Goal: Feedback & Contribution: Submit feedback/report problem

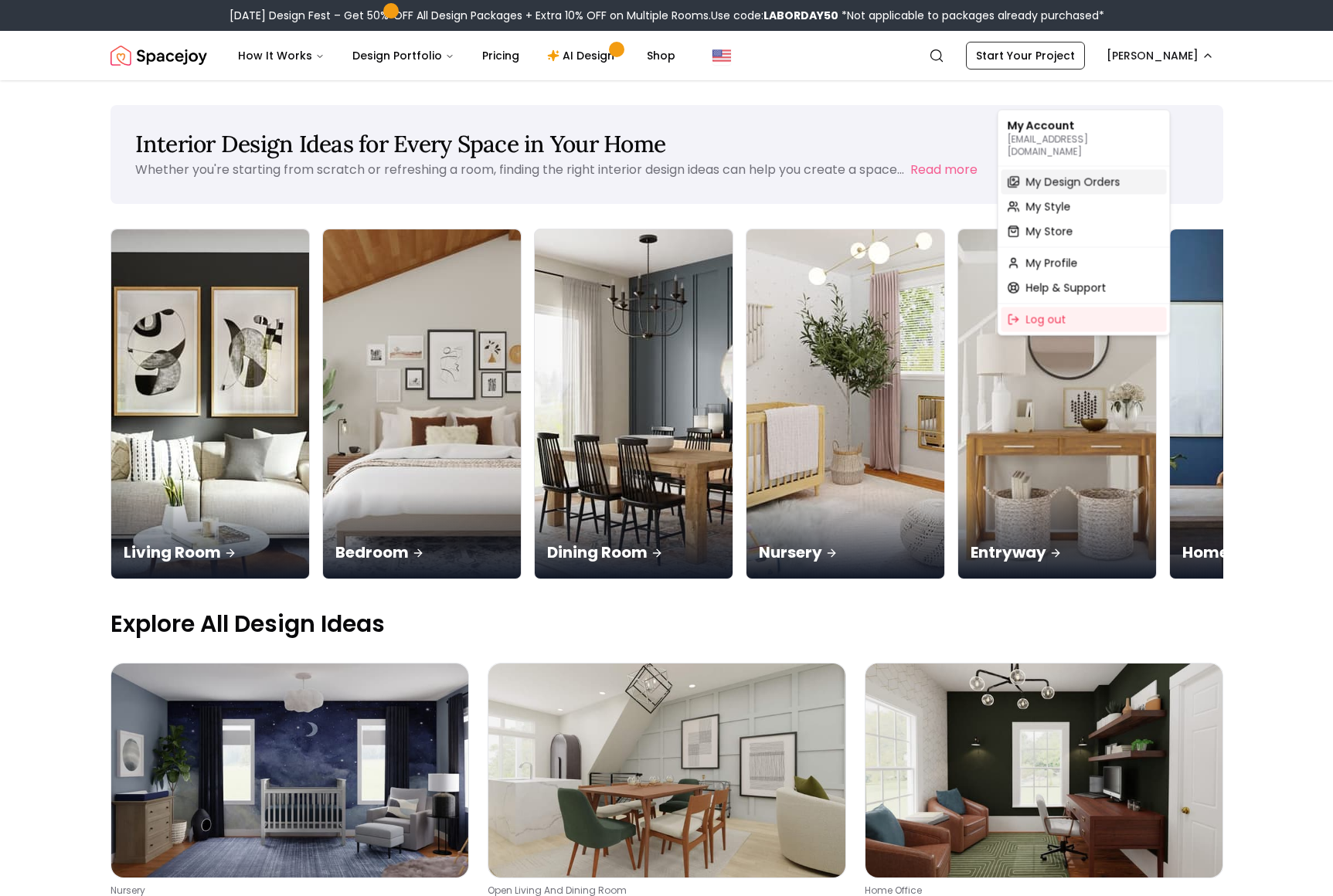
click at [1101, 184] on span "My Design Orders" at bounding box center [1073, 182] width 95 height 15
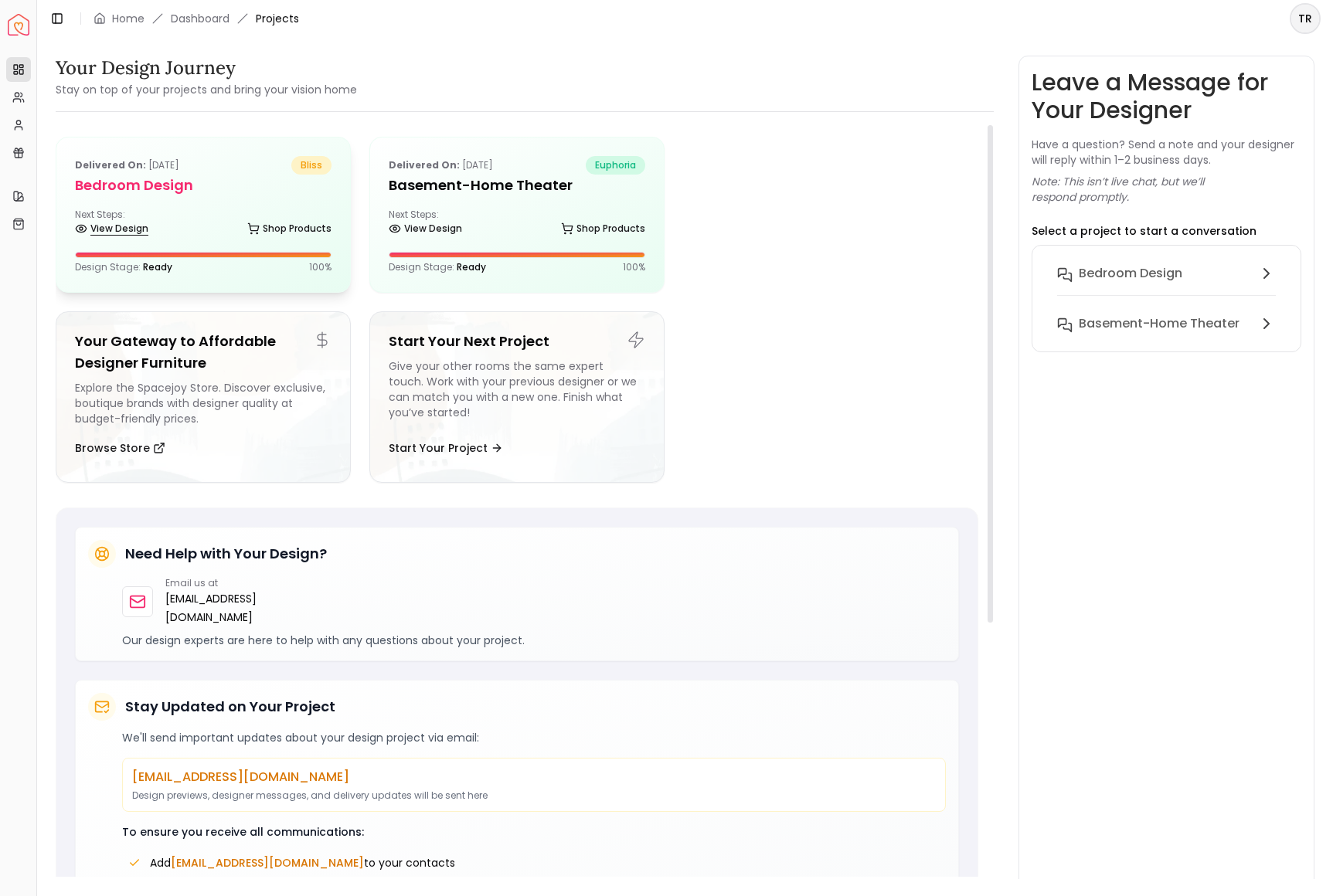
click at [148, 240] on link "View Design" at bounding box center [112, 228] width 74 height 22
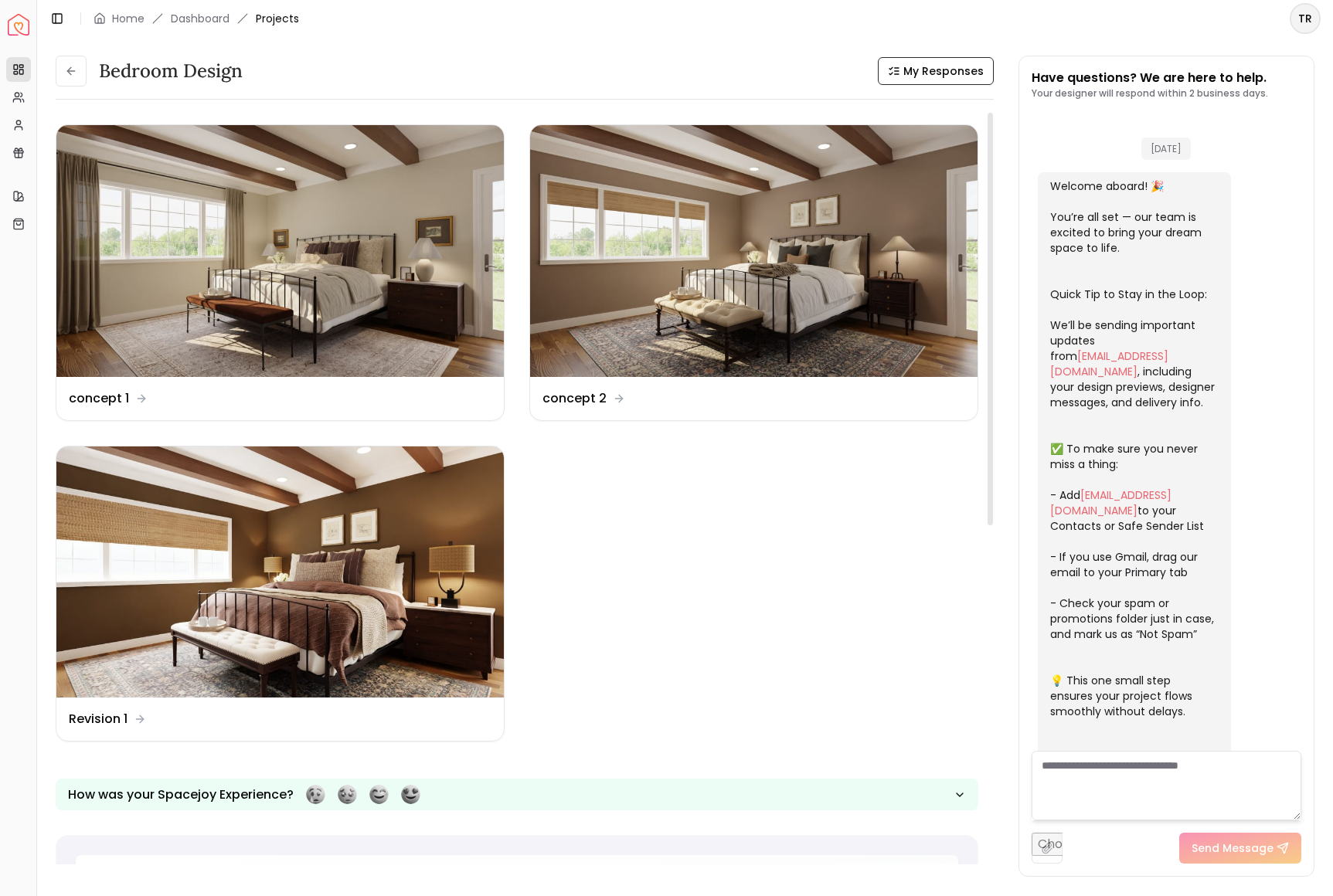
scroll to position [3172, 0]
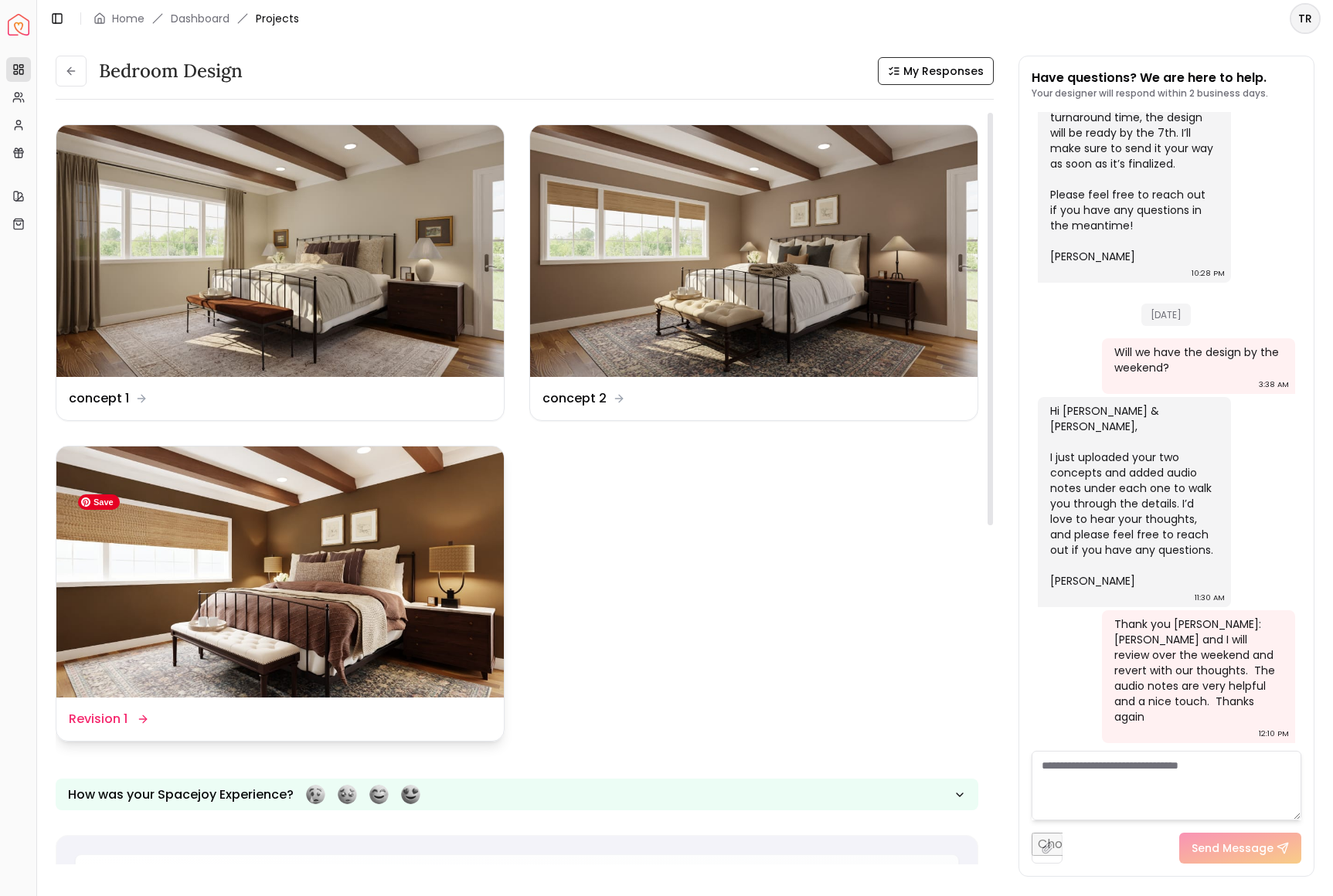
click at [458, 583] on img at bounding box center [280, 572] width 447 height 252
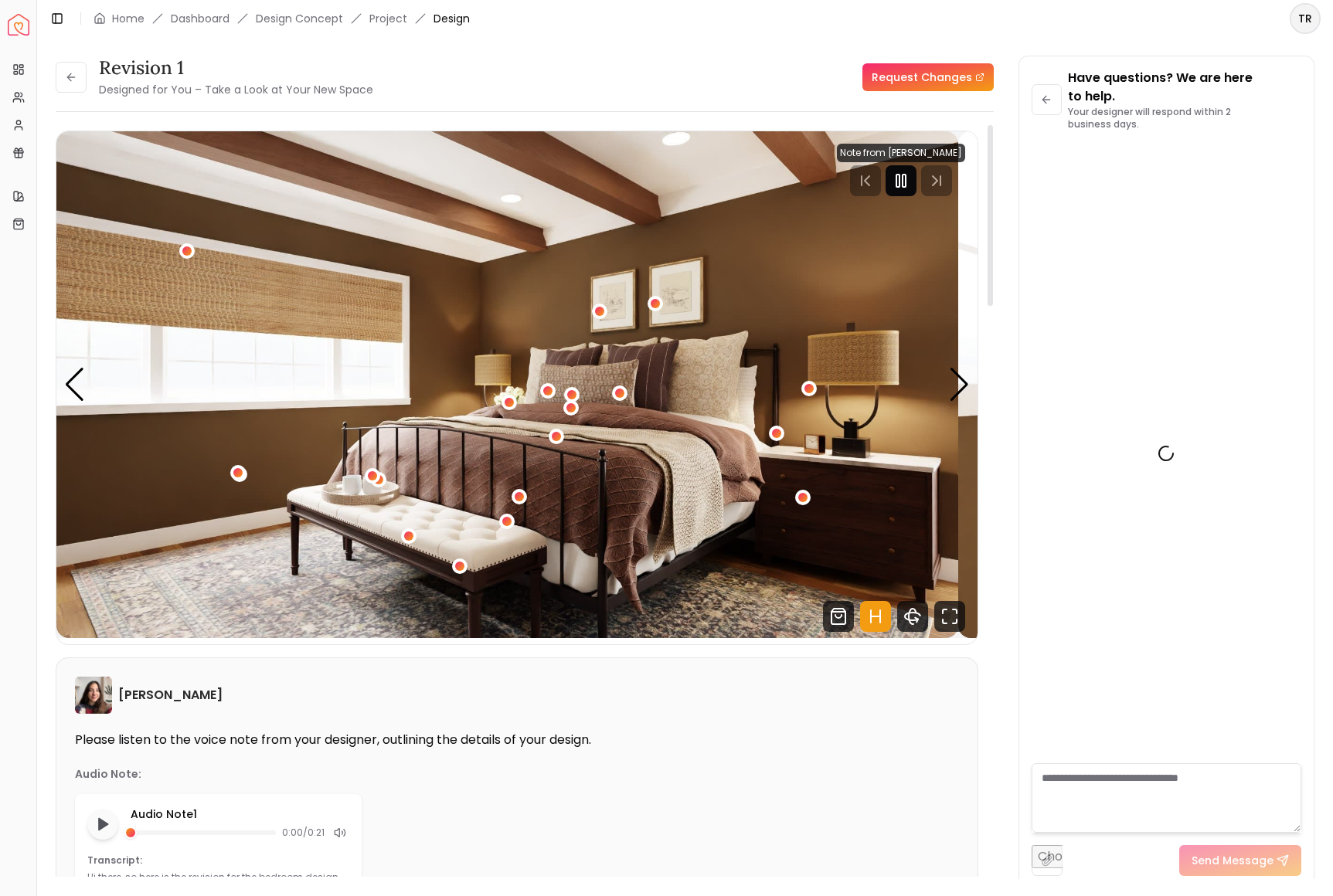
click at [891, 190] on icon "Pause" at bounding box center [900, 180] width 18 height 18
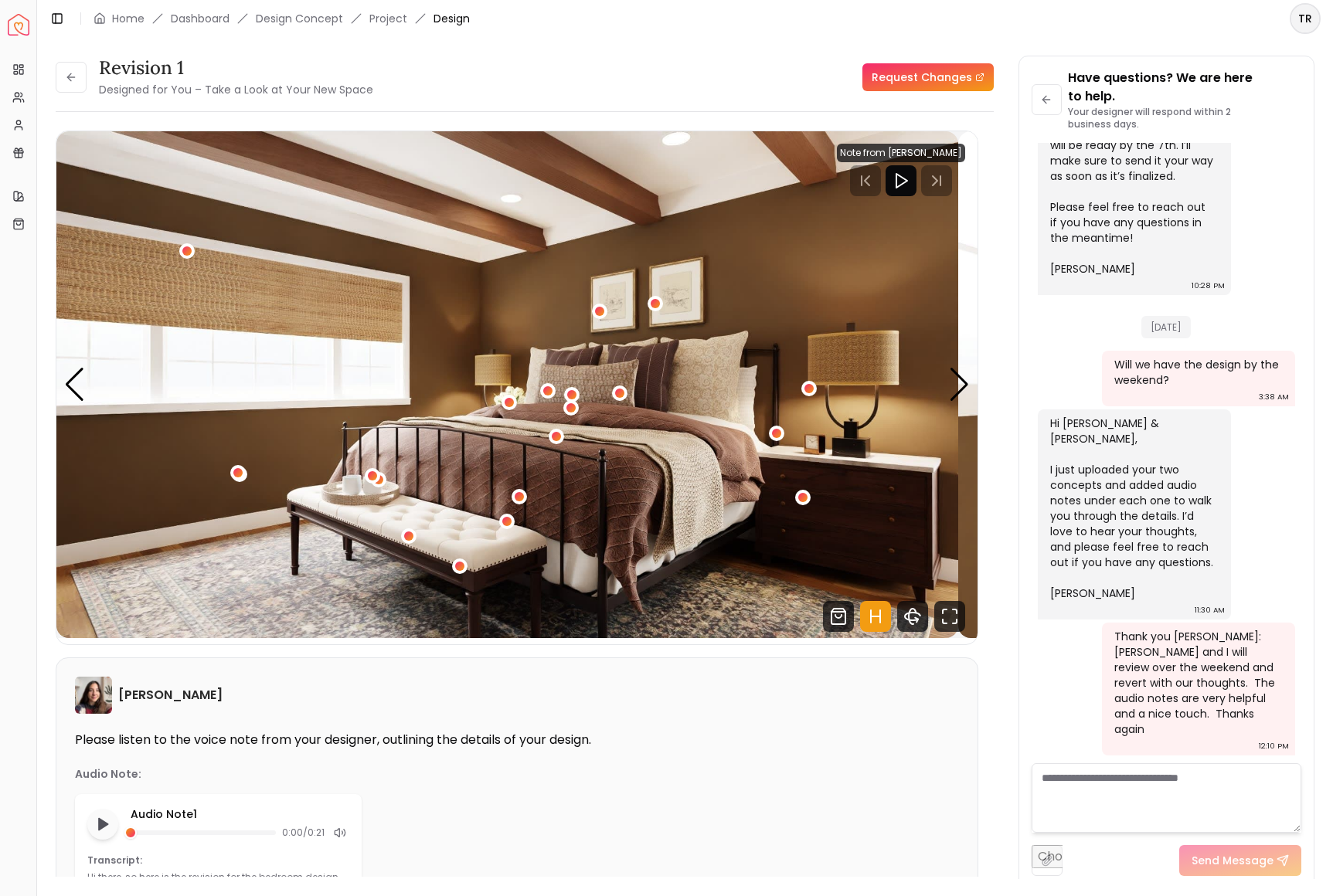
click at [903, 91] on link "Request Changes" at bounding box center [928, 77] width 131 height 28
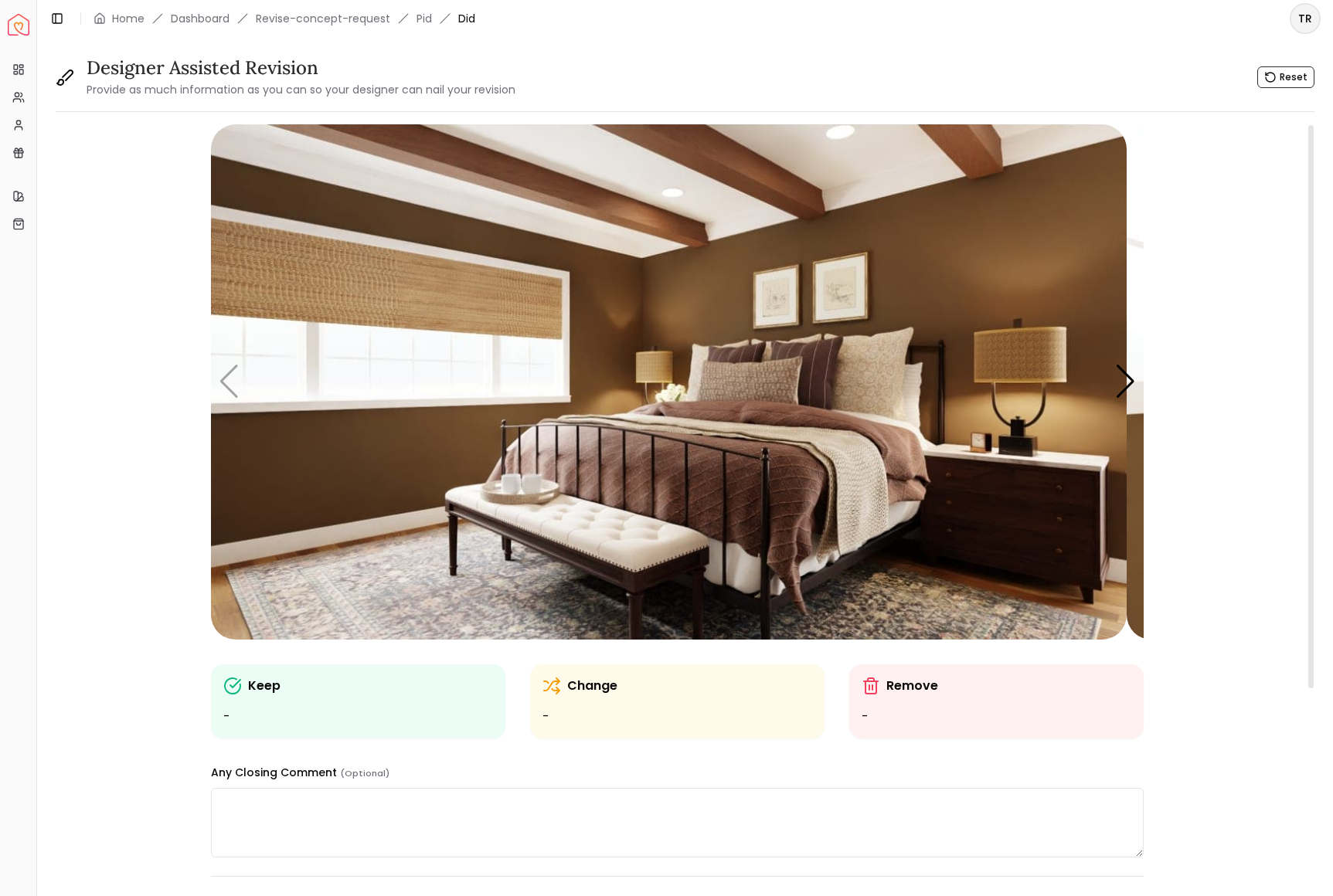
click at [685, 726] on ul "-" at bounding box center [677, 716] width 269 height 18
click at [632, 726] on ul "-" at bounding box center [677, 716] width 269 height 18
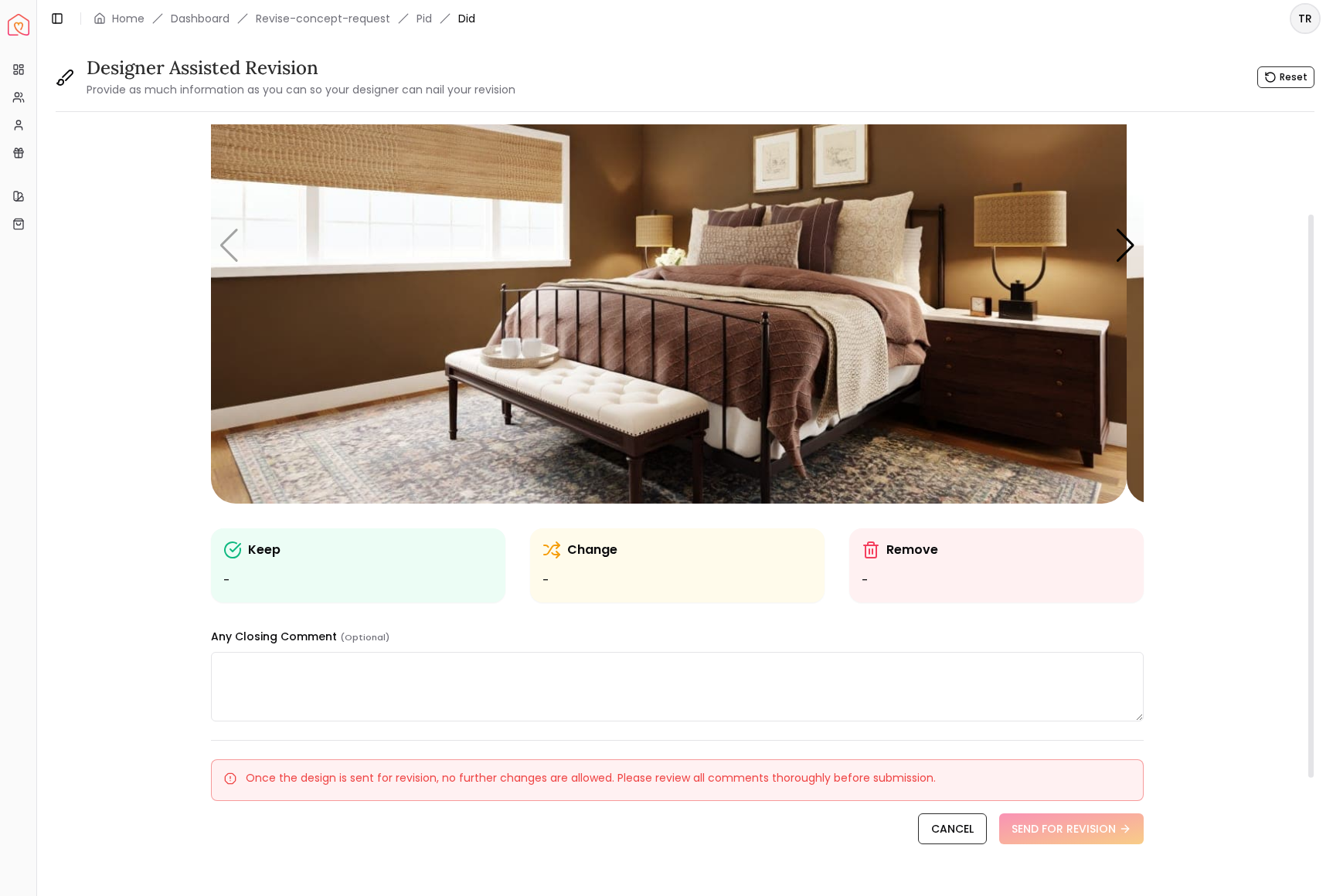
scroll to position [139, 0]
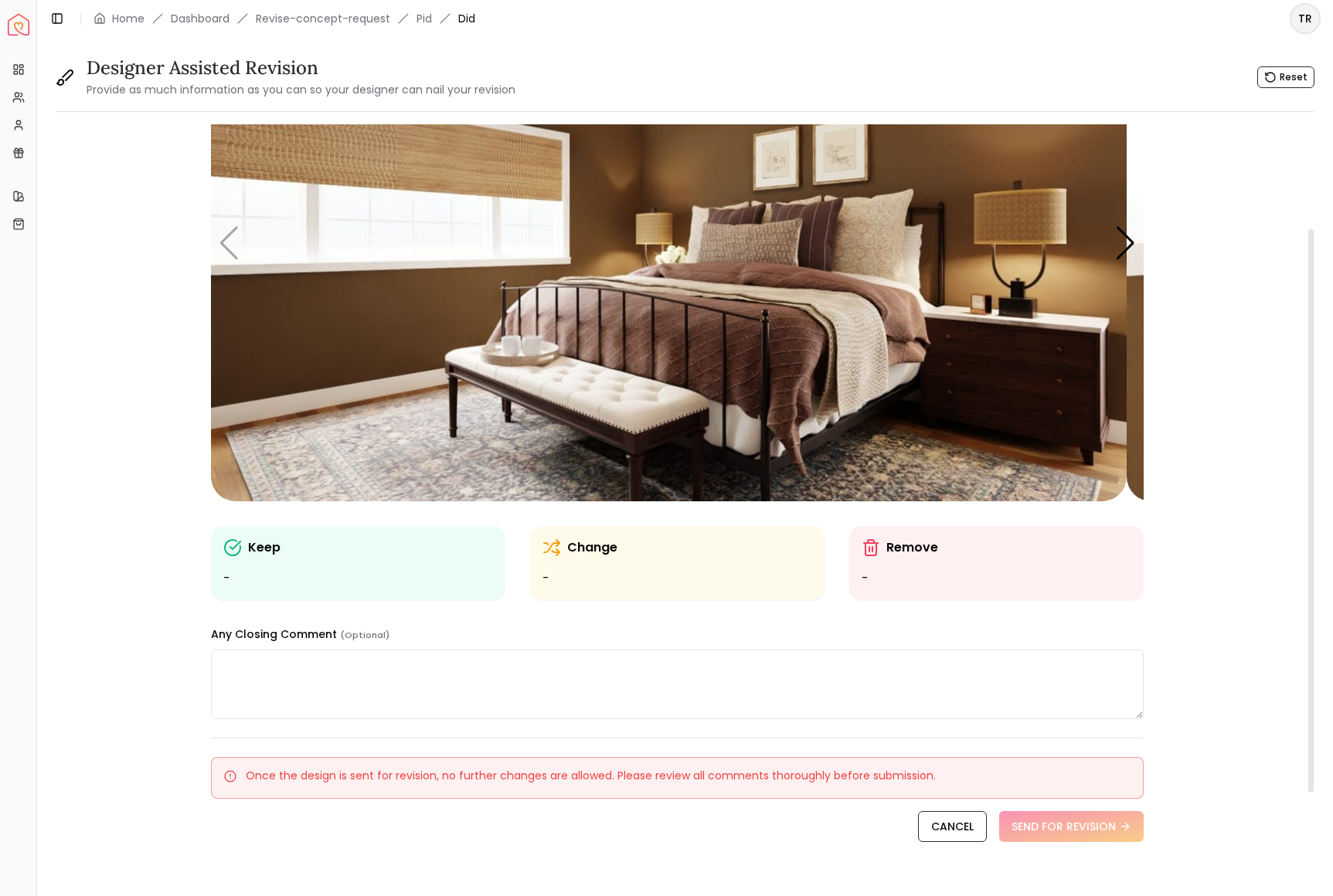
click at [561, 588] on ul "-" at bounding box center [677, 578] width 269 height 18
click at [561, 557] on icon at bounding box center [551, 547] width 18 height 18
click at [733, 600] on div "Change -" at bounding box center [677, 563] width 294 height 75
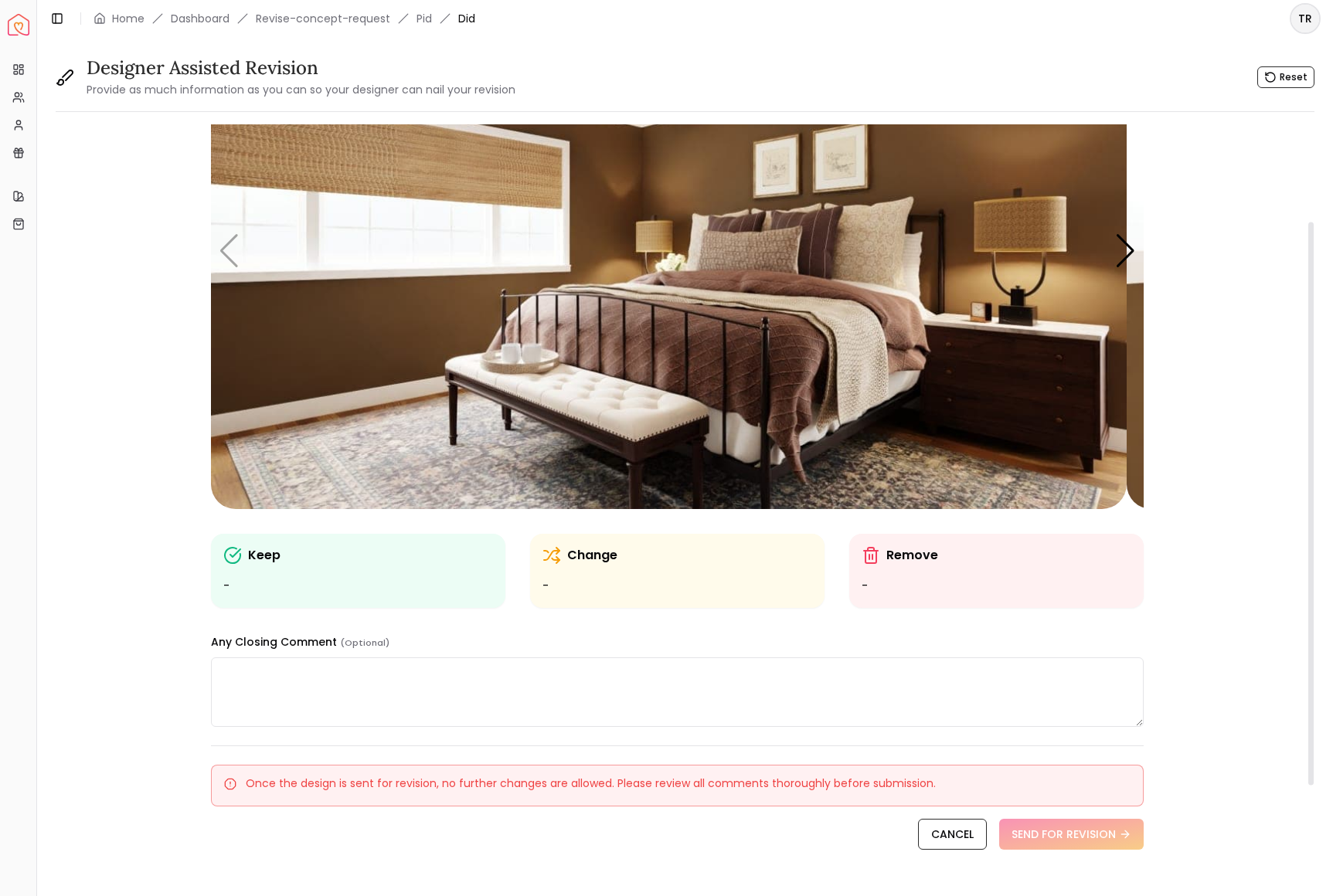
scroll to position [129, 0]
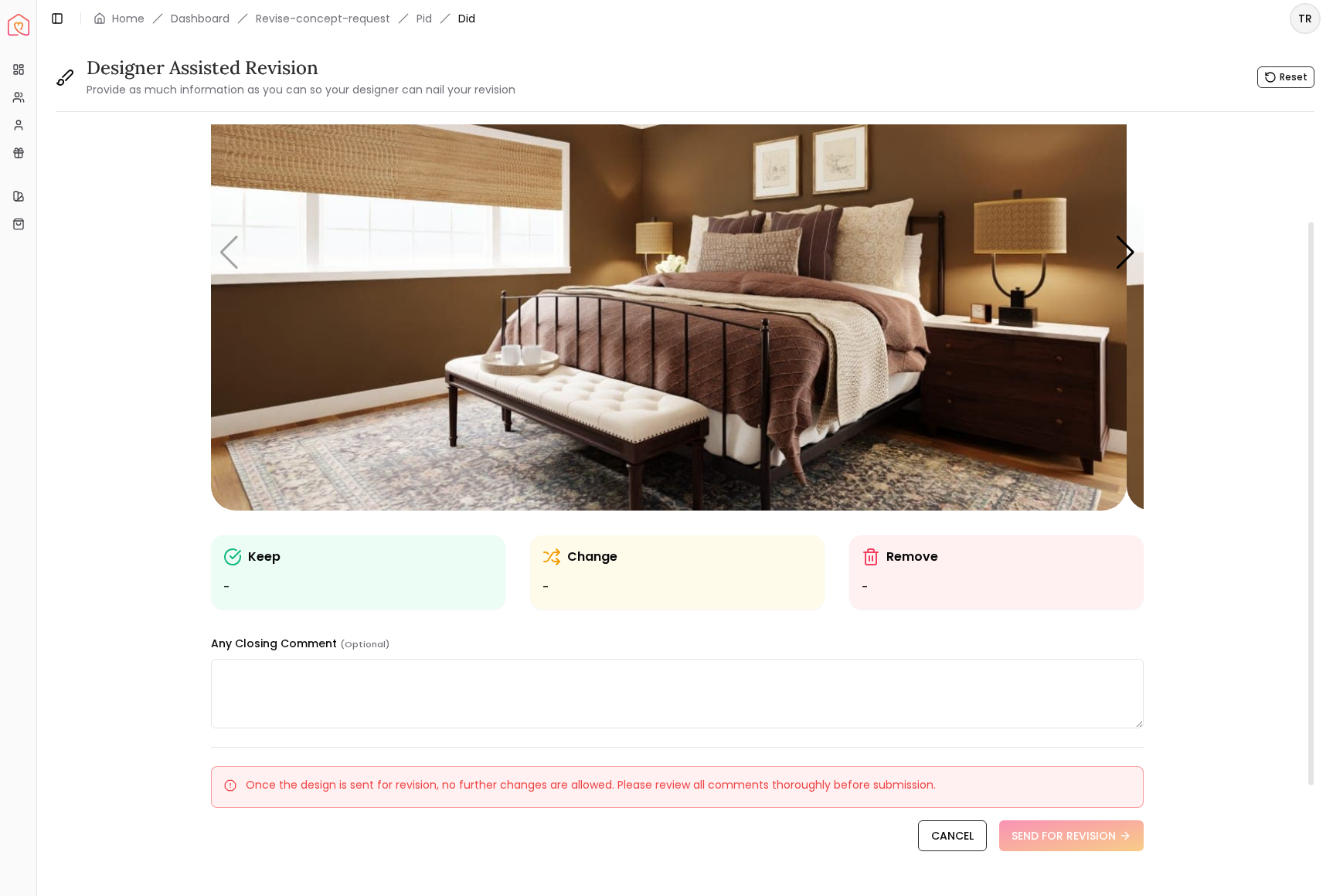
click at [450, 729] on textarea at bounding box center [677, 693] width 933 height 70
click at [617, 567] on p "Change" at bounding box center [592, 556] width 50 height 18
click at [240, 559] on icon at bounding box center [235, 555] width 10 height 8
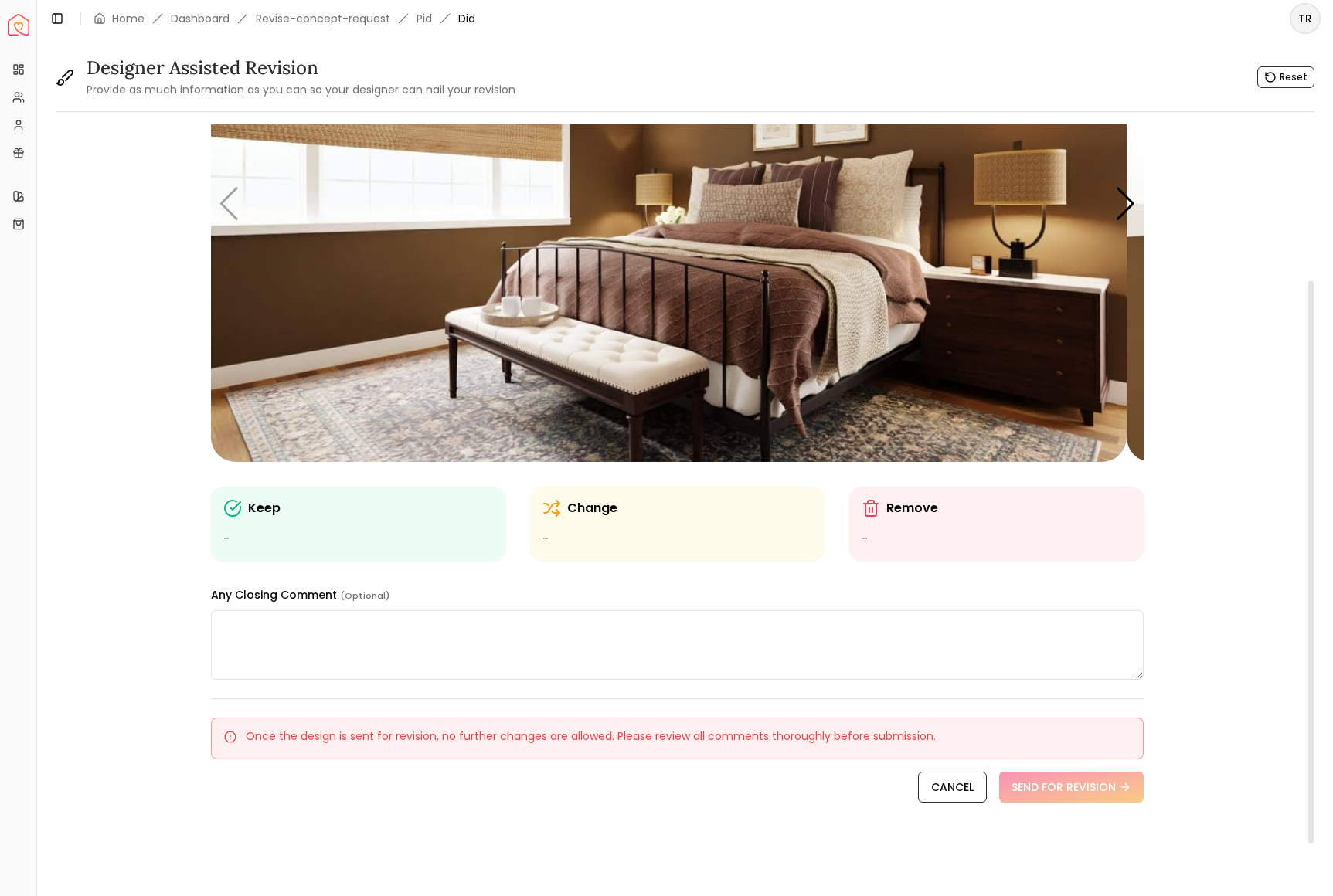
scroll to position [207, 0]
click at [593, 518] on p "Change" at bounding box center [592, 508] width 50 height 18
click at [587, 518] on p "Change" at bounding box center [592, 508] width 50 height 18
click at [559, 518] on icon at bounding box center [551, 508] width 18 height 18
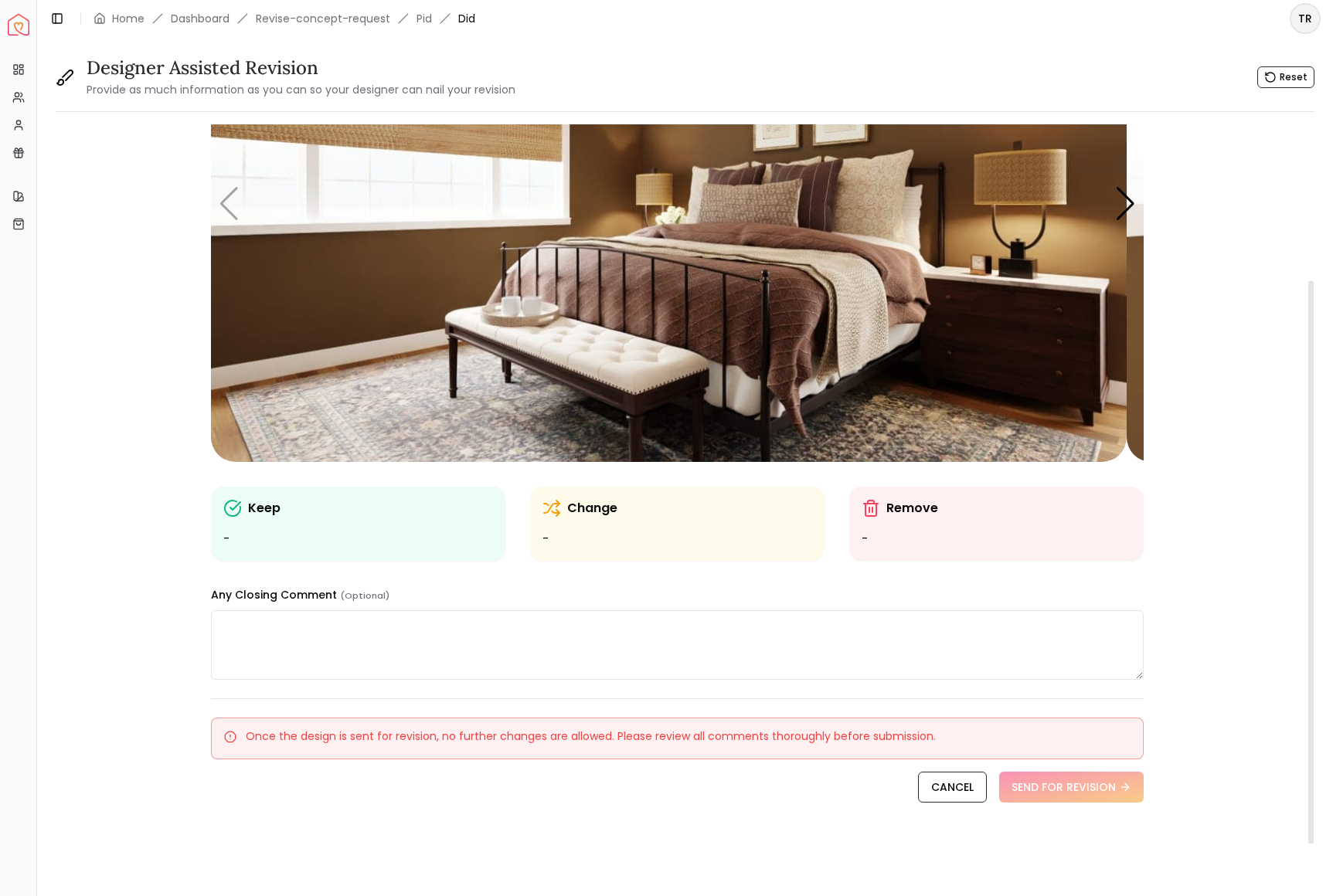
click at [559, 518] on icon at bounding box center [551, 508] width 18 height 18
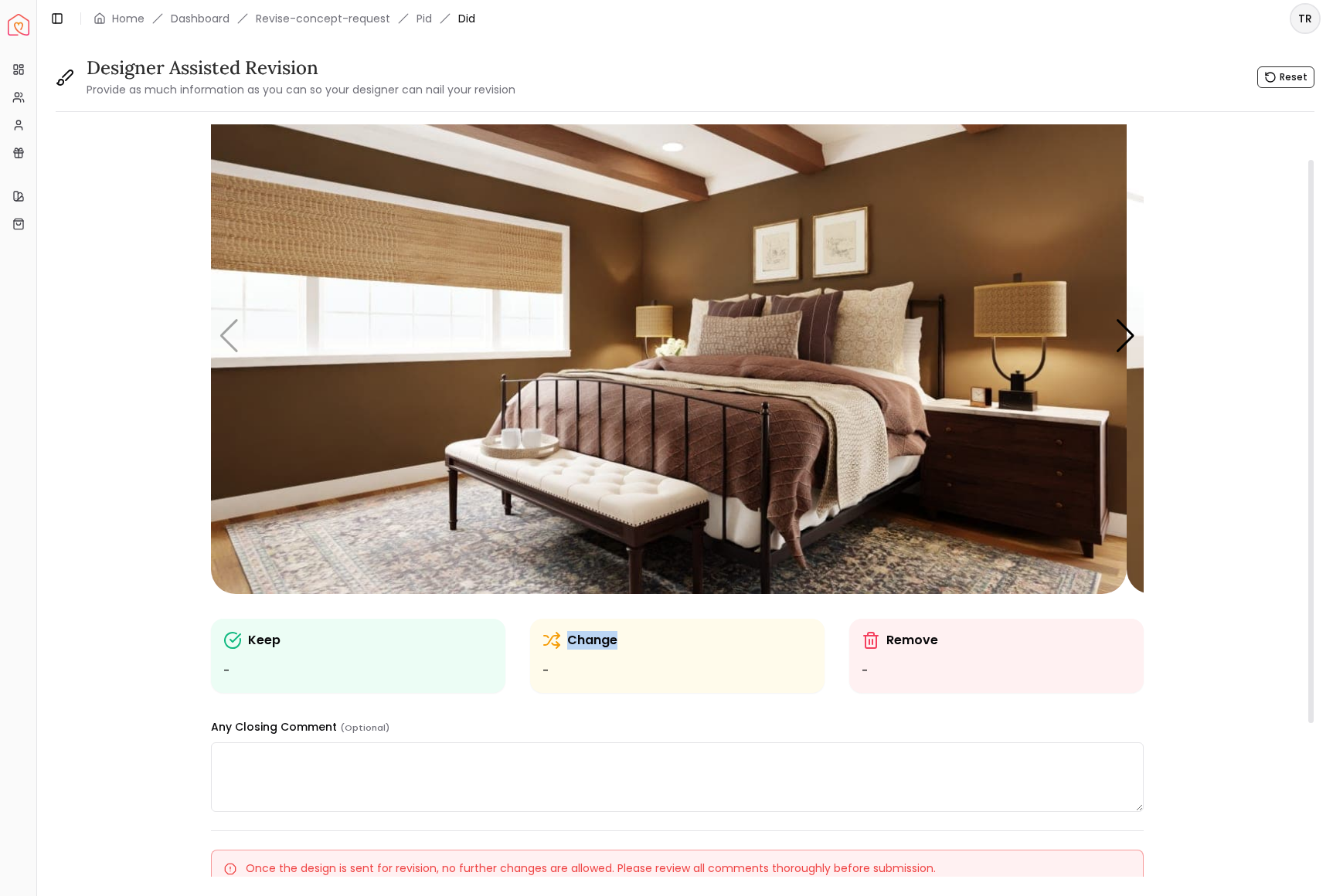
scroll to position [46, 0]
click at [434, 282] on img "1 / 6" at bounding box center [669, 335] width 915 height 515
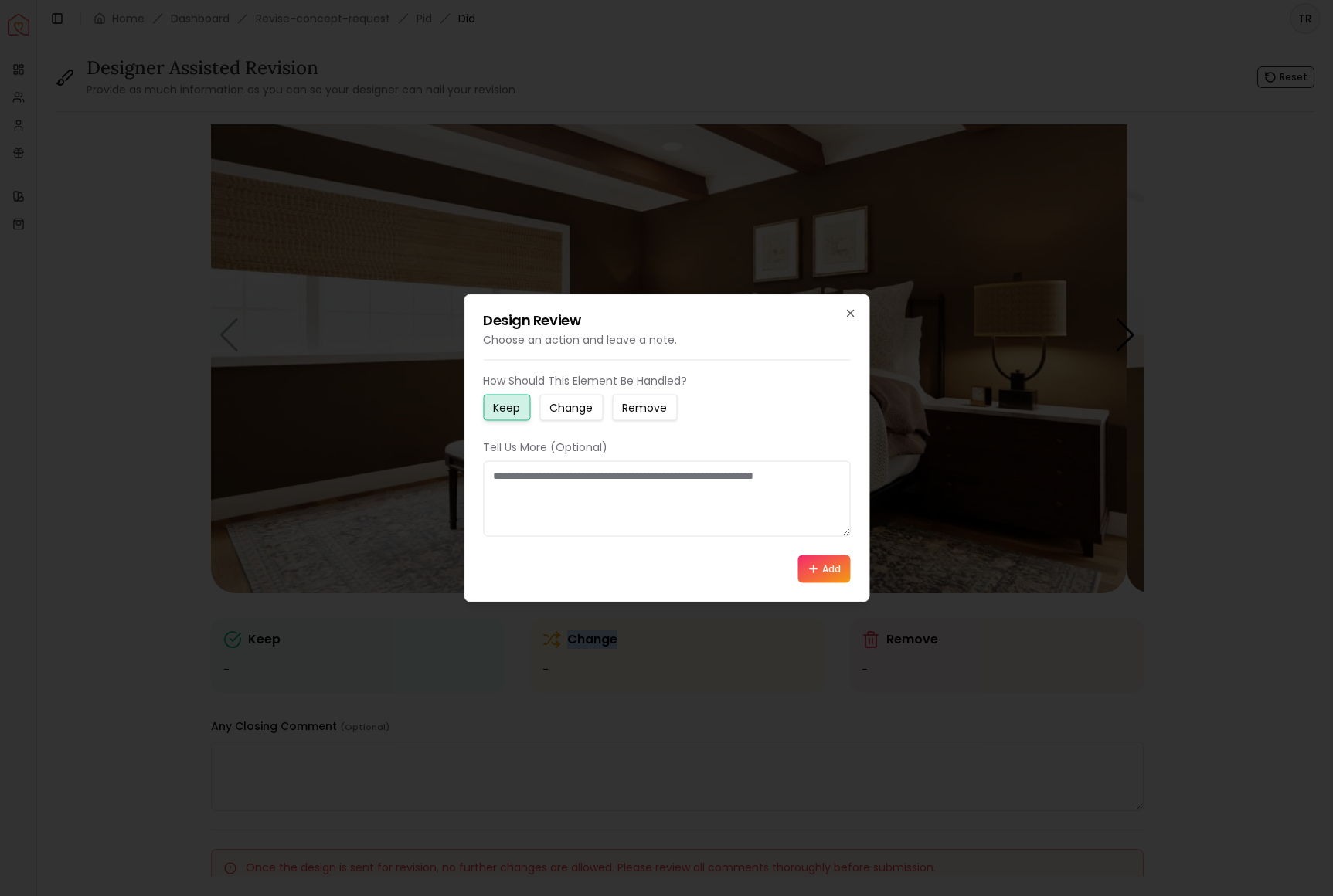
click at [592, 400] on small "Change" at bounding box center [571, 407] width 43 height 15
drag, startPoint x: 499, startPoint y: 485, endPoint x: 654, endPoint y: 523, distance: 159.6
click at [654, 523] on textarea at bounding box center [667, 499] width 367 height 75
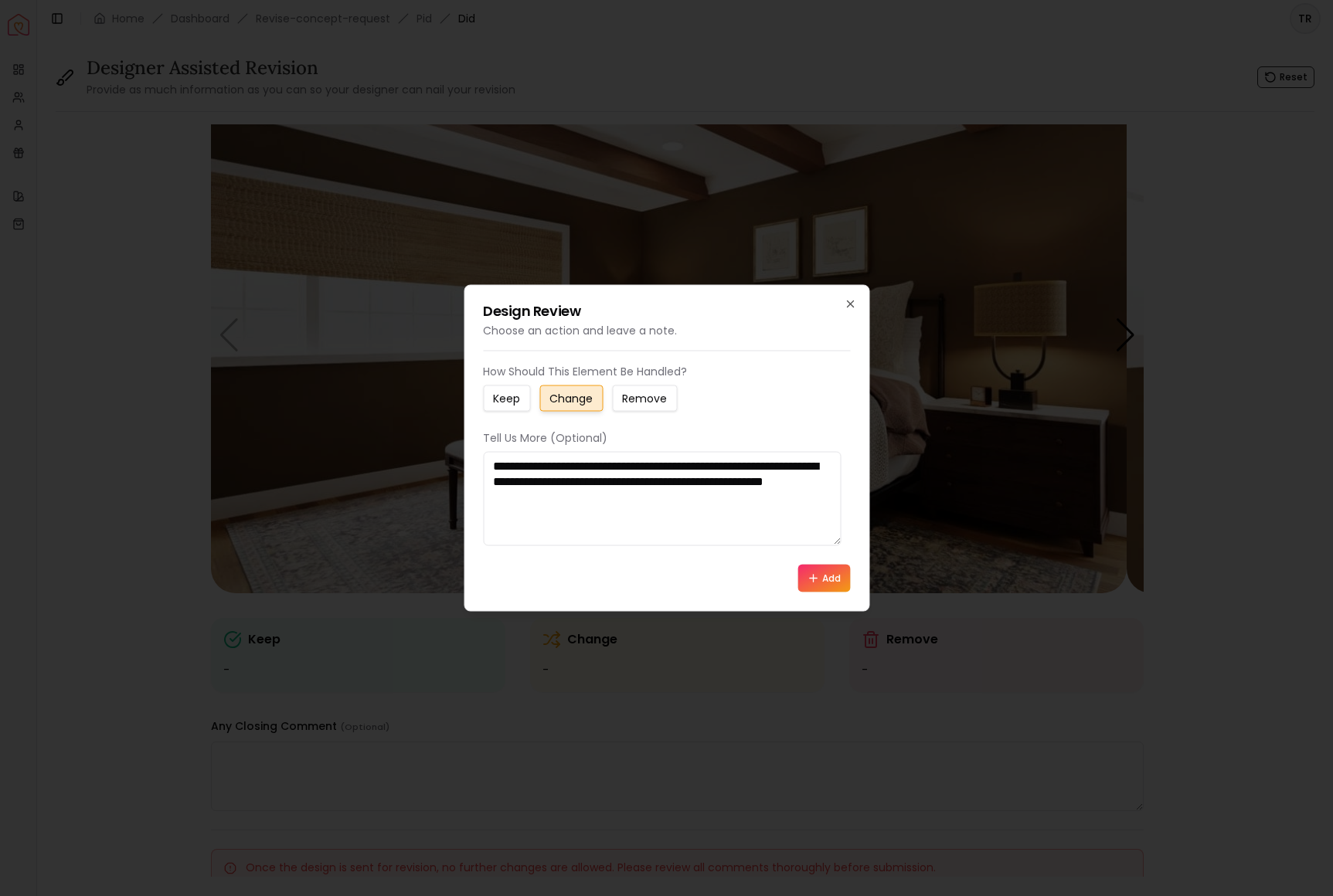
type textarea "**********"
click at [824, 592] on button "Add" at bounding box center [824, 579] width 53 height 28
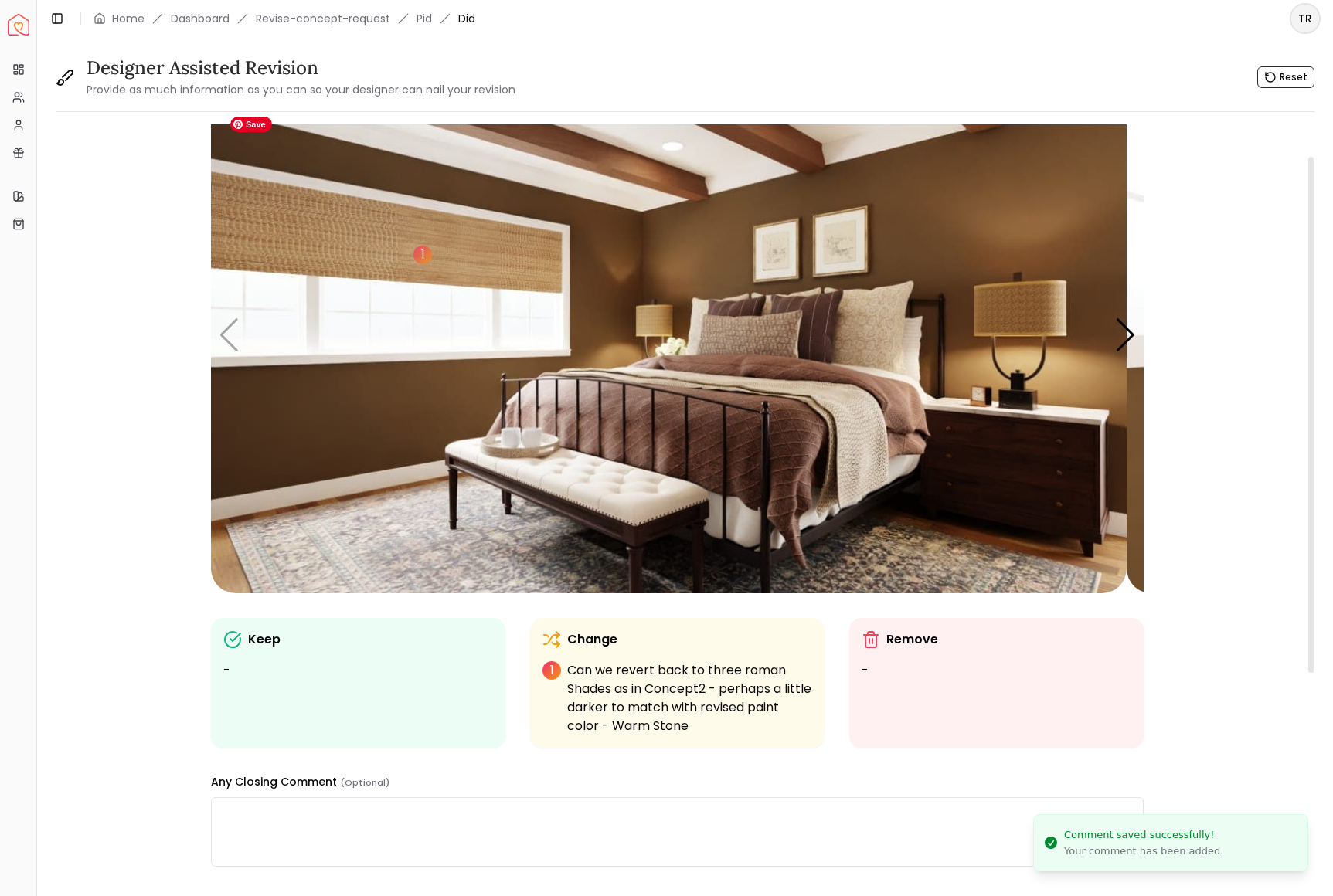
click at [994, 237] on img "1 / 6" at bounding box center [669, 335] width 915 height 515
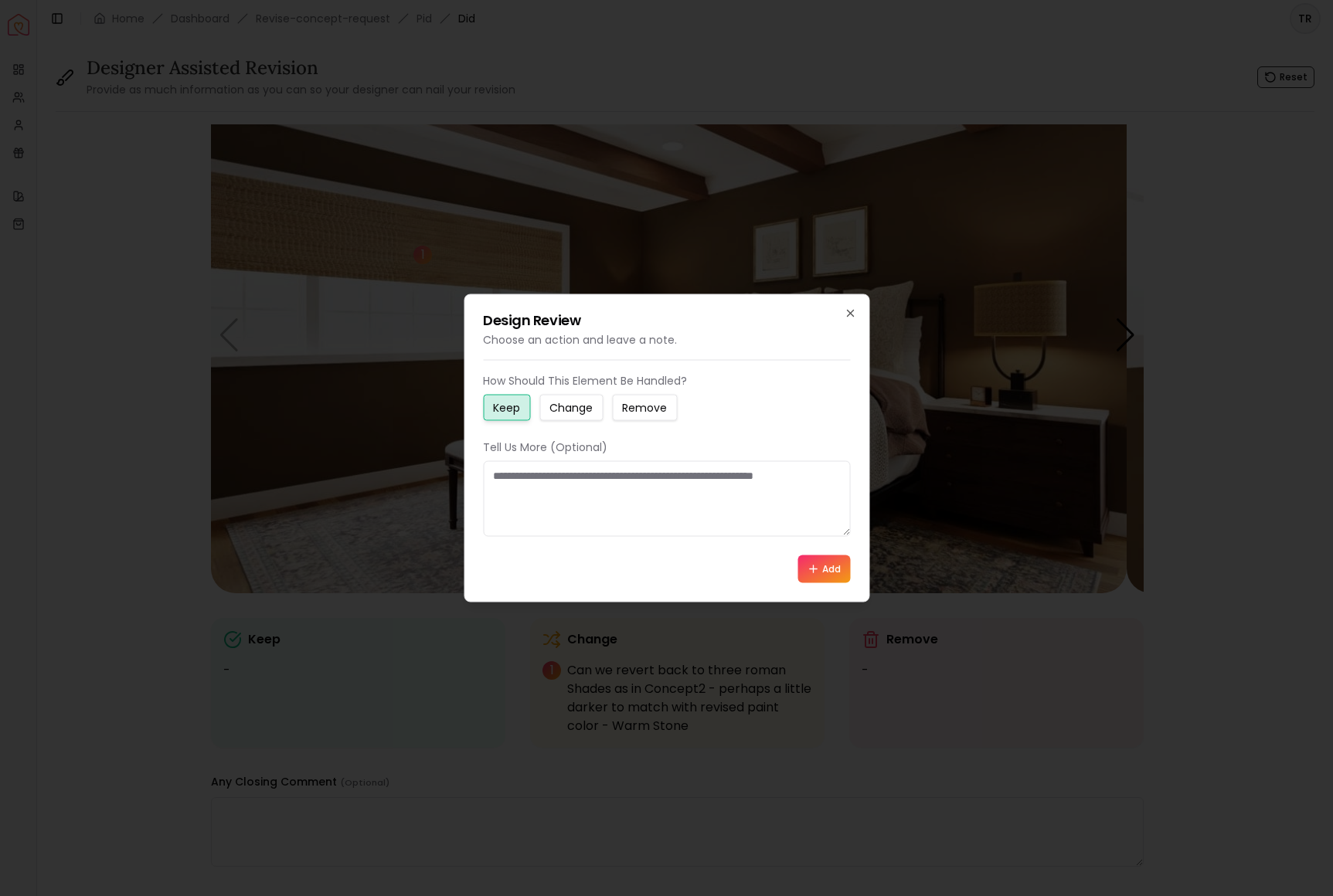
click at [592, 400] on small "Change" at bounding box center [571, 407] width 43 height 15
drag, startPoint x: 499, startPoint y: 482, endPoint x: 684, endPoint y: 519, distance: 188.7
click at [684, 519] on textarea at bounding box center [667, 499] width 367 height 75
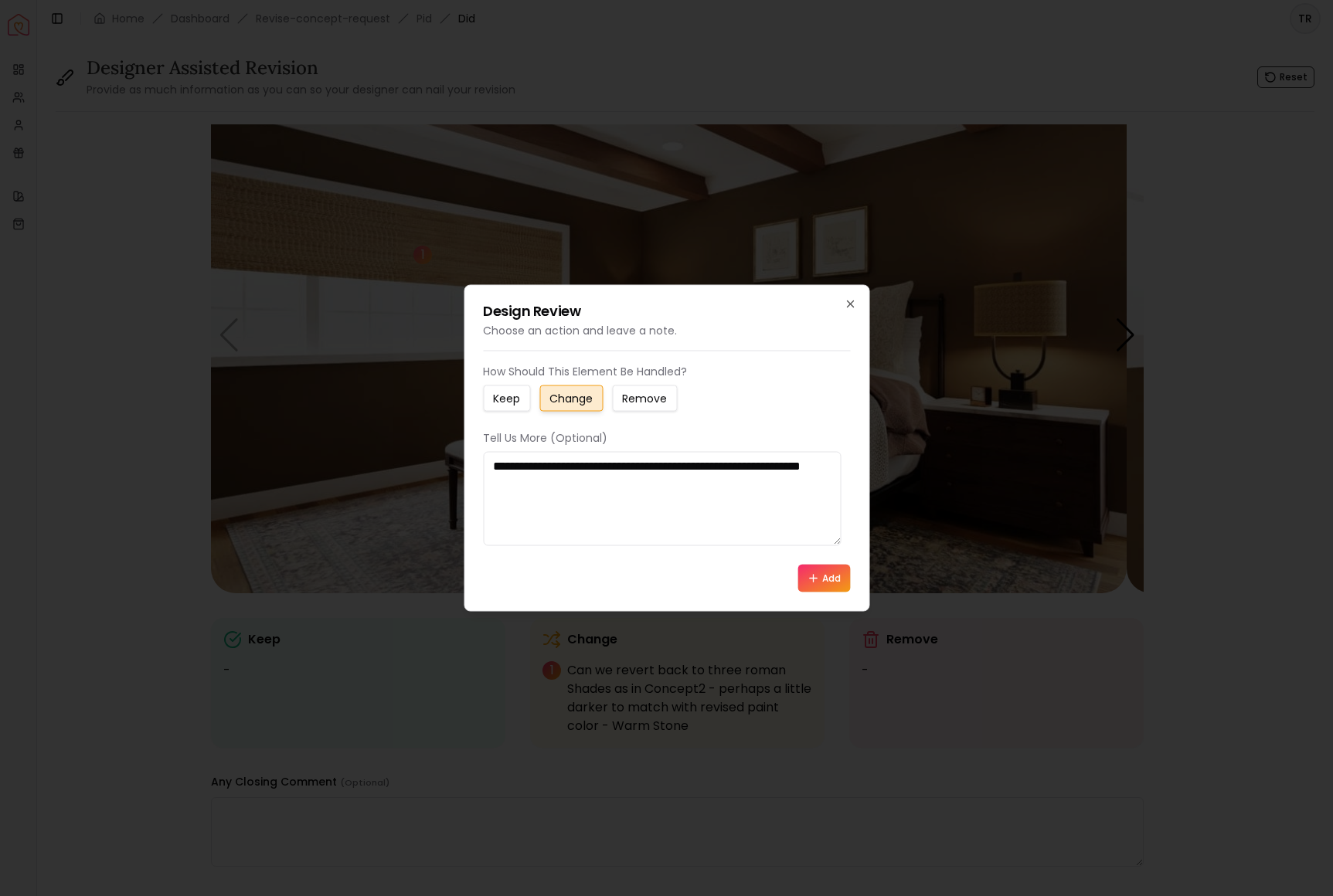
type textarea "**********"
click at [814, 592] on button "Add" at bounding box center [824, 579] width 53 height 28
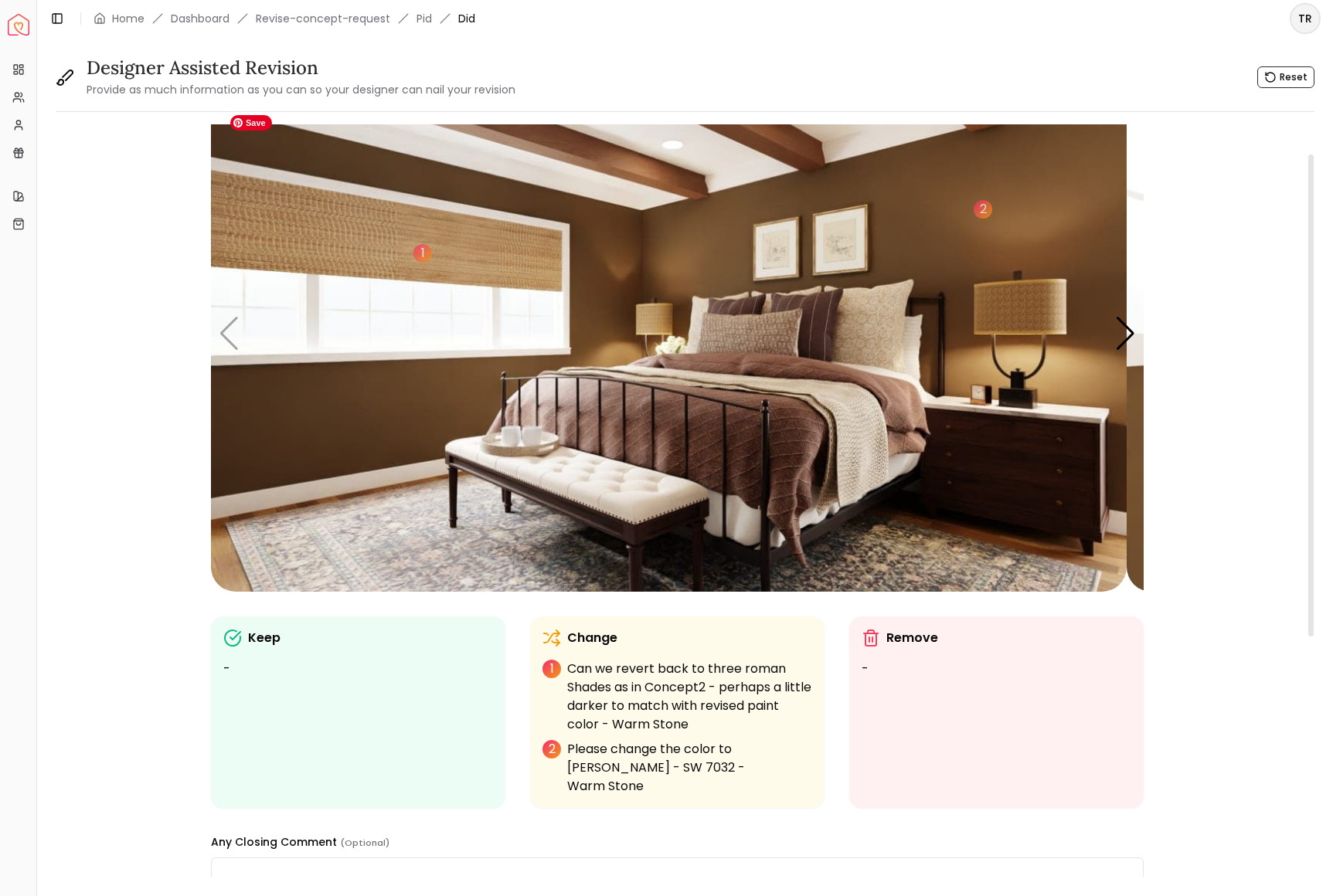
scroll to position [46, 0]
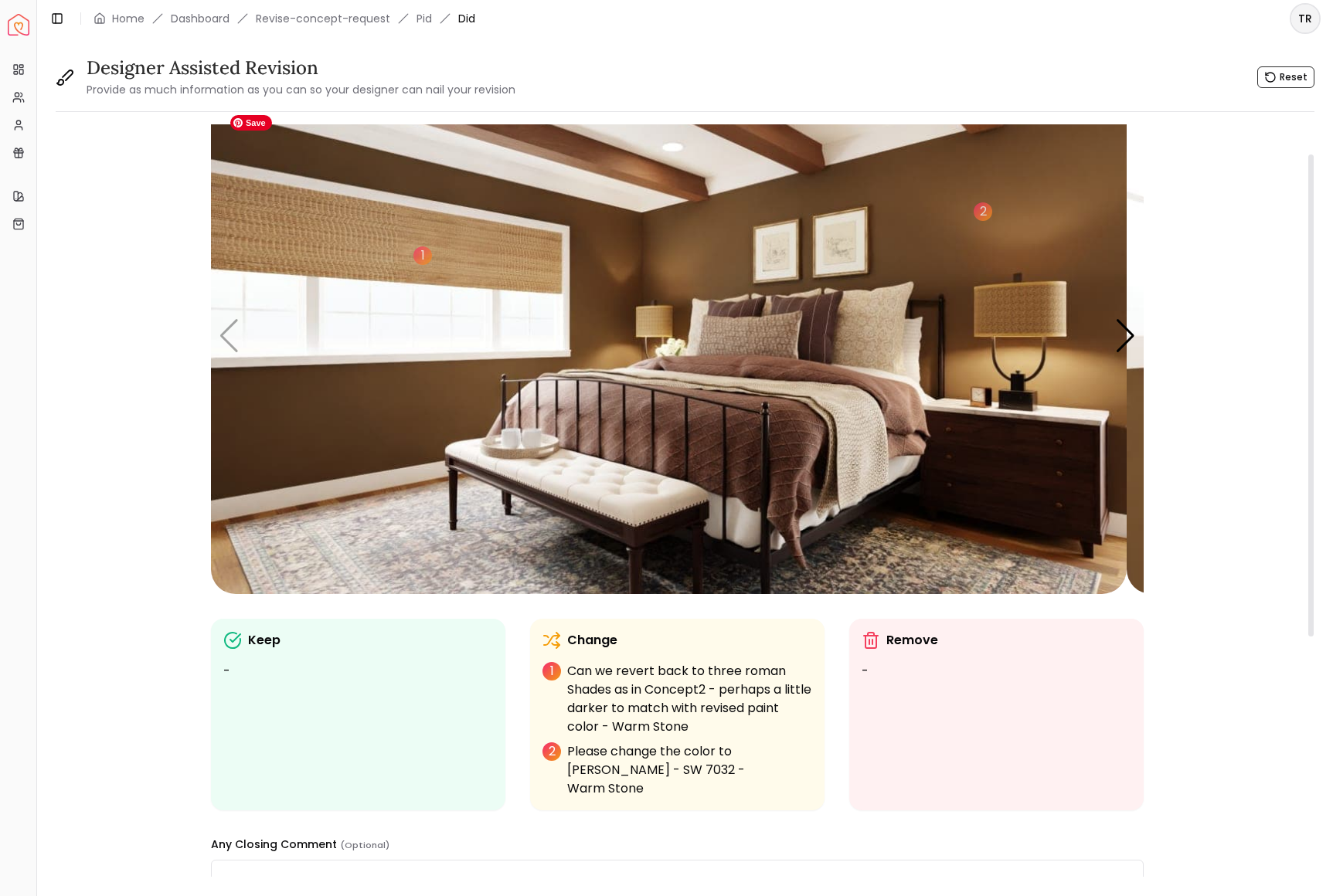
click at [1032, 349] on img "1 / 6" at bounding box center [669, 336] width 915 height 515
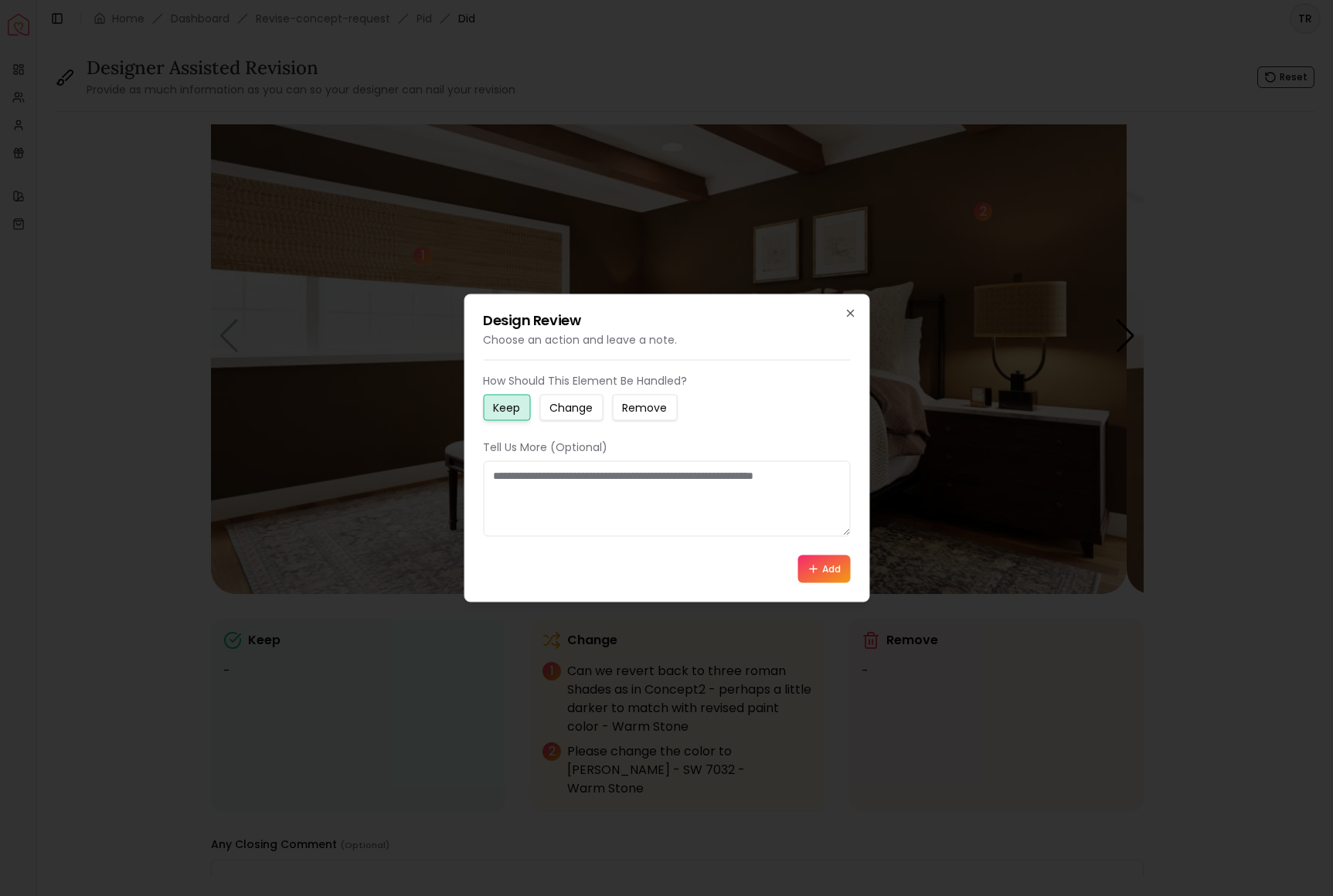
click at [592, 400] on small "Change" at bounding box center [571, 407] width 43 height 15
click at [499, 479] on textarea at bounding box center [667, 499] width 367 height 75
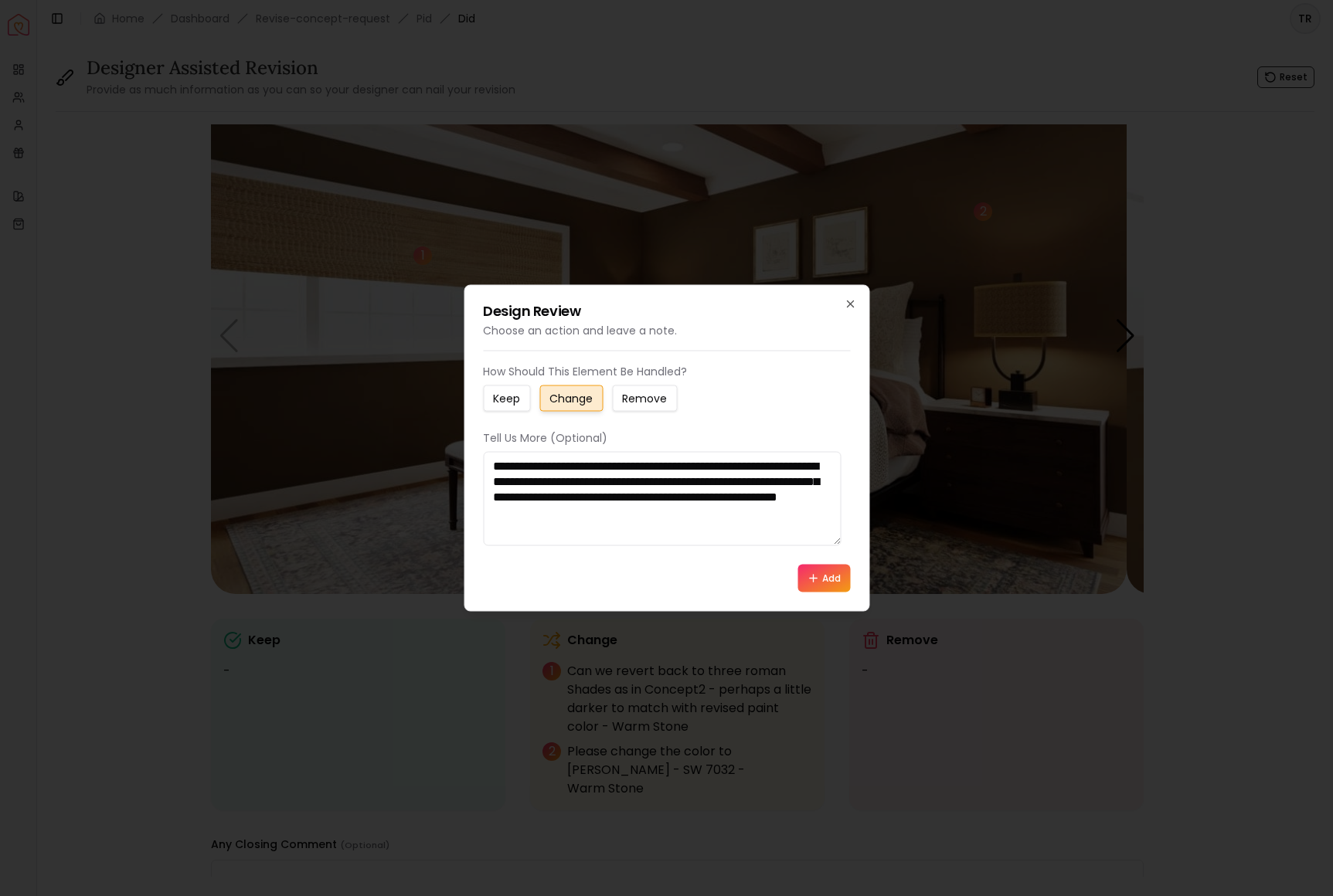
scroll to position [10, 0]
paste textarea "**********"
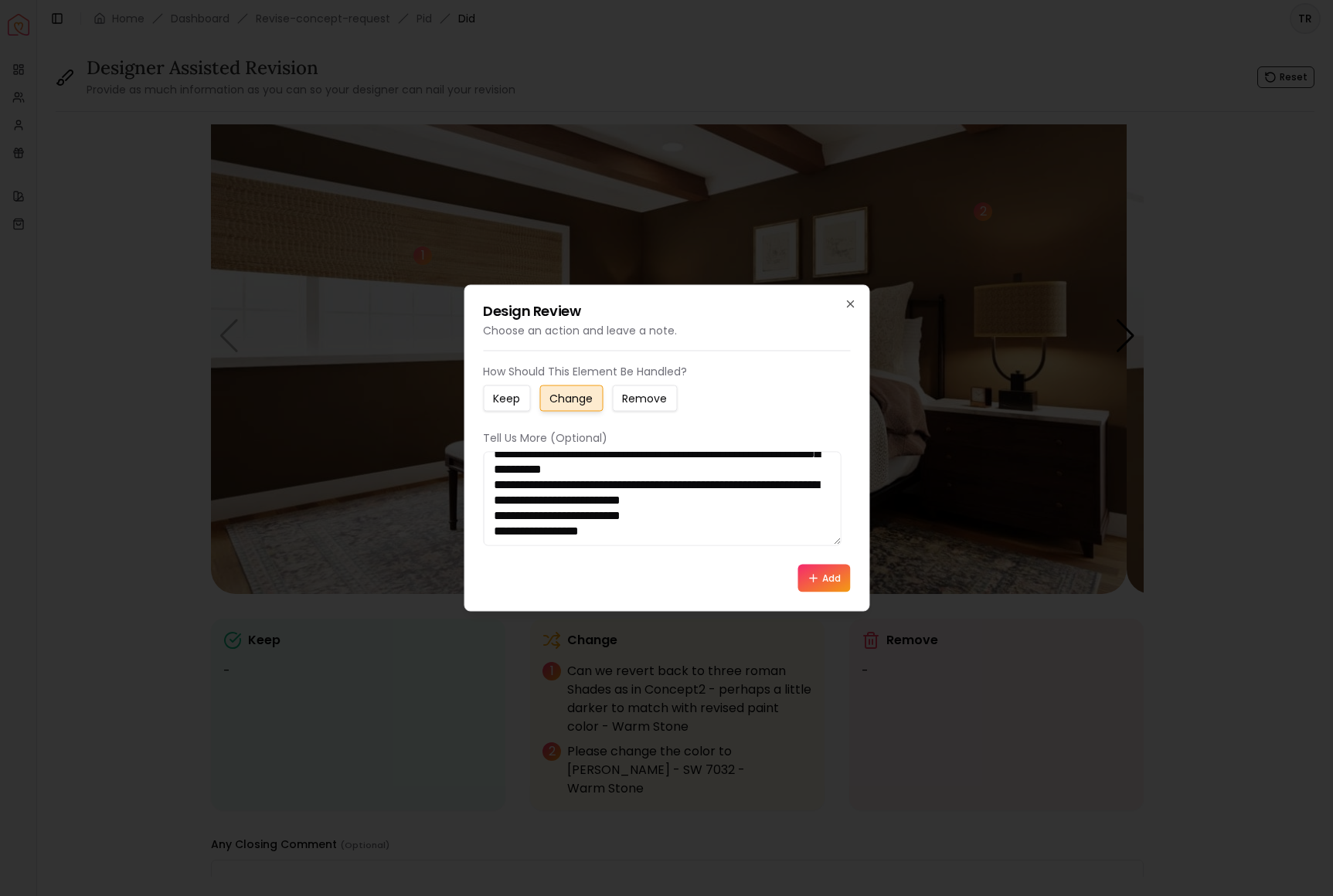
scroll to position [56, 0]
click at [656, 506] on textarea "**********" at bounding box center [662, 499] width 357 height 95
click at [692, 523] on textarea "**********" at bounding box center [662, 499] width 357 height 95
drag, startPoint x: 619, startPoint y: 542, endPoint x: 495, endPoint y: 539, distance: 124.0
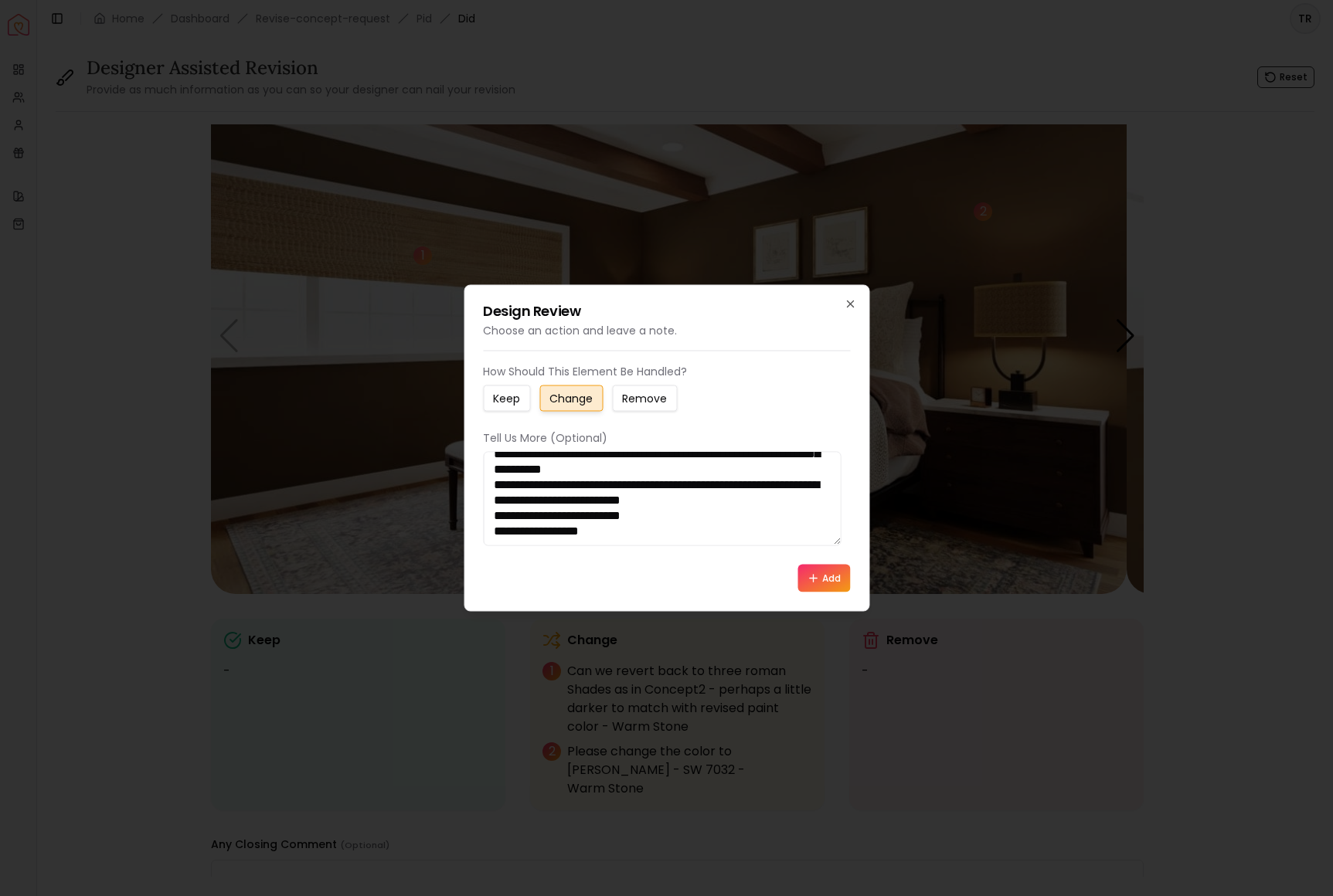
click at [495, 539] on textarea "**********" at bounding box center [662, 499] width 357 height 95
type textarea "**********"
click at [810, 592] on button "Add" at bounding box center [824, 579] width 53 height 28
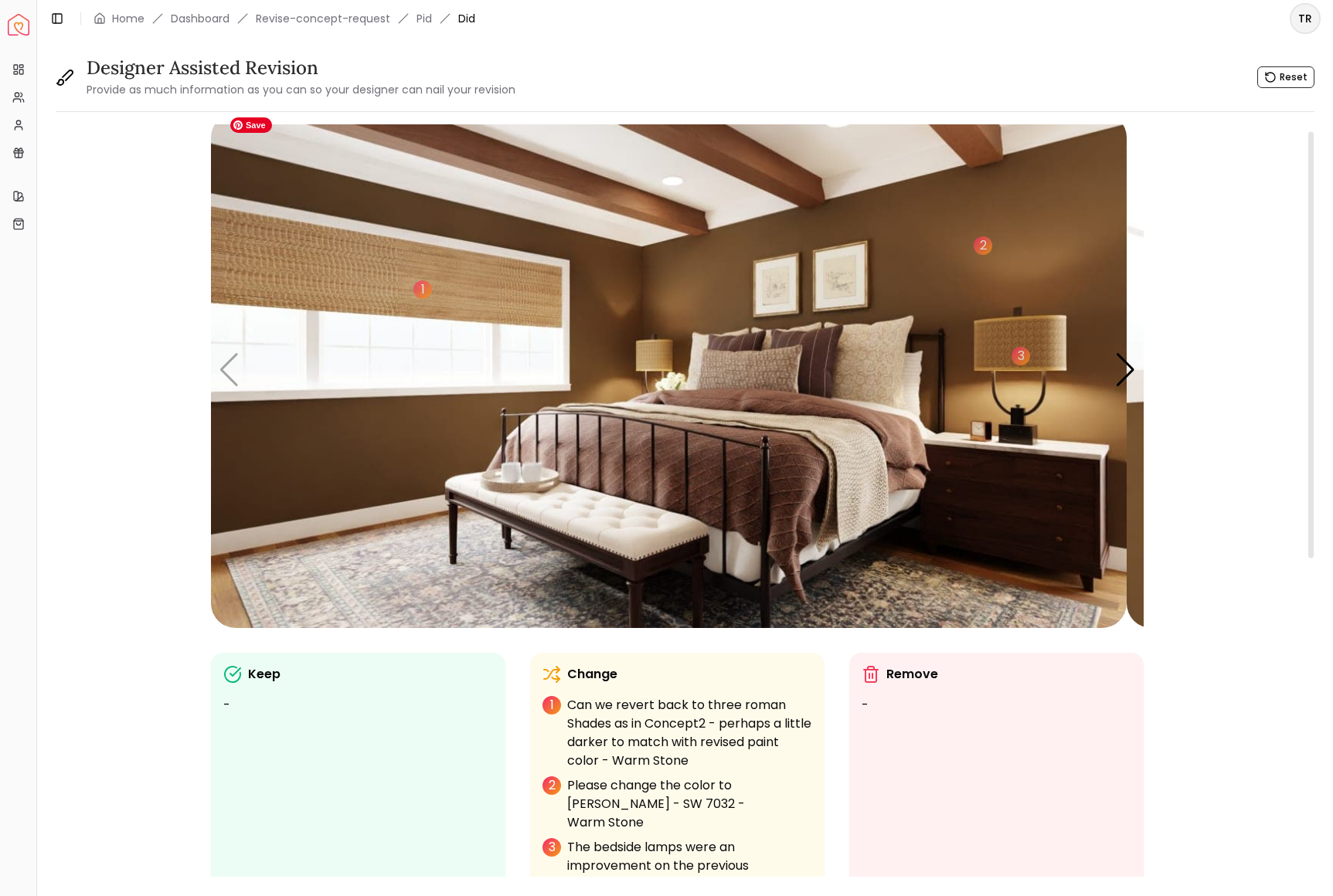
scroll to position [12, 0]
click at [1116, 386] on div "Next slide" at bounding box center [1125, 369] width 21 height 34
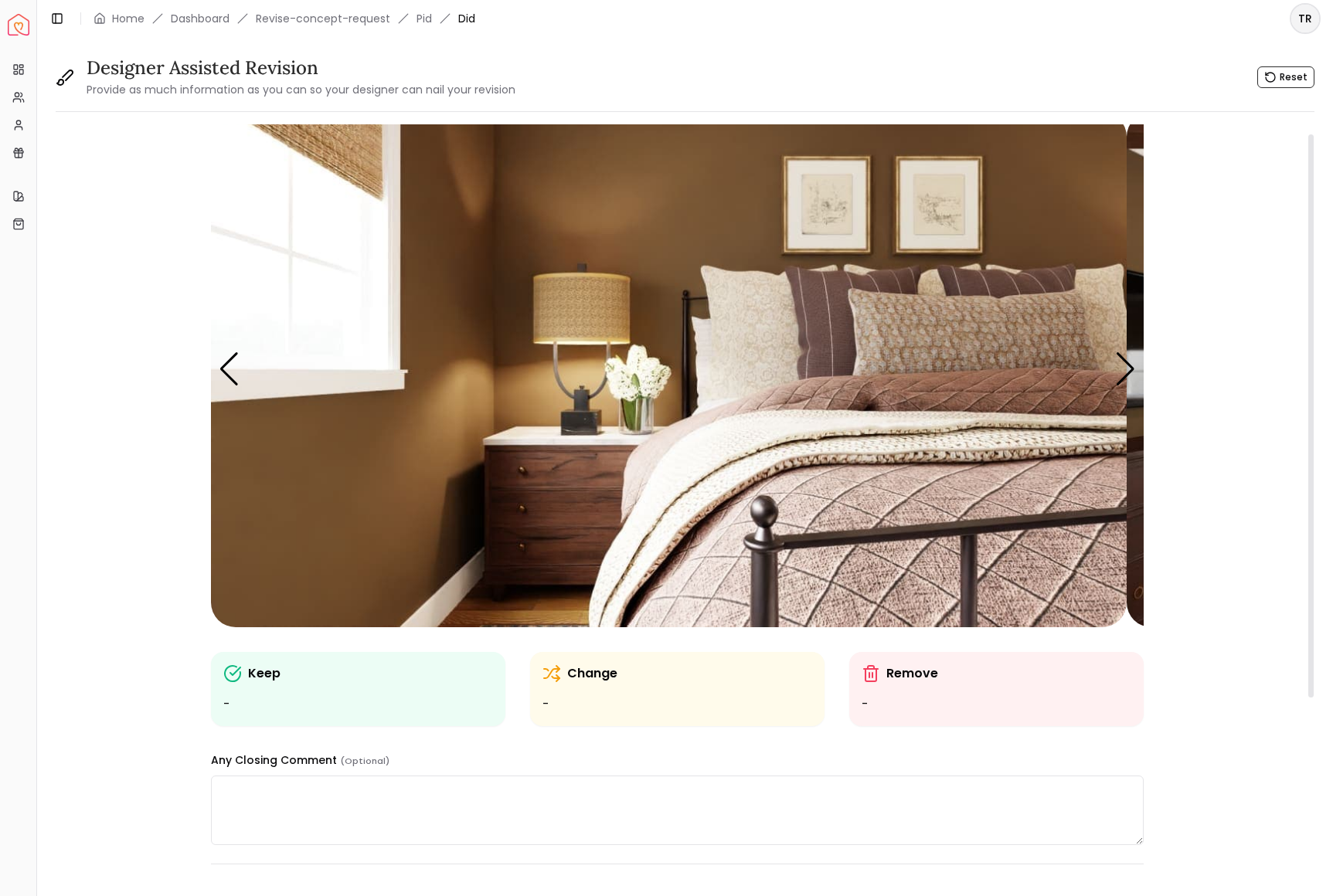
click at [583, 683] on p "Change" at bounding box center [592, 673] width 50 height 18
click at [591, 228] on img "2 / 6" at bounding box center [669, 369] width 915 height 515
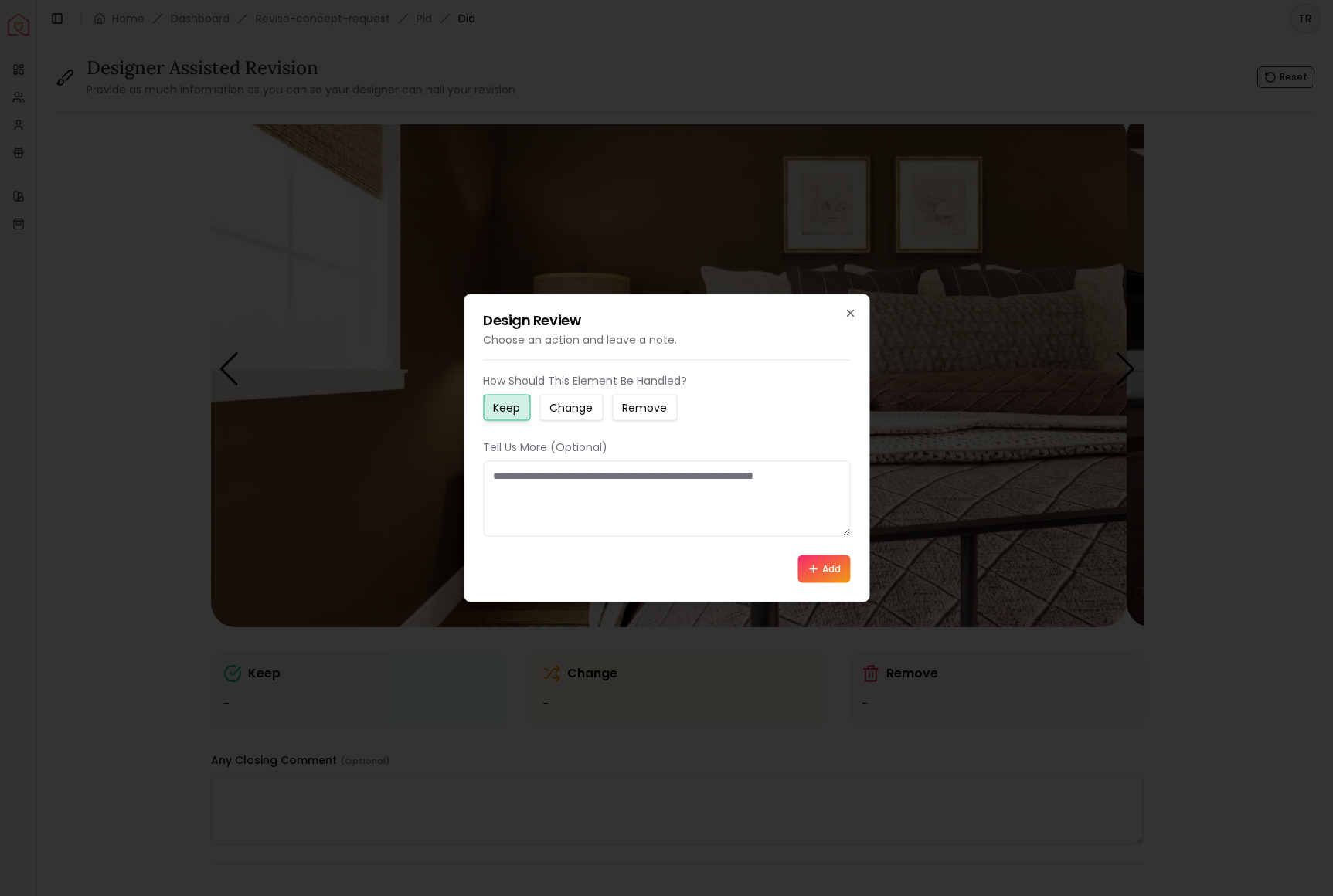
click at [587, 404] on small "Change" at bounding box center [571, 407] width 43 height 15
drag, startPoint x: 502, startPoint y: 483, endPoint x: 653, endPoint y: 506, distance: 152.7
click at [653, 506] on textarea at bounding box center [667, 499] width 367 height 75
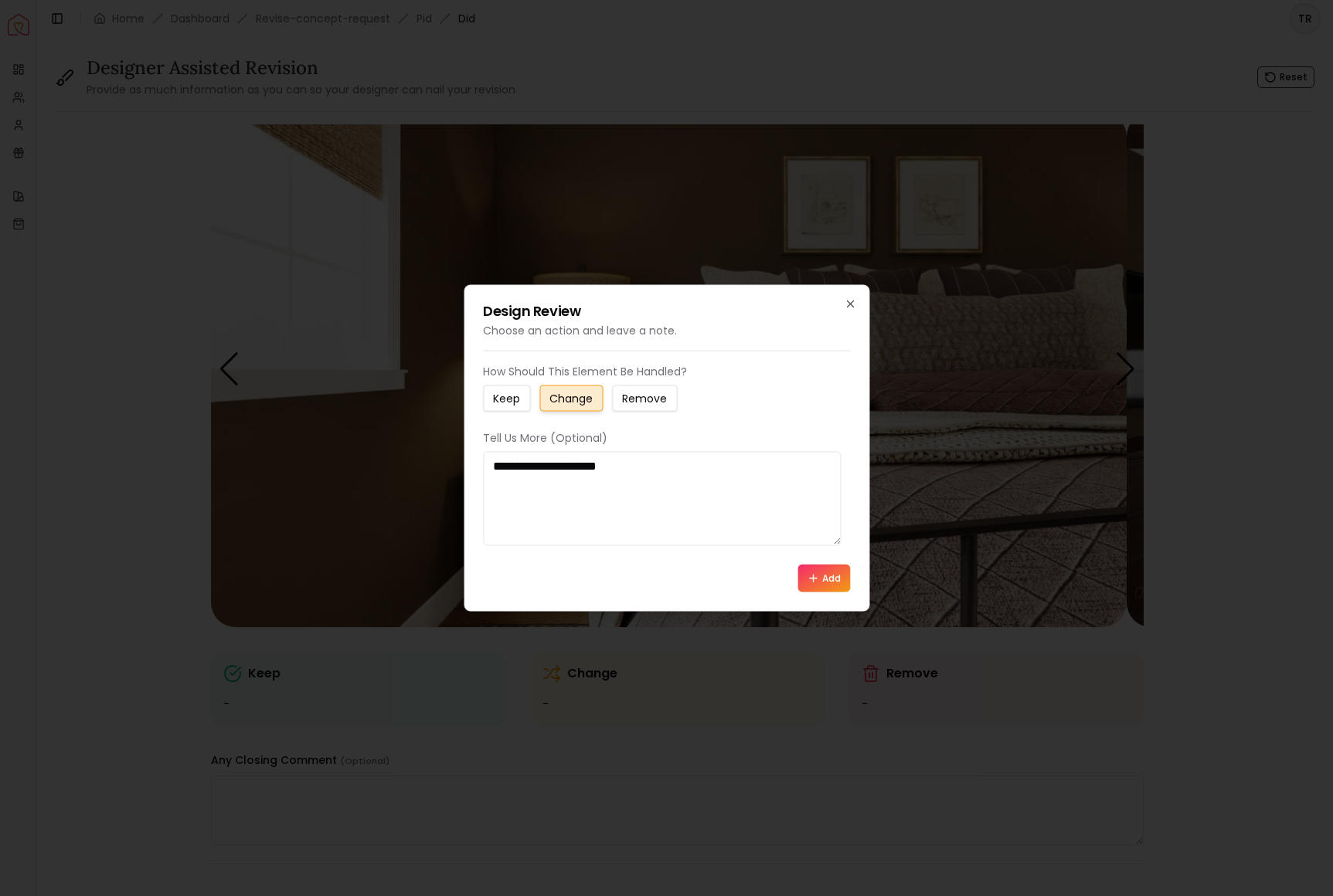
type textarea "**********"
click at [812, 592] on button "Add" at bounding box center [824, 579] width 53 height 28
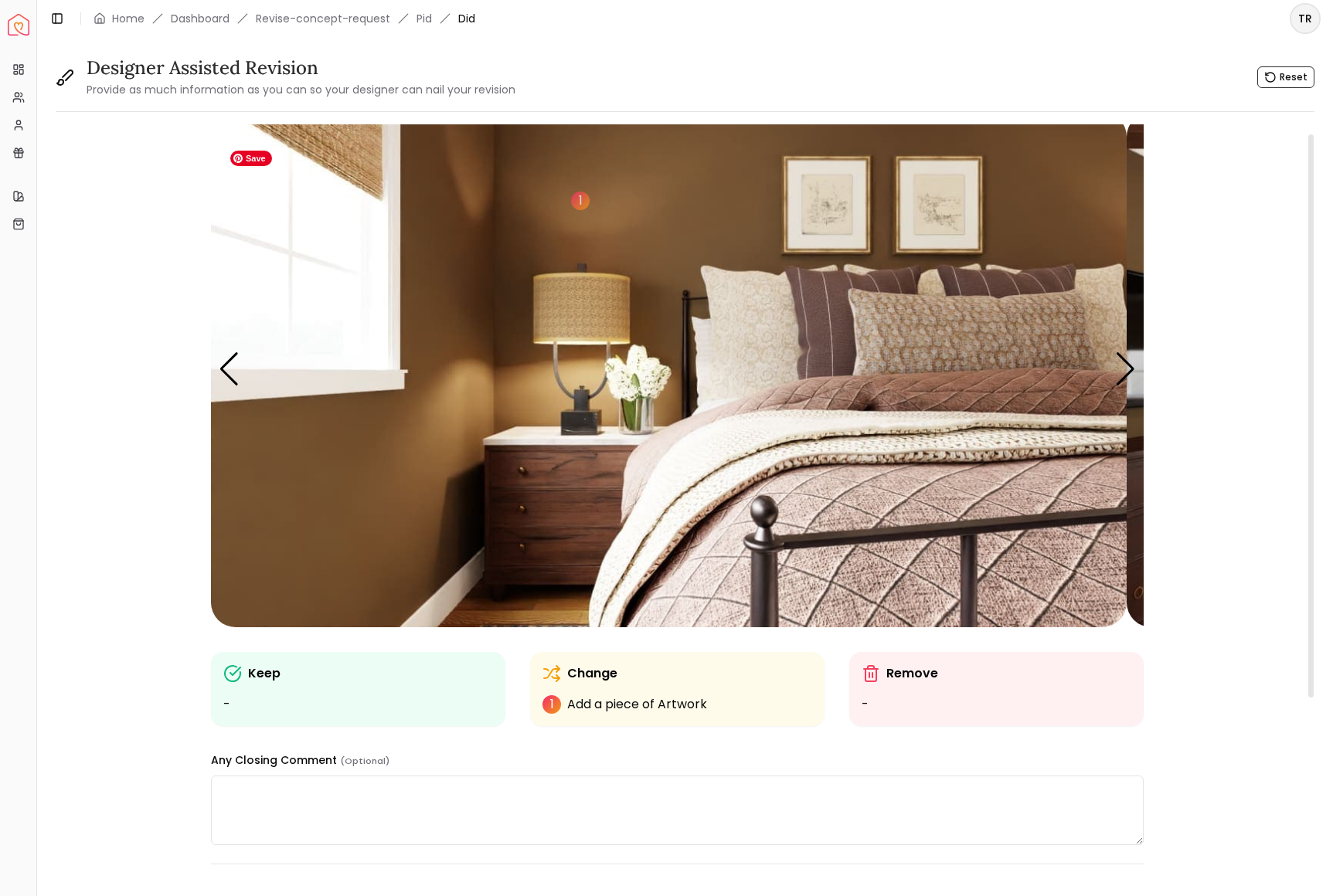
click at [850, 243] on img "2 / 6" at bounding box center [669, 369] width 915 height 515
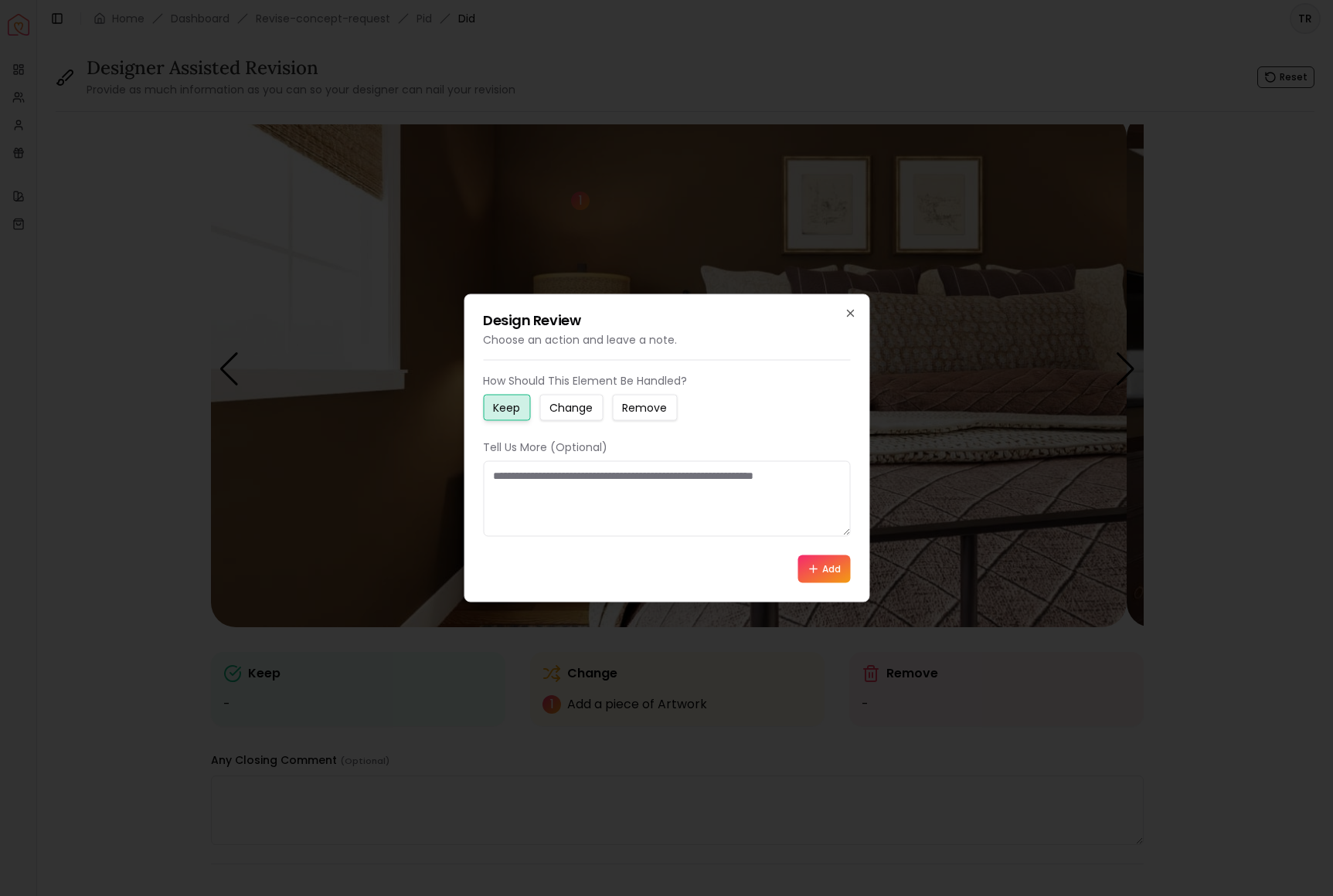
click at [513, 400] on small "Keep" at bounding box center [507, 407] width 27 height 15
click at [807, 583] on button "Add" at bounding box center [824, 569] width 53 height 28
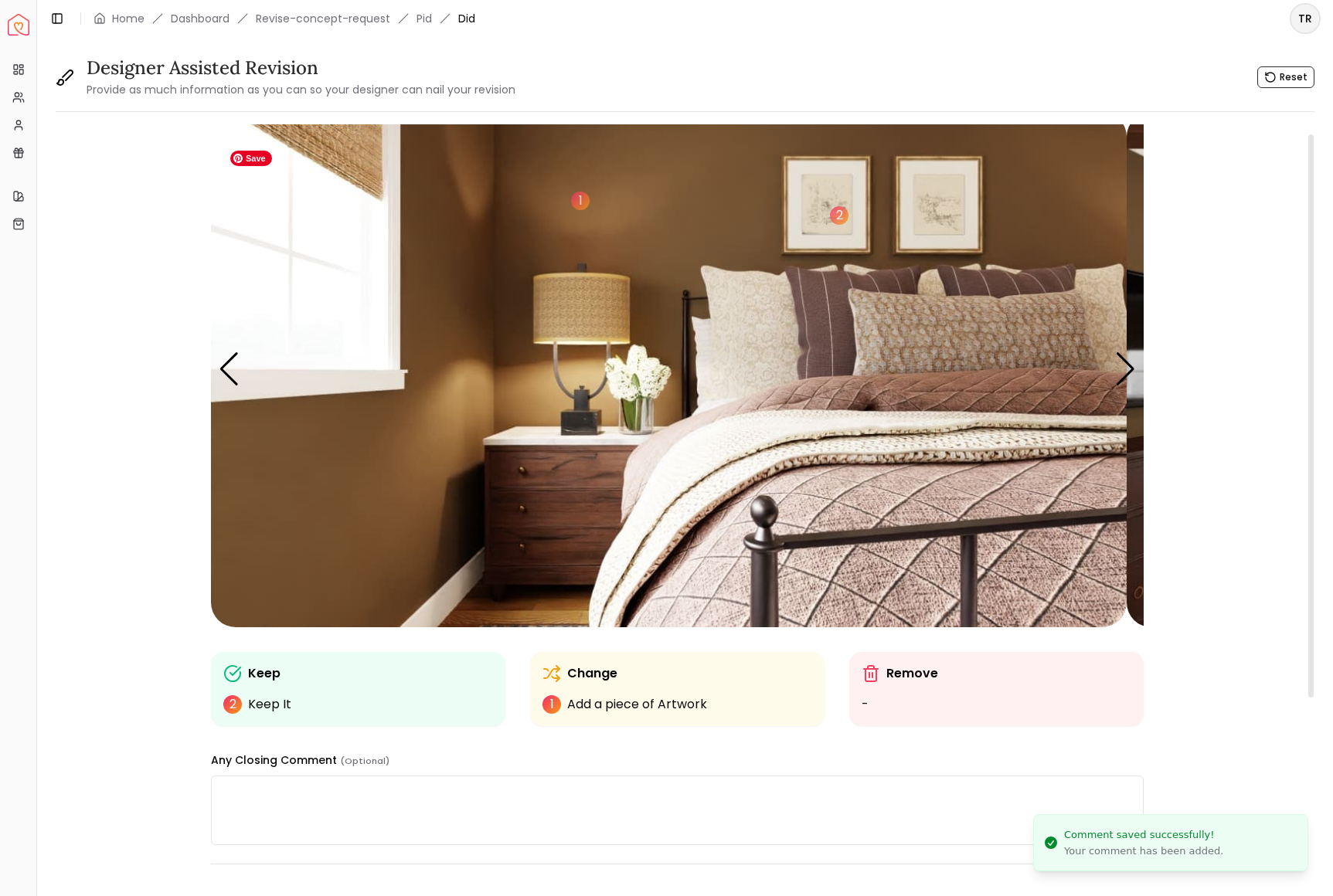
click at [946, 231] on img "2 / 6" at bounding box center [669, 369] width 915 height 515
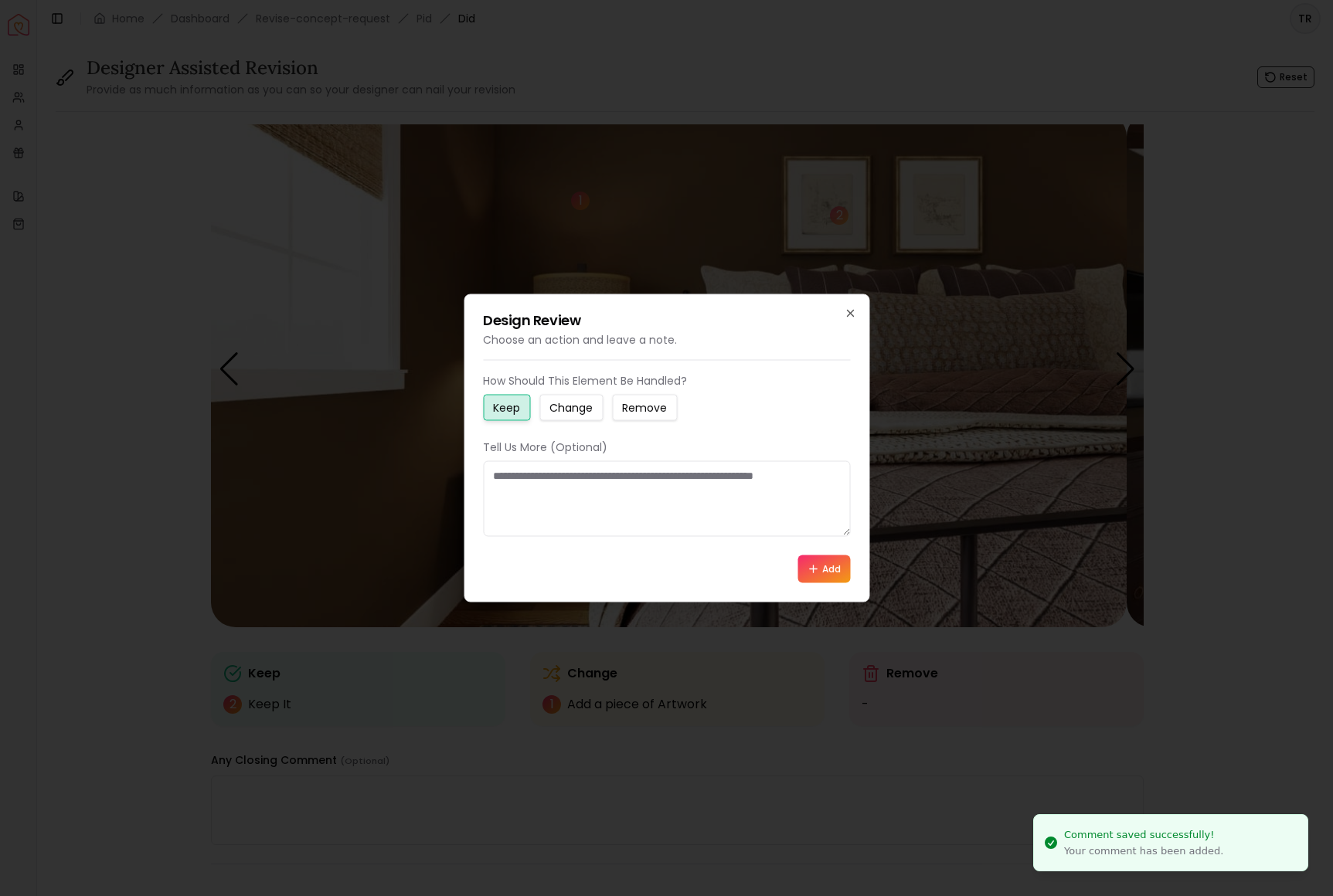
click at [519, 402] on small "Keep" at bounding box center [507, 407] width 27 height 15
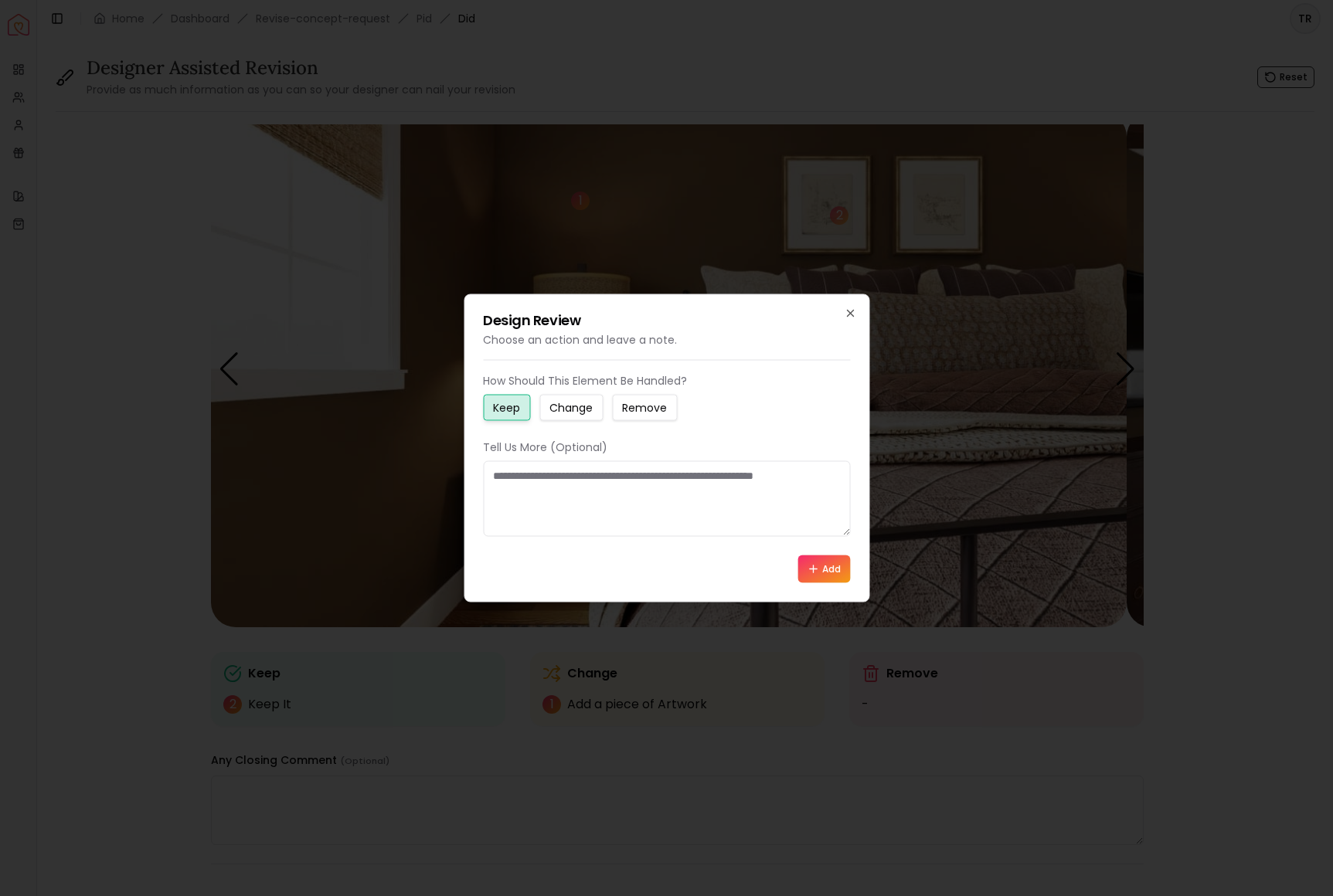
click at [820, 583] on button "Add" at bounding box center [824, 569] width 53 height 28
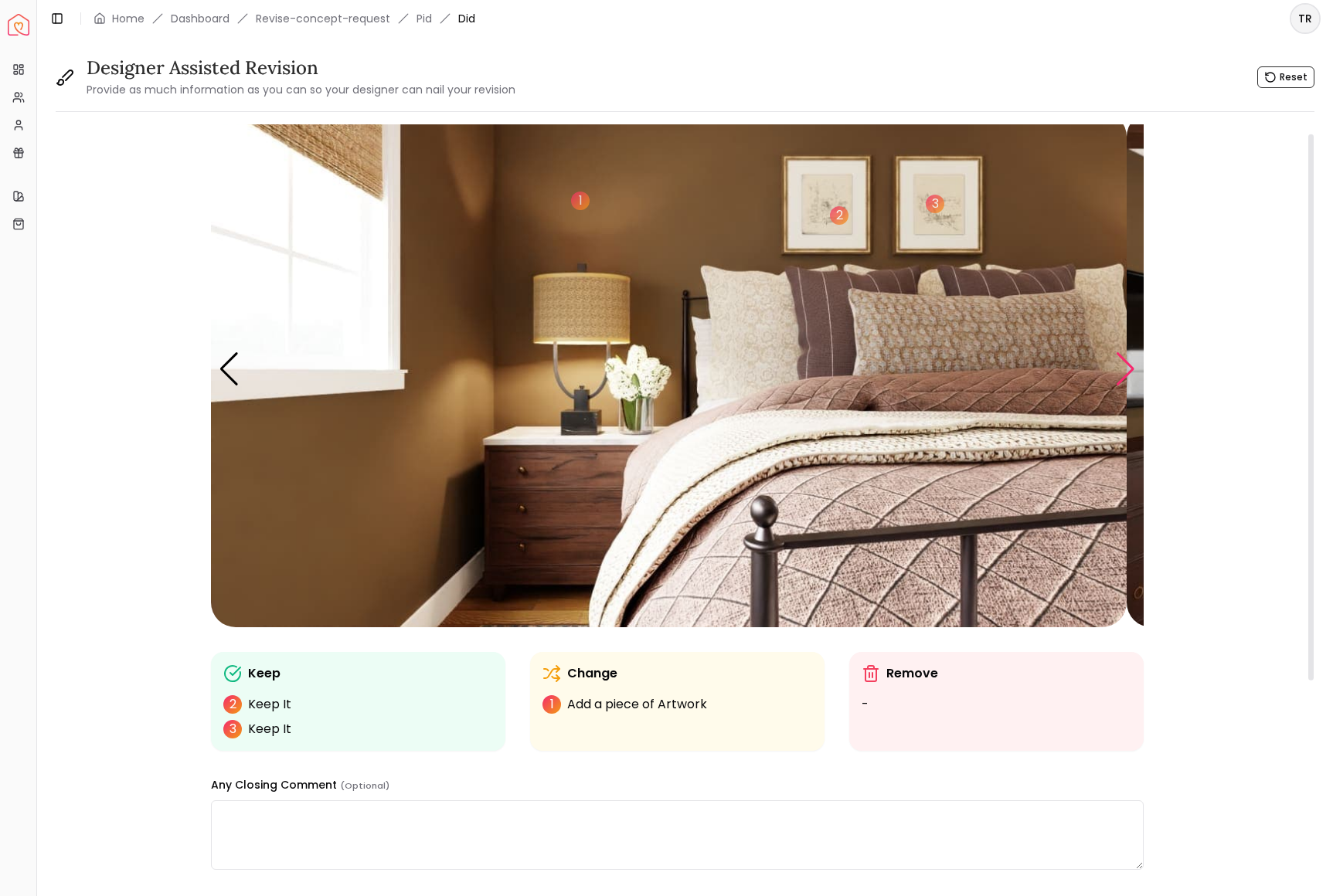
click at [1119, 386] on div "Next slide" at bounding box center [1125, 369] width 21 height 34
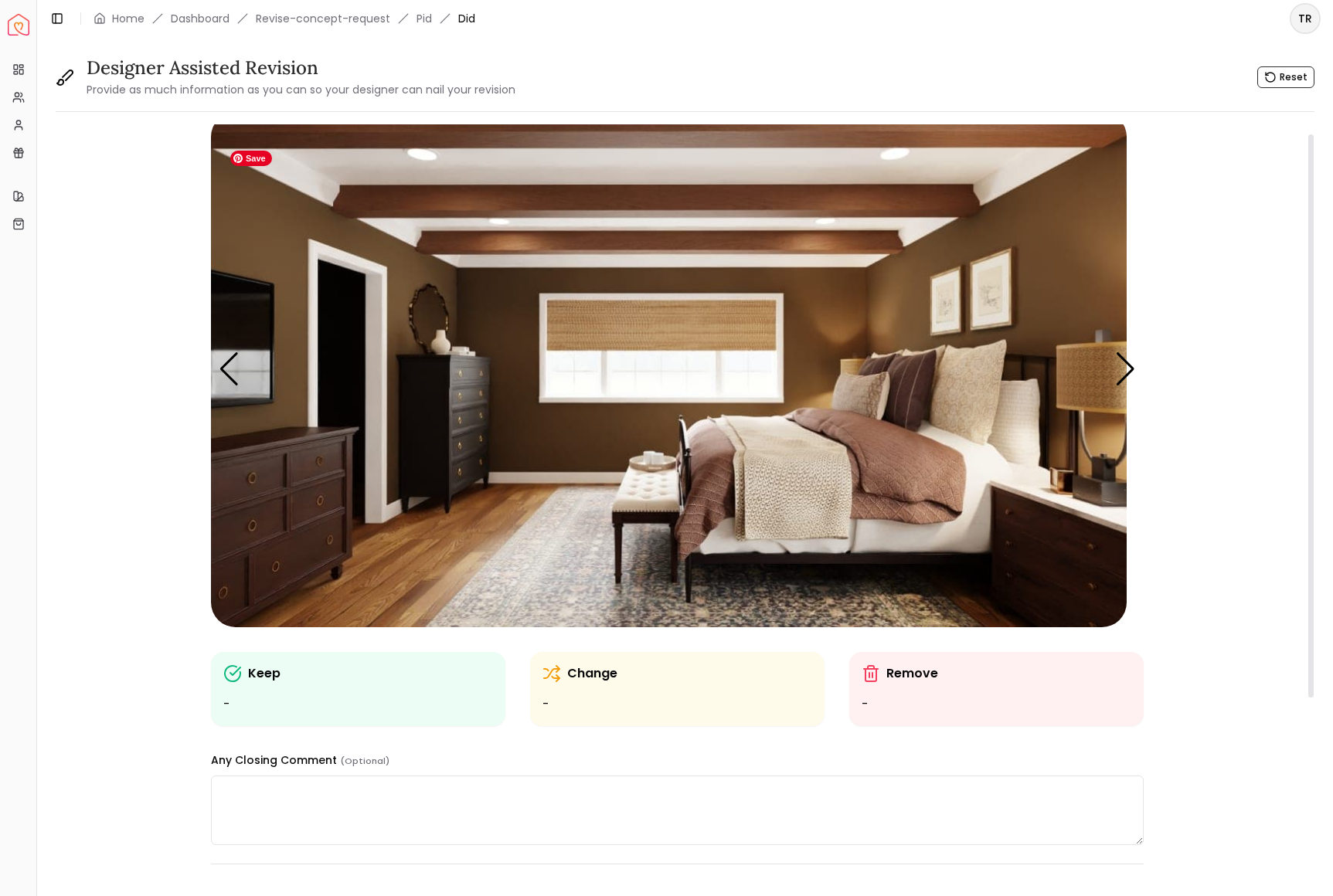
click at [896, 492] on img "3 / 6" at bounding box center [669, 369] width 915 height 515
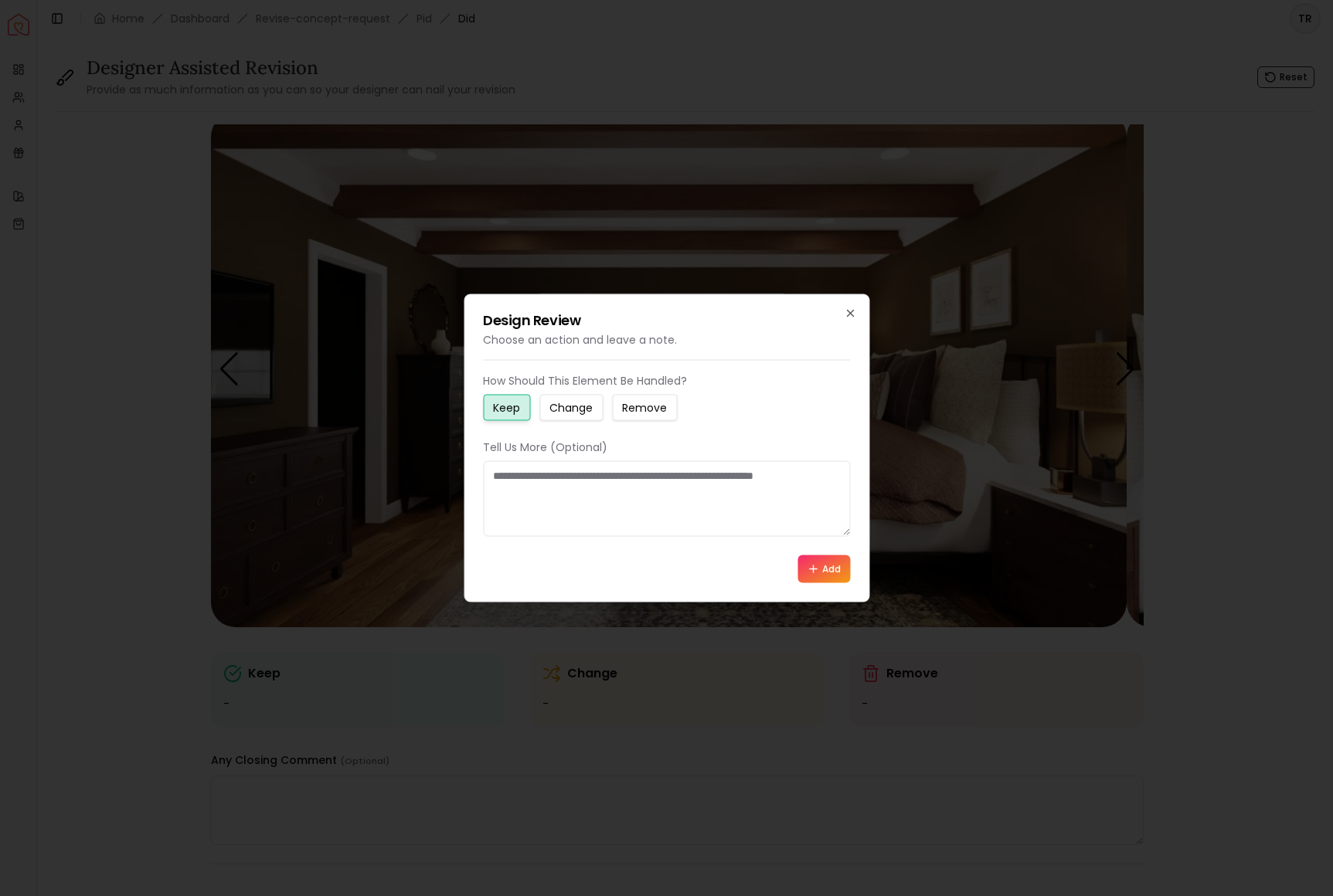
drag, startPoint x: 504, startPoint y: 483, endPoint x: 511, endPoint y: 474, distance: 11.4
click at [504, 483] on textarea at bounding box center [667, 499] width 367 height 75
click at [580, 400] on small "Change" at bounding box center [571, 407] width 43 height 15
click at [503, 487] on textarea at bounding box center [667, 499] width 367 height 75
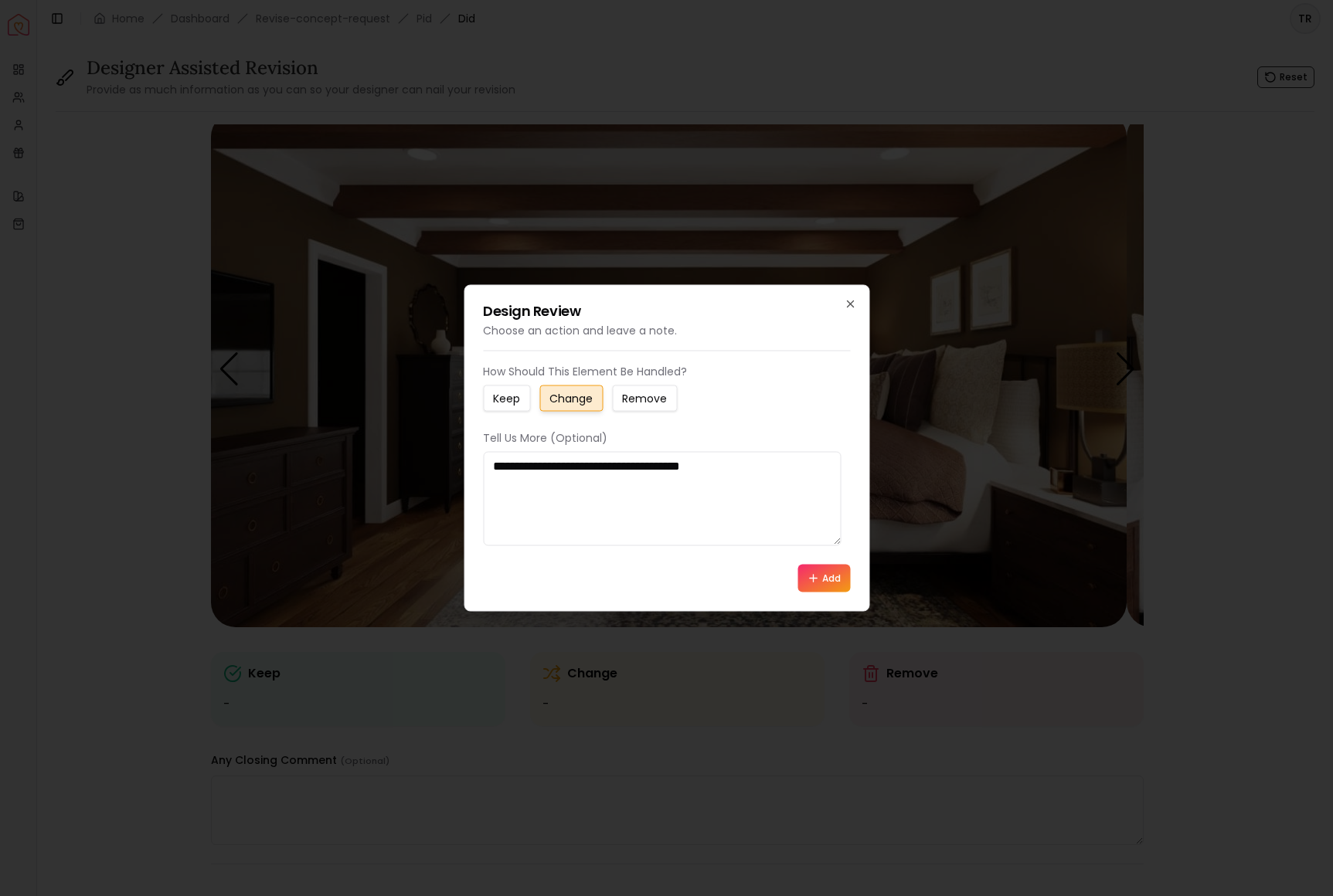
click at [698, 482] on textarea "**********" at bounding box center [662, 499] width 357 height 95
type textarea "**********"
click at [810, 592] on button "Add" at bounding box center [824, 579] width 53 height 28
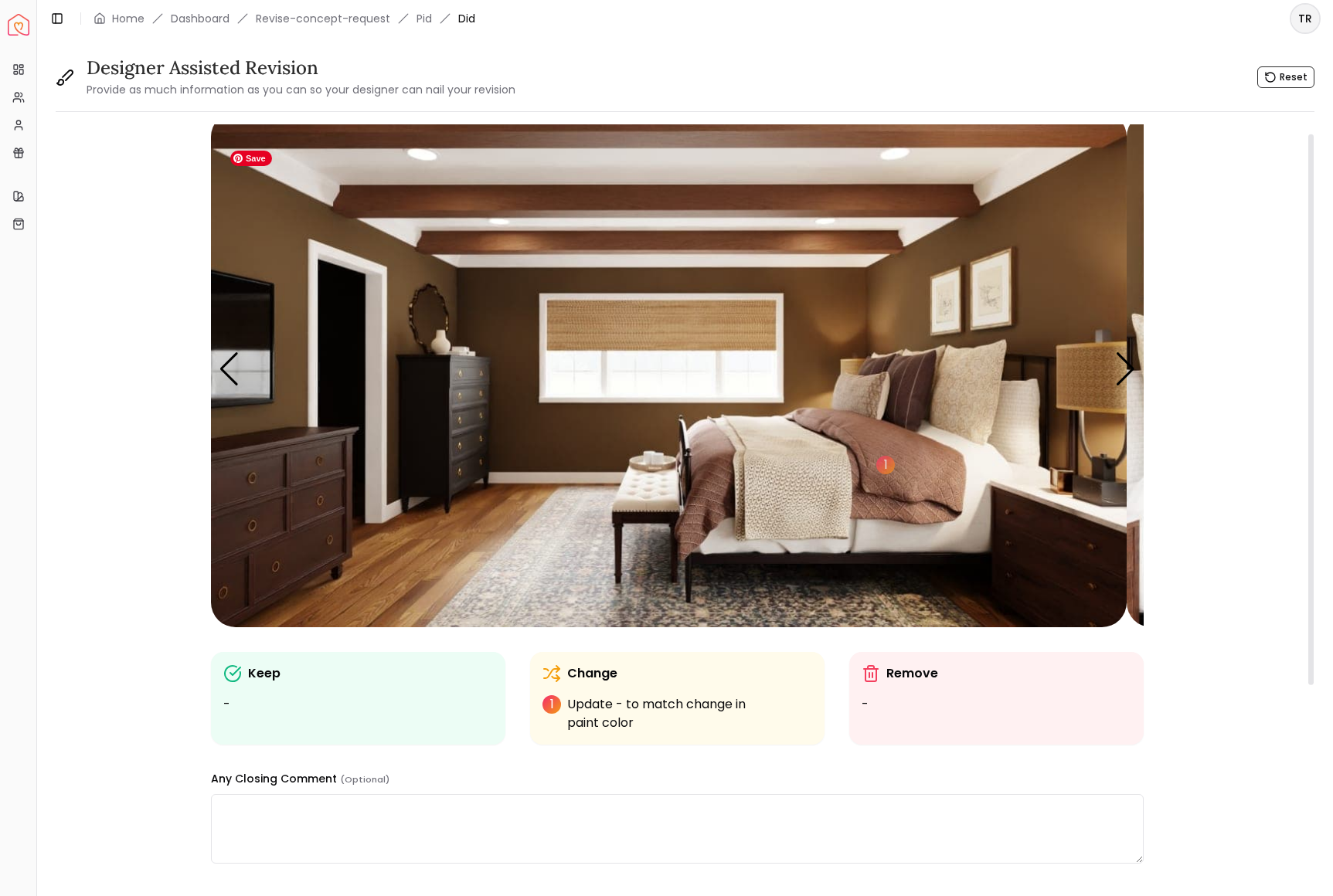
click at [915, 410] on img "3 / 6" at bounding box center [669, 369] width 915 height 515
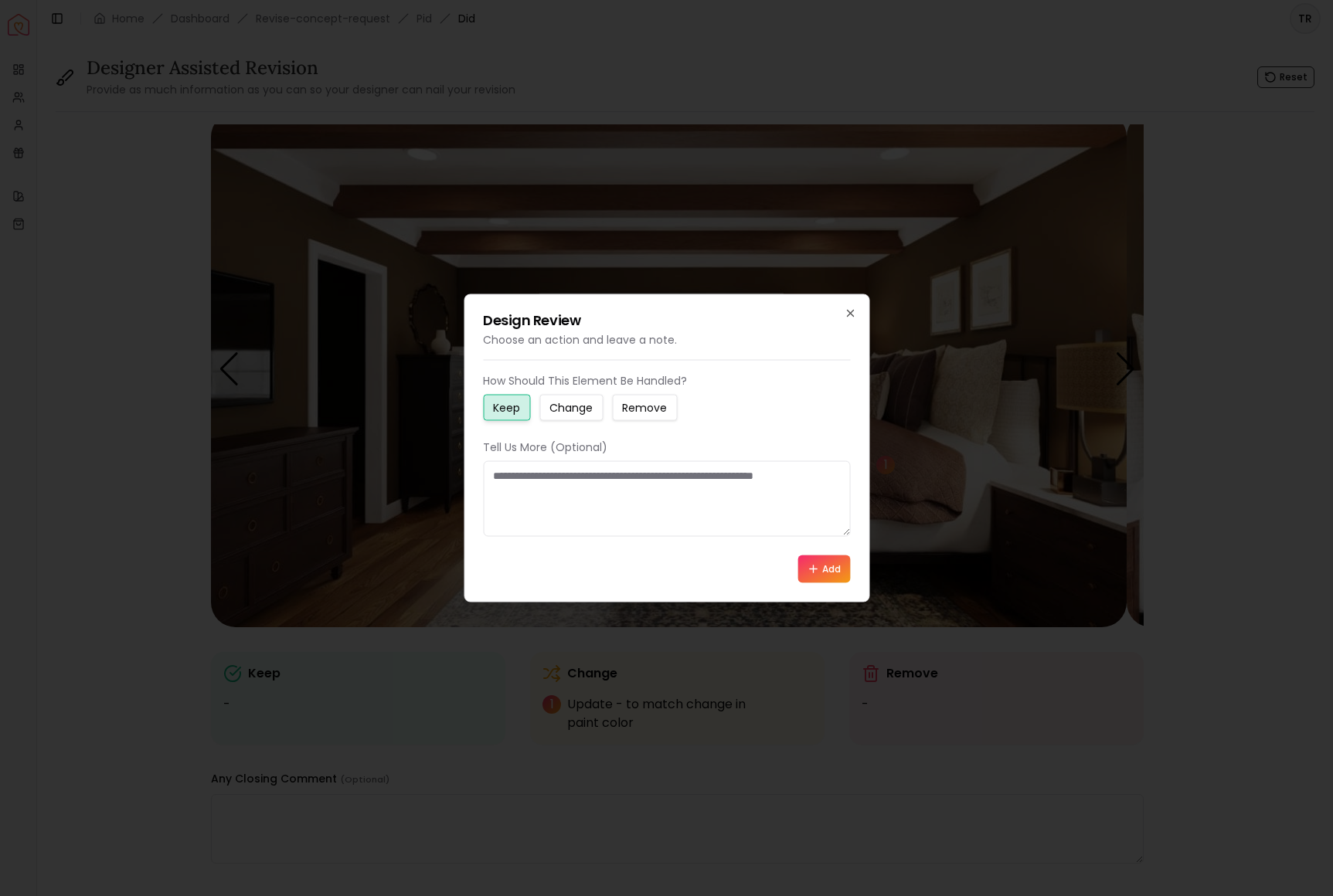
click at [811, 583] on button "Add" at bounding box center [824, 569] width 53 height 28
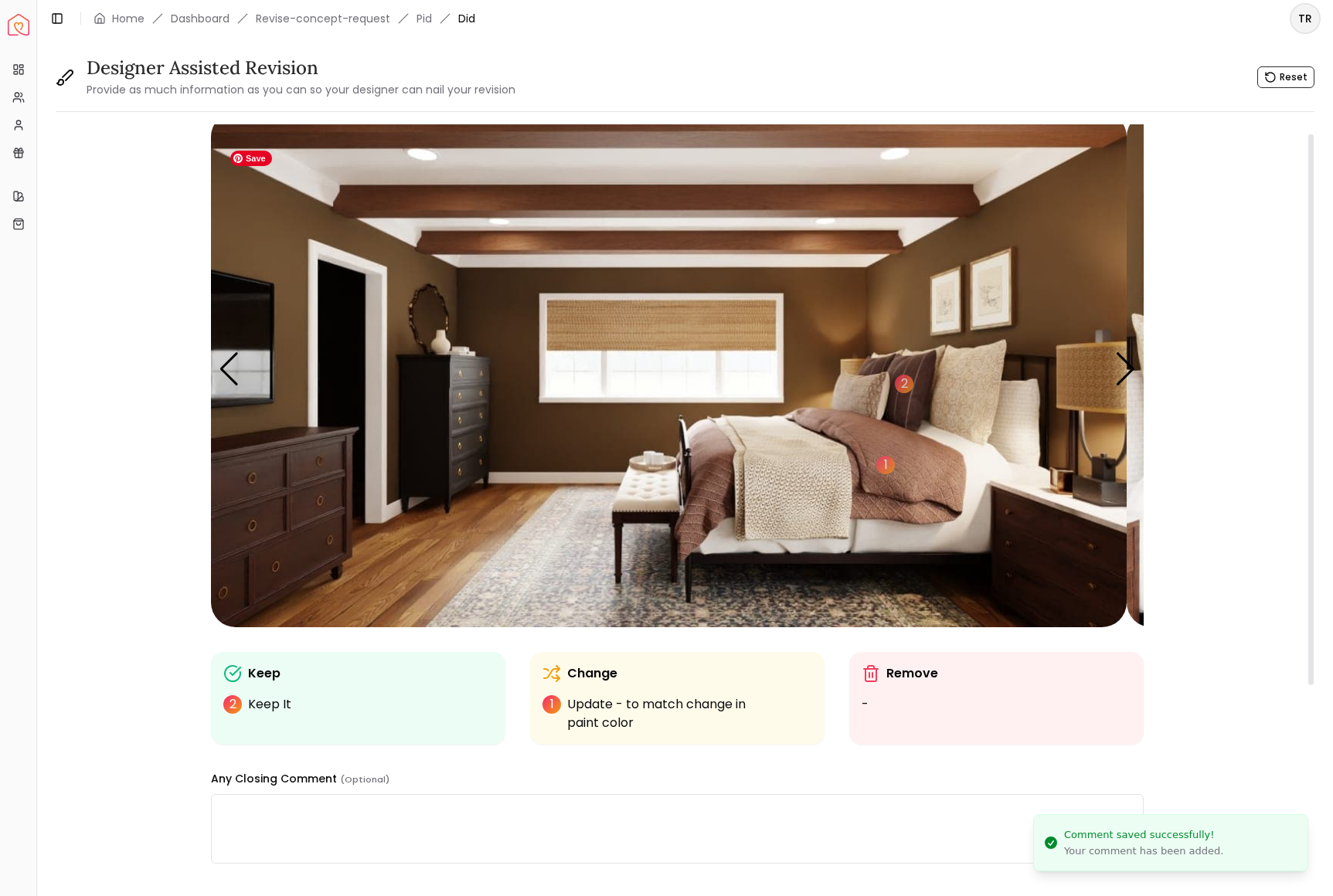
click at [974, 405] on img "3 / 6" at bounding box center [669, 369] width 915 height 515
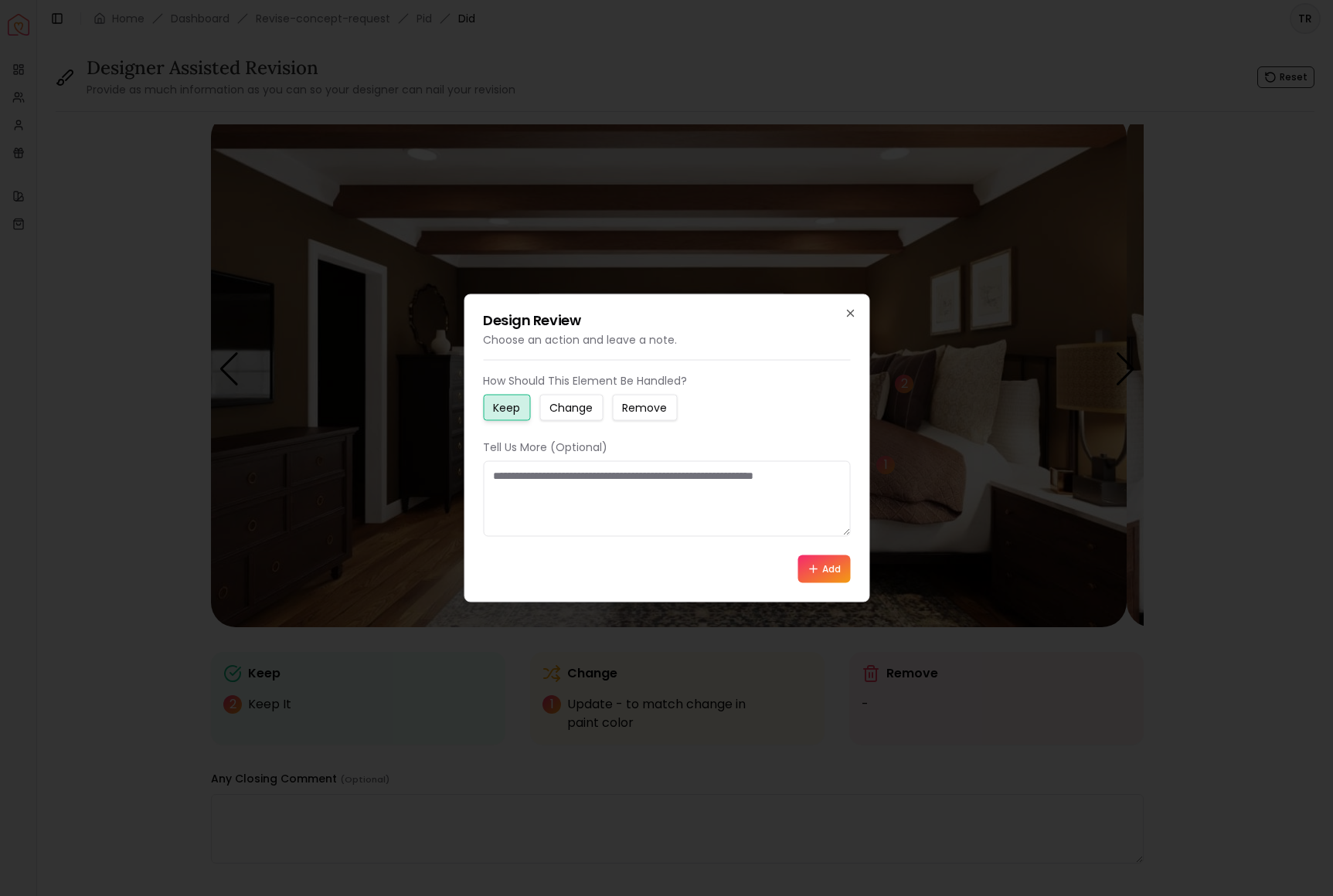
click at [520, 400] on small "Keep" at bounding box center [507, 407] width 27 height 15
click at [814, 583] on button "Add" at bounding box center [824, 569] width 53 height 28
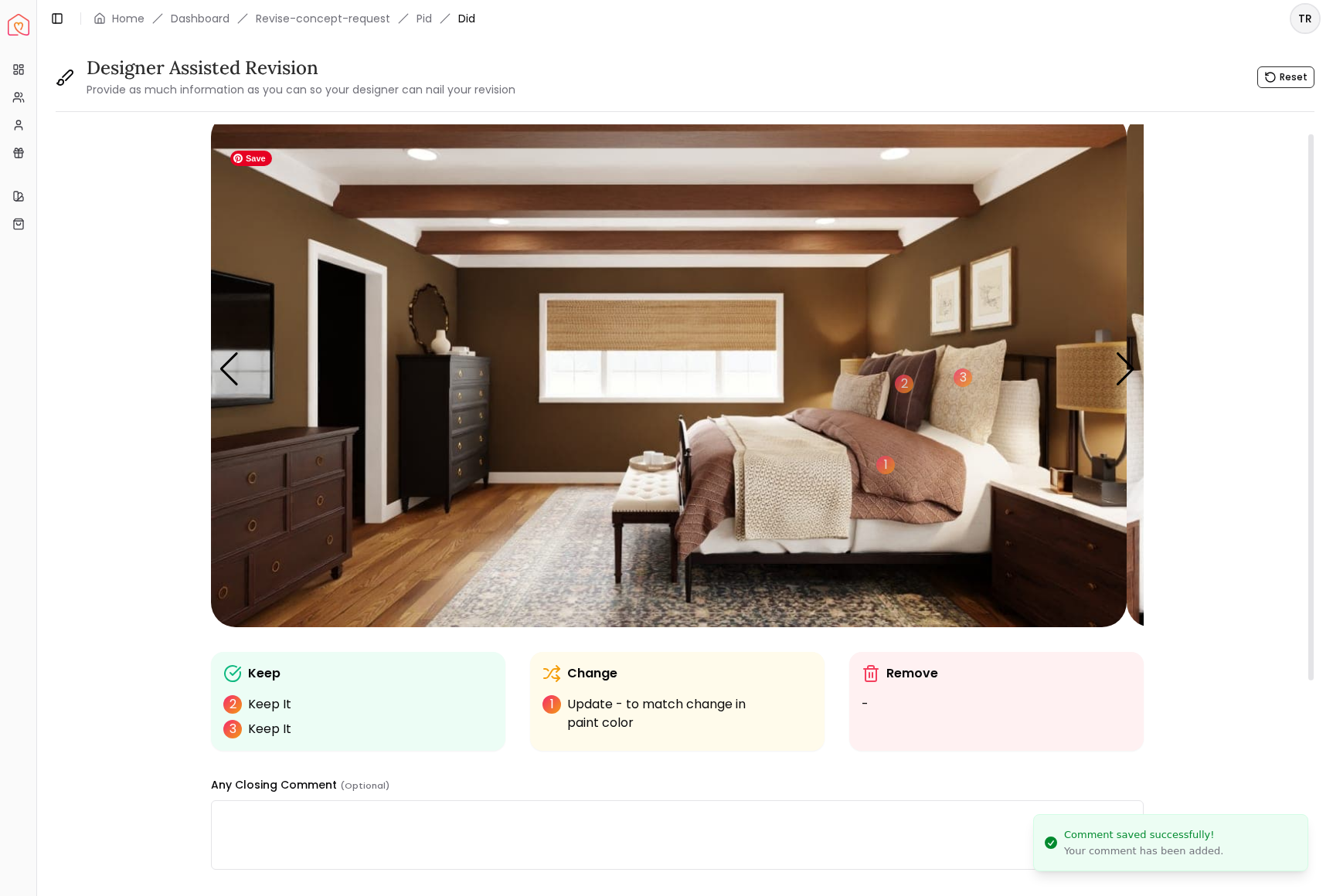
click at [656, 532] on img "3 / 6" at bounding box center [669, 369] width 915 height 515
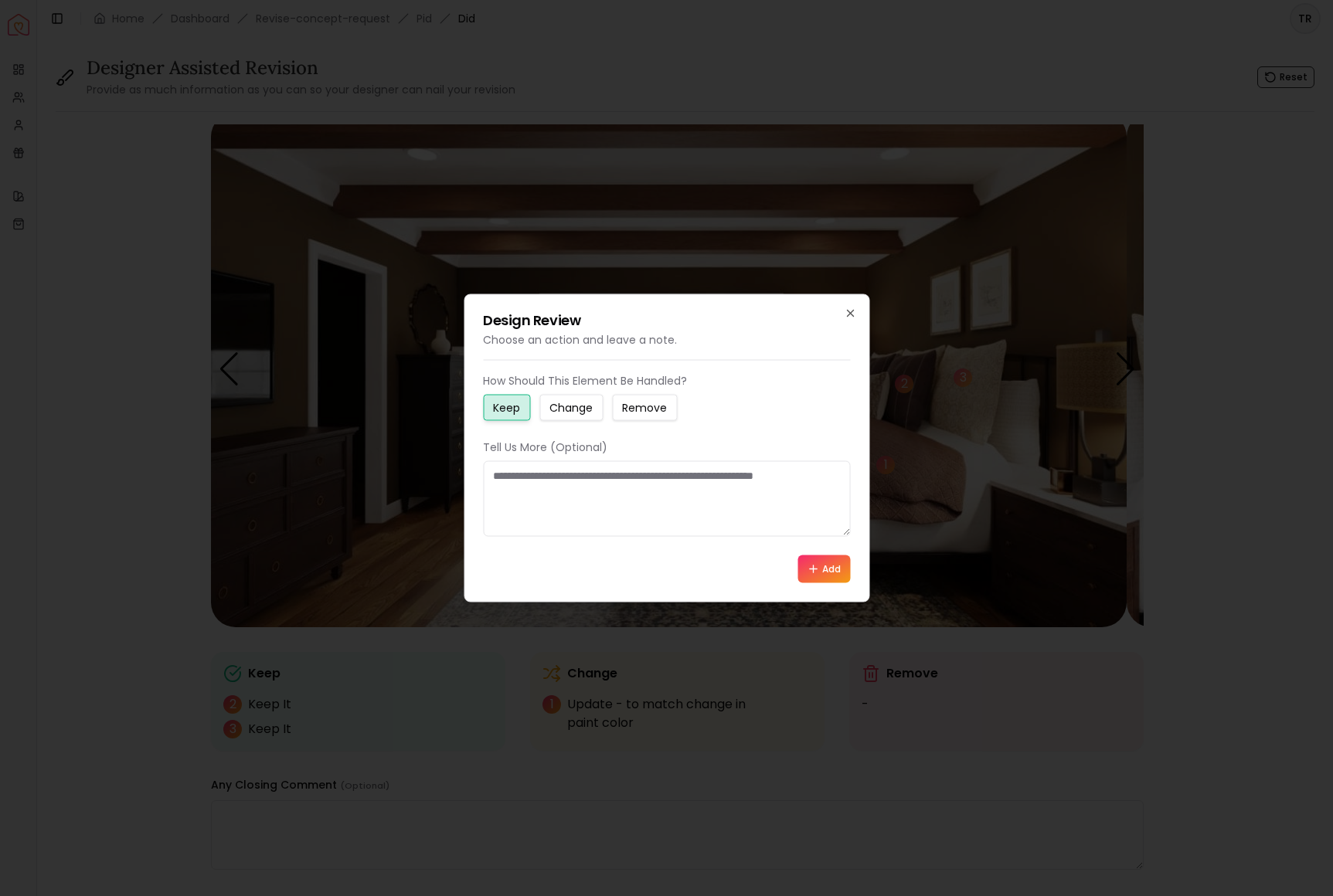
click at [510, 402] on small "Keep" at bounding box center [507, 407] width 27 height 15
click at [830, 583] on button "Add" at bounding box center [824, 569] width 53 height 28
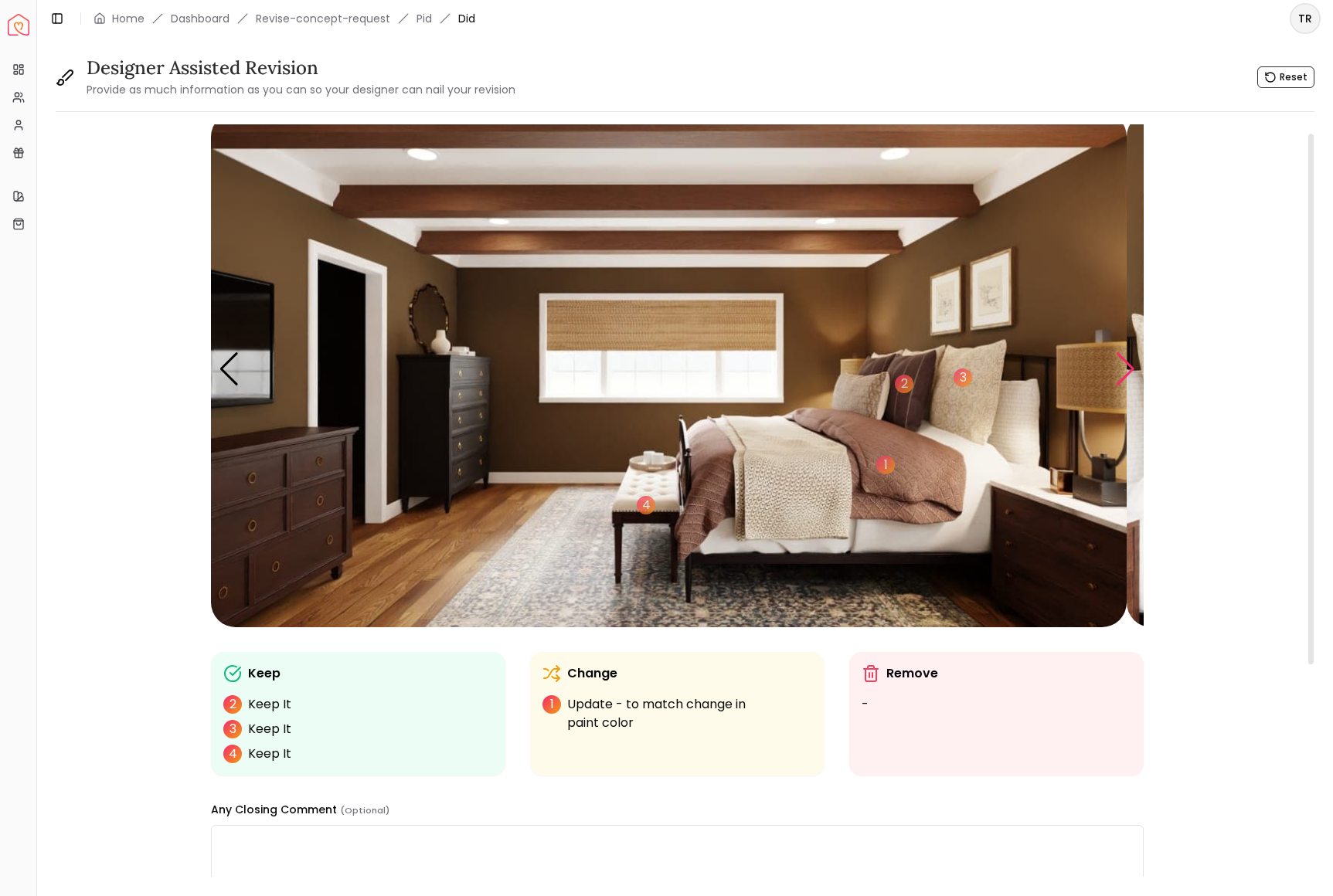
click at [1124, 386] on div "Next slide" at bounding box center [1125, 369] width 21 height 34
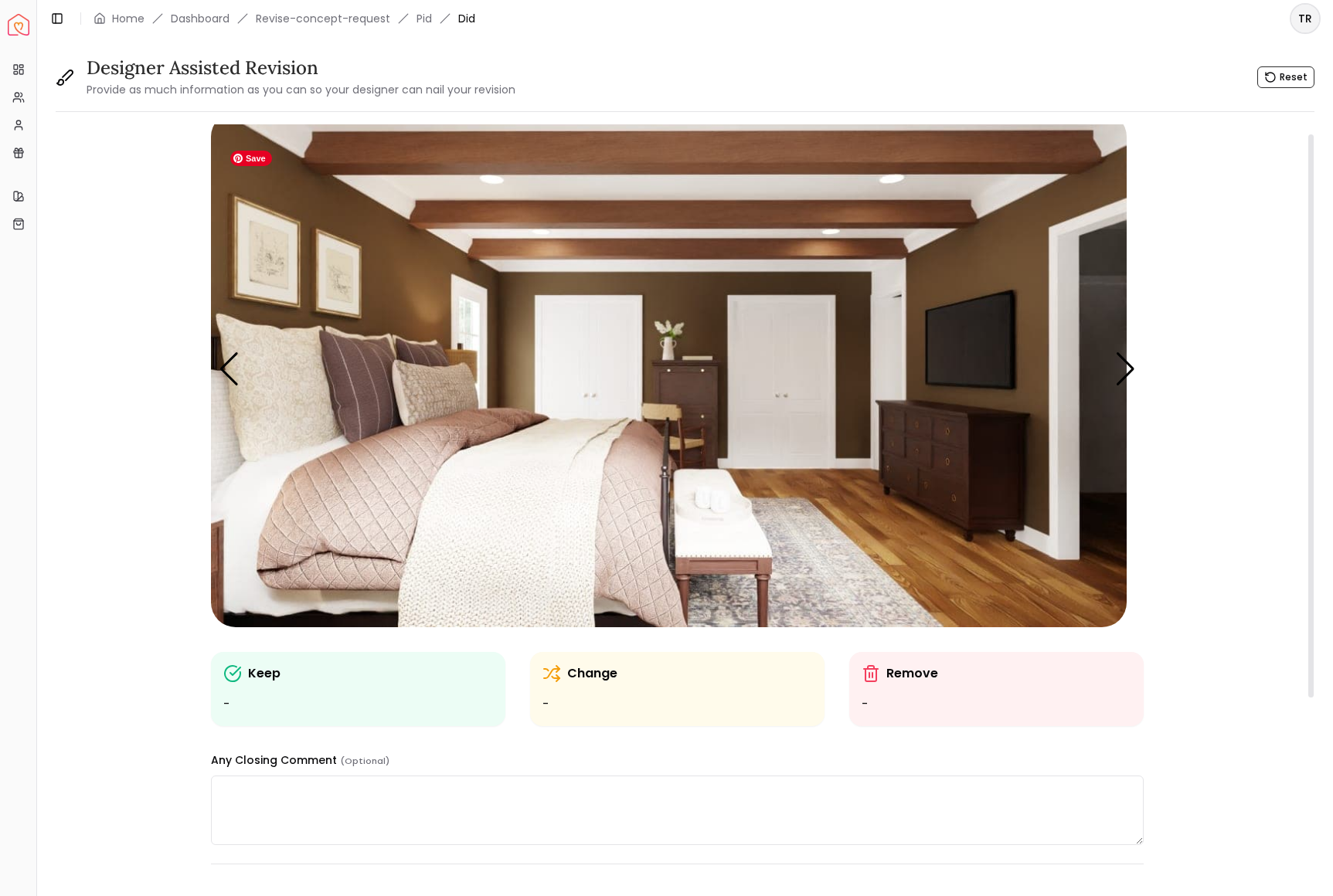
click at [693, 346] on img "4 / 6" at bounding box center [669, 369] width 915 height 515
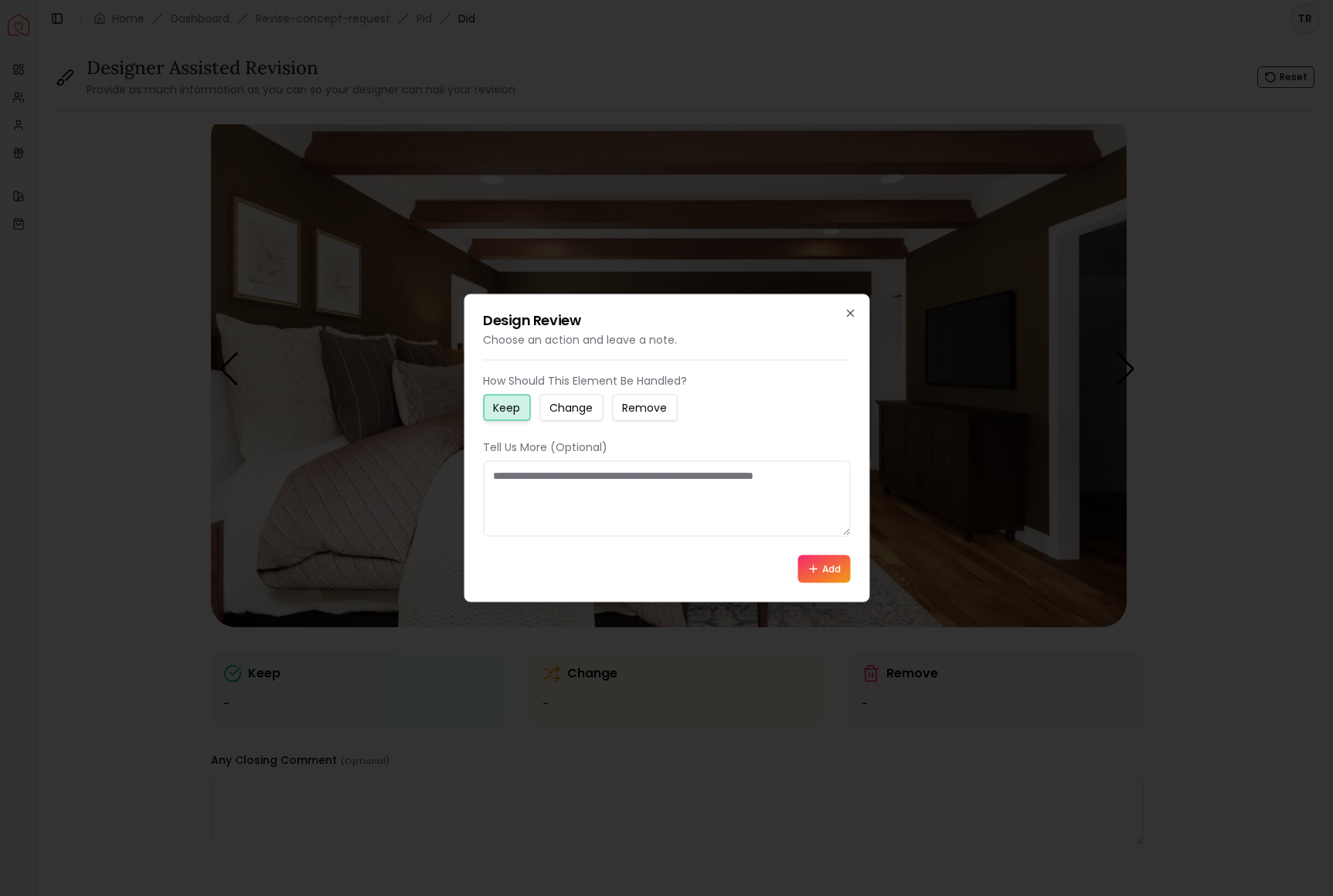
click at [592, 400] on small "Change" at bounding box center [571, 407] width 43 height 15
click at [503, 482] on textarea at bounding box center [667, 499] width 367 height 75
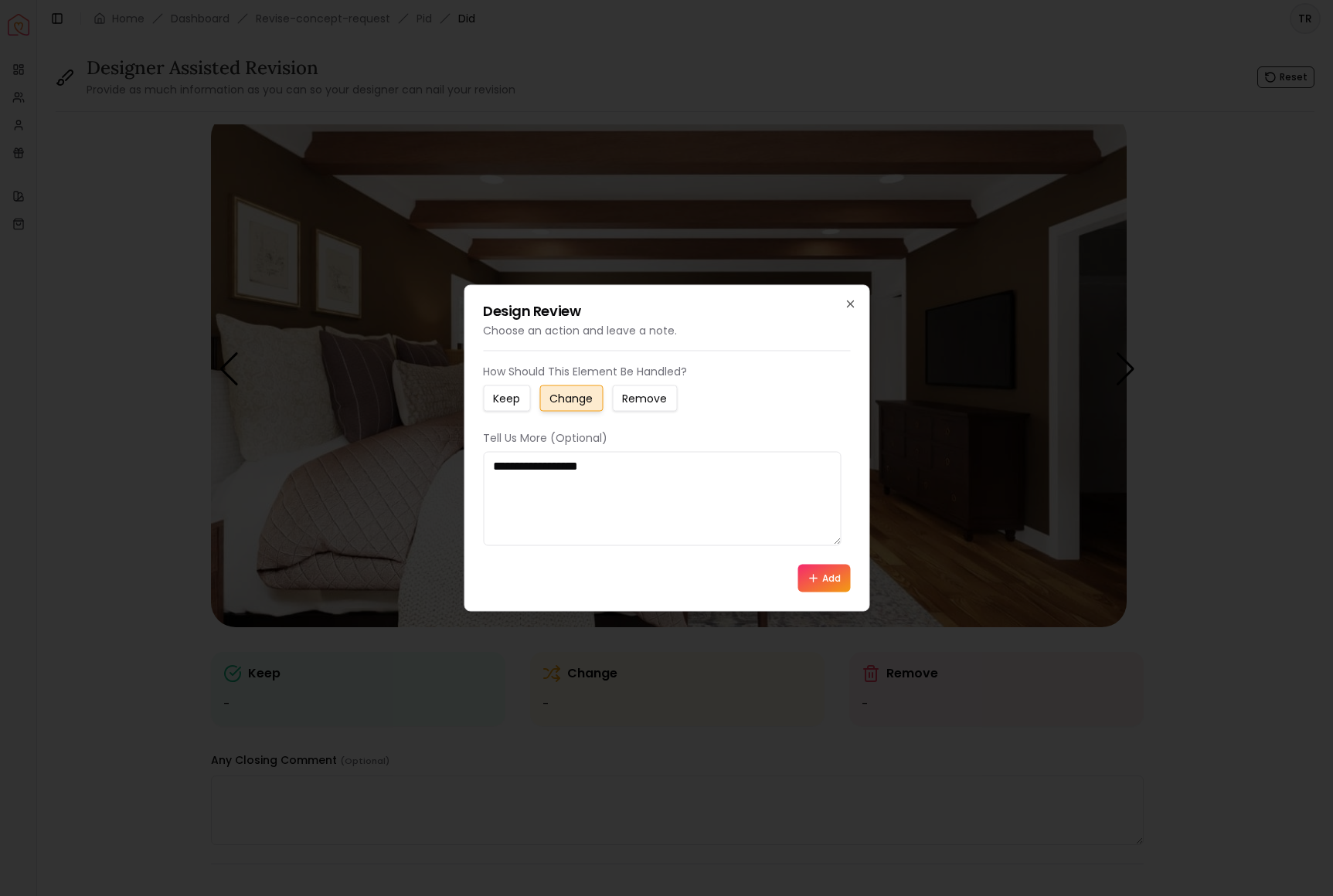
click at [502, 483] on textarea "**********" at bounding box center [662, 499] width 357 height 95
type textarea "**********"
click at [814, 592] on button "Add" at bounding box center [824, 579] width 53 height 28
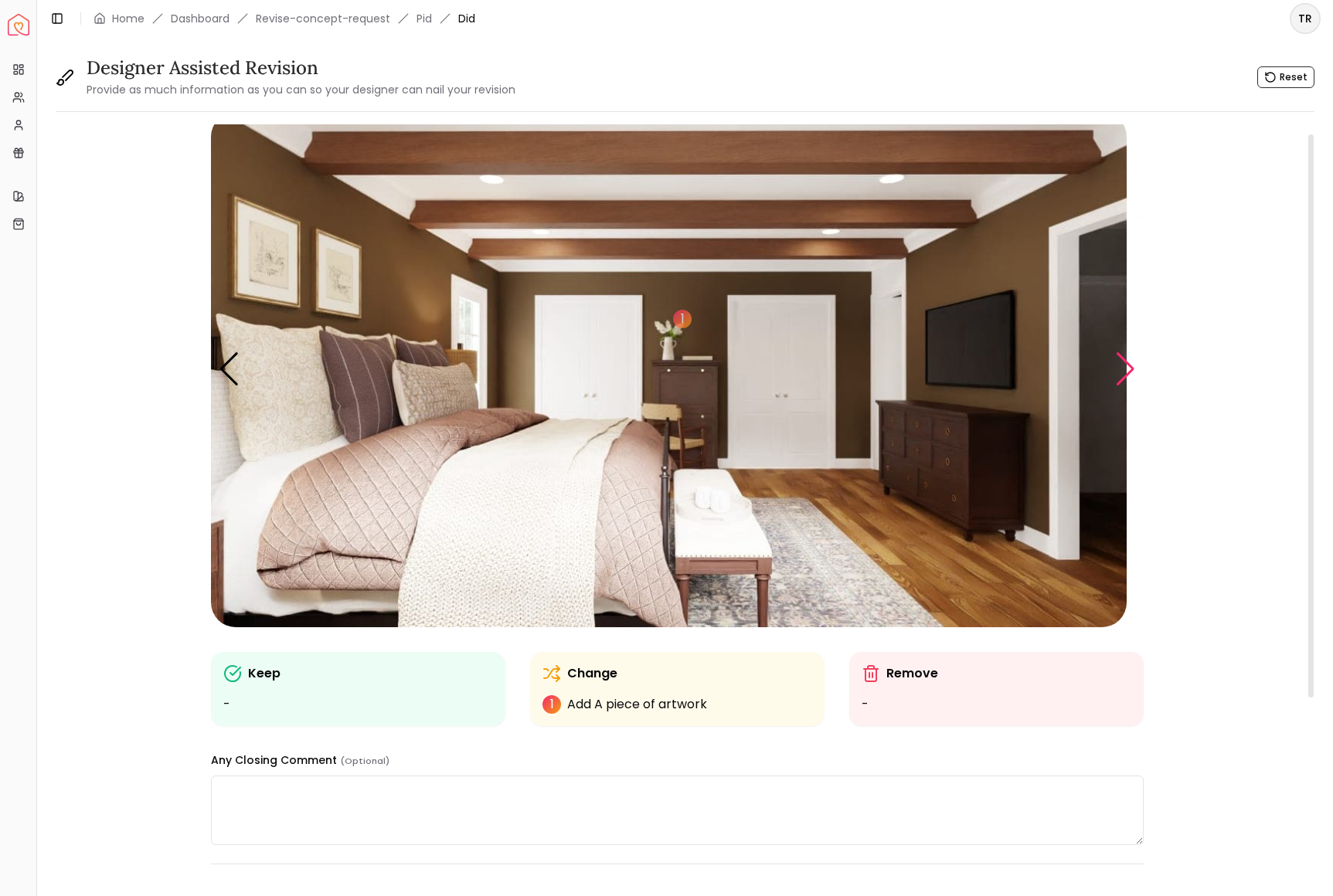
click at [1119, 386] on div "Next slide" at bounding box center [1125, 369] width 21 height 34
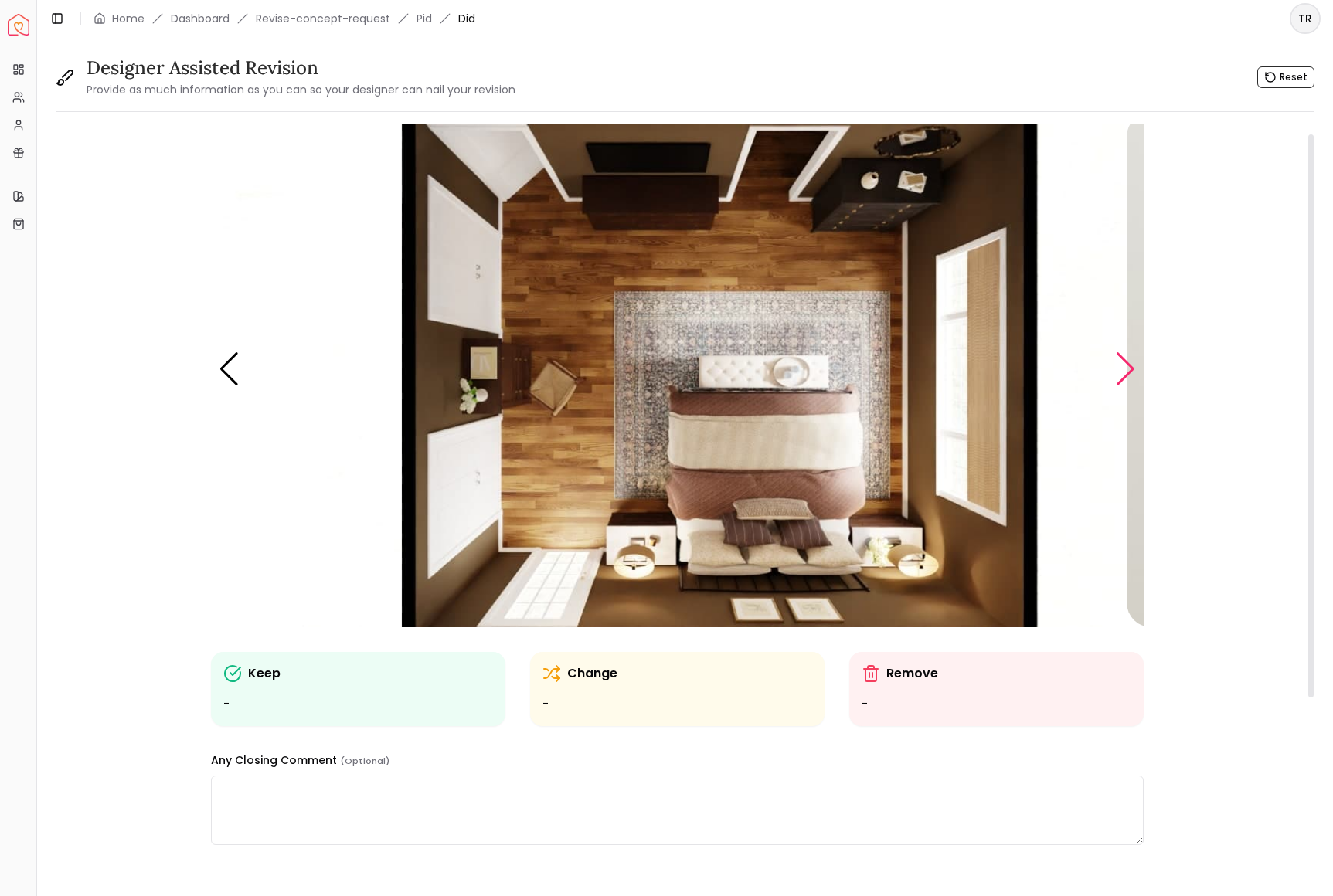
click at [1119, 386] on div "Next slide" at bounding box center [1125, 369] width 21 height 34
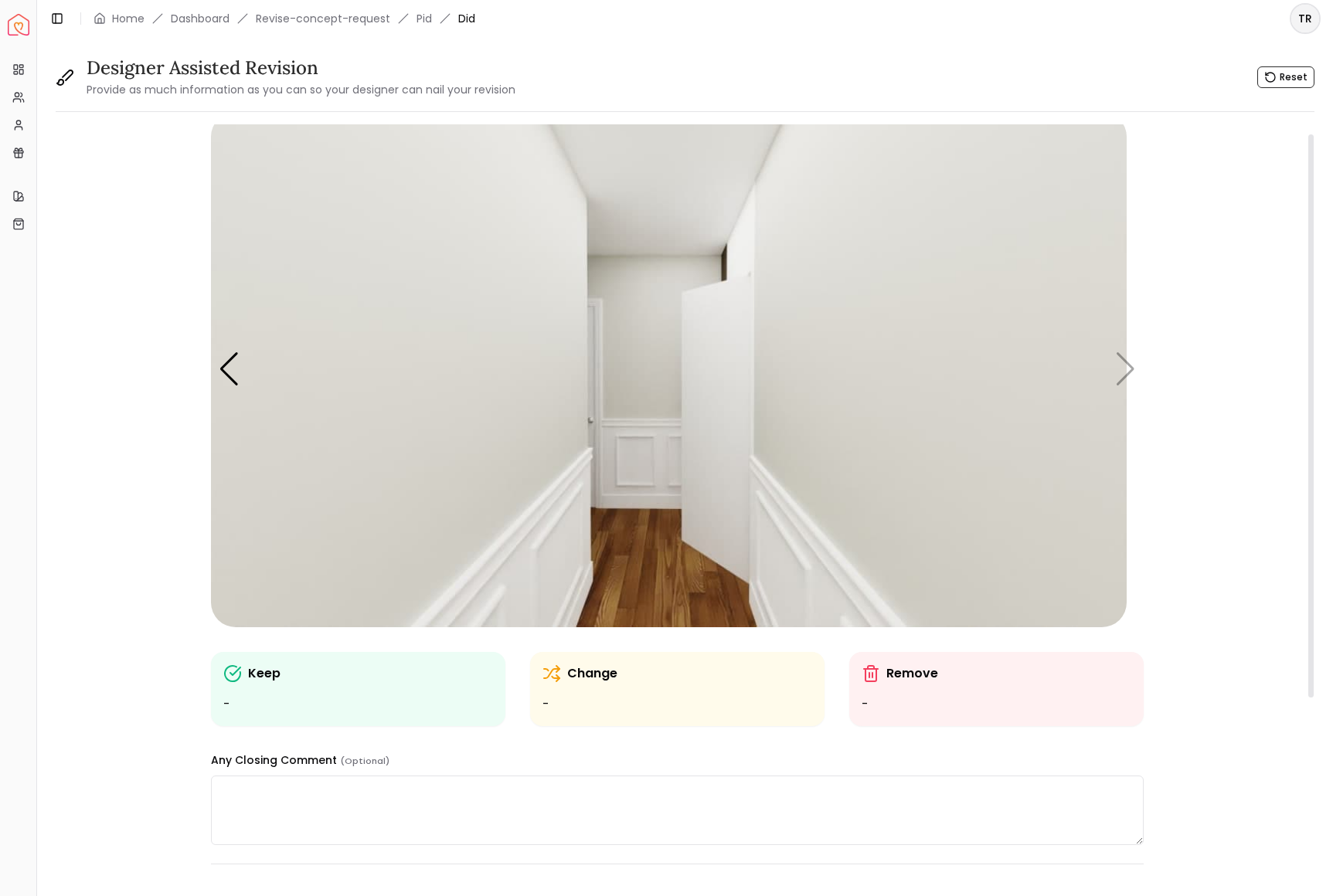
click at [573, 714] on ul "-" at bounding box center [677, 704] width 269 height 18
click at [663, 361] on img "6 / 6" at bounding box center [669, 369] width 915 height 515
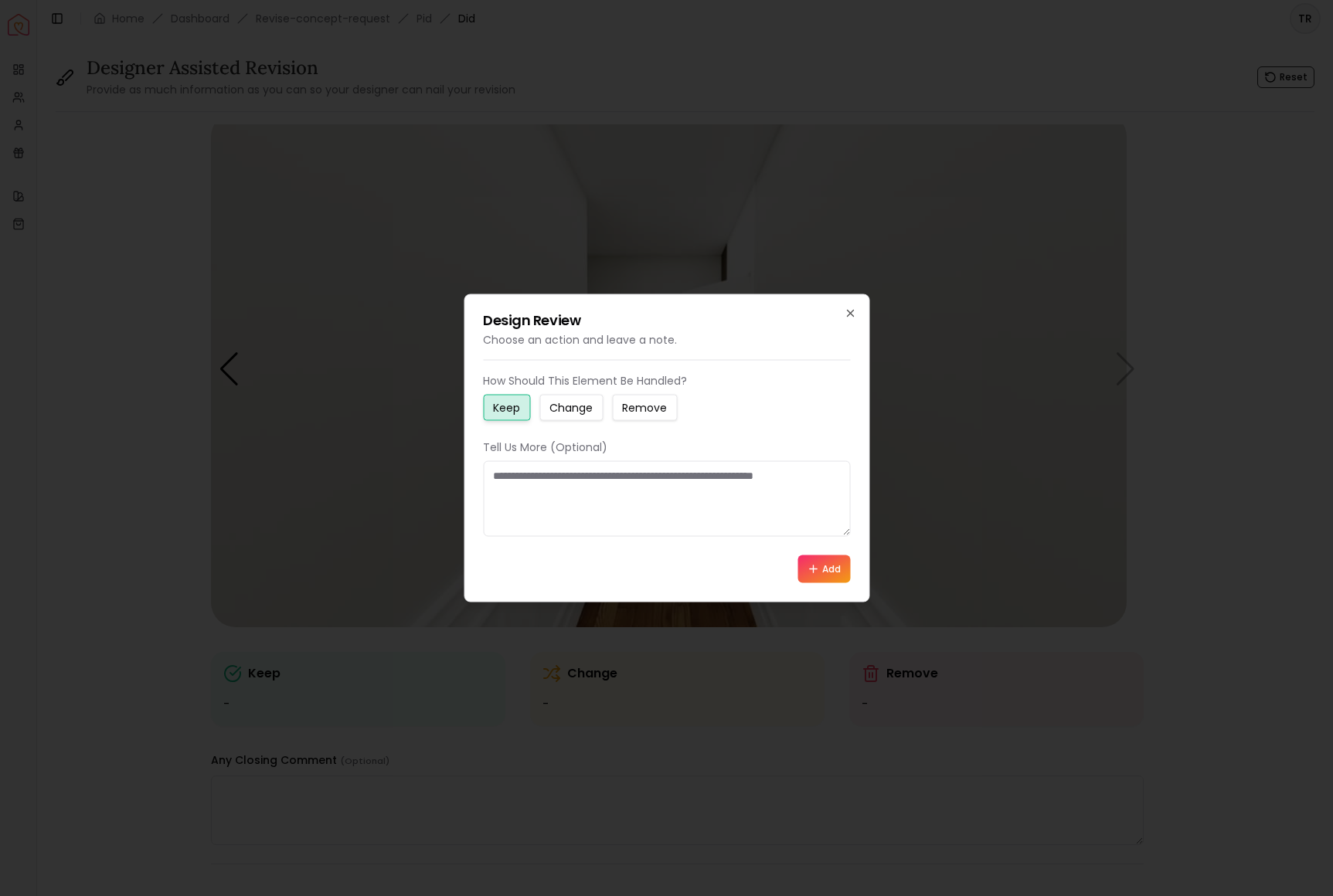
click at [592, 403] on small "Change" at bounding box center [571, 407] width 43 height 15
click at [816, 583] on button "Add" at bounding box center [824, 569] width 53 height 28
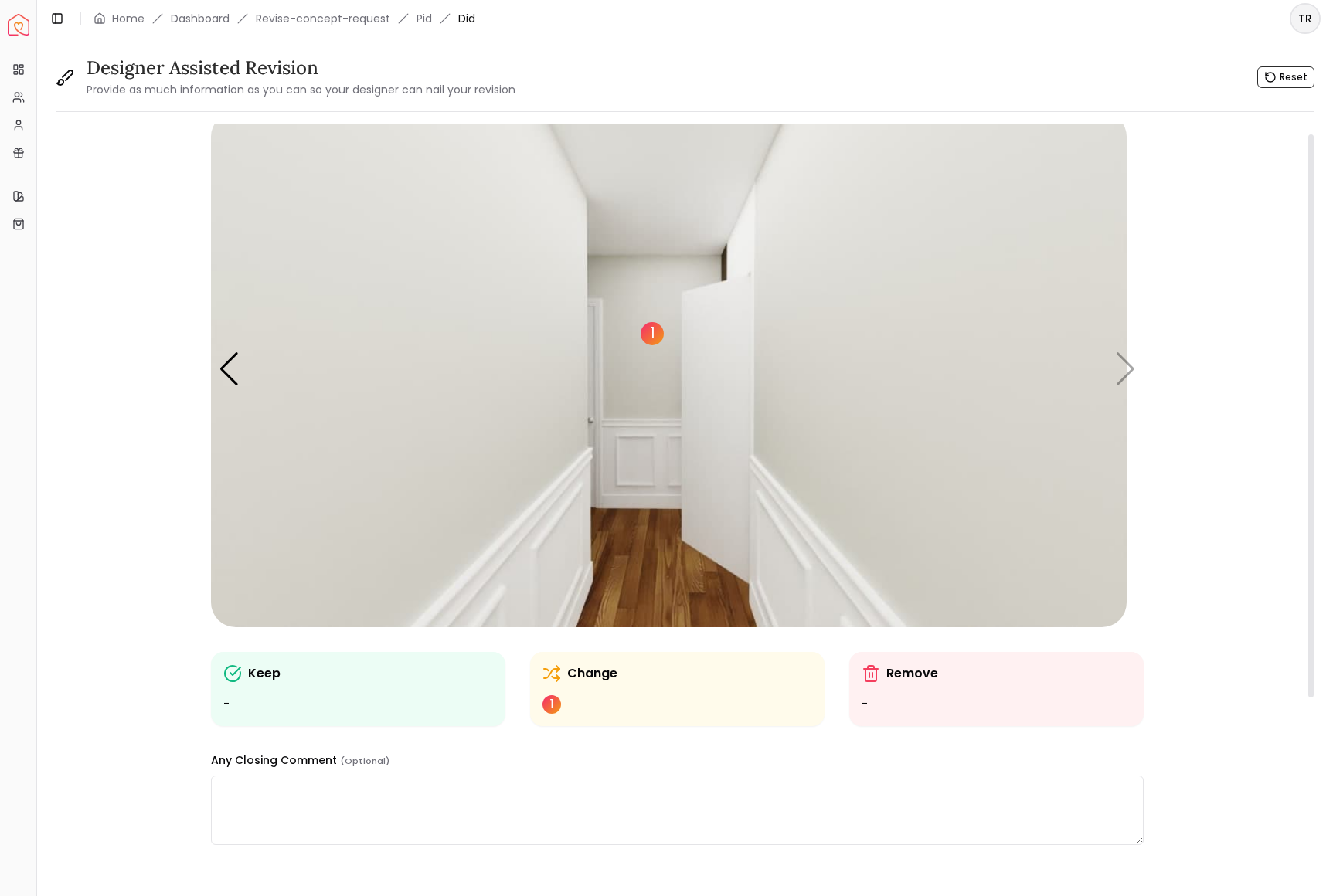
click at [664, 345] on div "1" at bounding box center [652, 333] width 23 height 23
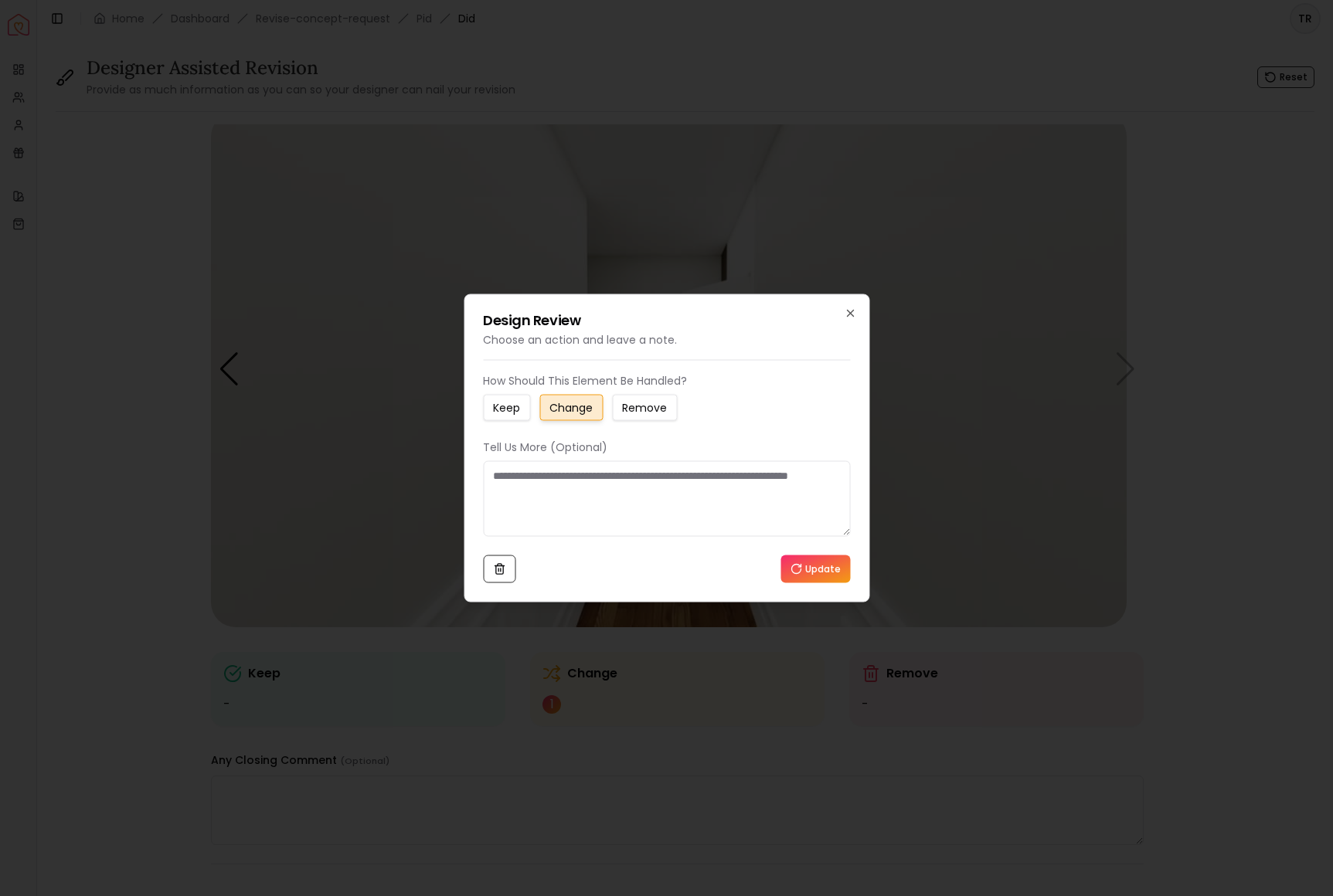
click at [501, 482] on textarea at bounding box center [667, 499] width 367 height 75
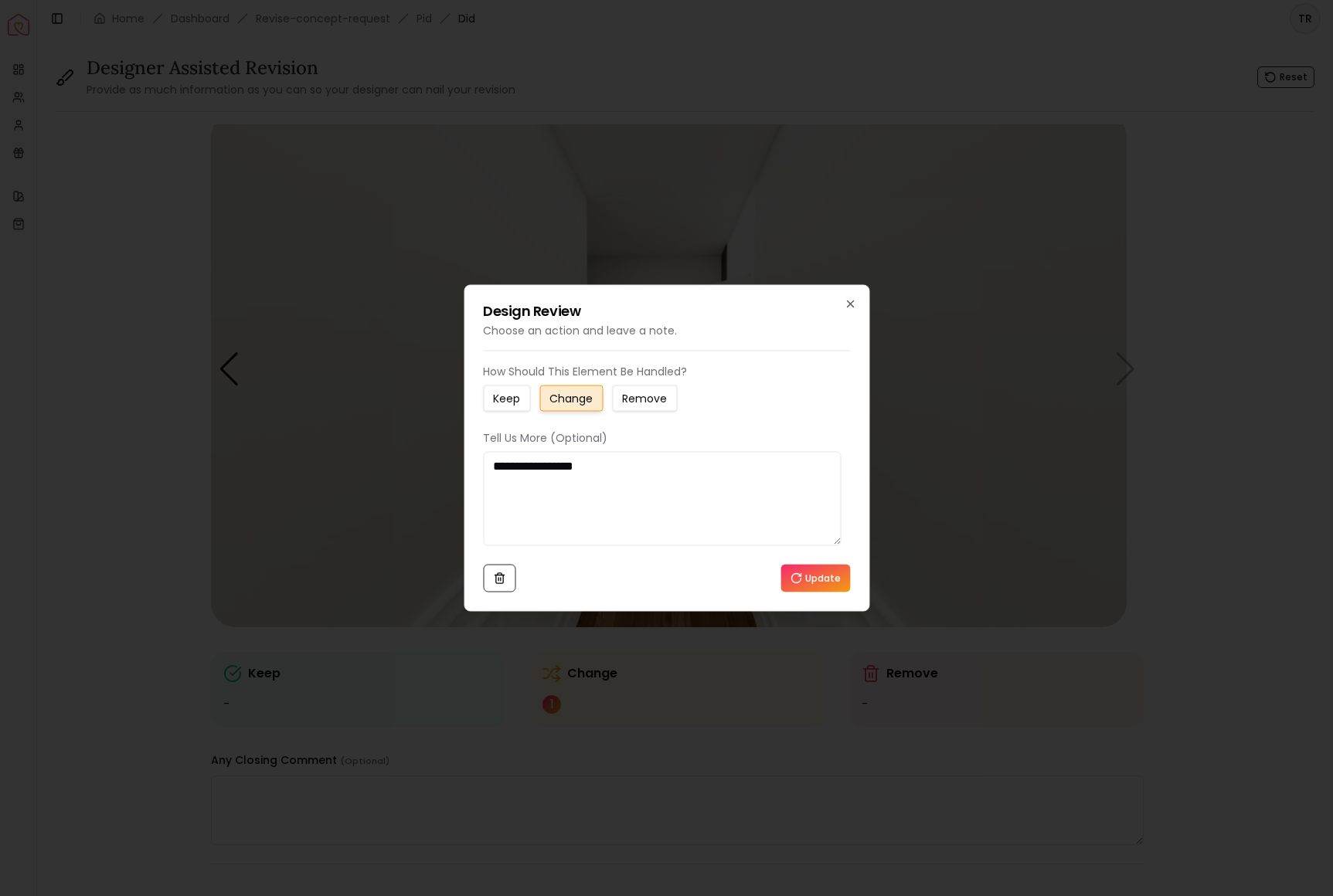
type textarea "**********"
click at [820, 592] on button "Update" at bounding box center [815, 579] width 70 height 28
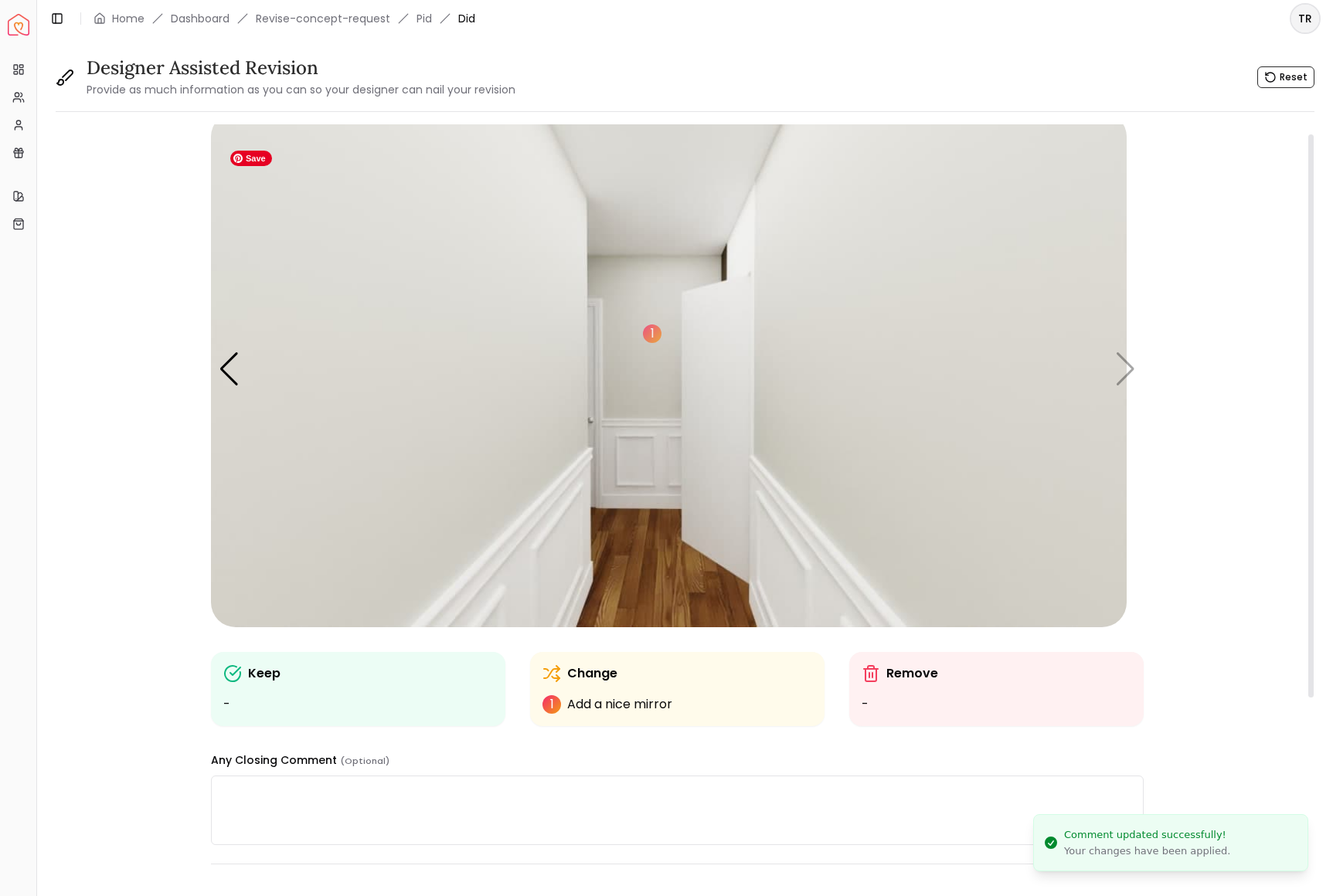
click at [818, 619] on img "6 / 6" at bounding box center [669, 369] width 915 height 515
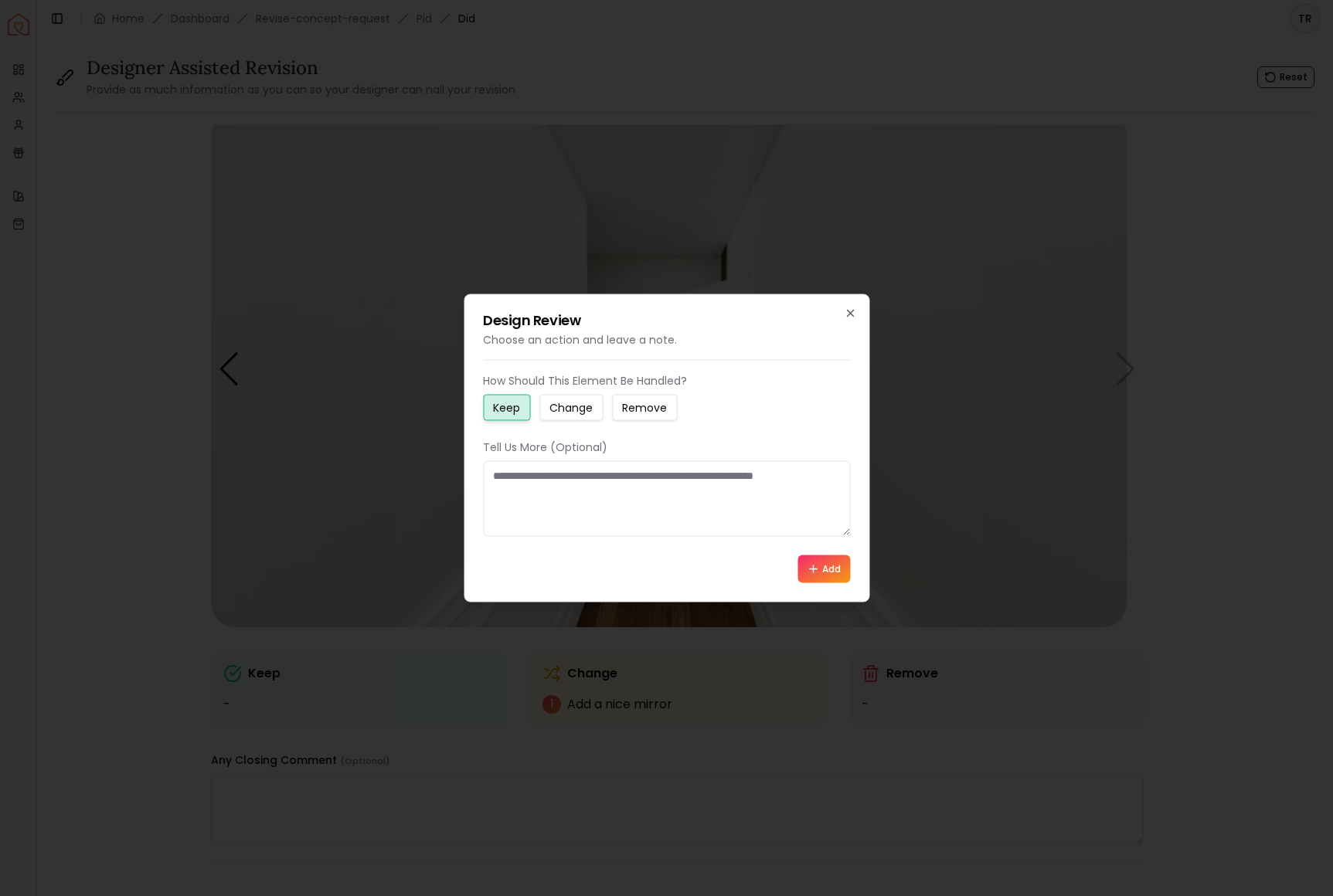
click at [667, 400] on small "Remove" at bounding box center [644, 407] width 45 height 15
drag, startPoint x: 499, startPoint y: 481, endPoint x: 647, endPoint y: 504, distance: 149.8
click at [647, 504] on textarea at bounding box center [667, 499] width 367 height 75
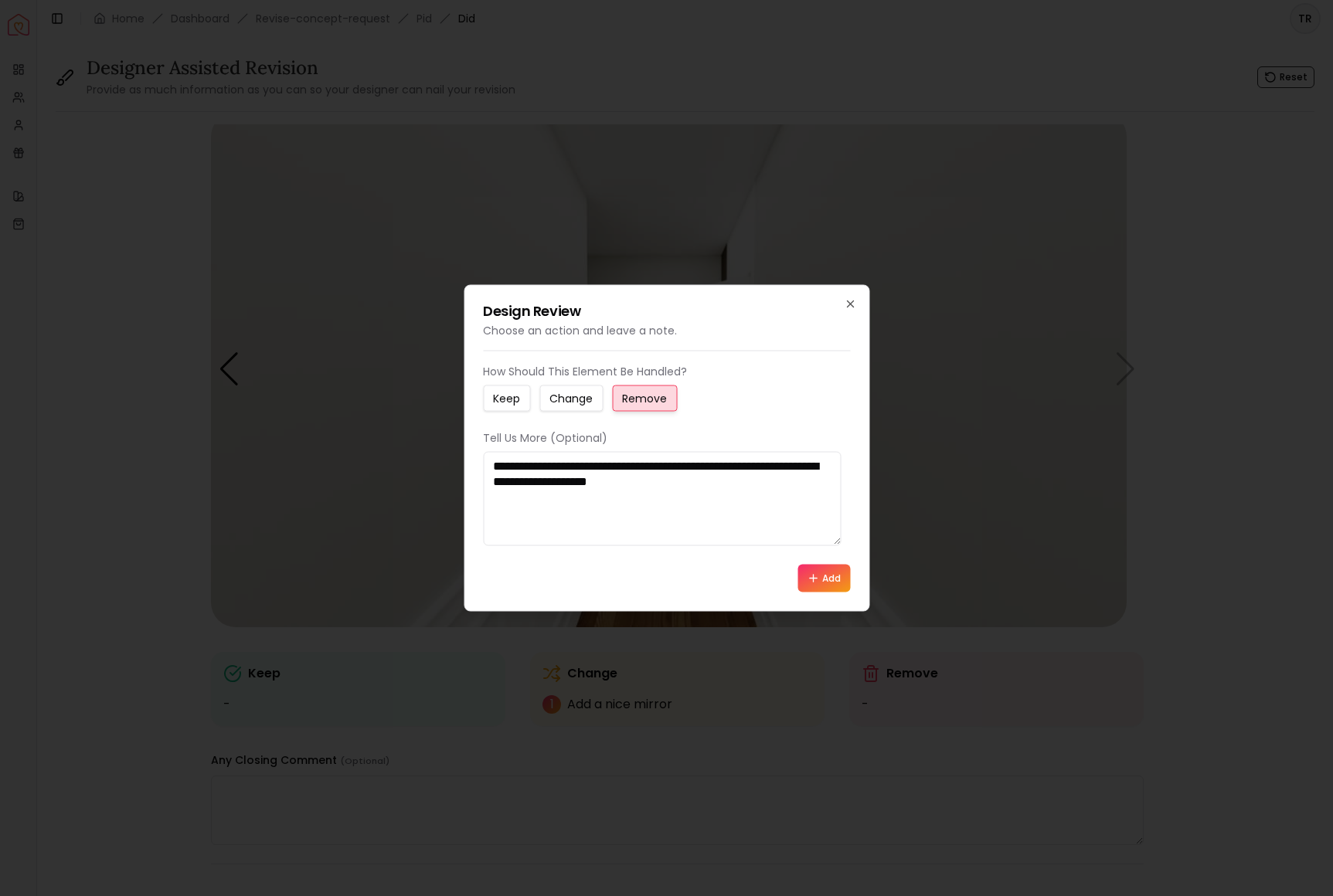
click at [551, 485] on textarea "**********" at bounding box center [662, 499] width 357 height 95
click at [750, 506] on textarea "**********" at bounding box center [662, 499] width 357 height 95
type textarea "**********"
click at [815, 592] on button "Add" at bounding box center [824, 579] width 53 height 28
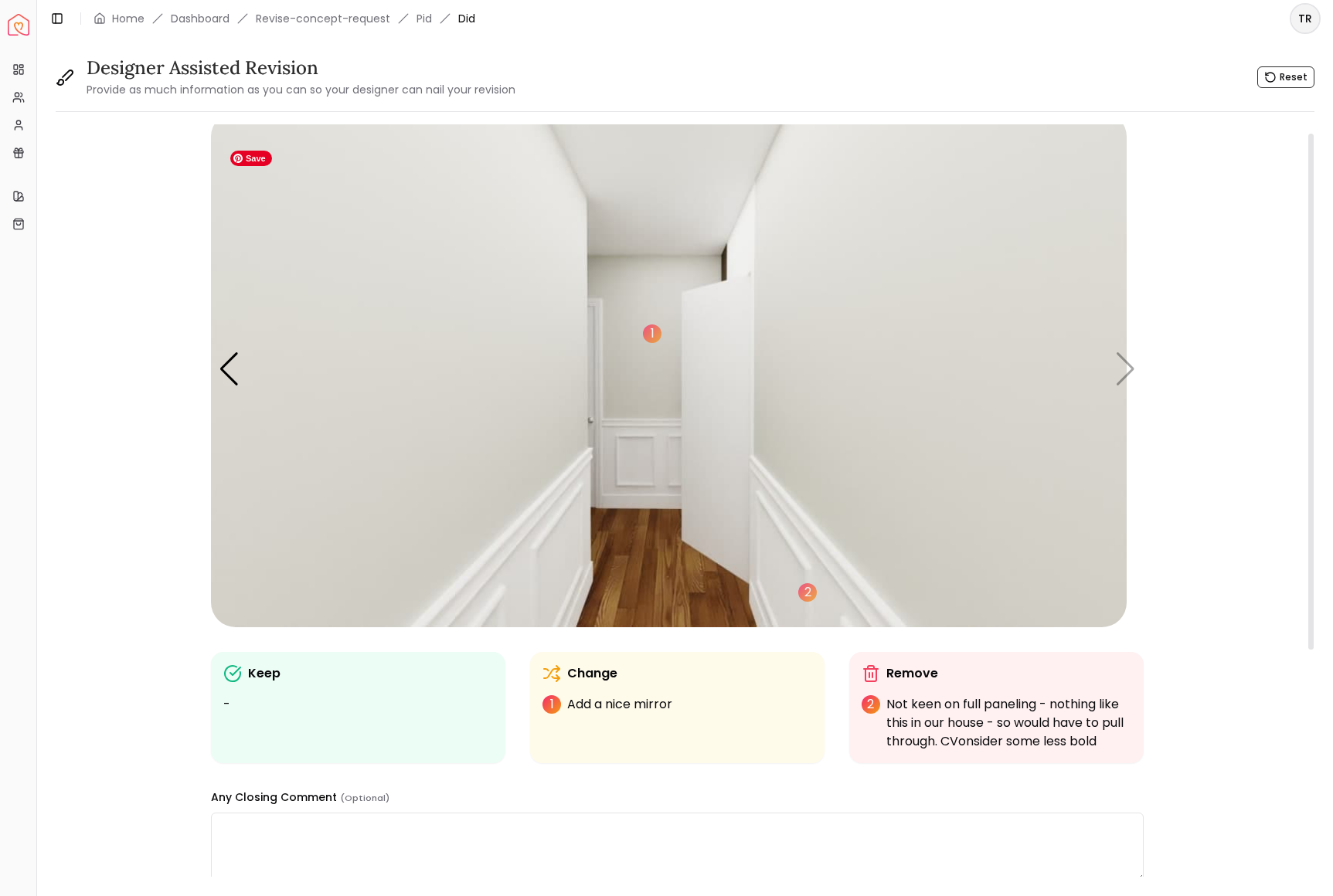
click at [655, 491] on img "6 / 6" at bounding box center [669, 369] width 915 height 515
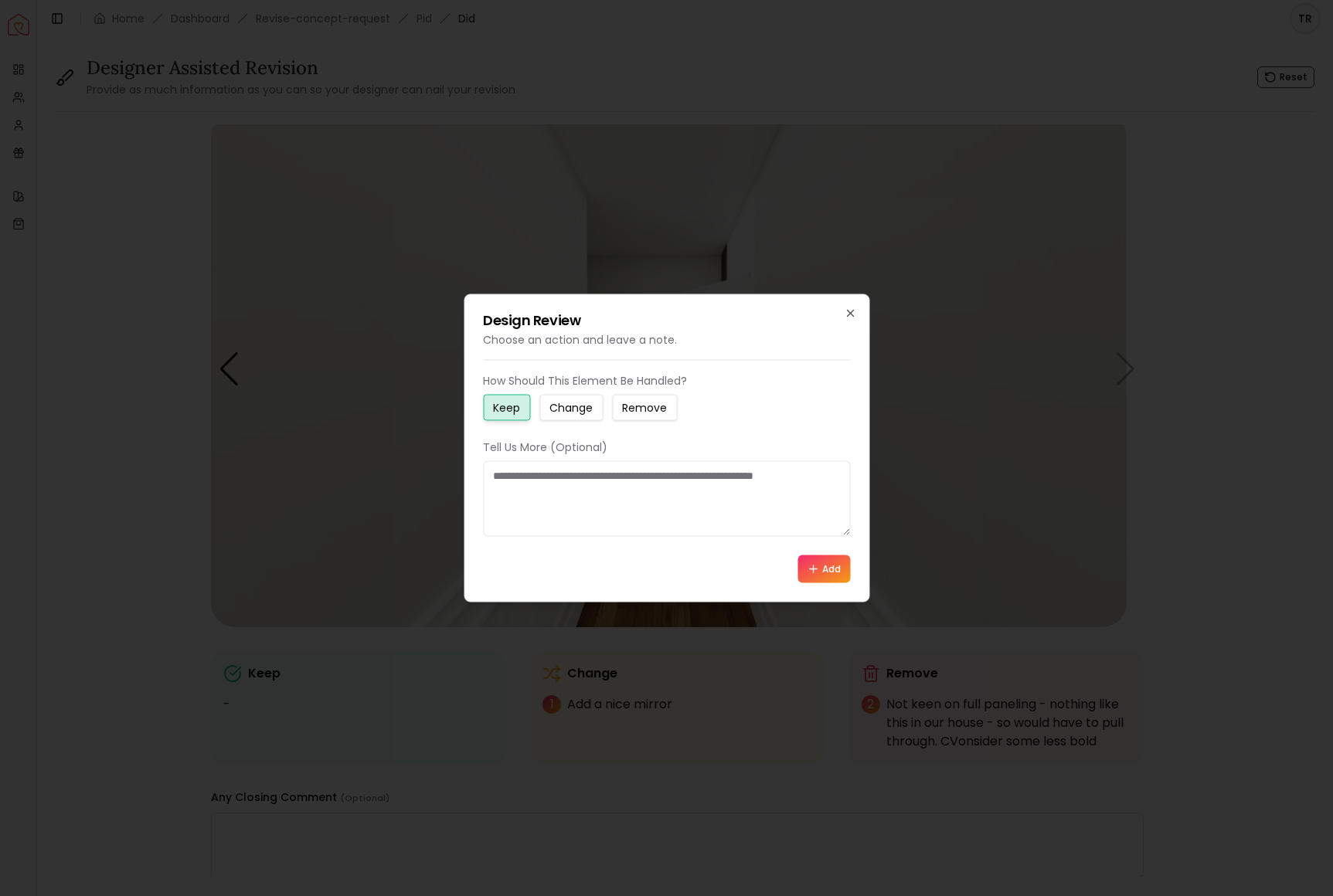
click at [592, 405] on small "Change" at bounding box center [571, 407] width 43 height 15
drag, startPoint x: 499, startPoint y: 484, endPoint x: 614, endPoint y: 503, distance: 116.6
click at [614, 503] on textarea at bounding box center [667, 499] width 367 height 75
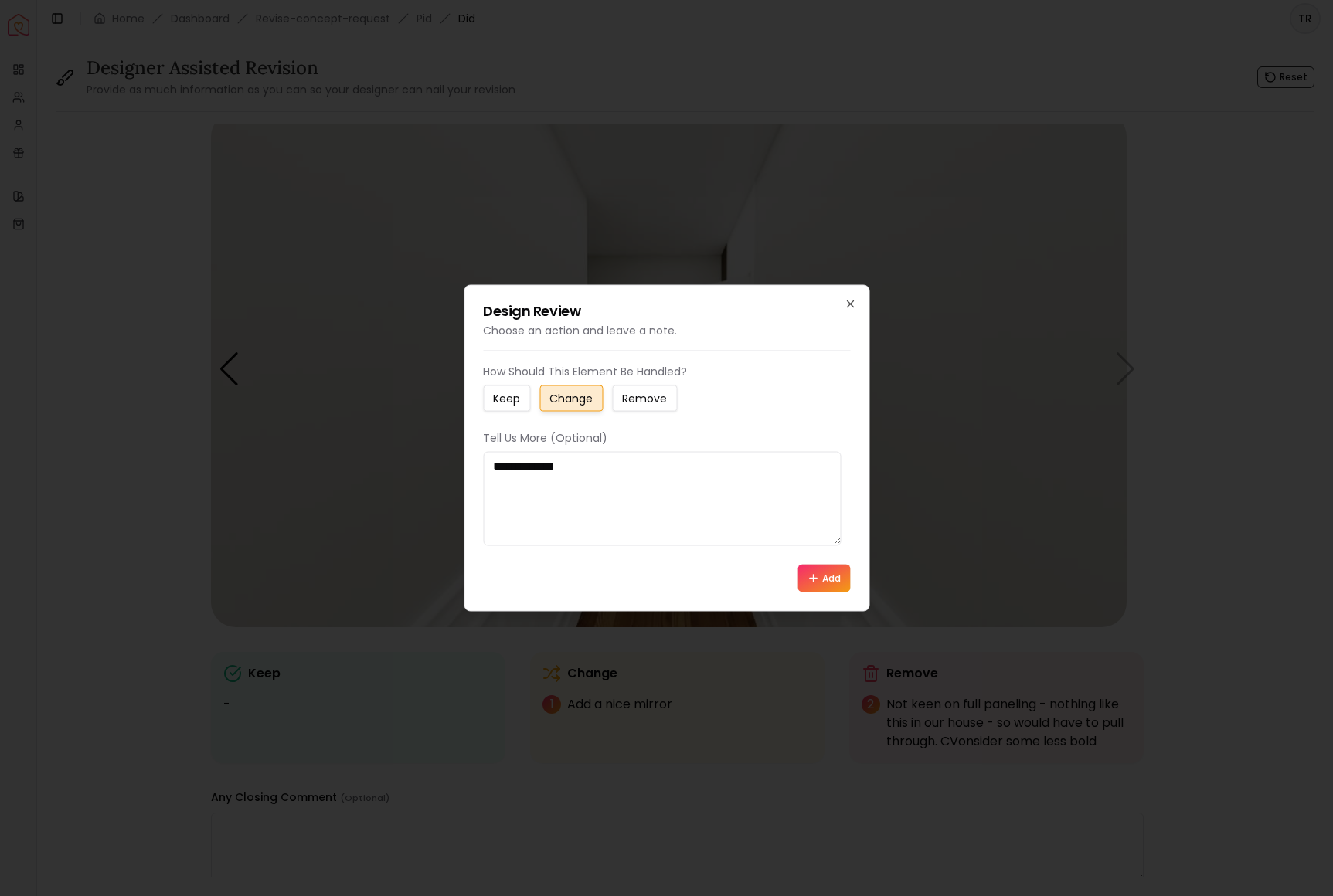
type textarea "**********"
click at [819, 592] on button "Add" at bounding box center [824, 579] width 53 height 28
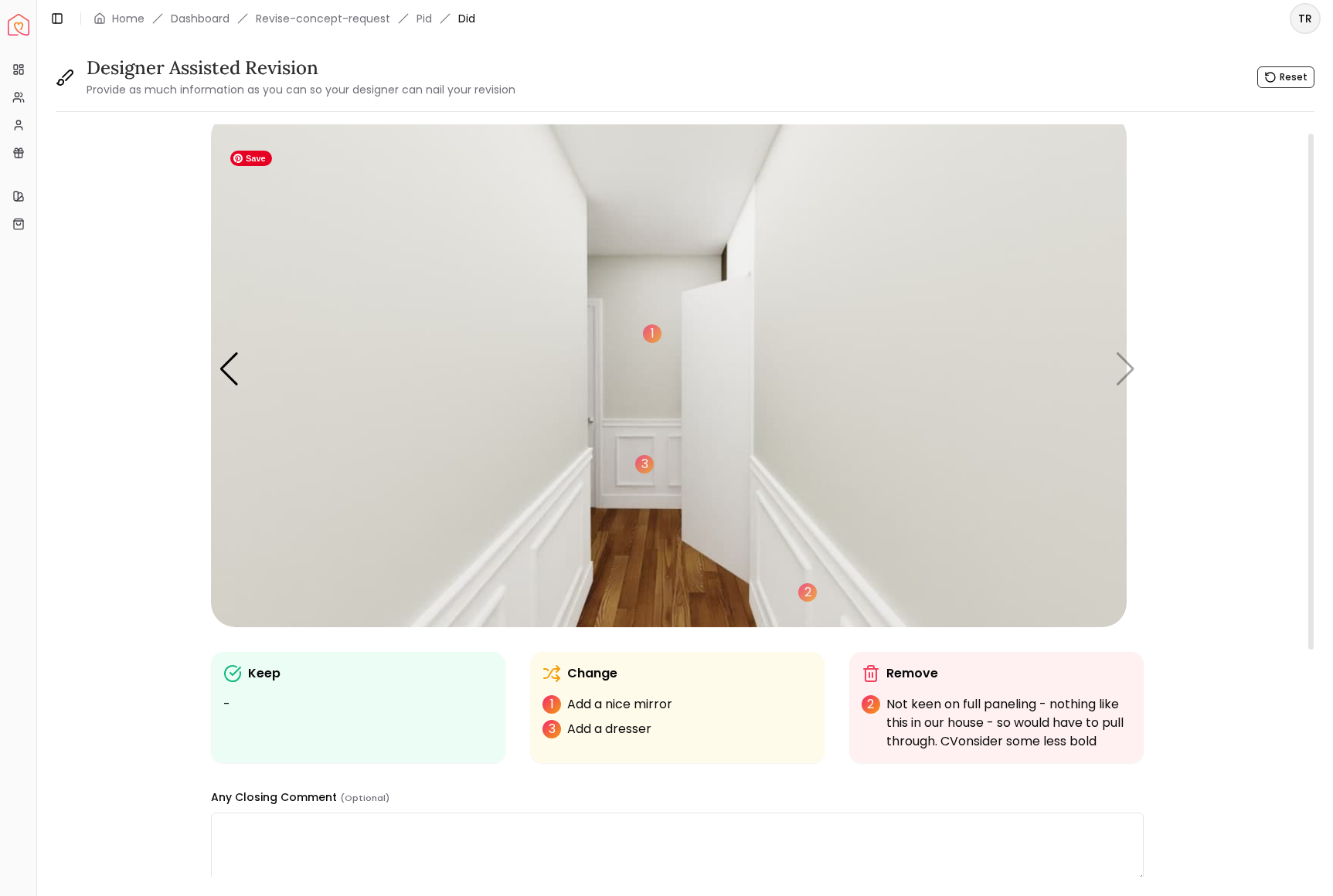
click at [400, 406] on img "6 / 6" at bounding box center [669, 369] width 915 height 515
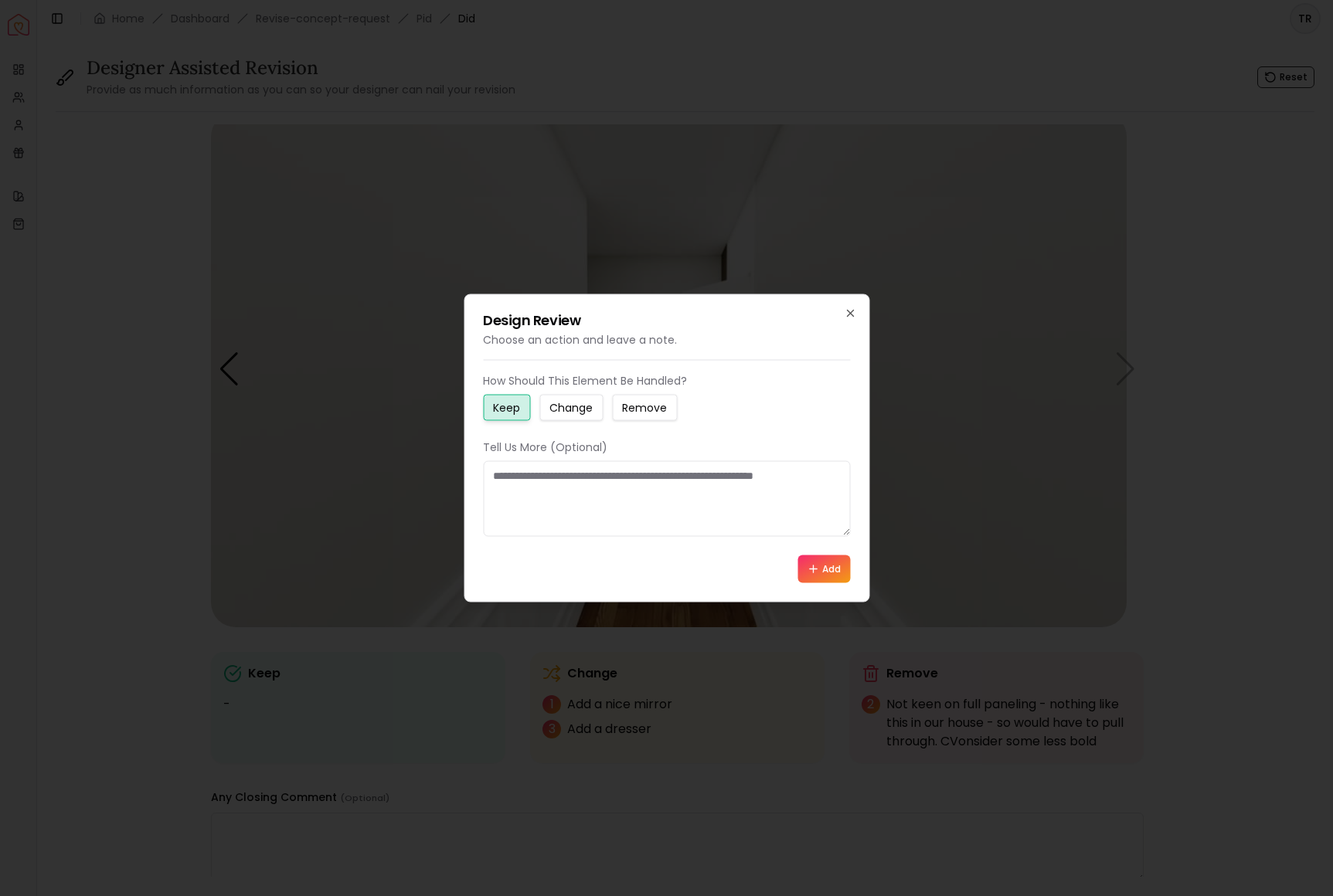
click at [589, 400] on small "Change" at bounding box center [571, 407] width 43 height 15
drag, startPoint x: 501, startPoint y: 483, endPoint x: 674, endPoint y: 512, distance: 175.4
click at [674, 512] on textarea at bounding box center [667, 499] width 367 height 75
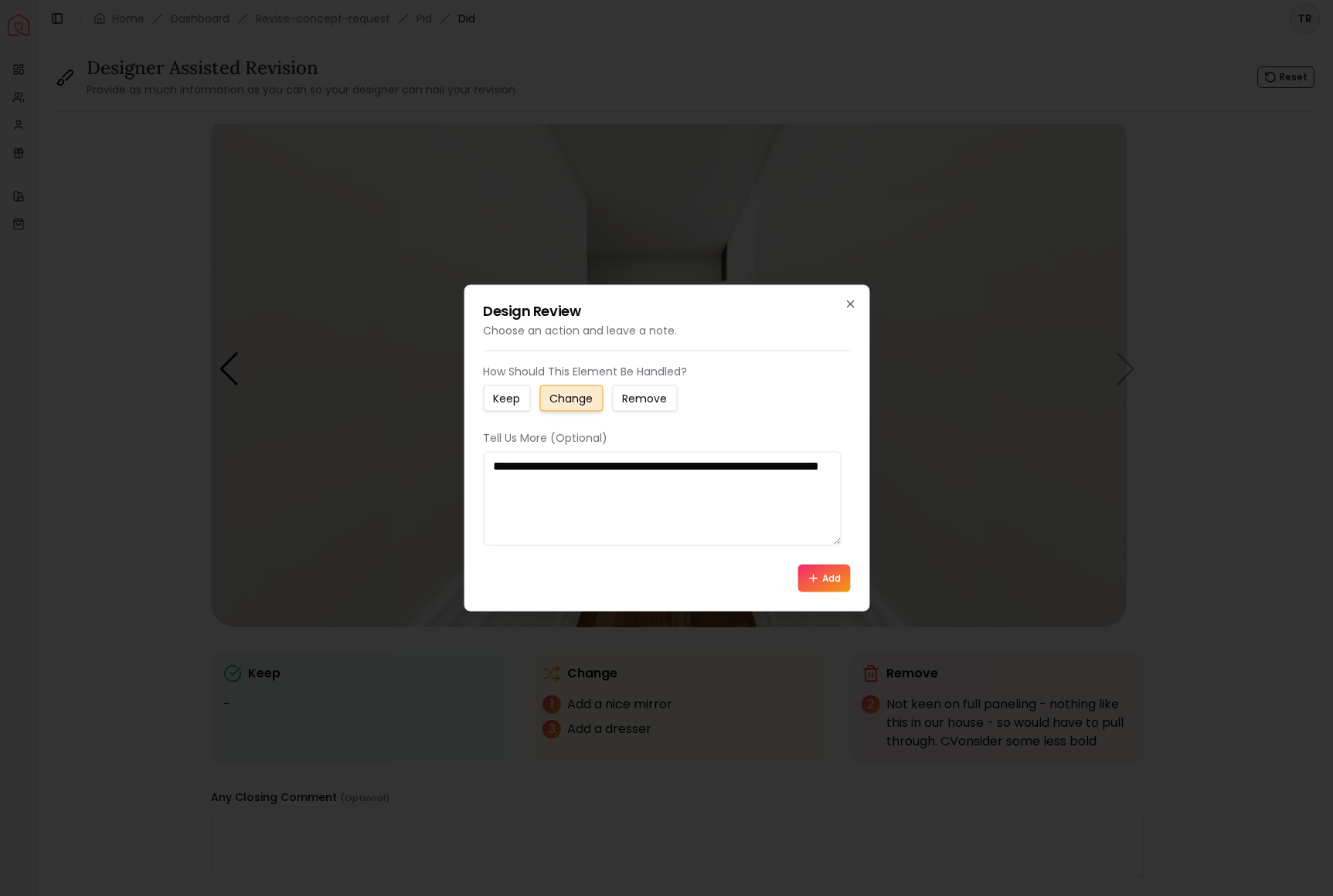
type textarea "**********"
click at [813, 592] on button "Add" at bounding box center [824, 579] width 53 height 28
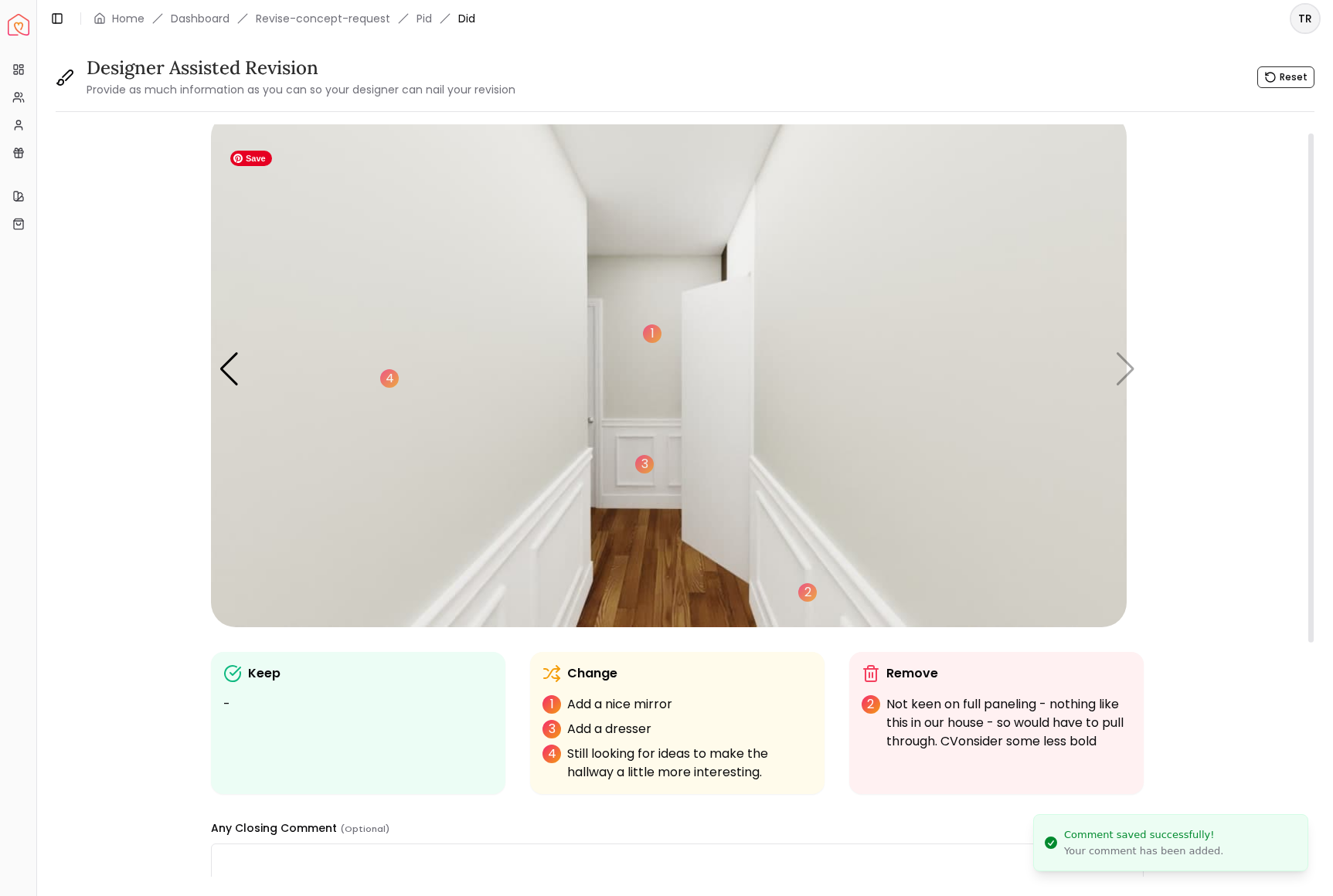
click at [674, 620] on img "6 / 6" at bounding box center [669, 369] width 915 height 515
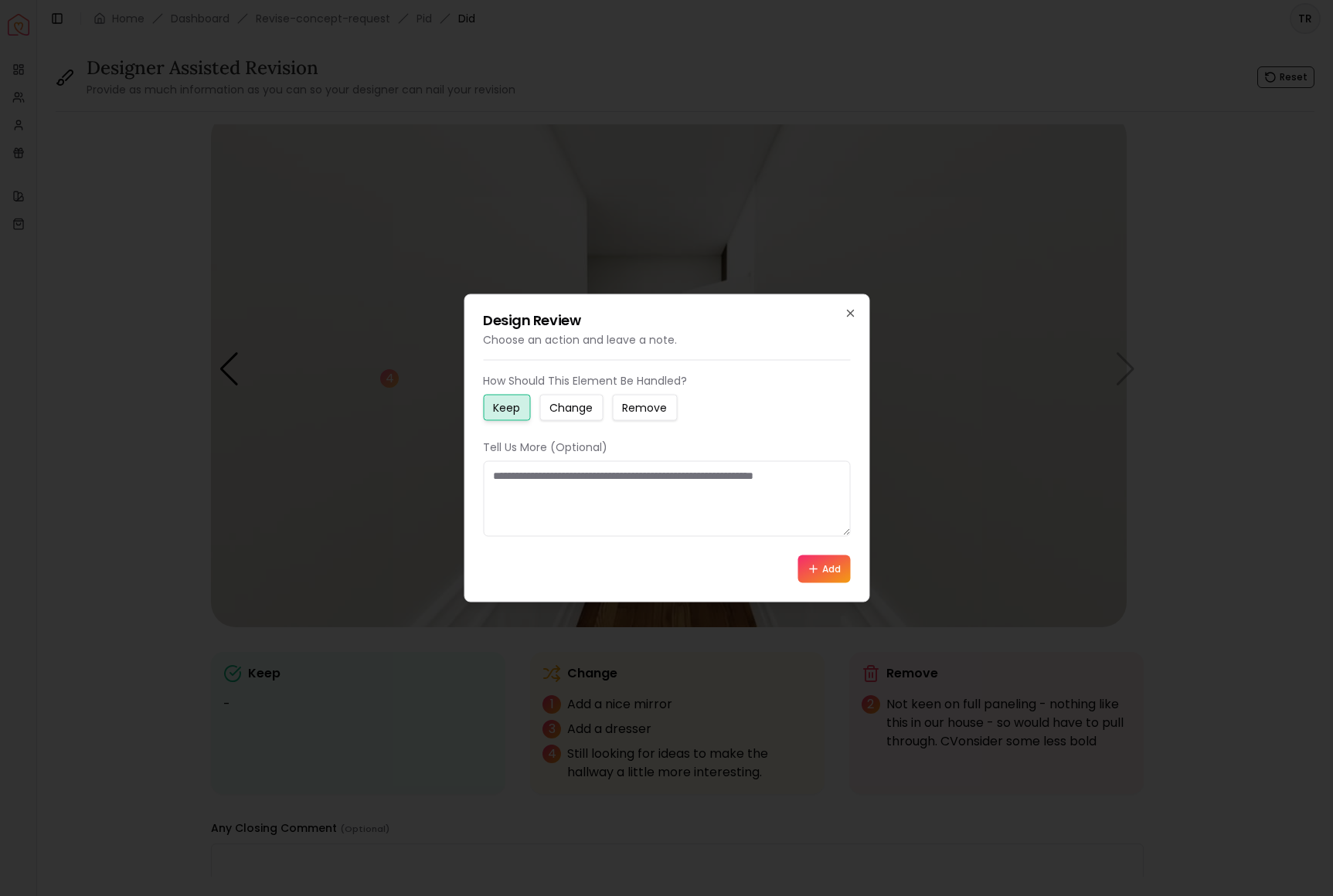
click at [592, 403] on small "Change" at bounding box center [571, 407] width 43 height 15
drag, startPoint x: 500, startPoint y: 485, endPoint x: 616, endPoint y: 514, distance: 119.6
click at [616, 514] on textarea at bounding box center [667, 499] width 367 height 75
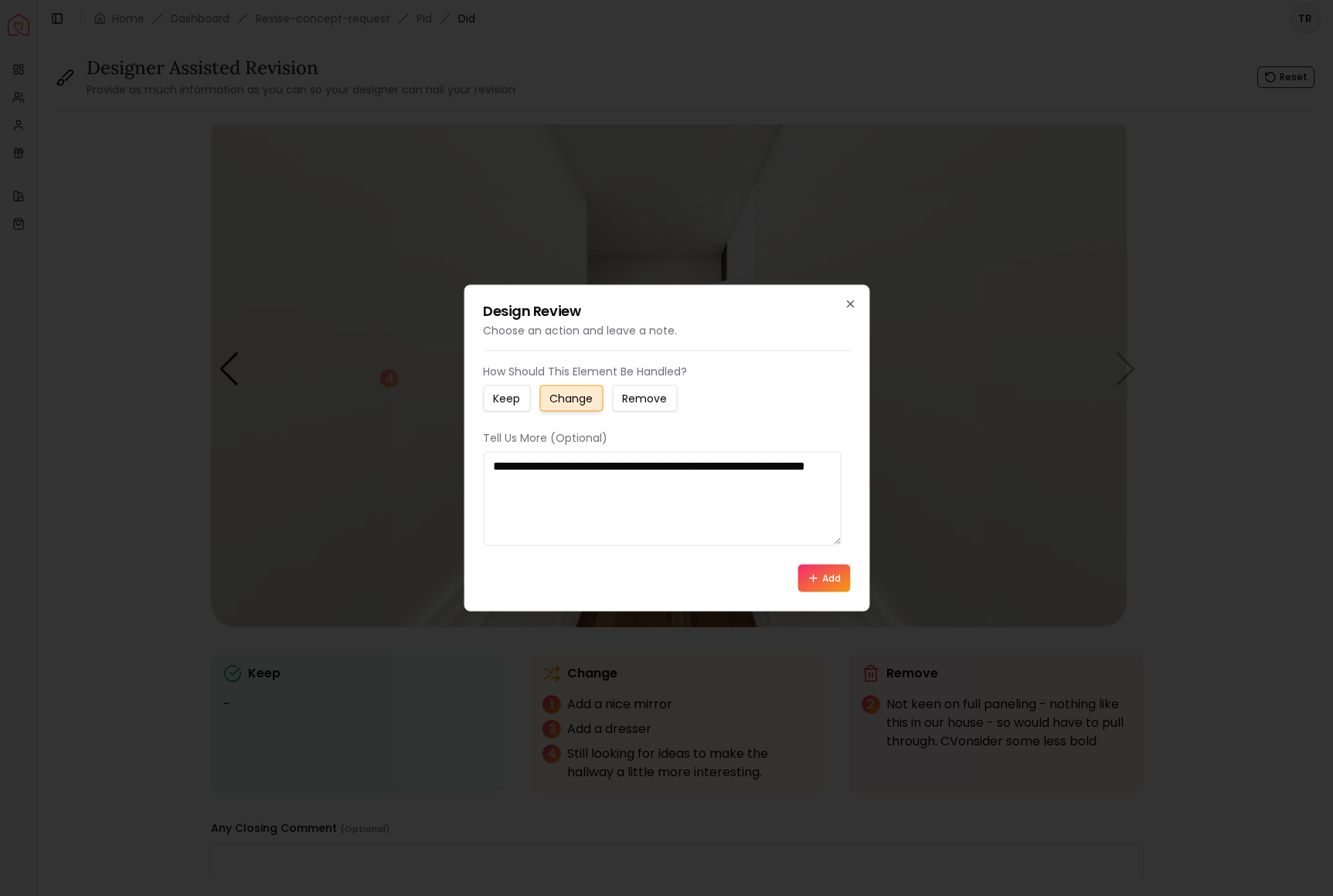
type textarea "**********"
click at [813, 592] on button "Add" at bounding box center [824, 579] width 53 height 28
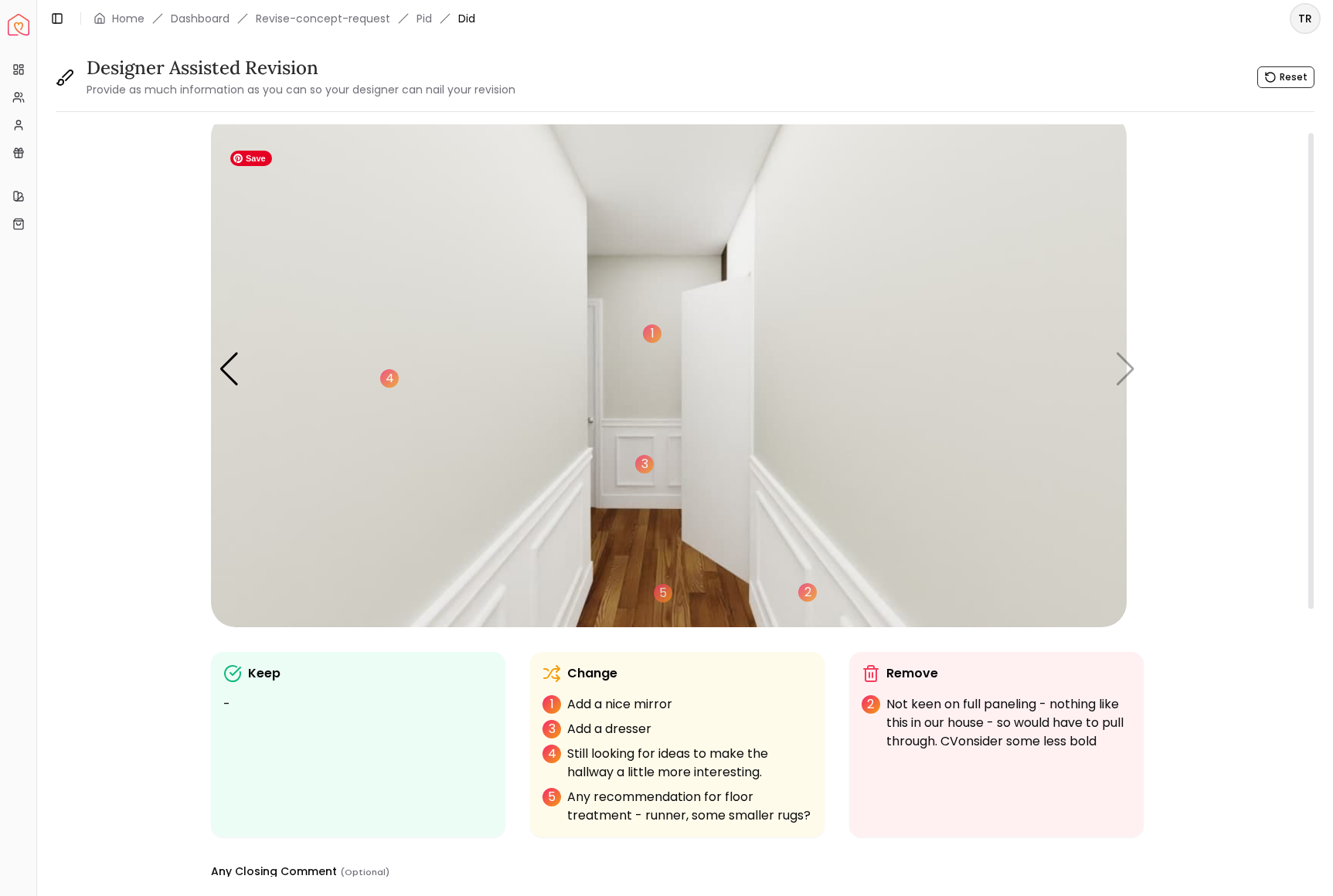
click at [1120, 406] on img "6 / 6" at bounding box center [669, 369] width 915 height 515
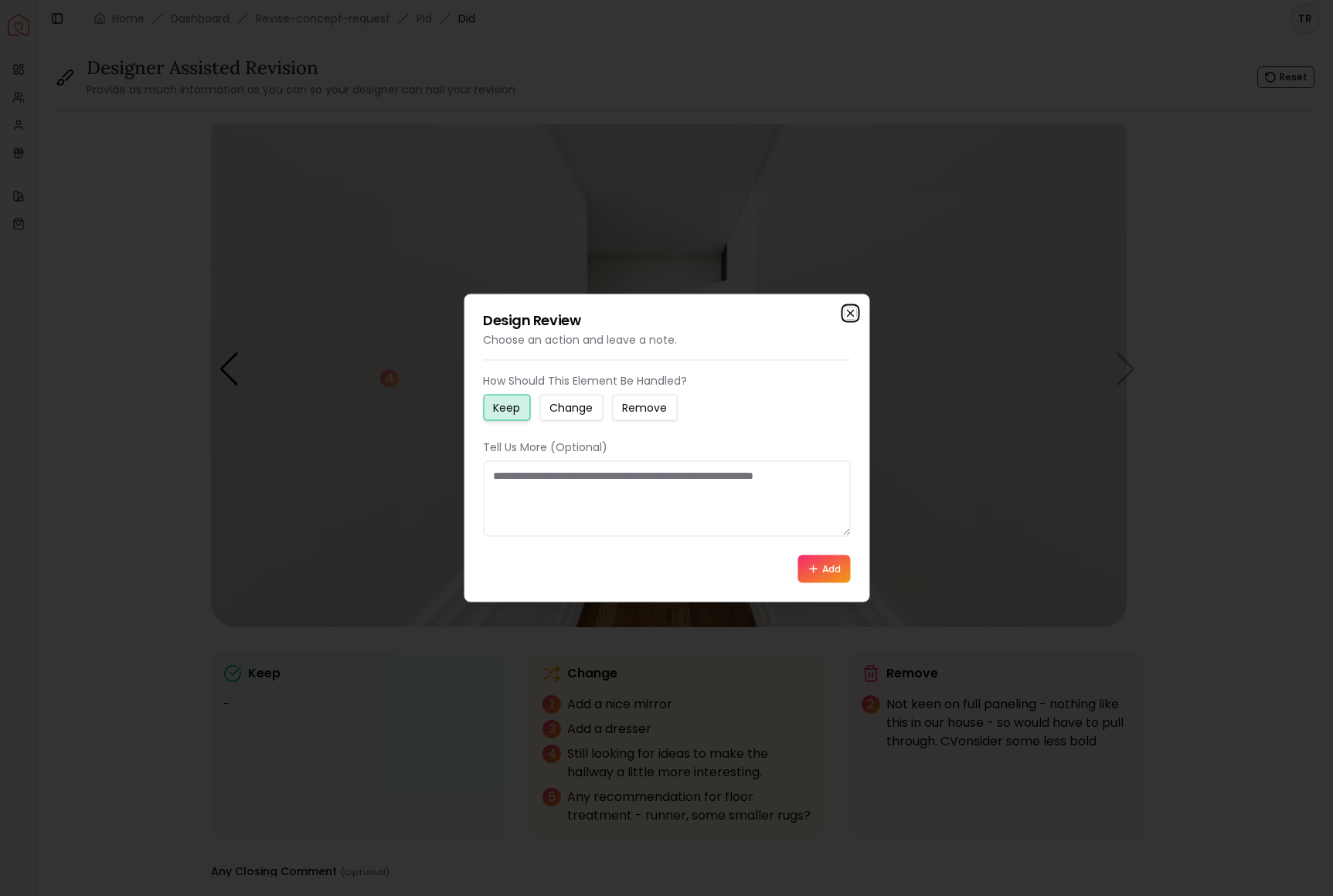
click at [847, 311] on icon "button" at bounding box center [850, 314] width 6 height 6
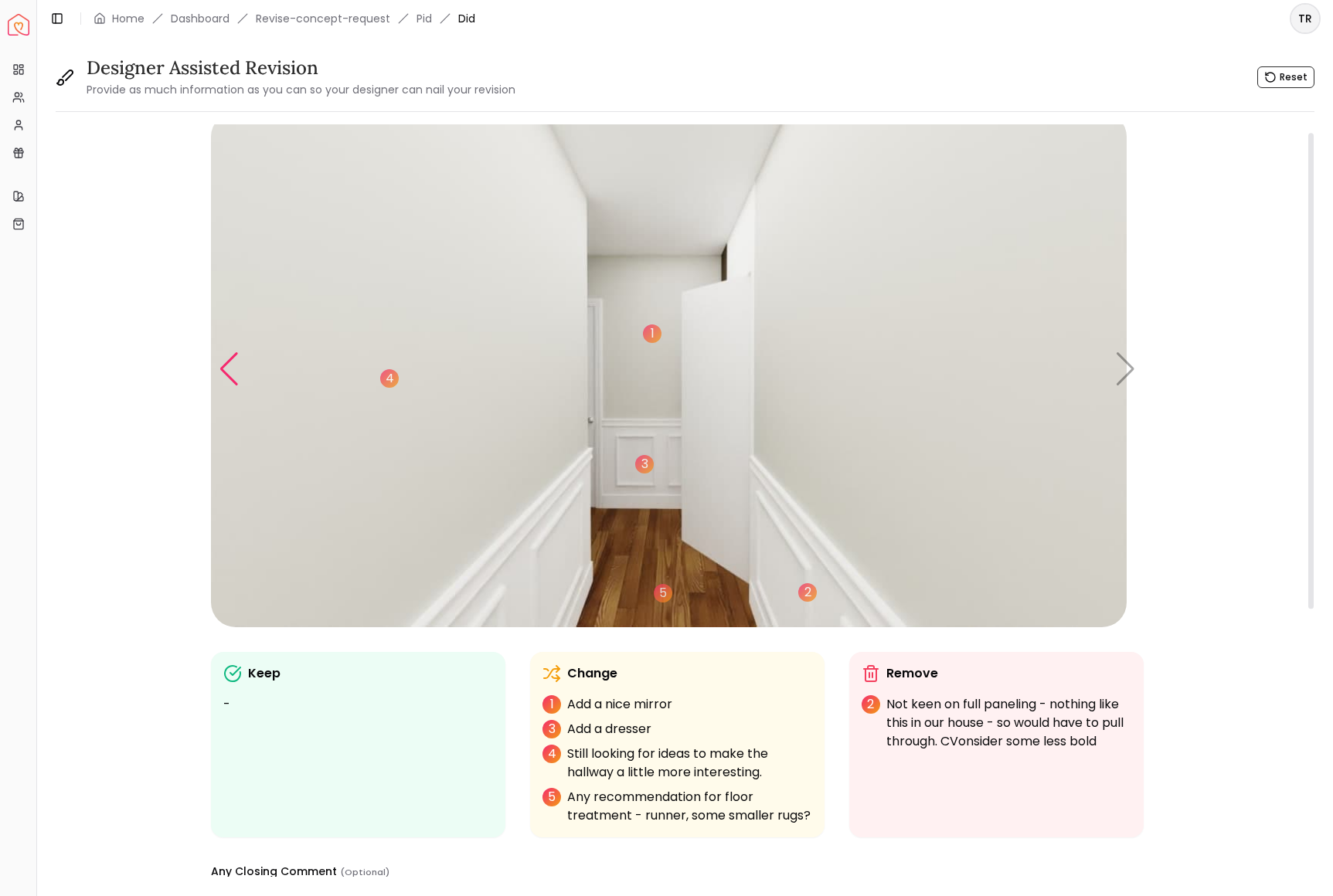
click at [237, 386] on div "Previous slide" at bounding box center [229, 369] width 21 height 34
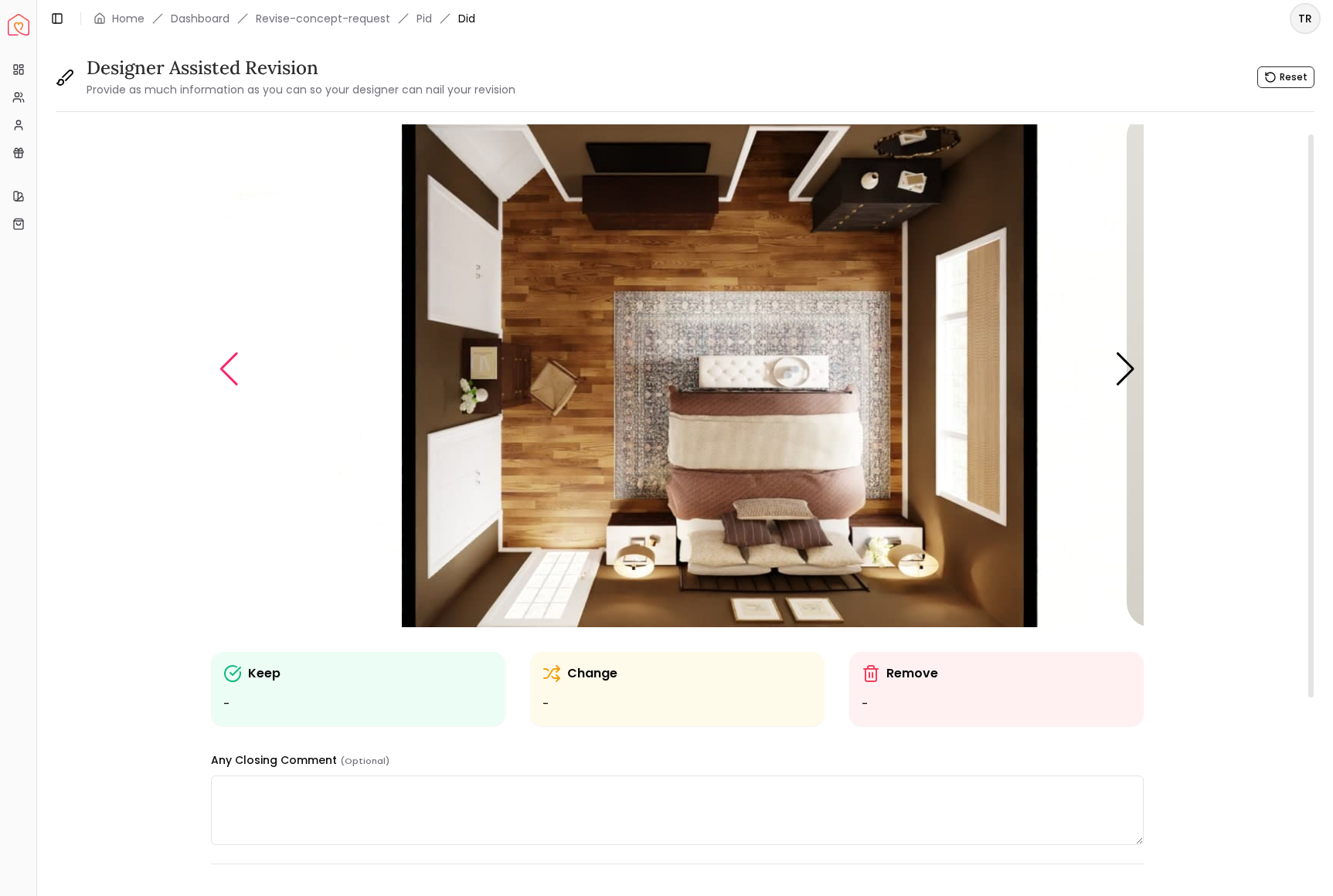
click at [237, 386] on div "Previous slide" at bounding box center [229, 369] width 21 height 34
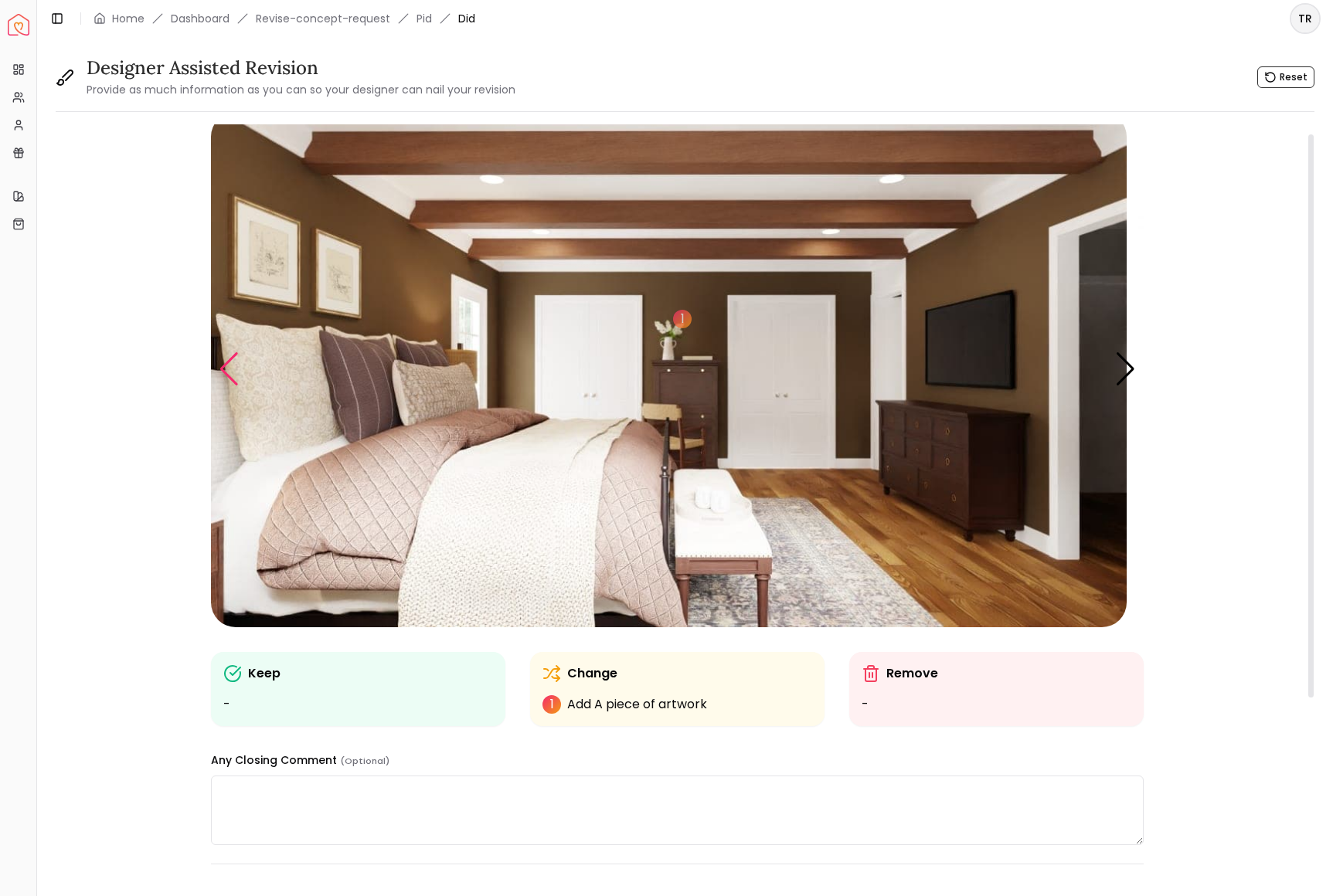
click at [237, 386] on div "Previous slide" at bounding box center [229, 369] width 21 height 34
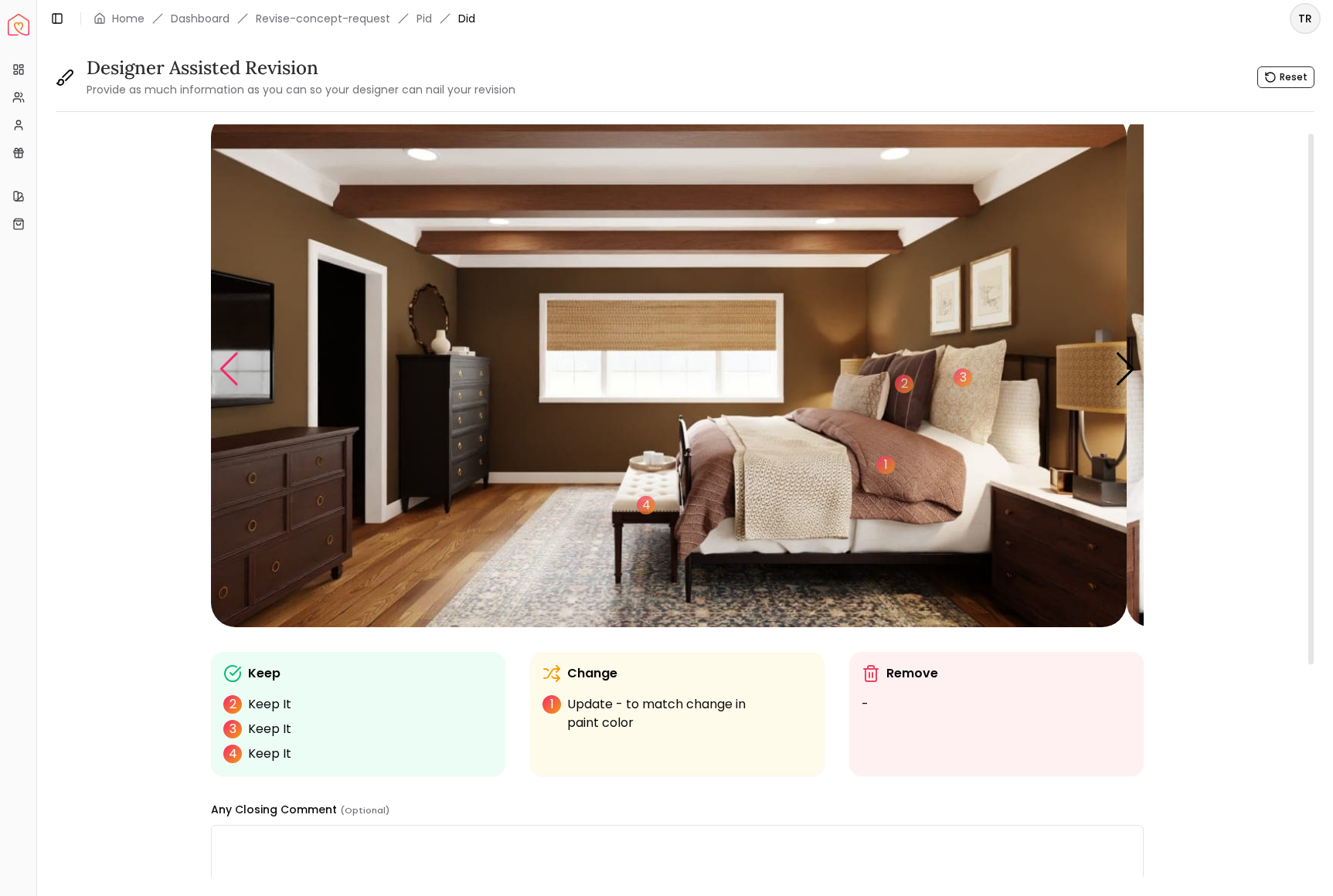
click at [237, 386] on div "Previous slide" at bounding box center [229, 369] width 21 height 34
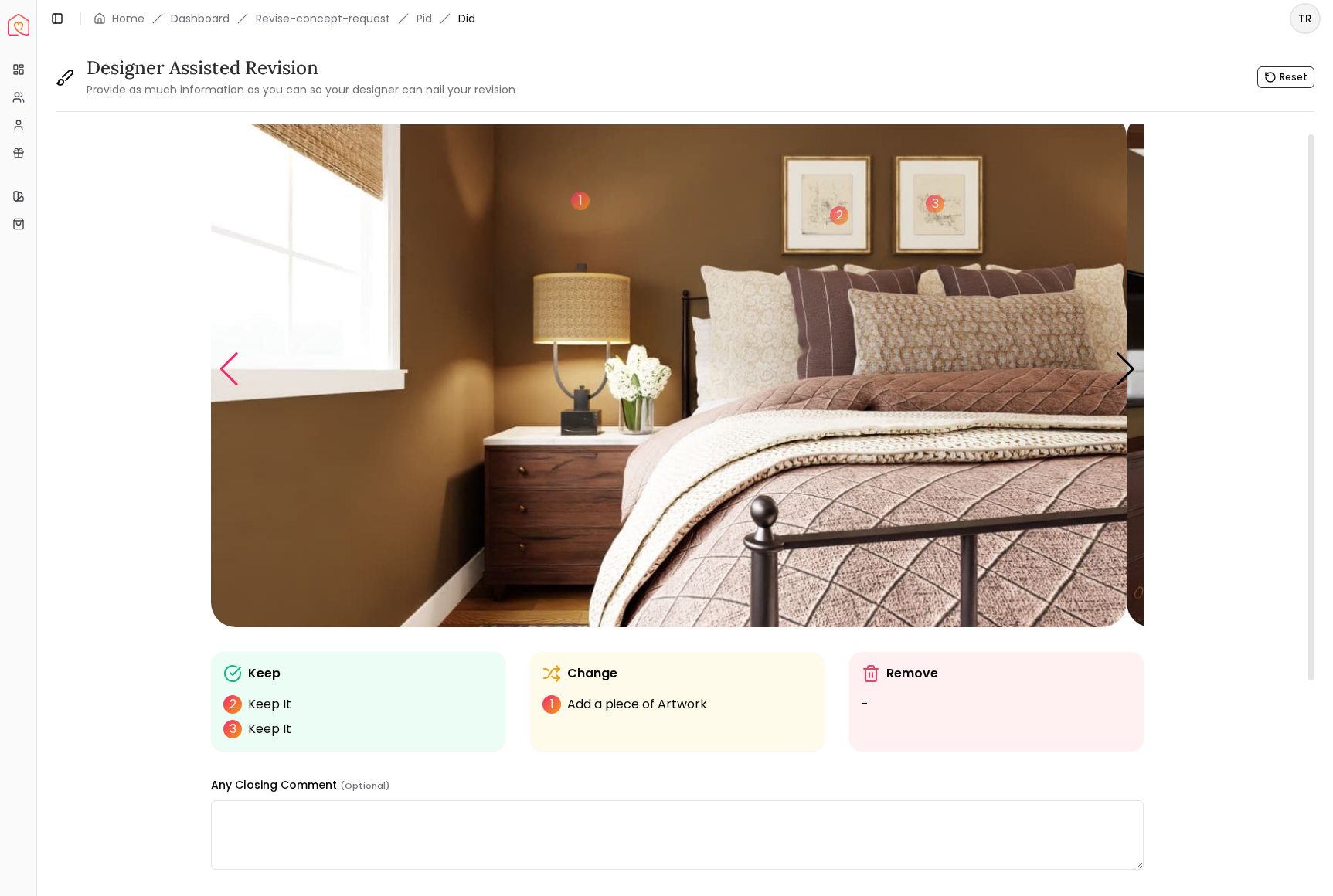
click at [237, 386] on div "Previous slide" at bounding box center [229, 369] width 21 height 34
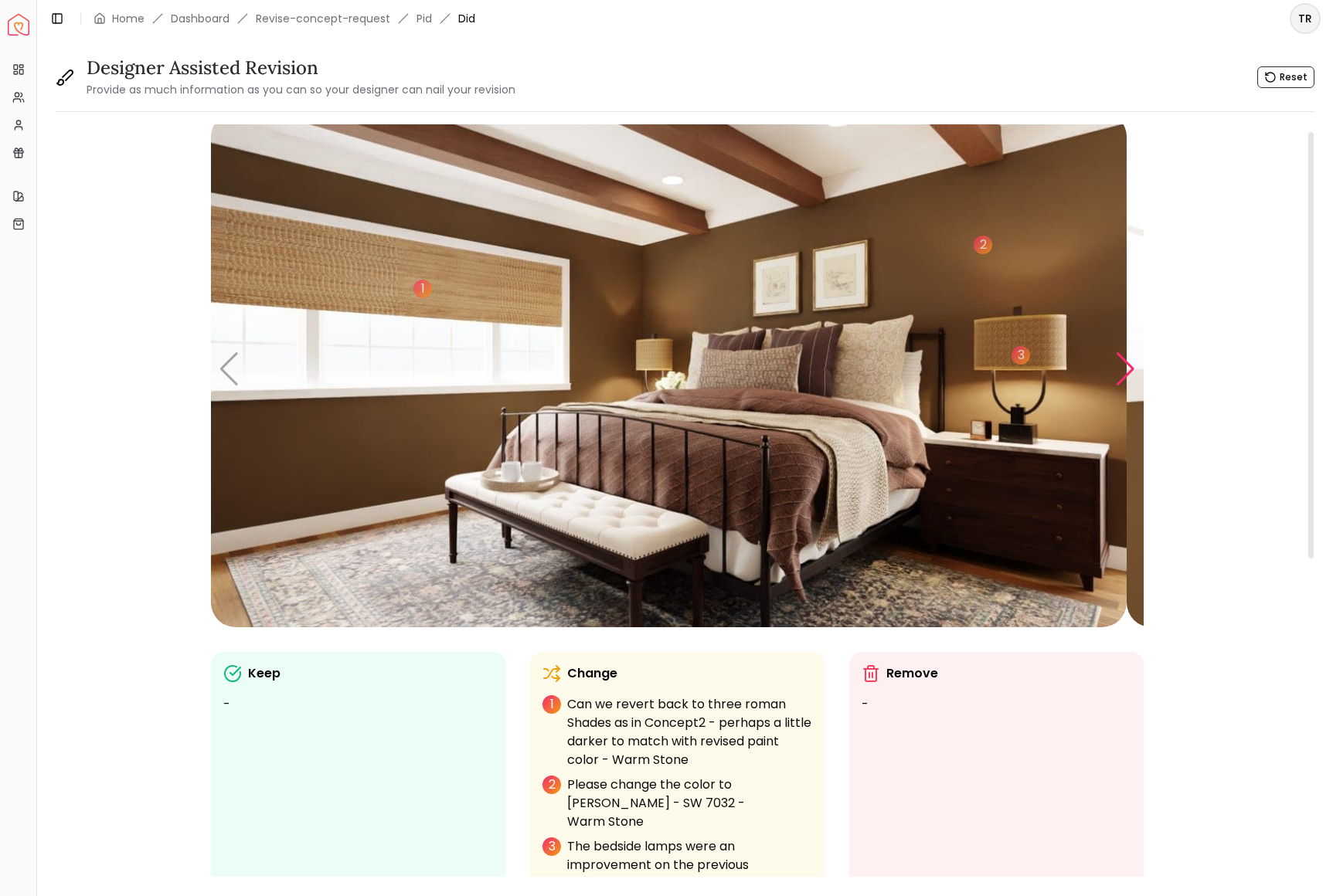
click at [1117, 386] on div "Next slide" at bounding box center [1125, 369] width 21 height 34
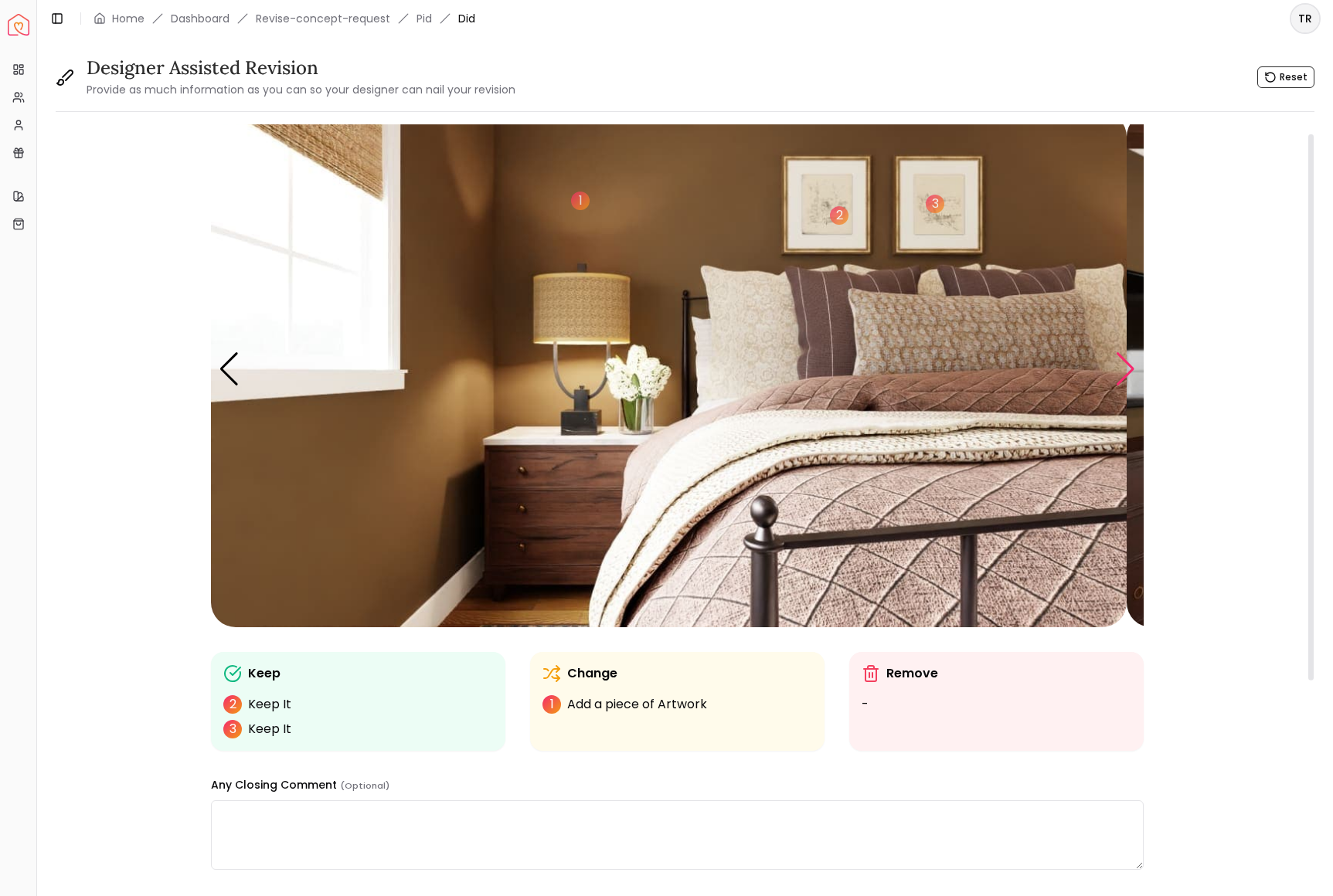
click at [1117, 386] on div "Next slide" at bounding box center [1125, 369] width 21 height 34
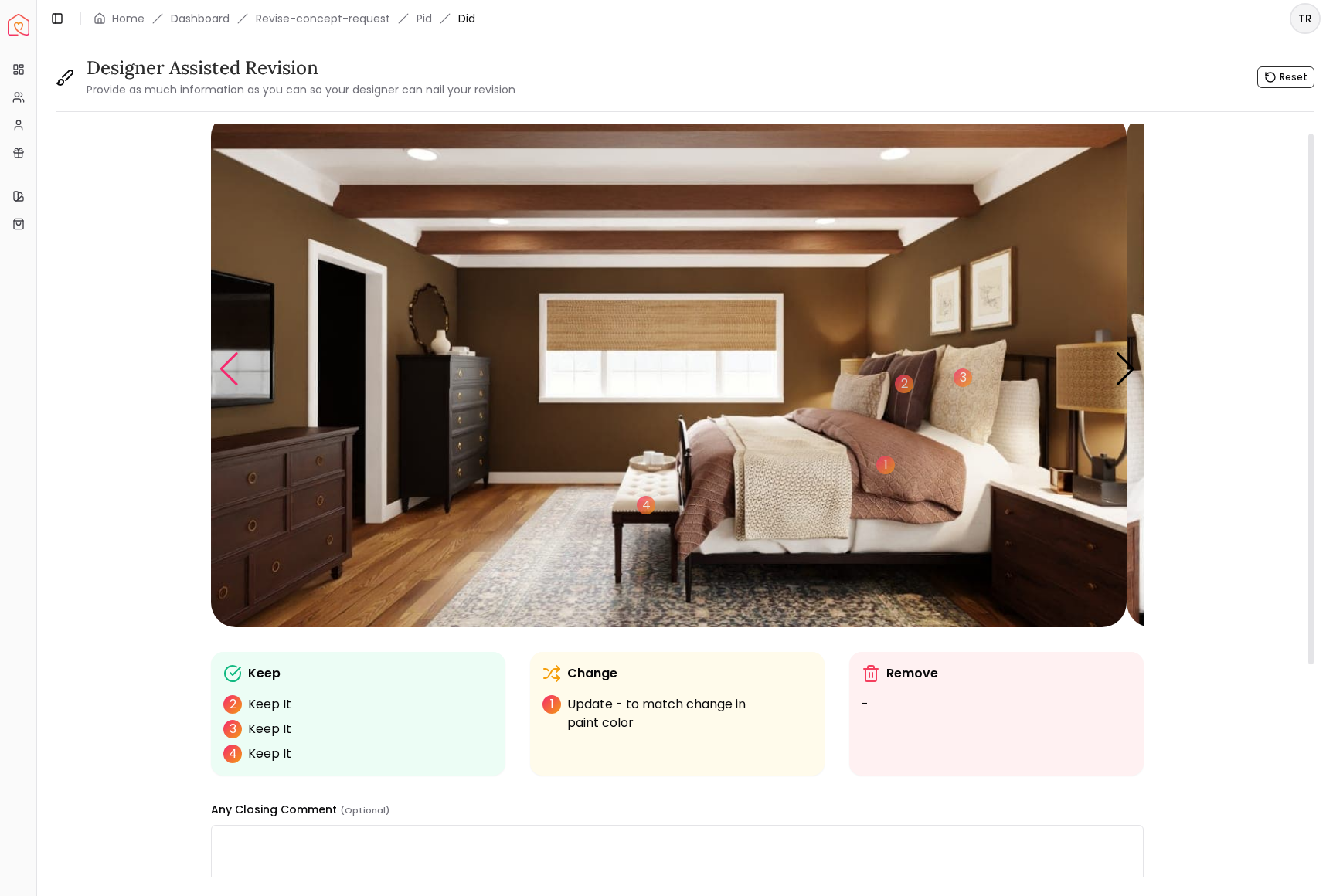
click at [239, 386] on div "Previous slide" at bounding box center [229, 369] width 21 height 34
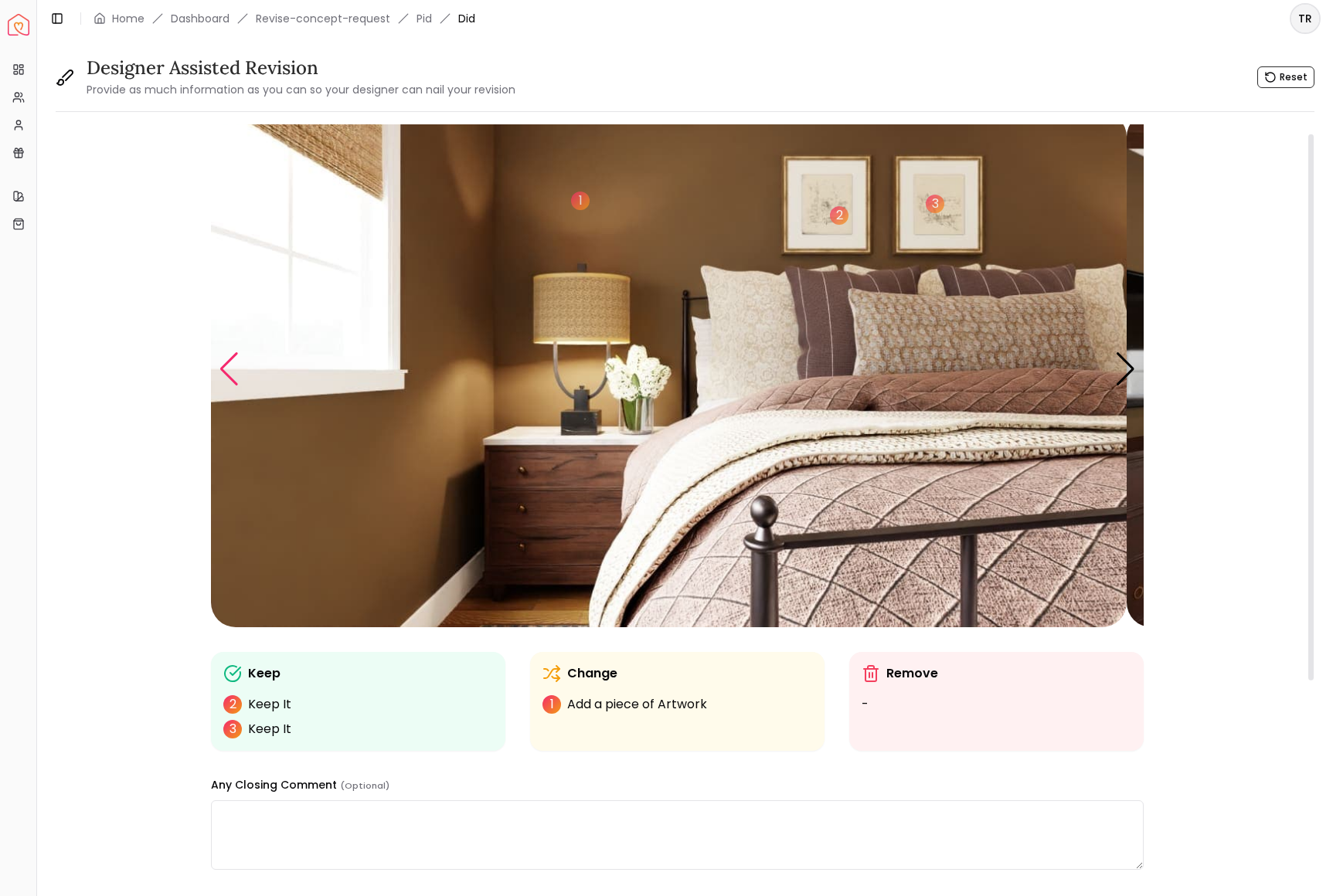
click at [239, 386] on div "Previous slide" at bounding box center [229, 369] width 21 height 34
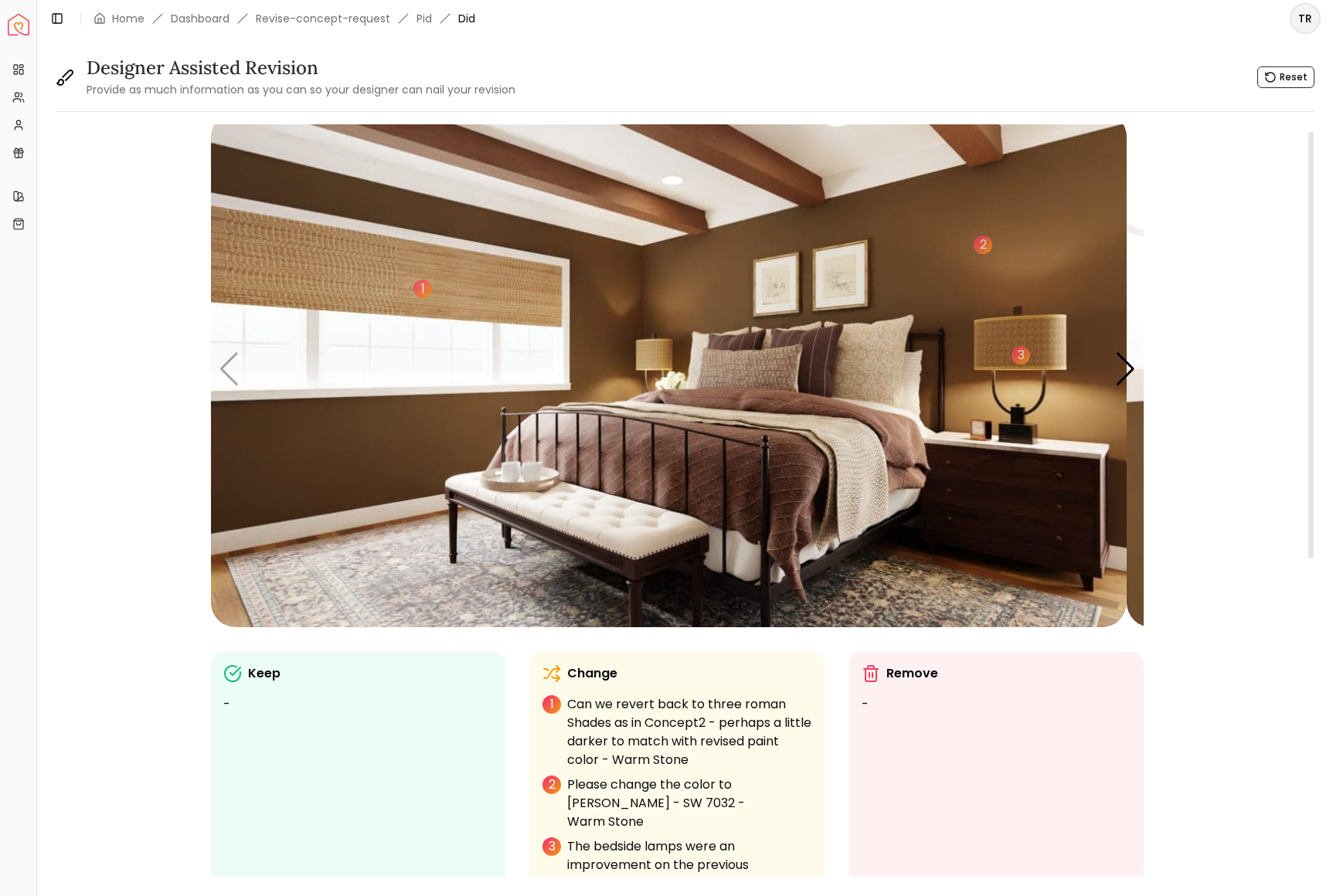
click at [607, 565] on img "1 / 6" at bounding box center [669, 369] width 915 height 515
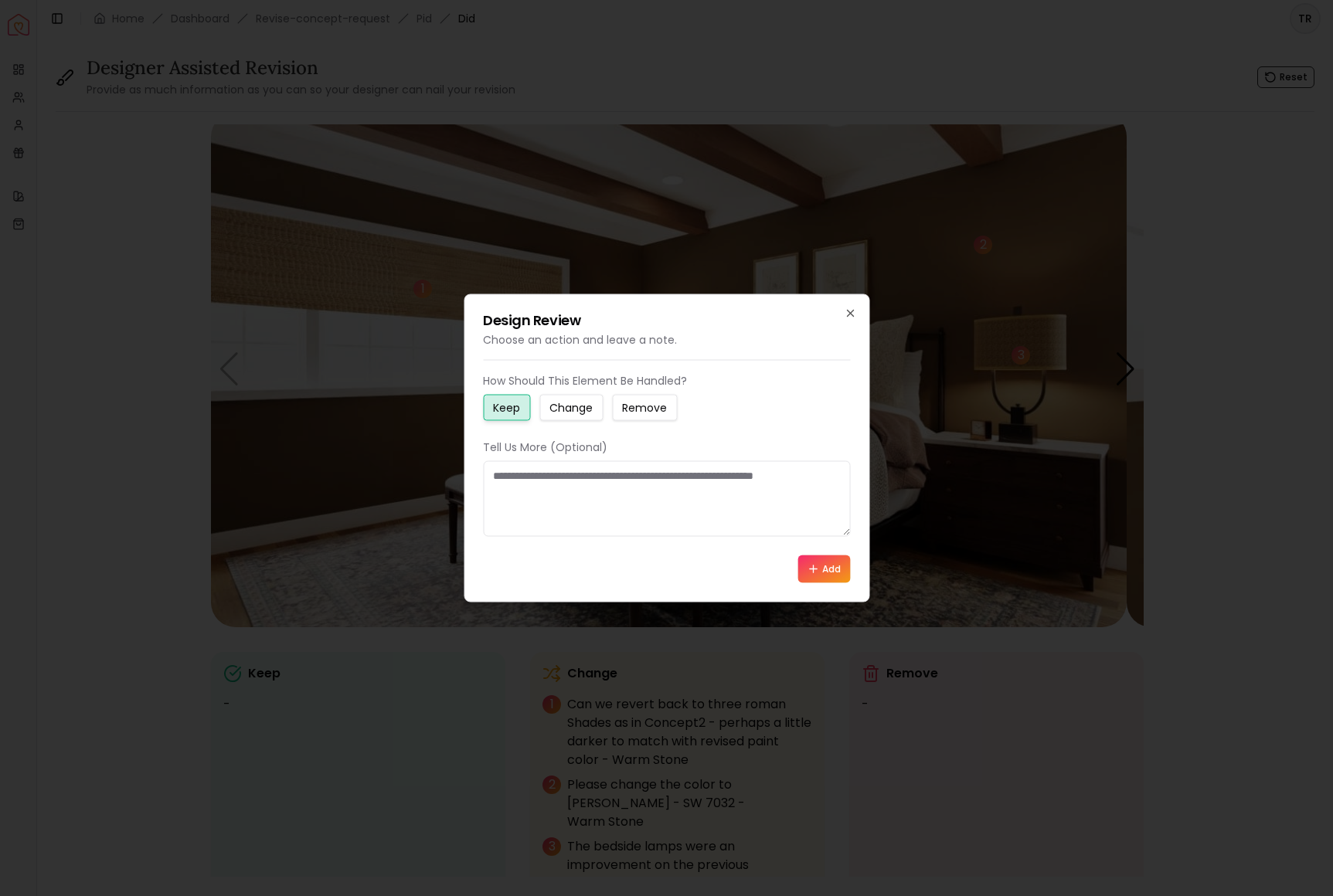
click at [813, 583] on button "Add" at bounding box center [824, 569] width 53 height 28
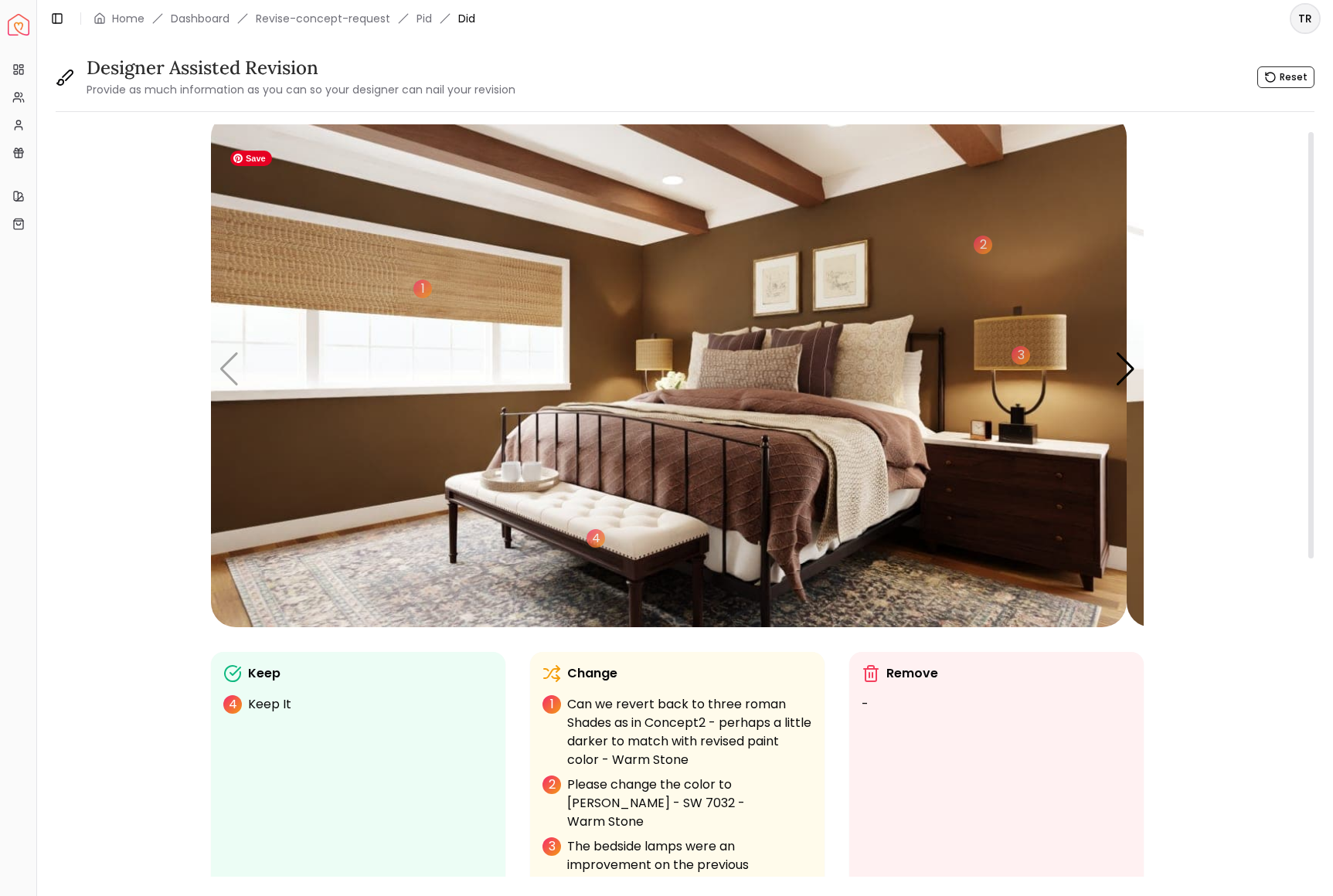
click at [239, 402] on img "1 / 6" at bounding box center [669, 369] width 915 height 515
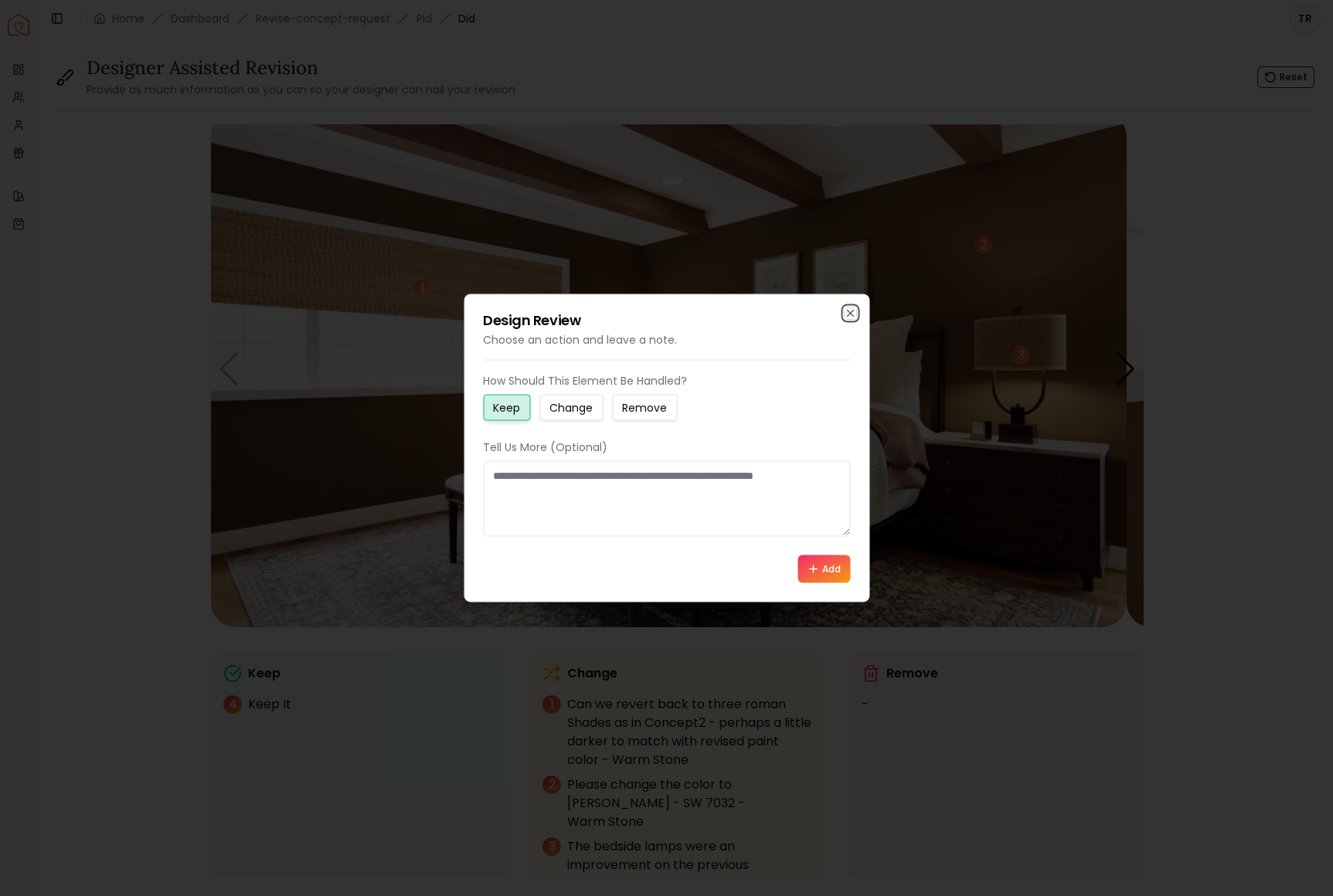
click at [847, 311] on icon "button" at bounding box center [850, 314] width 6 height 6
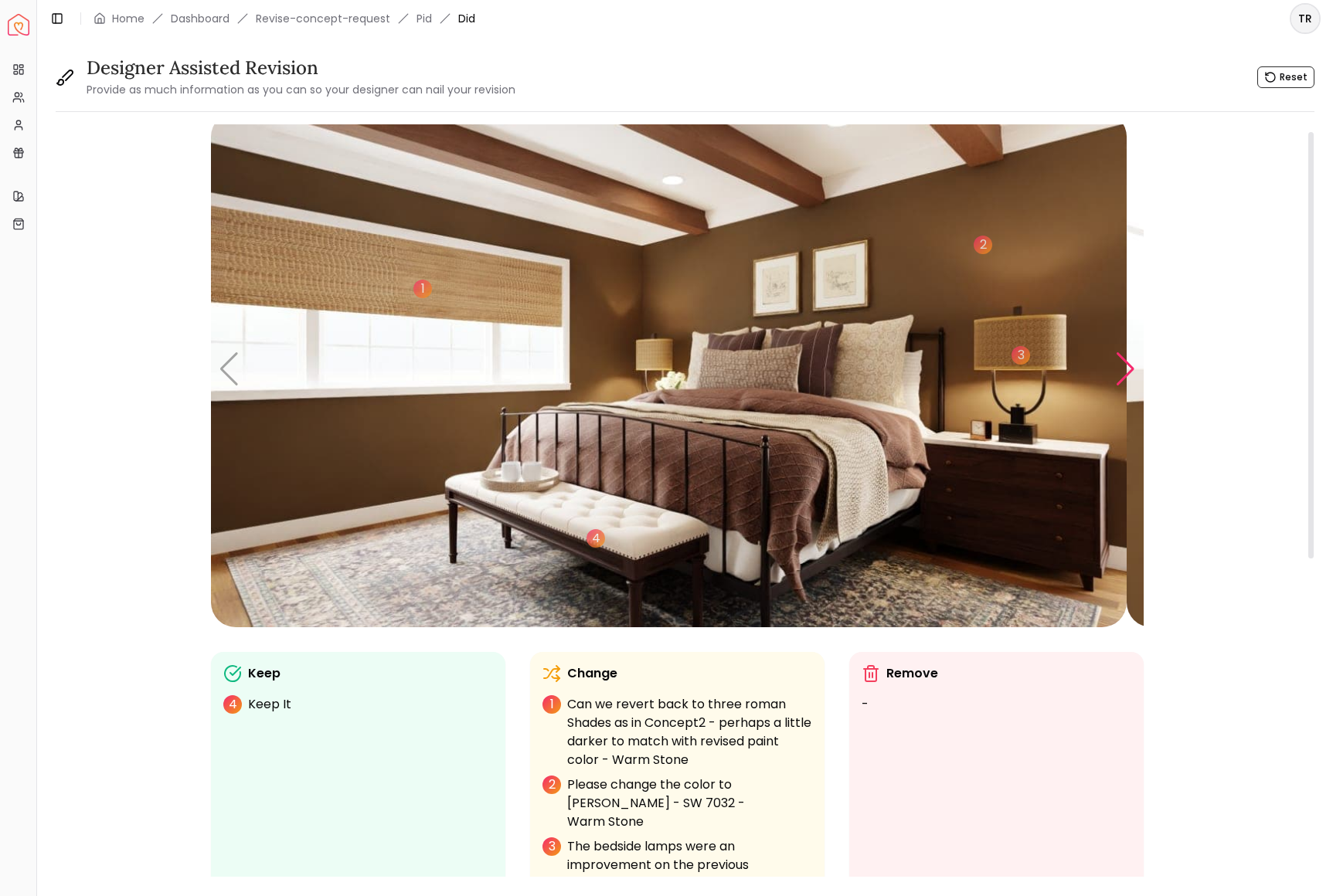
click at [1118, 386] on div "Next slide" at bounding box center [1125, 369] width 21 height 34
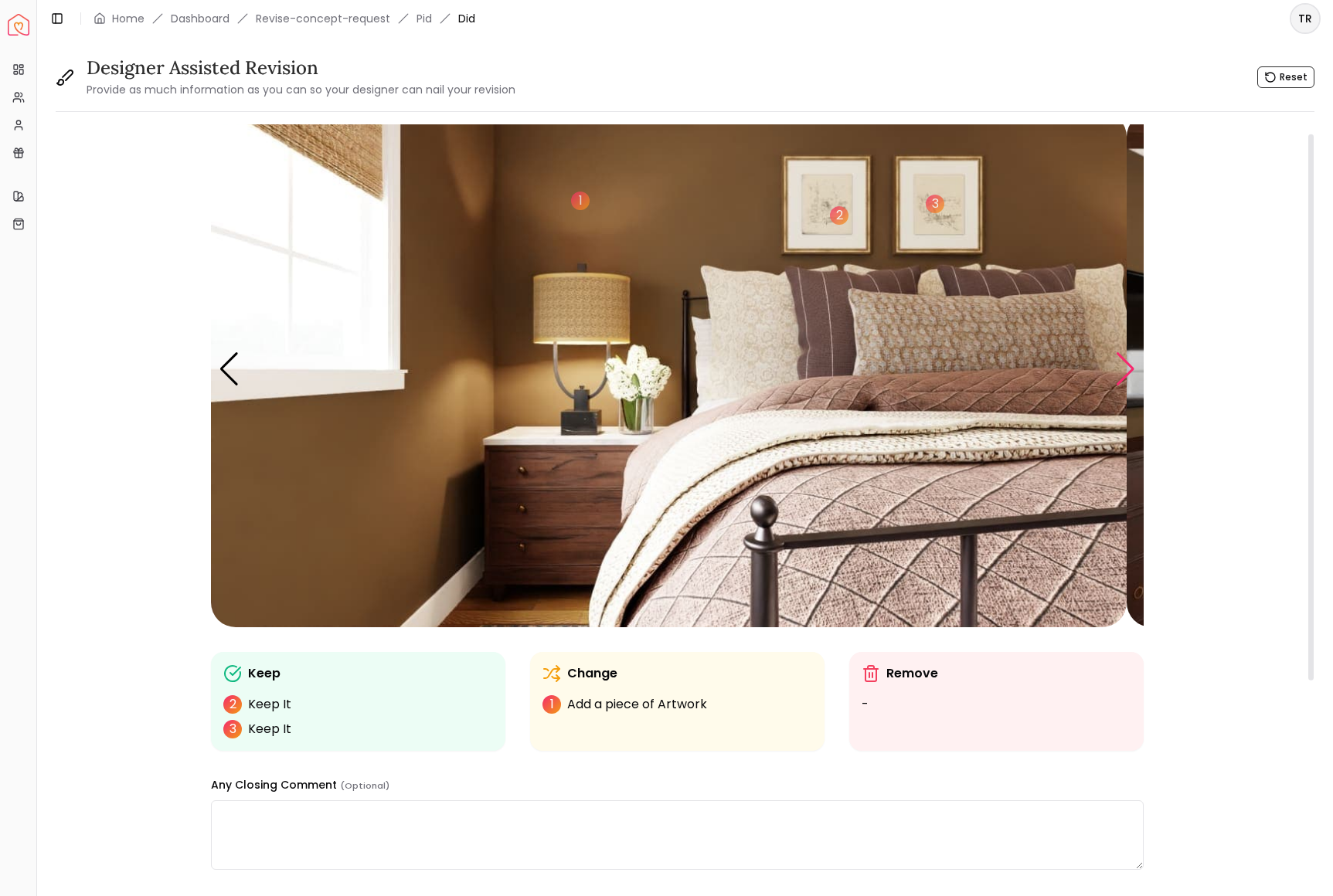
click at [1118, 386] on div "Next slide" at bounding box center [1125, 369] width 21 height 34
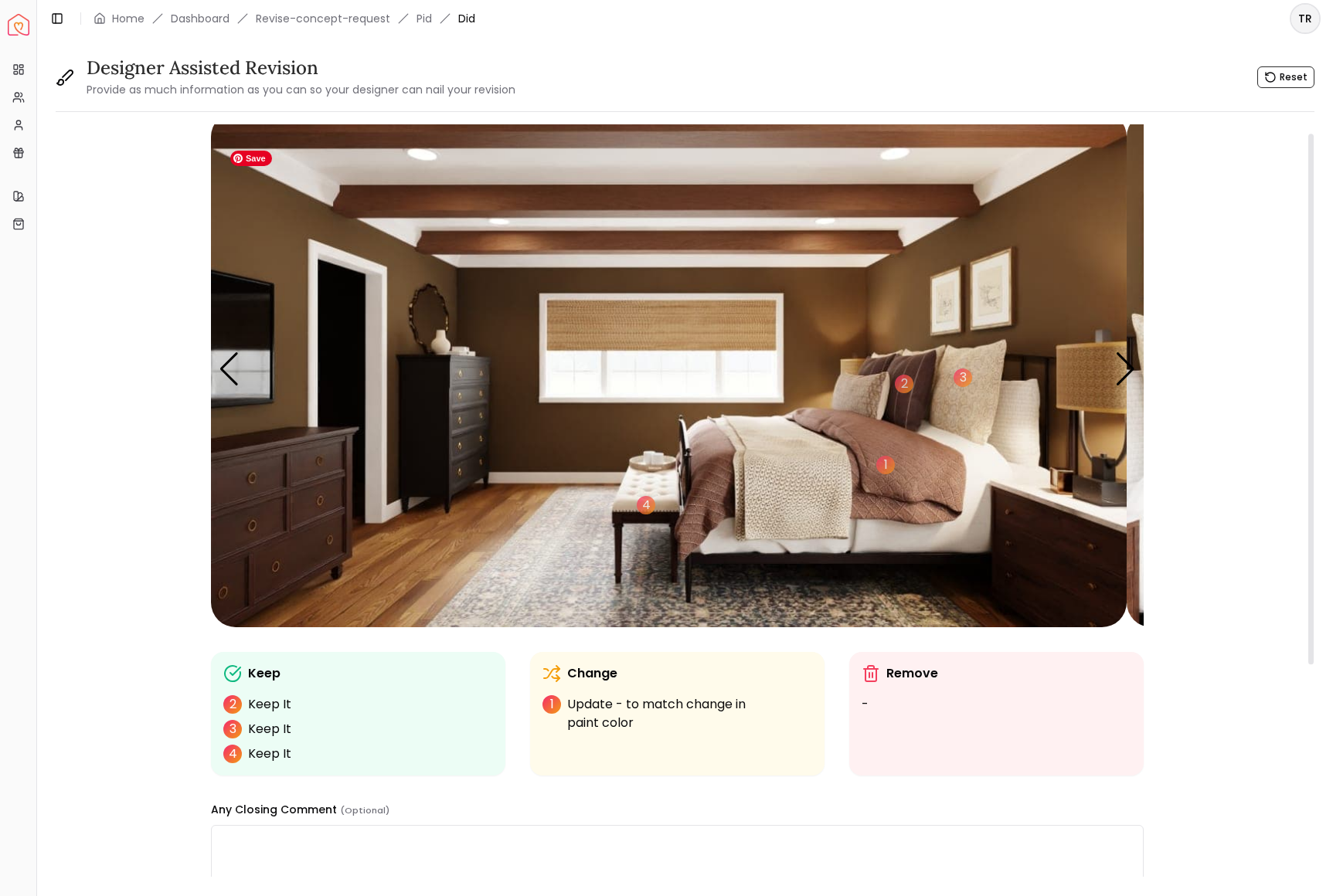
click at [672, 360] on img "3 / 6" at bounding box center [669, 369] width 915 height 515
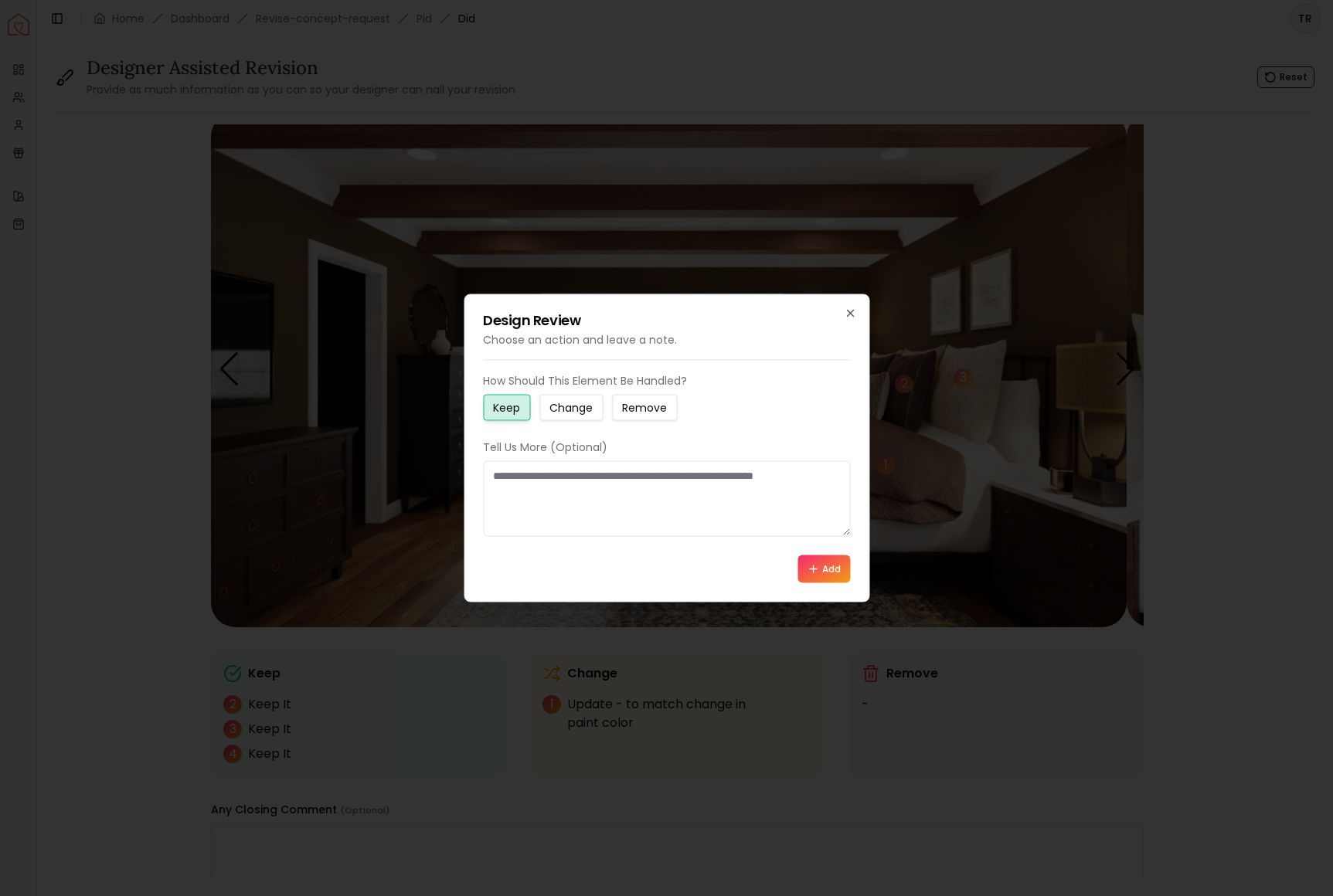
click at [592, 400] on small "Change" at bounding box center [571, 407] width 43 height 15
drag, startPoint x: 497, startPoint y: 481, endPoint x: 584, endPoint y: 489, distance: 87.4
click at [585, 489] on textarea at bounding box center [667, 499] width 367 height 75
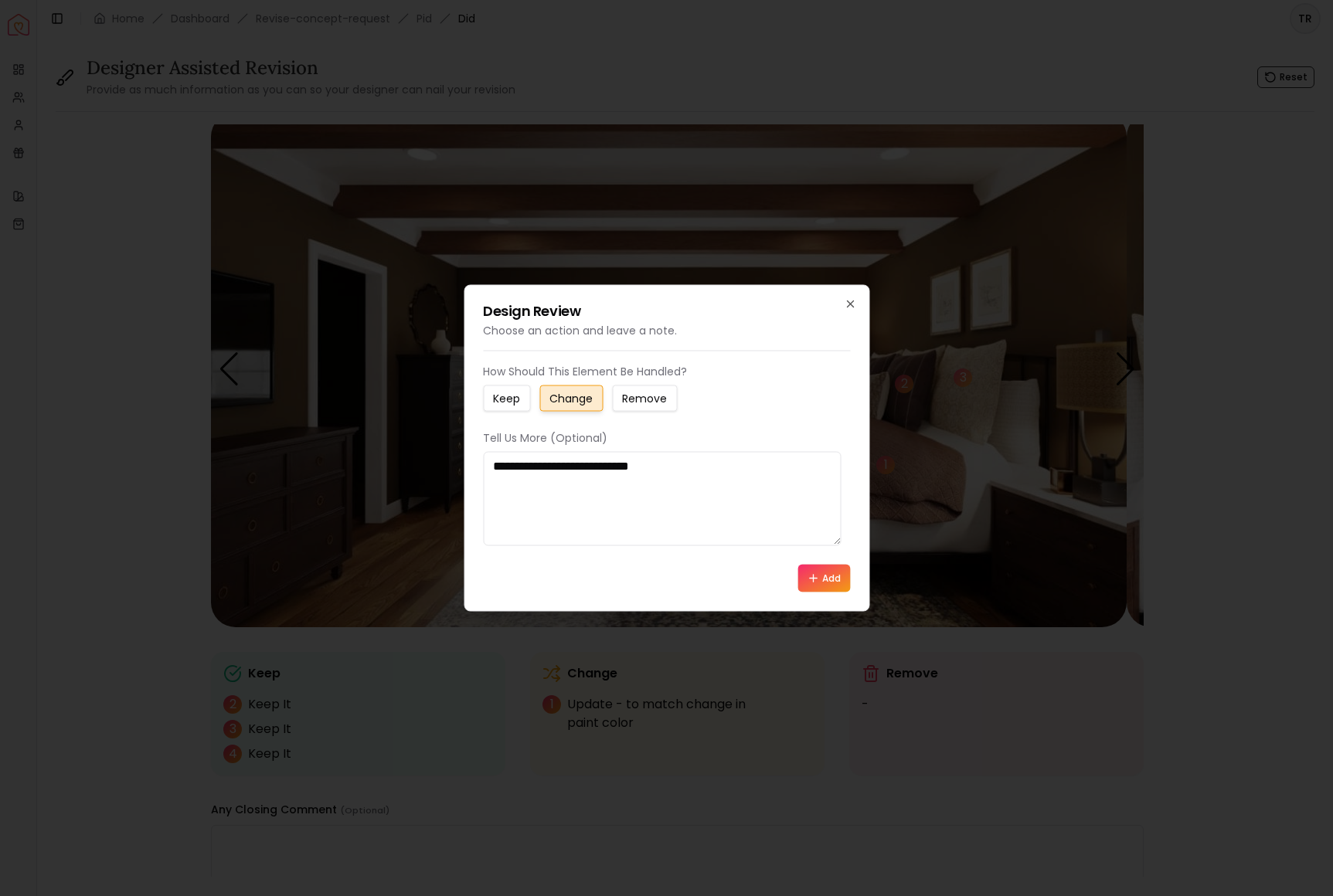
type textarea "**********"
click at [813, 592] on button "Add" at bounding box center [824, 579] width 53 height 28
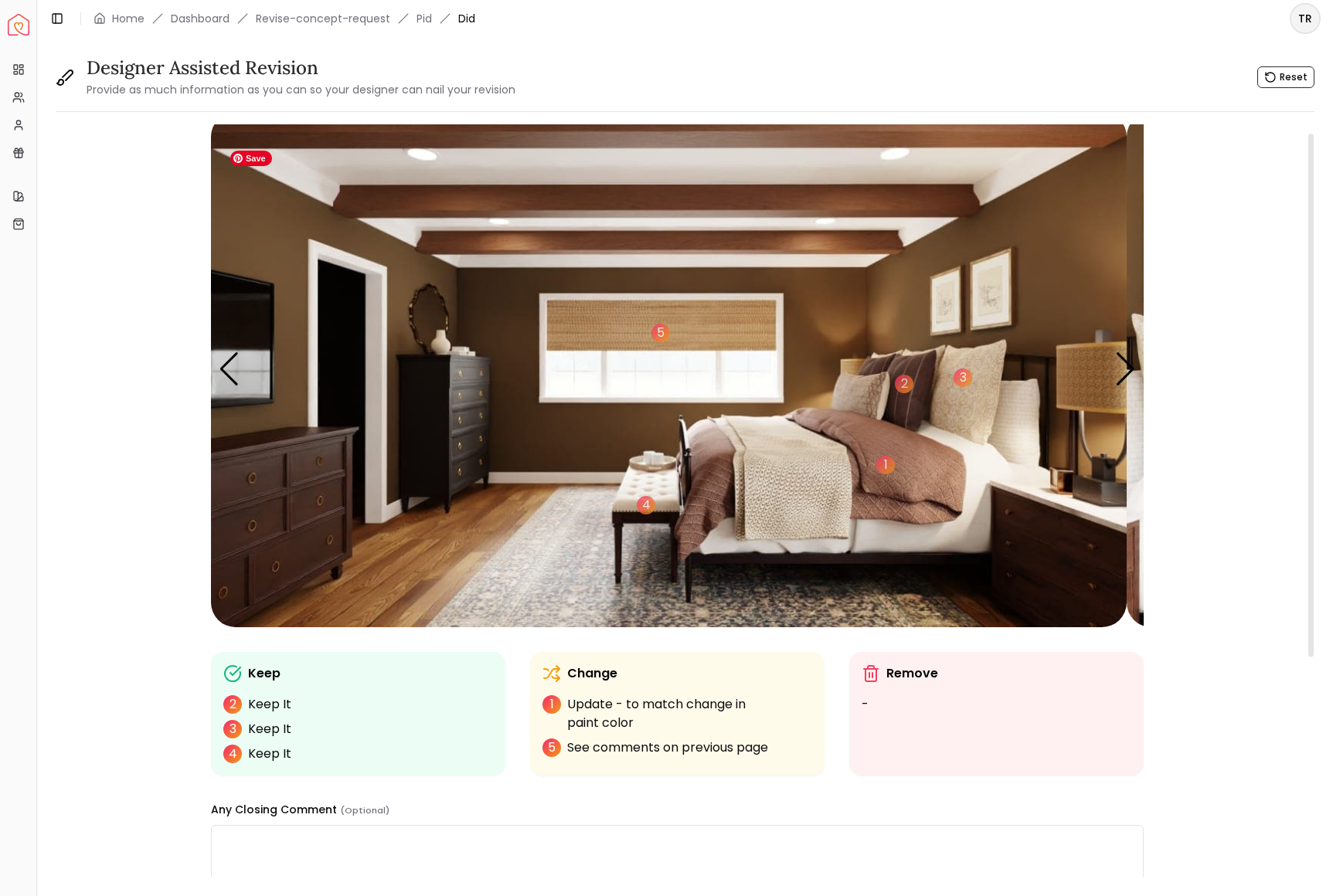
click at [301, 508] on img "3 / 6" at bounding box center [669, 369] width 915 height 515
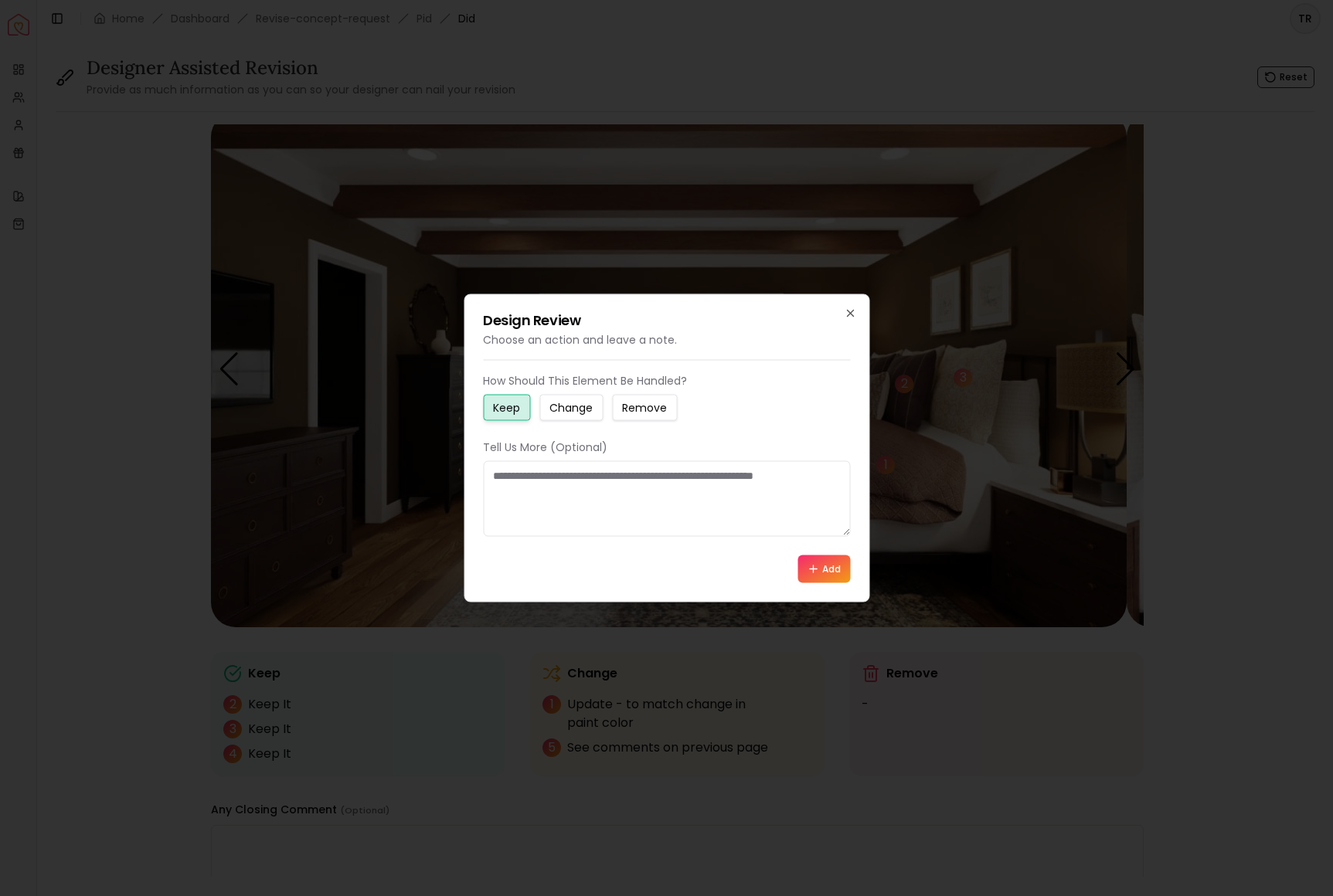
click at [577, 400] on small "Change" at bounding box center [571, 407] width 43 height 15
click at [811, 583] on button "Add" at bounding box center [824, 569] width 53 height 28
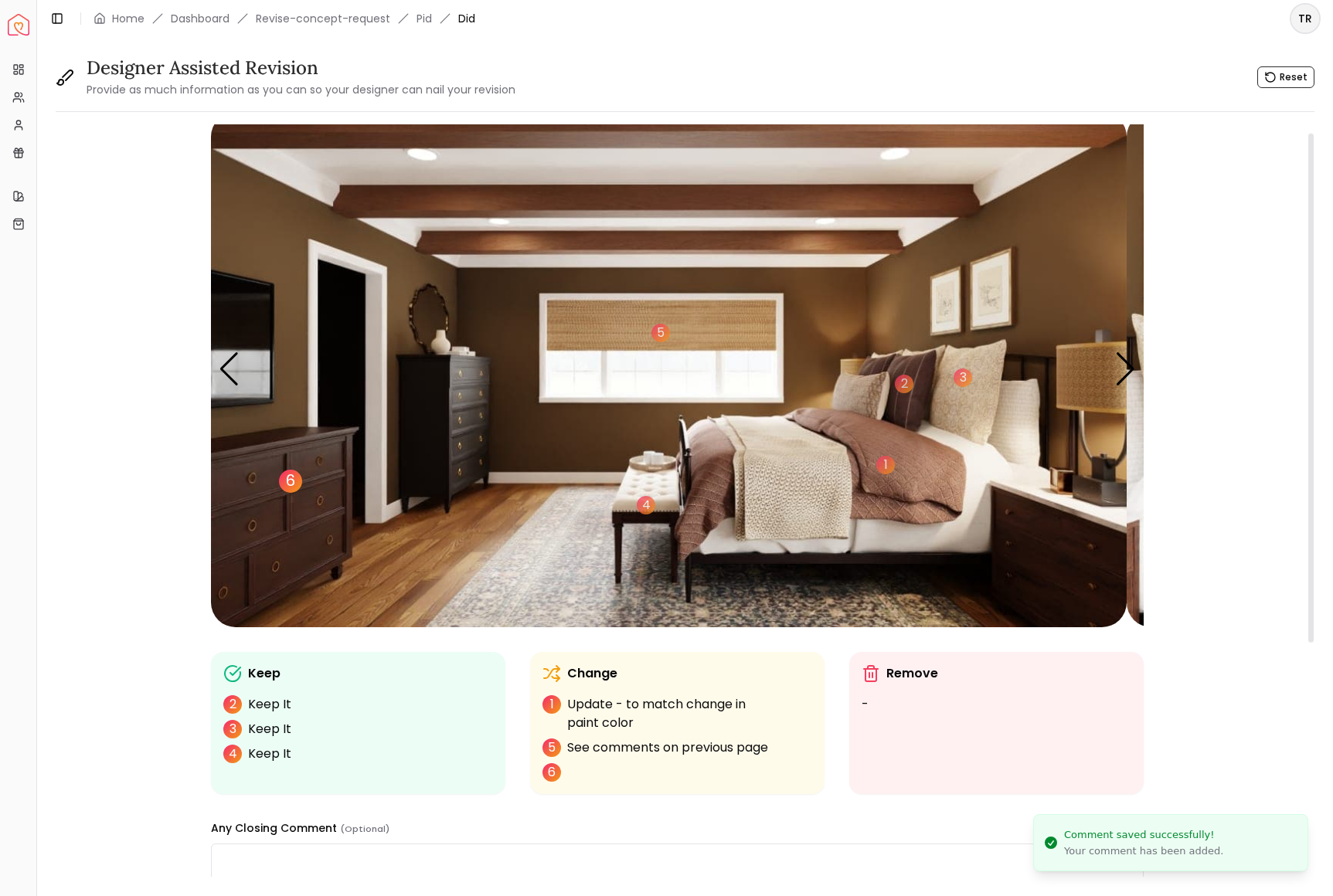
click at [302, 493] on div "6" at bounding box center [290, 481] width 23 height 23
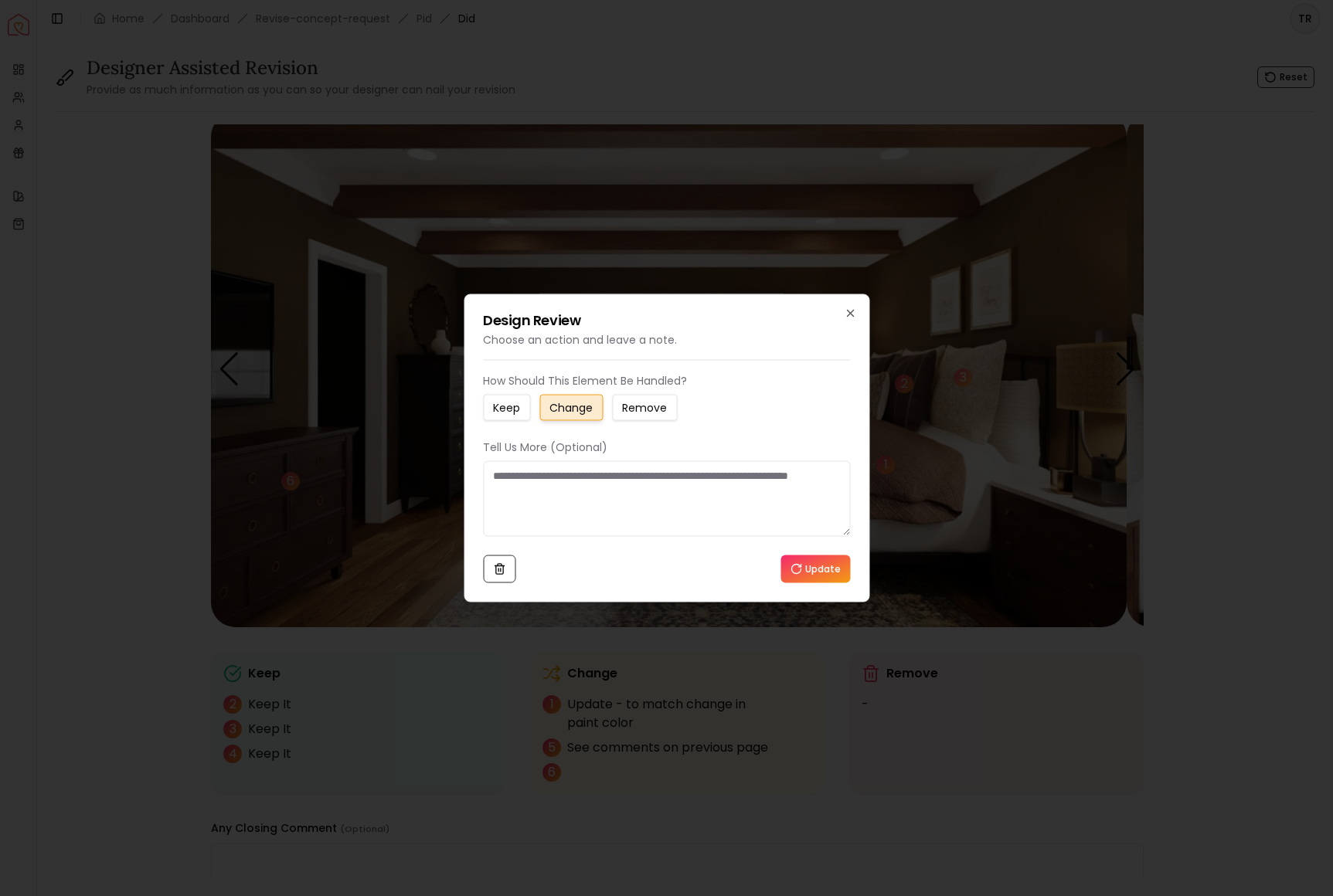
drag, startPoint x: 498, startPoint y: 484, endPoint x: 603, endPoint y: 514, distance: 109.2
click at [604, 515] on textarea at bounding box center [667, 499] width 367 height 75
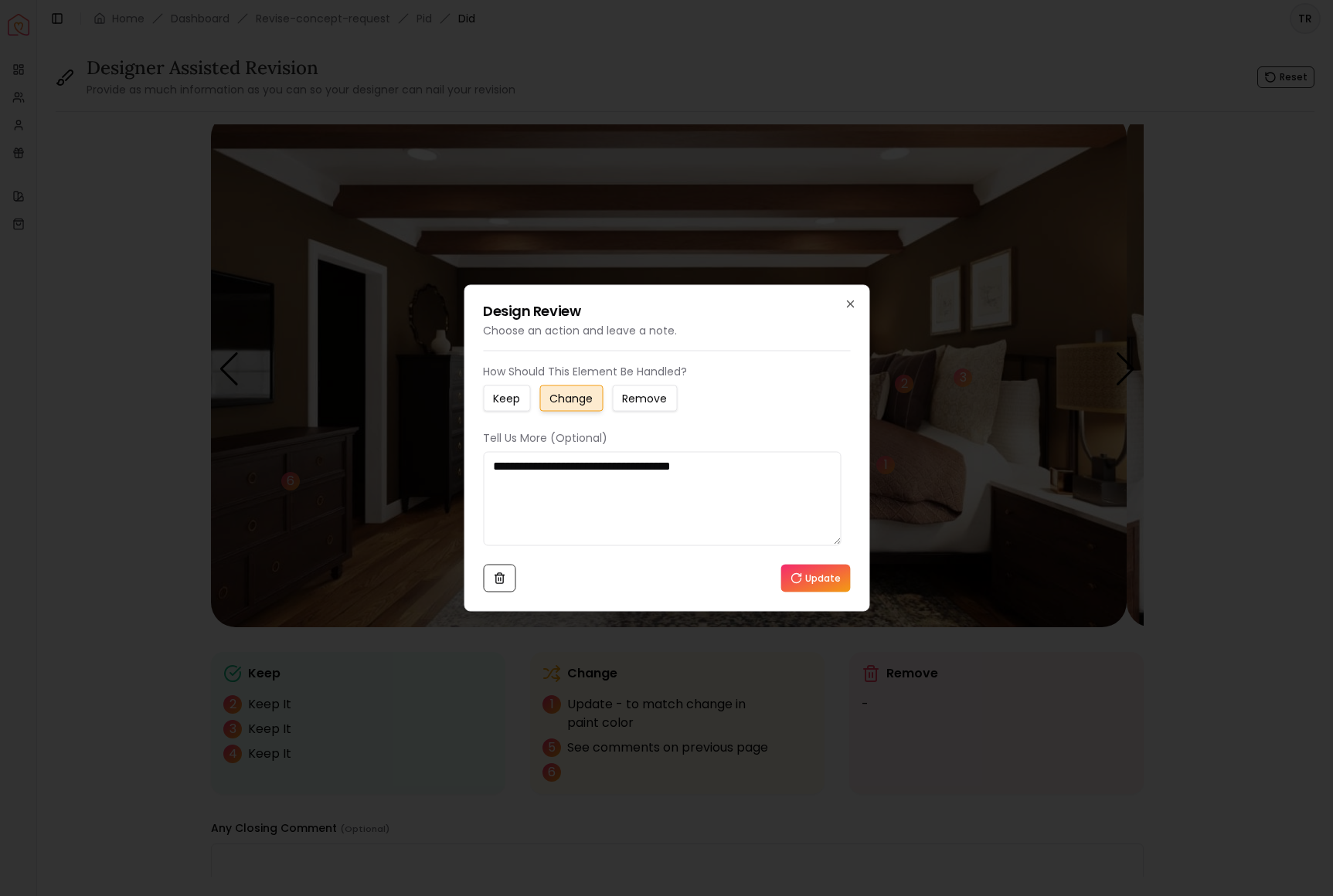
type textarea "**********"
click at [810, 592] on button "Update" at bounding box center [815, 579] width 70 height 28
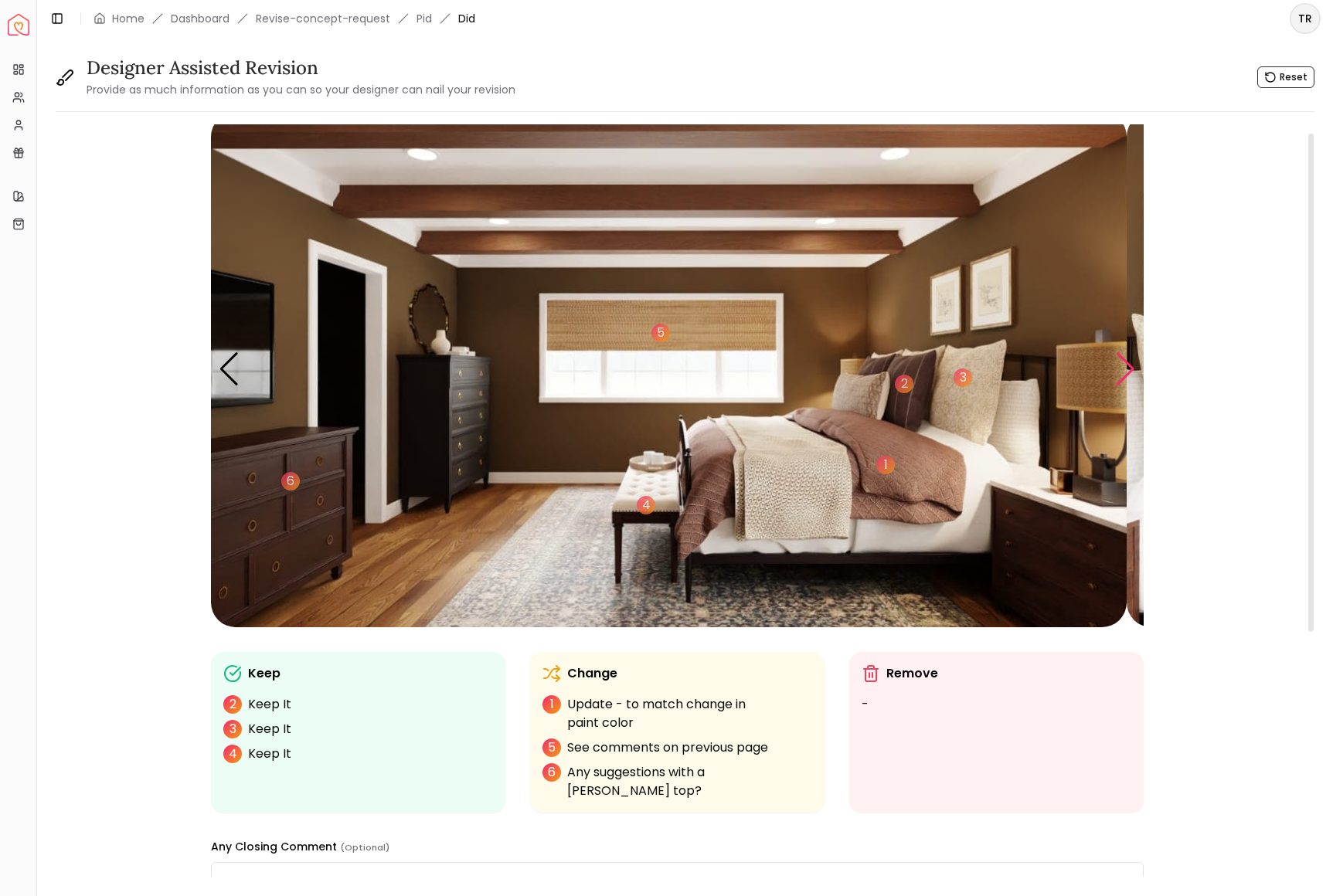
click at [1120, 386] on div "Next slide" at bounding box center [1125, 369] width 21 height 34
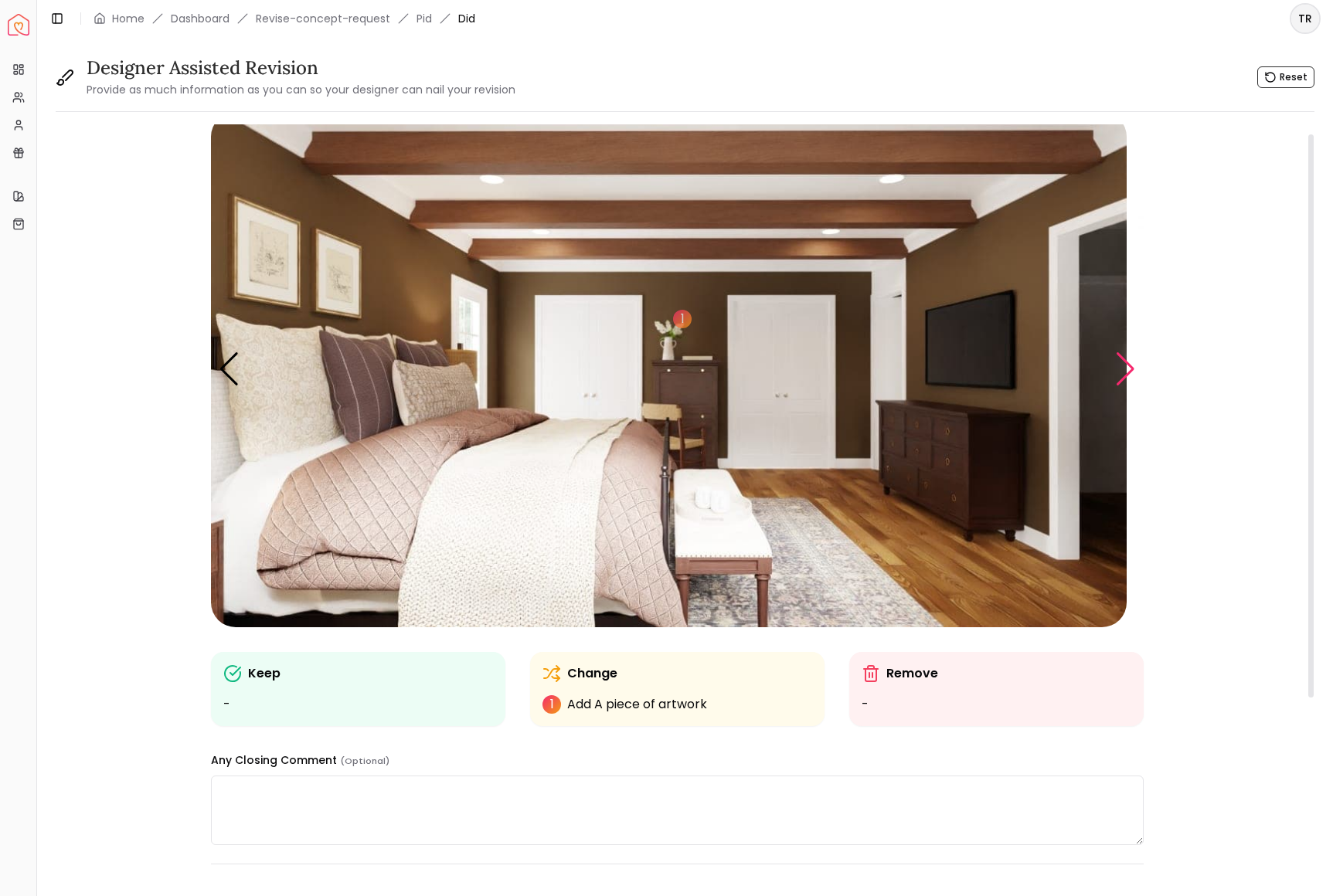
click at [1120, 386] on div "Next slide" at bounding box center [1125, 369] width 21 height 34
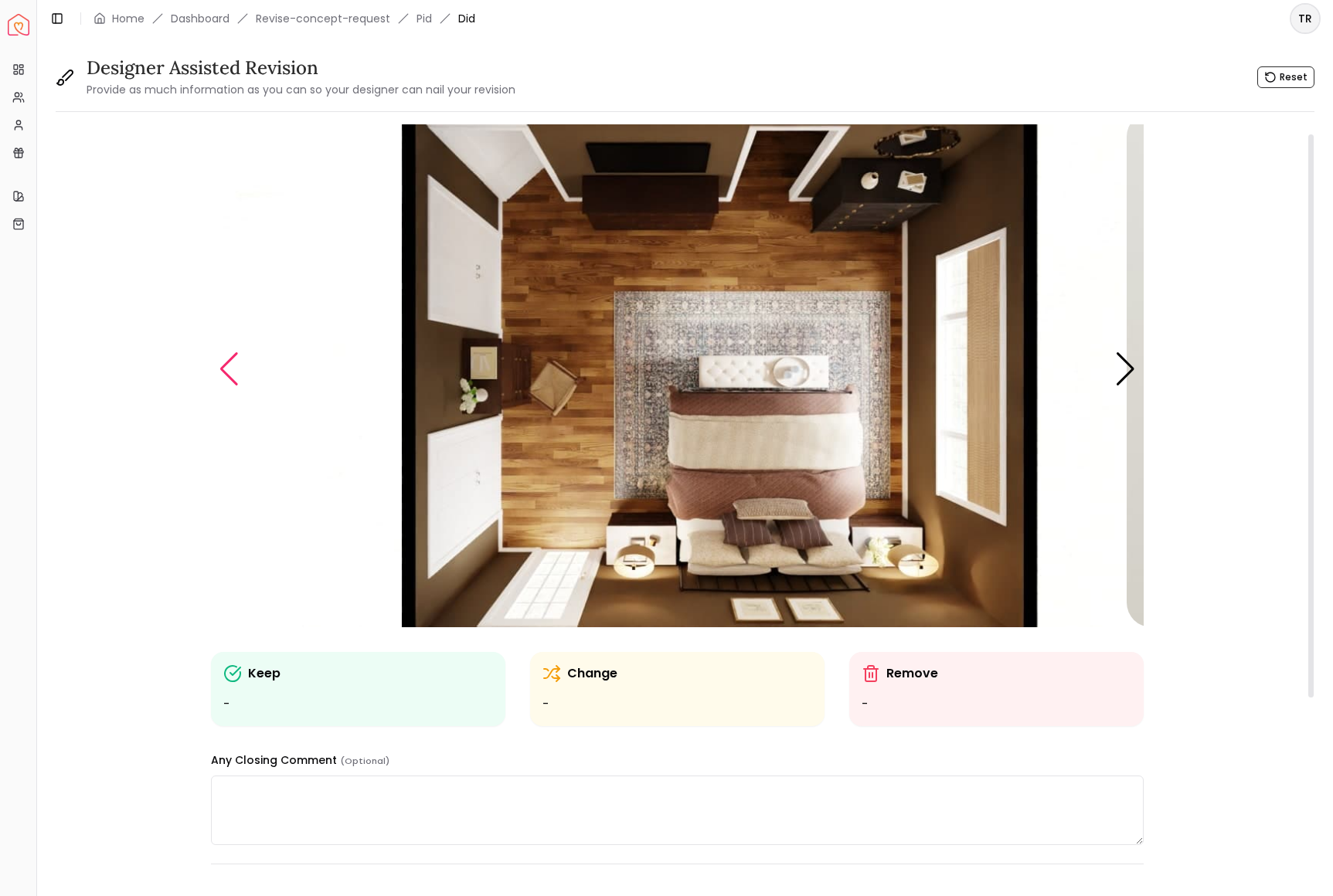
click at [238, 386] on div "Previous slide" at bounding box center [229, 369] width 21 height 34
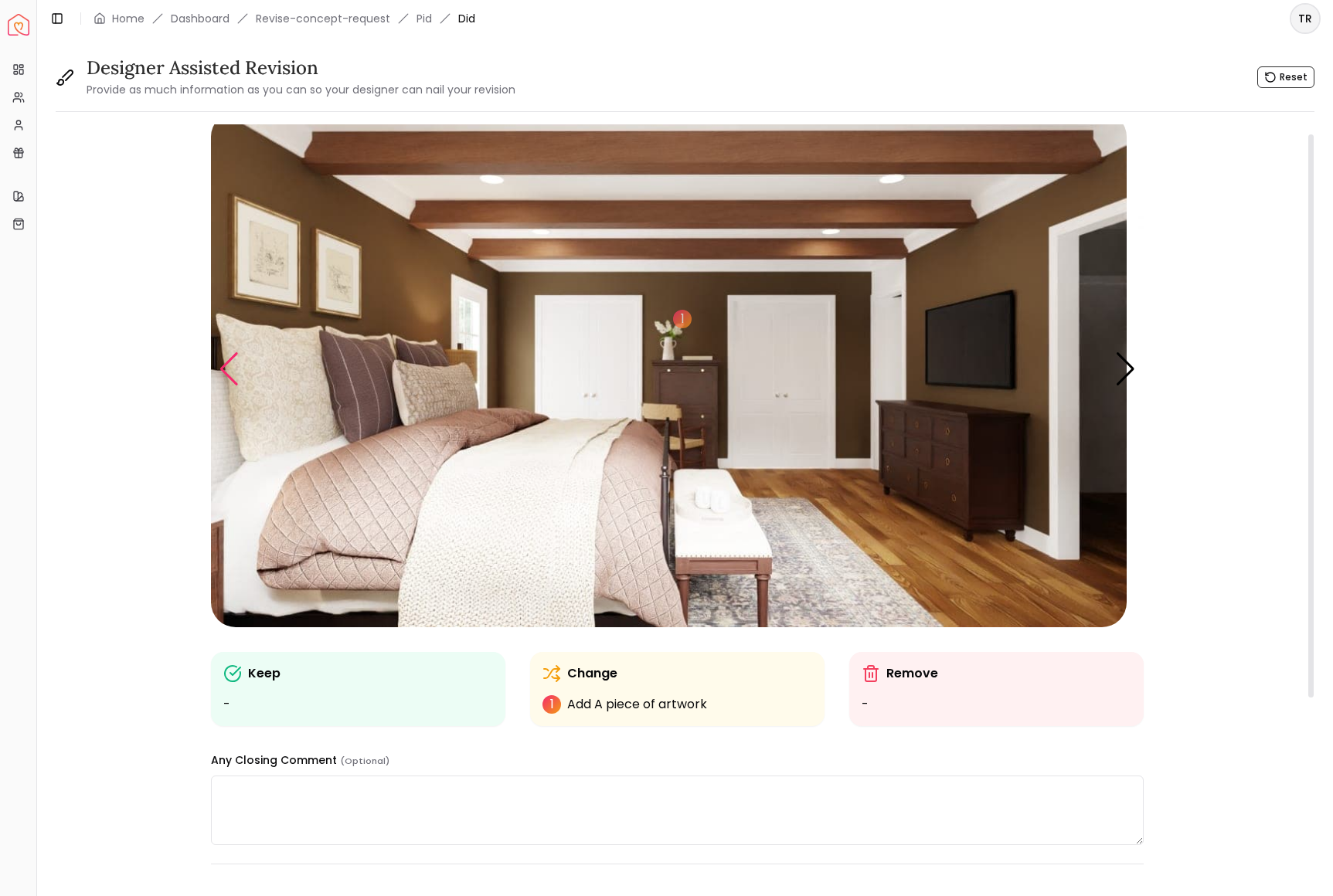
click at [238, 386] on div "Previous slide" at bounding box center [229, 369] width 21 height 34
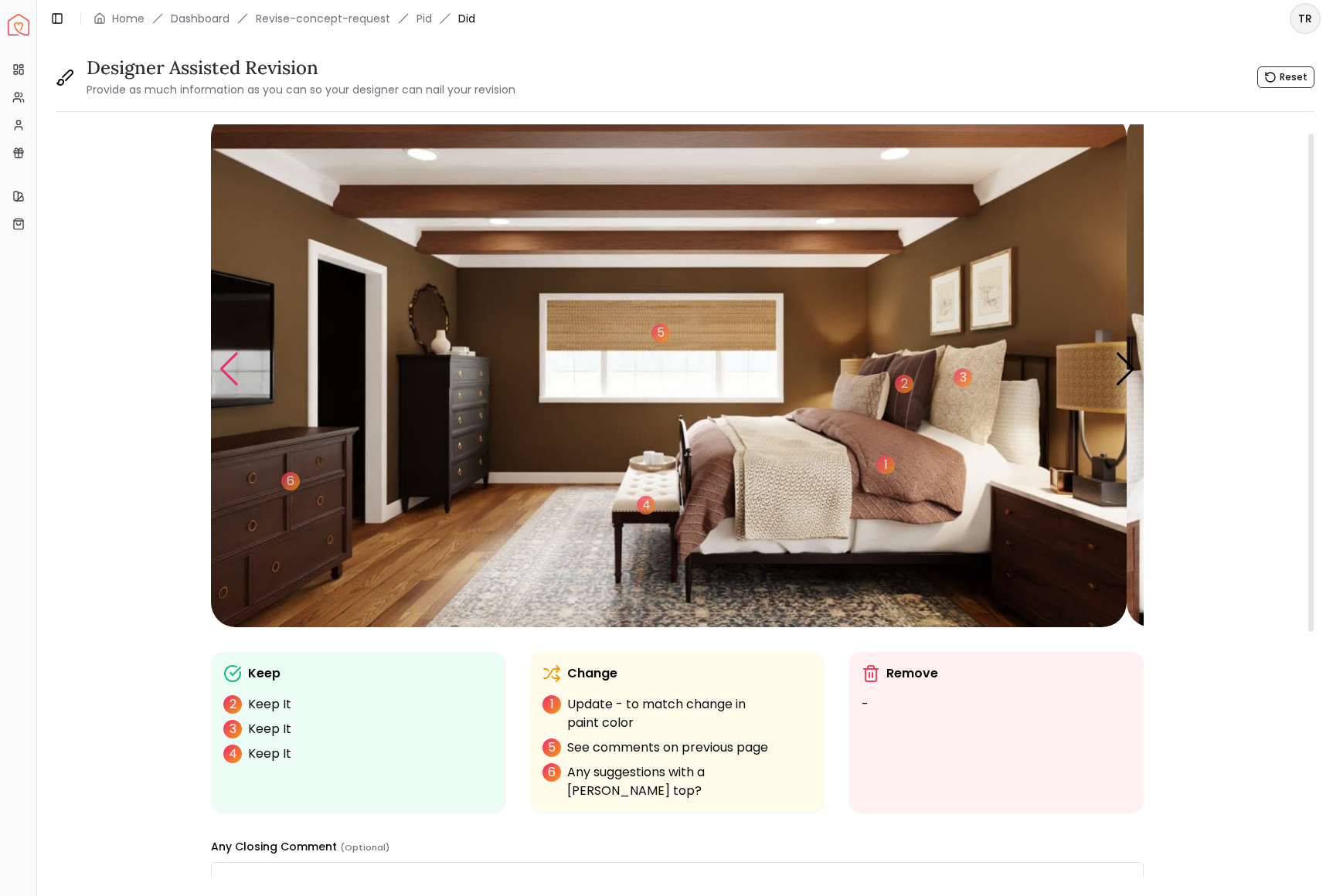
click at [238, 386] on div "Previous slide" at bounding box center [229, 369] width 21 height 34
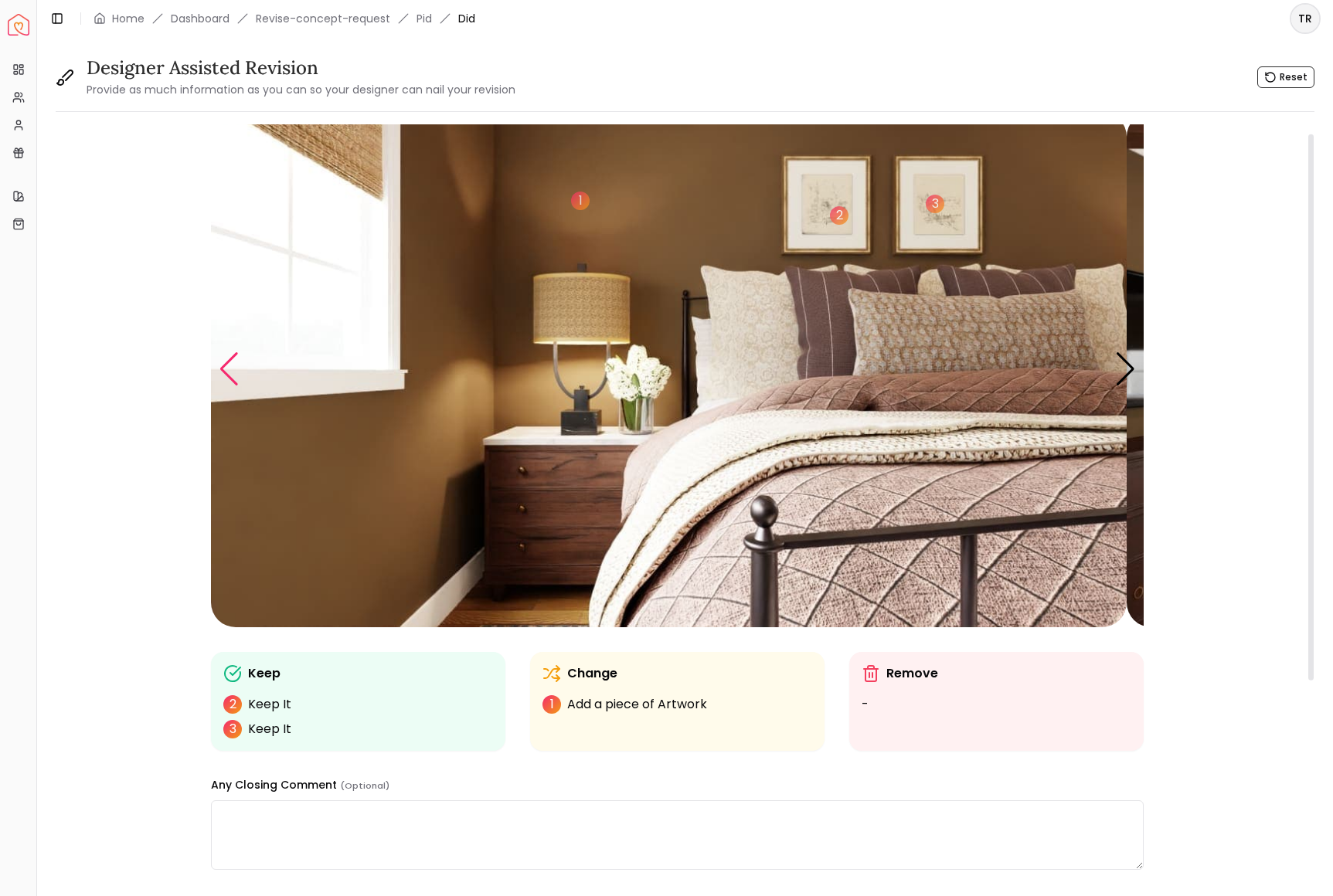
click at [238, 386] on div "Previous slide" at bounding box center [229, 369] width 21 height 34
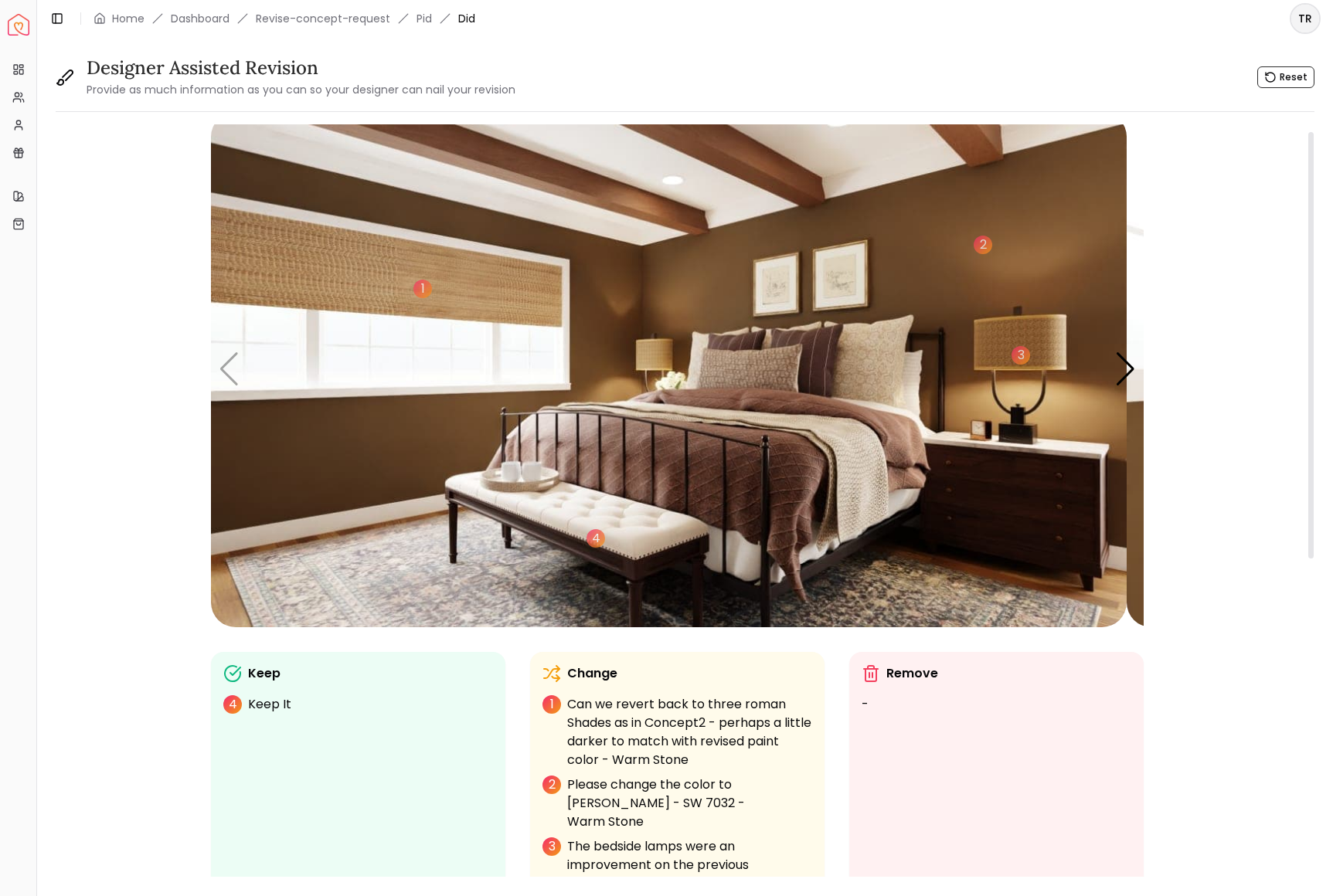
click at [402, 613] on img "1 / 6" at bounding box center [669, 369] width 915 height 515
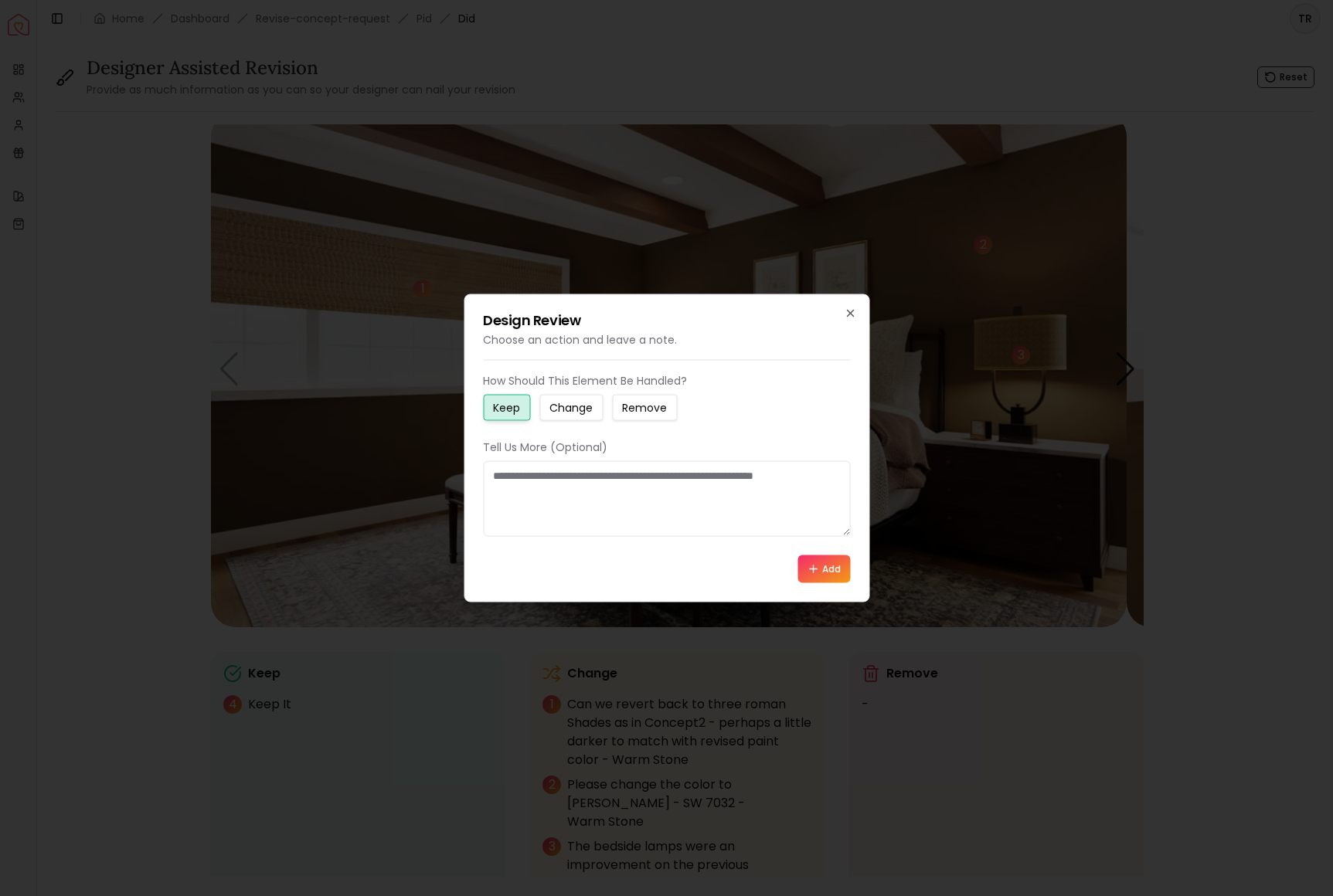
click at [590, 400] on small "Change" at bounding box center [571, 407] width 43 height 15
drag, startPoint x: 501, startPoint y: 486, endPoint x: 716, endPoint y: 506, distance: 215.9
click at [715, 508] on textarea at bounding box center [667, 499] width 367 height 75
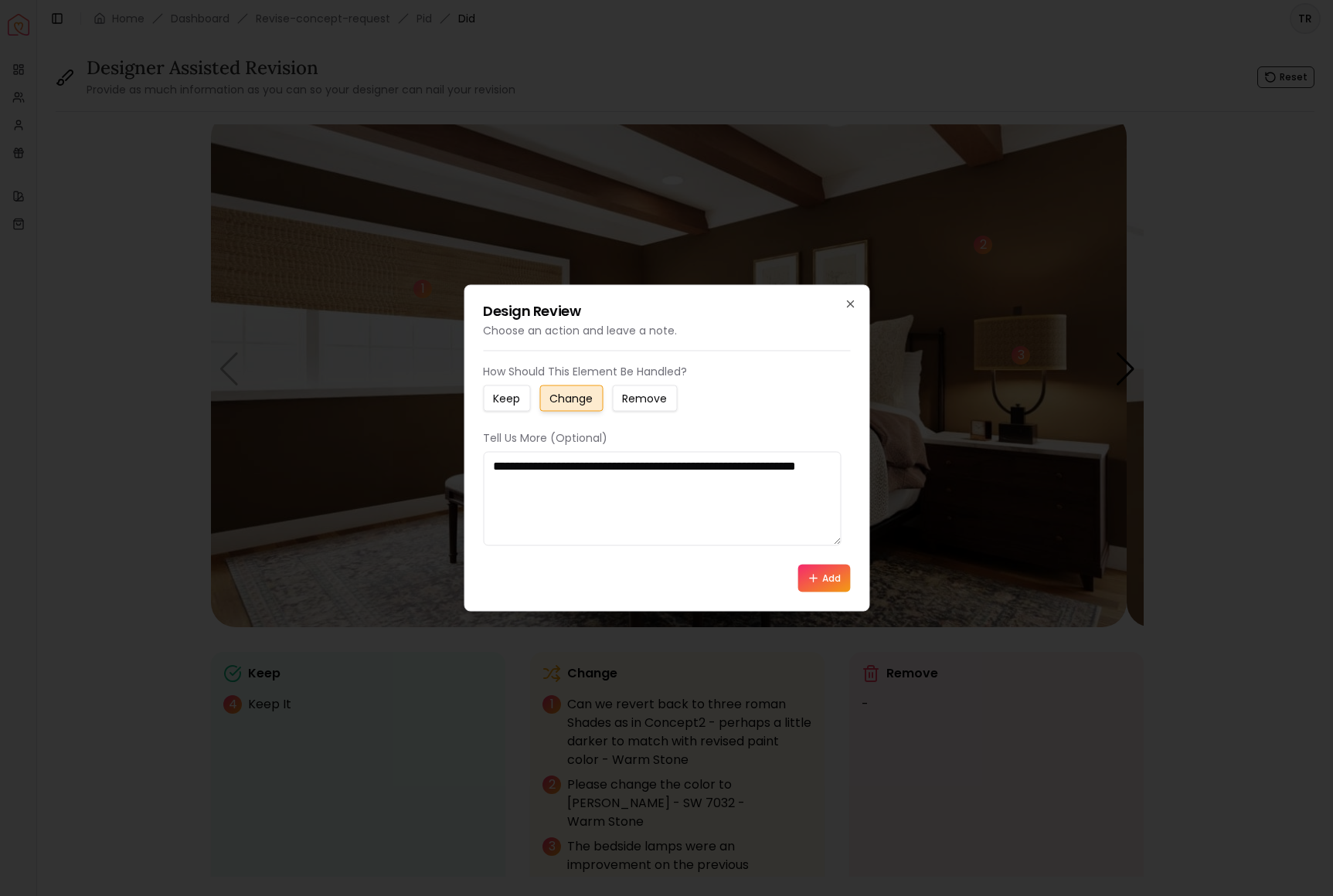
type textarea "**********"
click at [810, 592] on button "Add" at bounding box center [824, 579] width 53 height 28
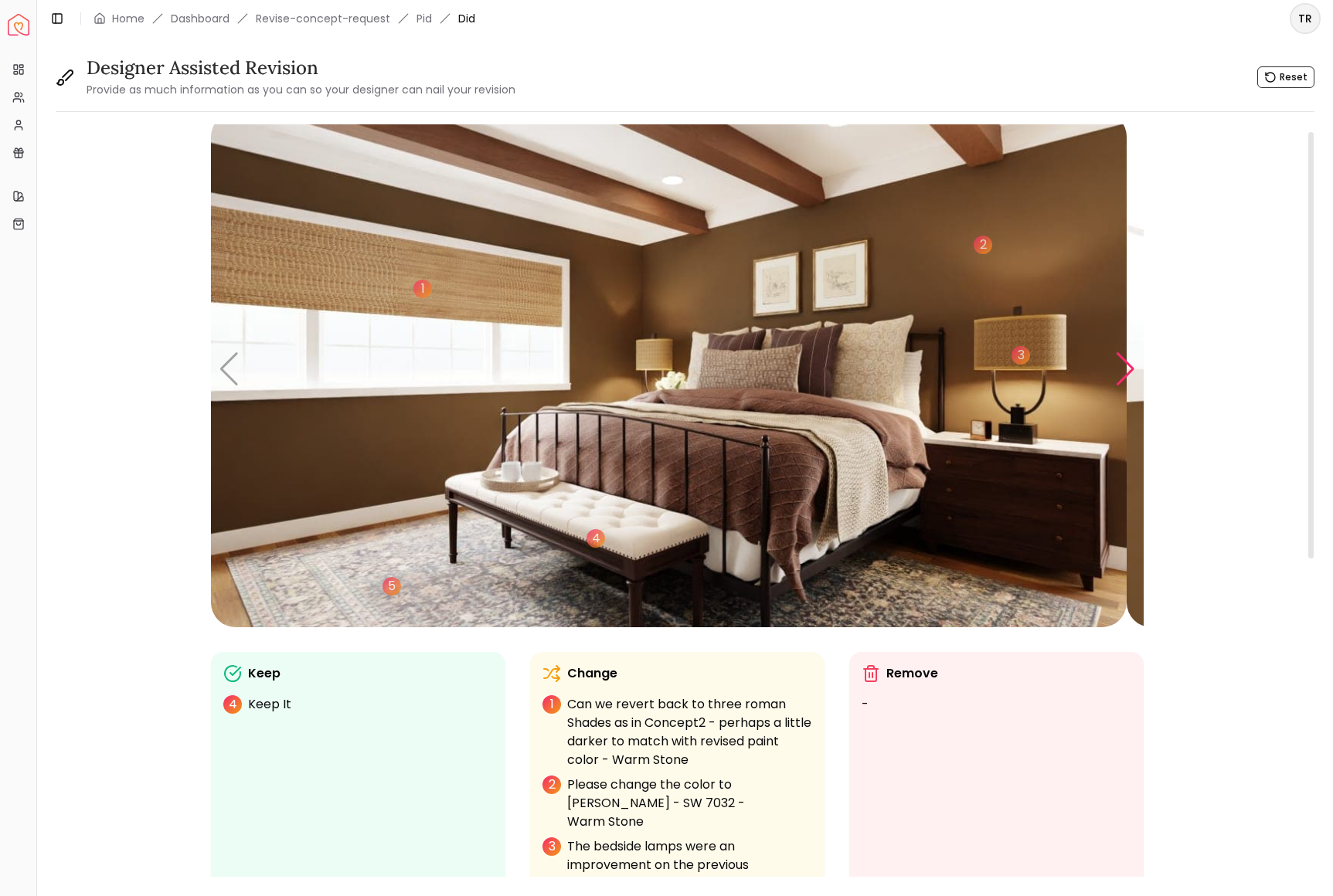
click at [1119, 386] on div "Next slide" at bounding box center [1125, 369] width 21 height 34
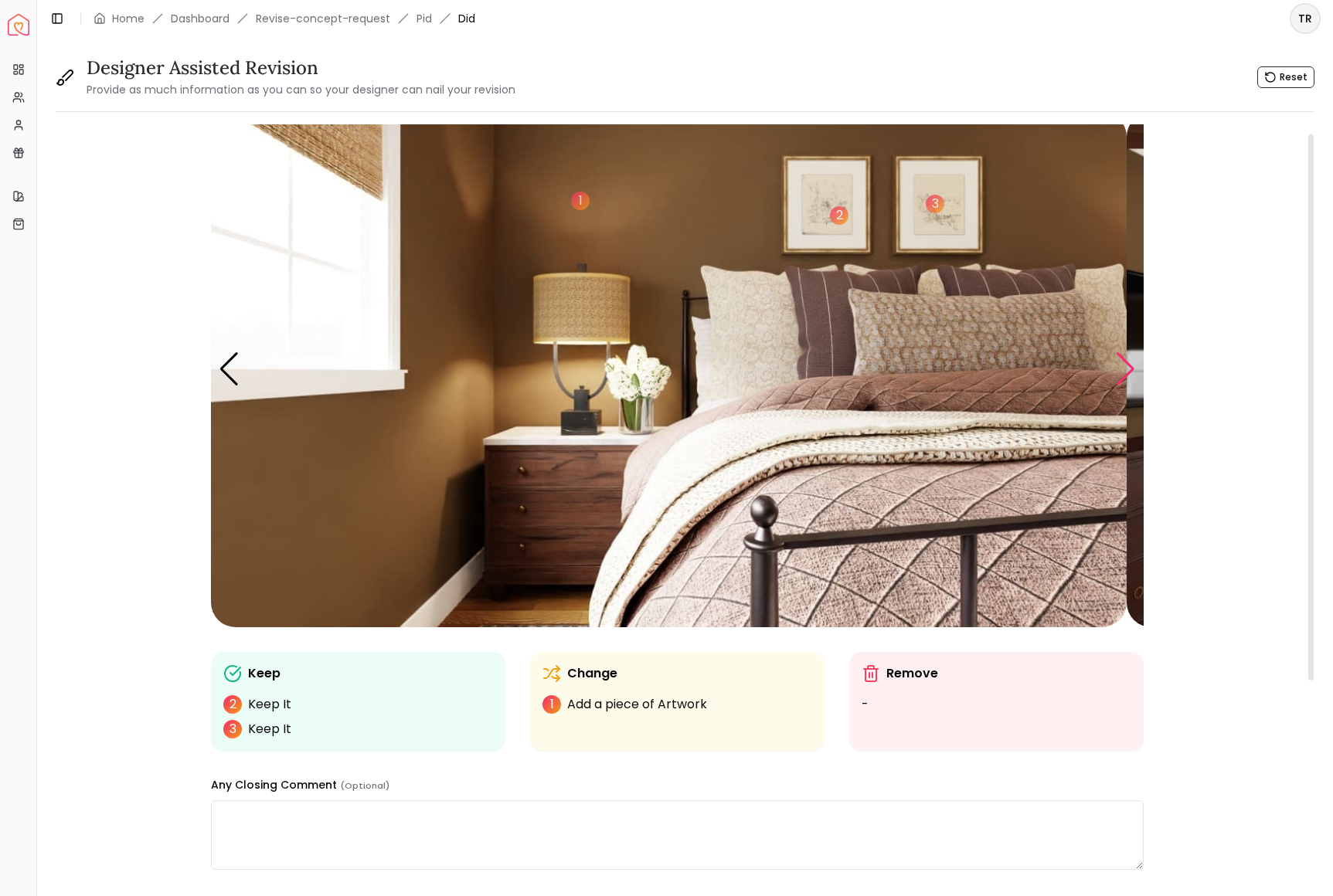
click at [1119, 386] on div "Next slide" at bounding box center [1125, 369] width 21 height 34
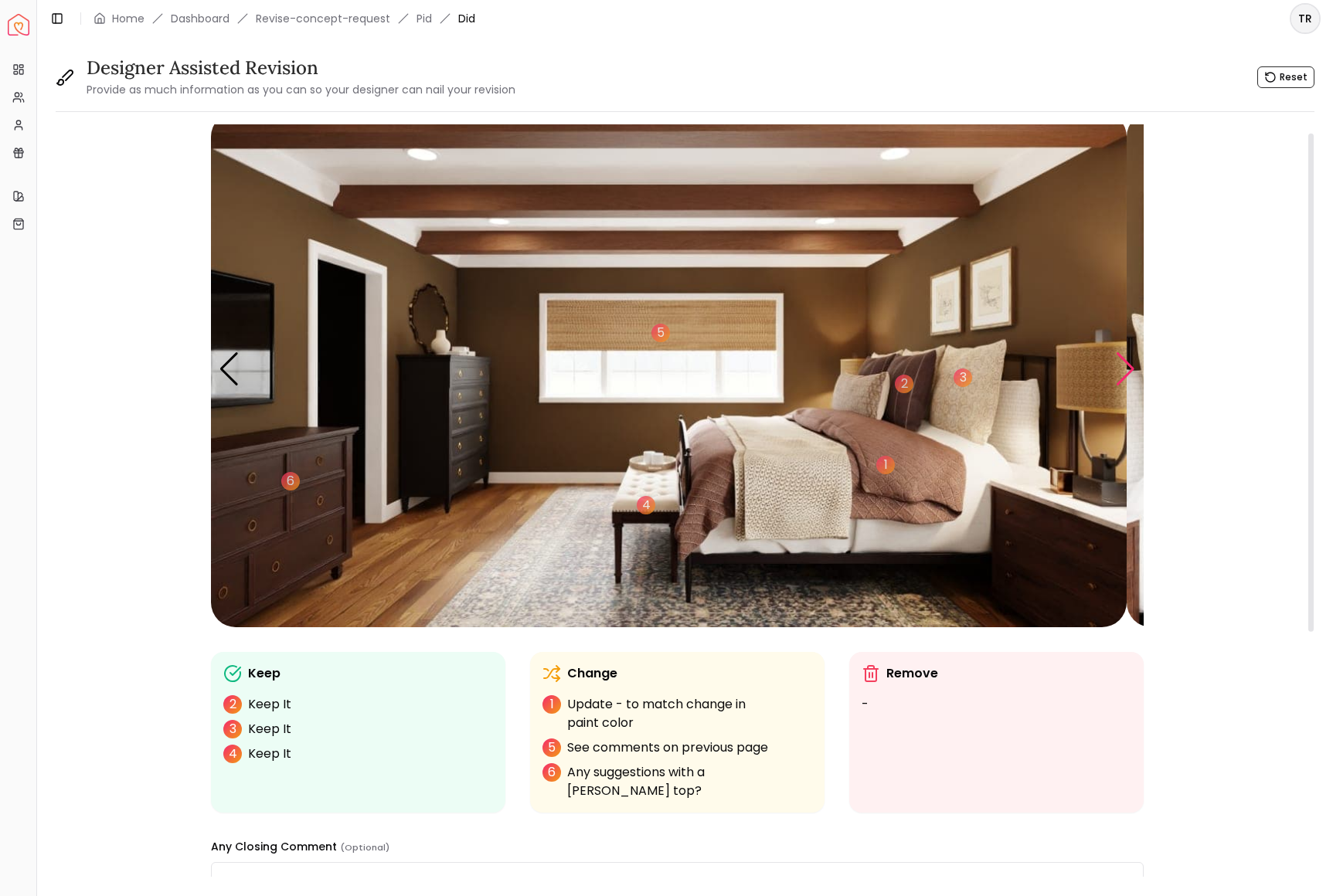
click at [1119, 386] on div "Next slide" at bounding box center [1125, 369] width 21 height 34
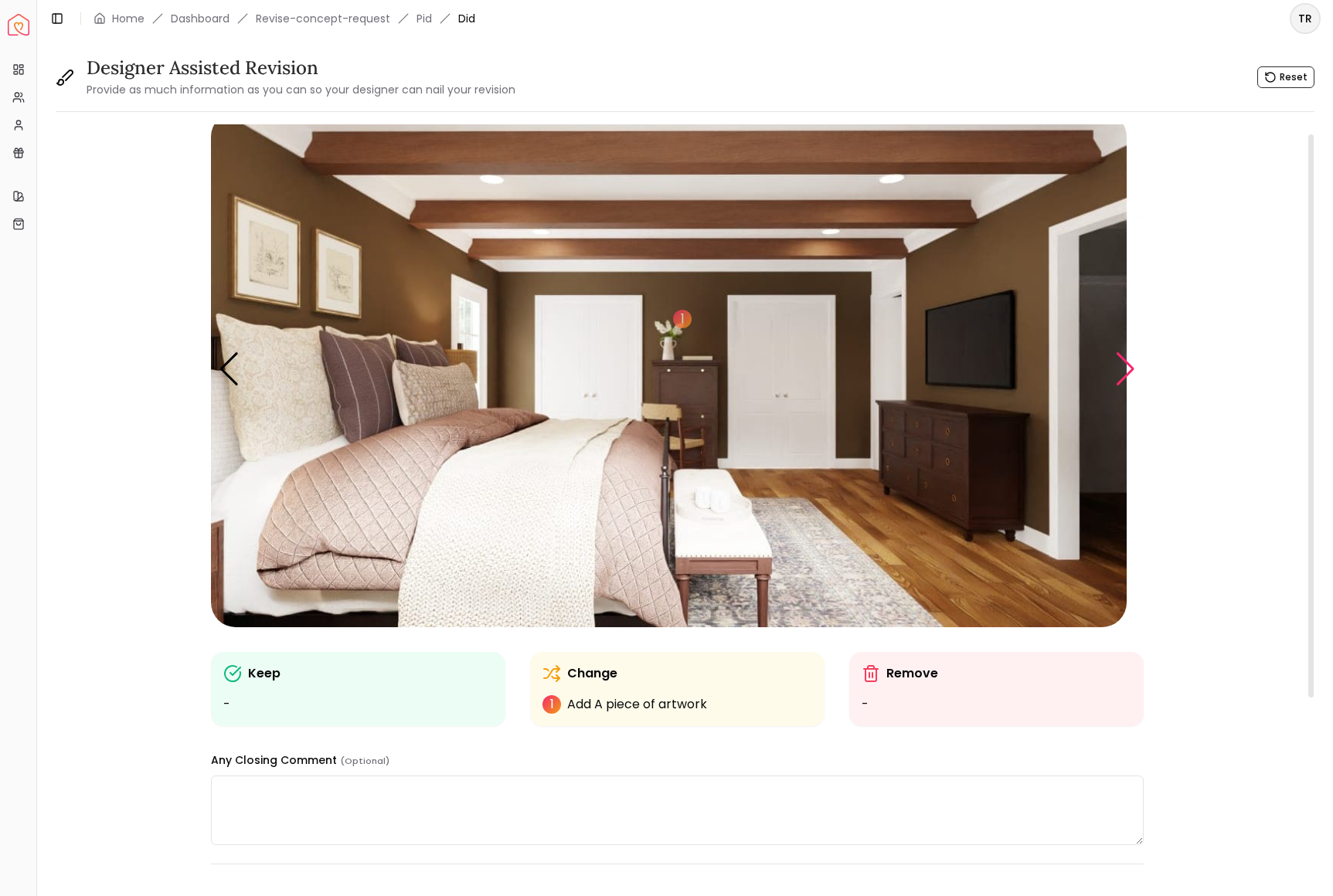
click at [1119, 386] on div "Next slide" at bounding box center [1125, 369] width 21 height 34
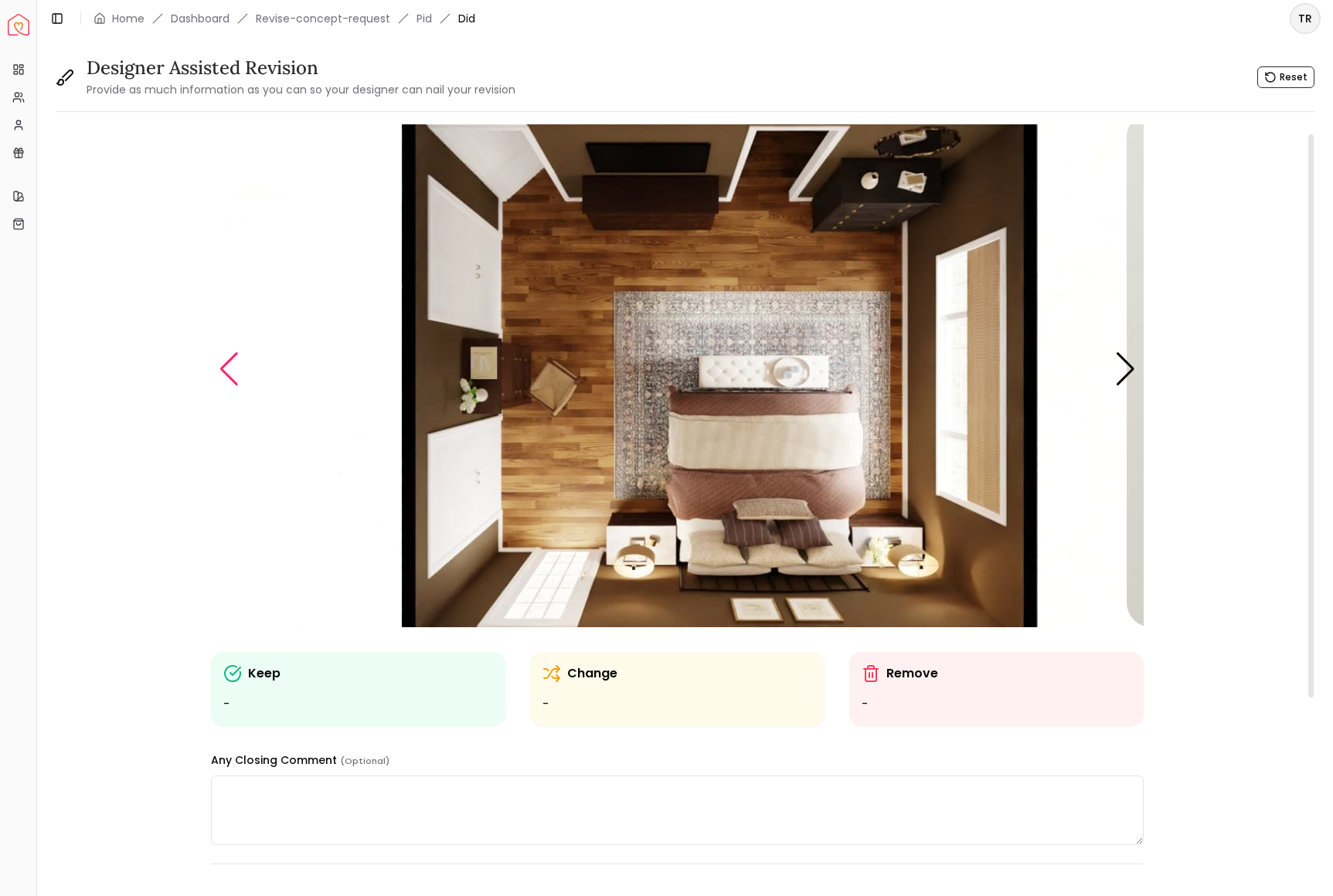
click at [239, 386] on div "Previous slide" at bounding box center [229, 369] width 21 height 34
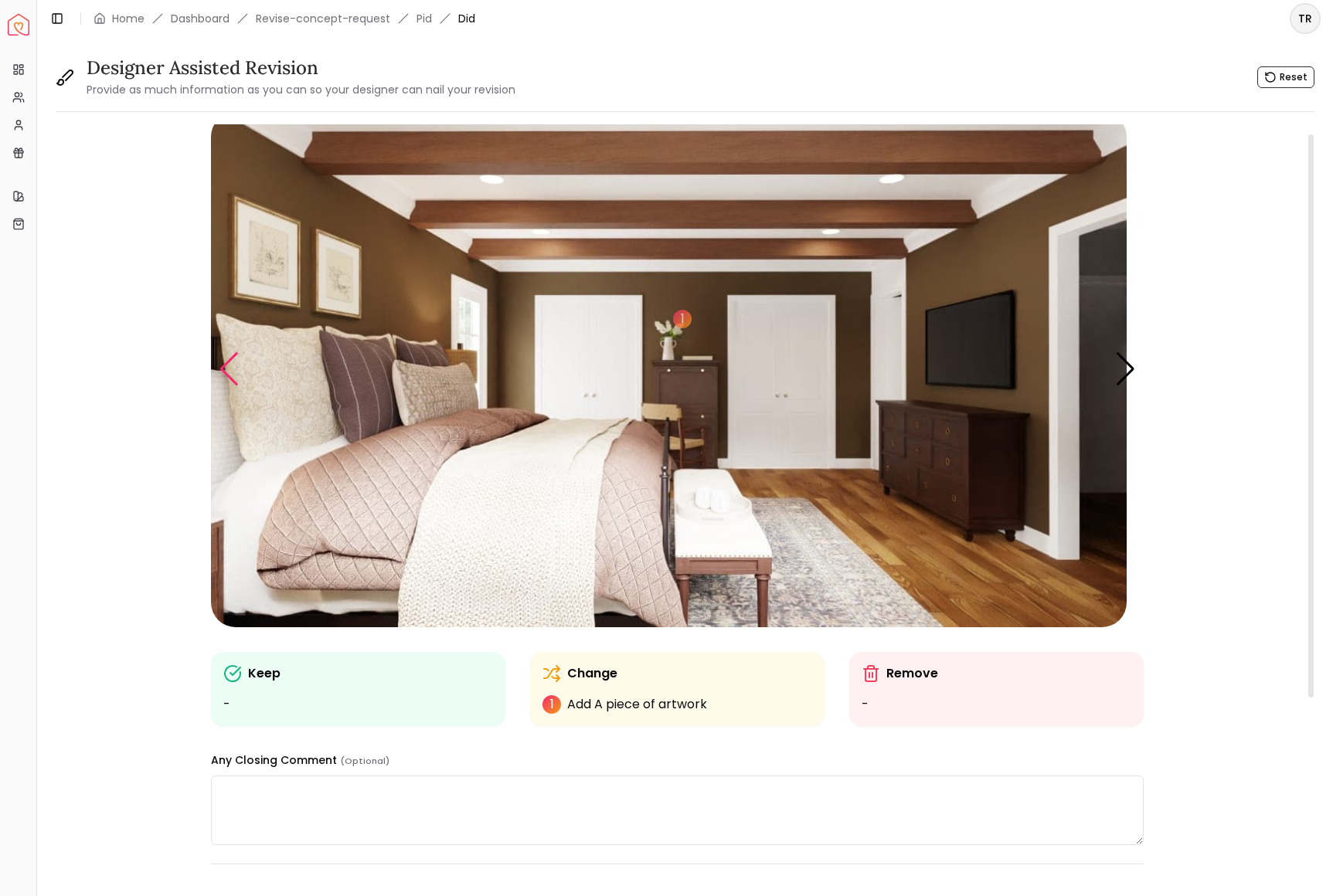
click at [239, 386] on div "Previous slide" at bounding box center [229, 369] width 21 height 34
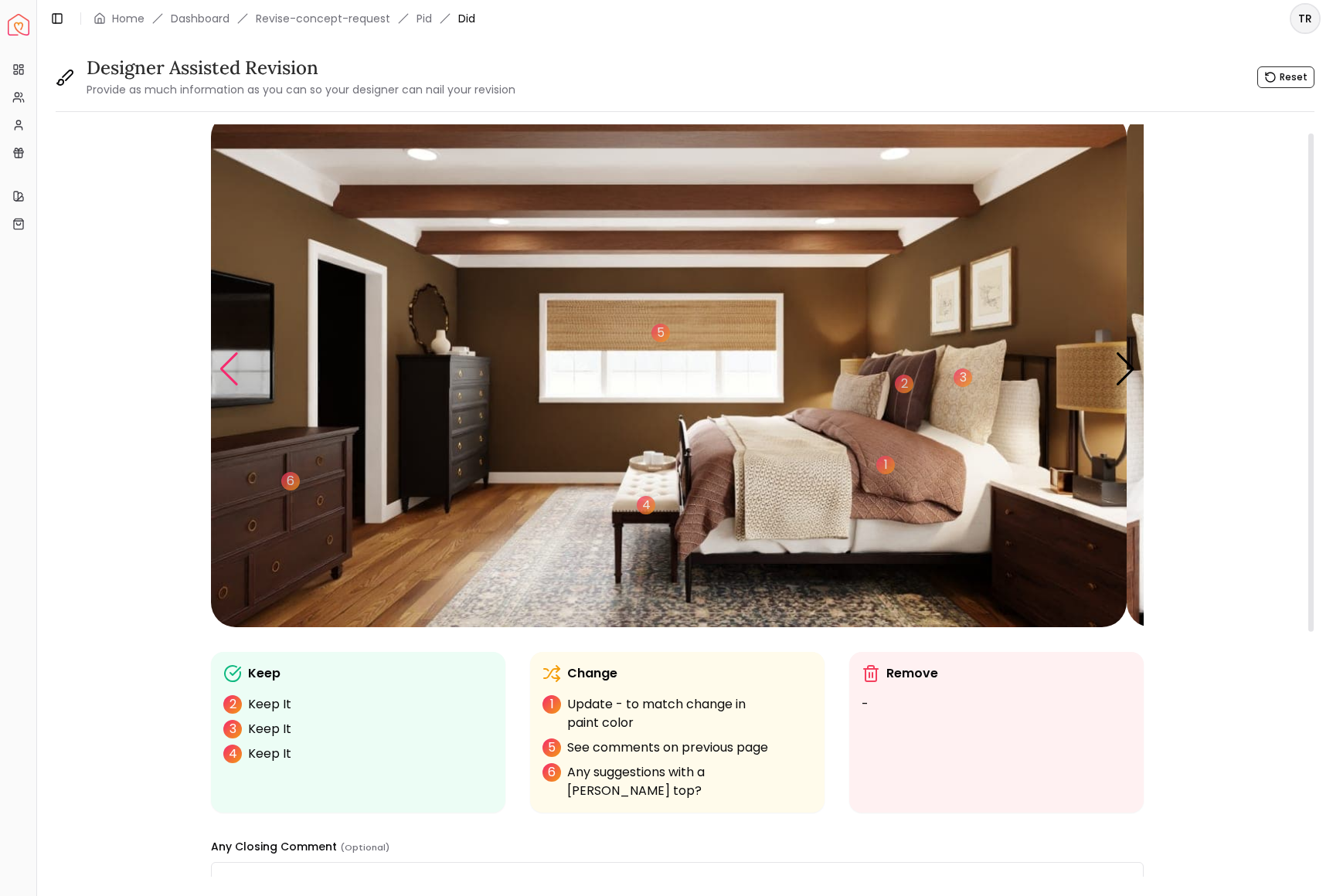
click at [239, 386] on div "Previous slide" at bounding box center [229, 369] width 21 height 34
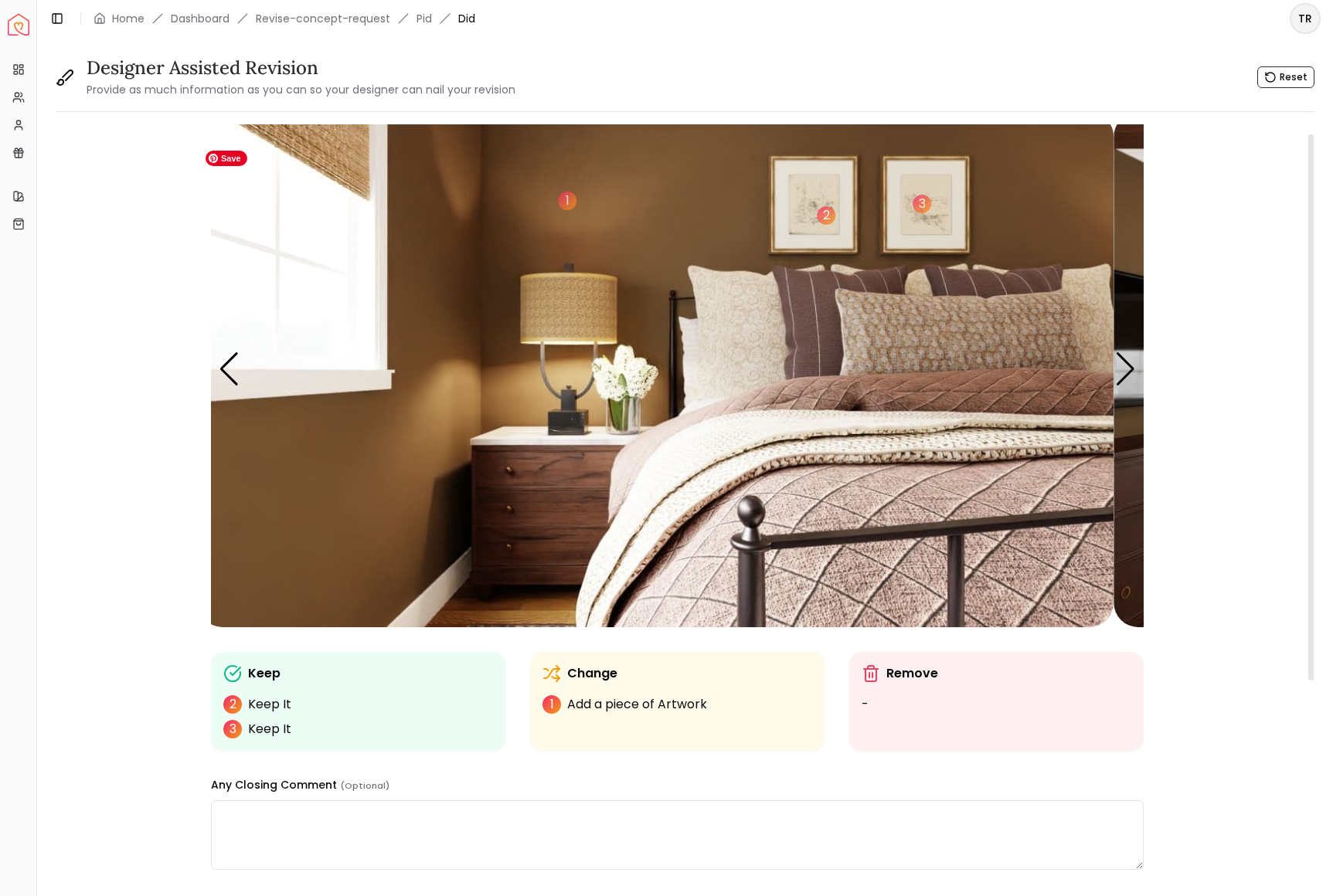
click at [575, 245] on div "1 2 3" at bounding box center [656, 369] width 915 height 515
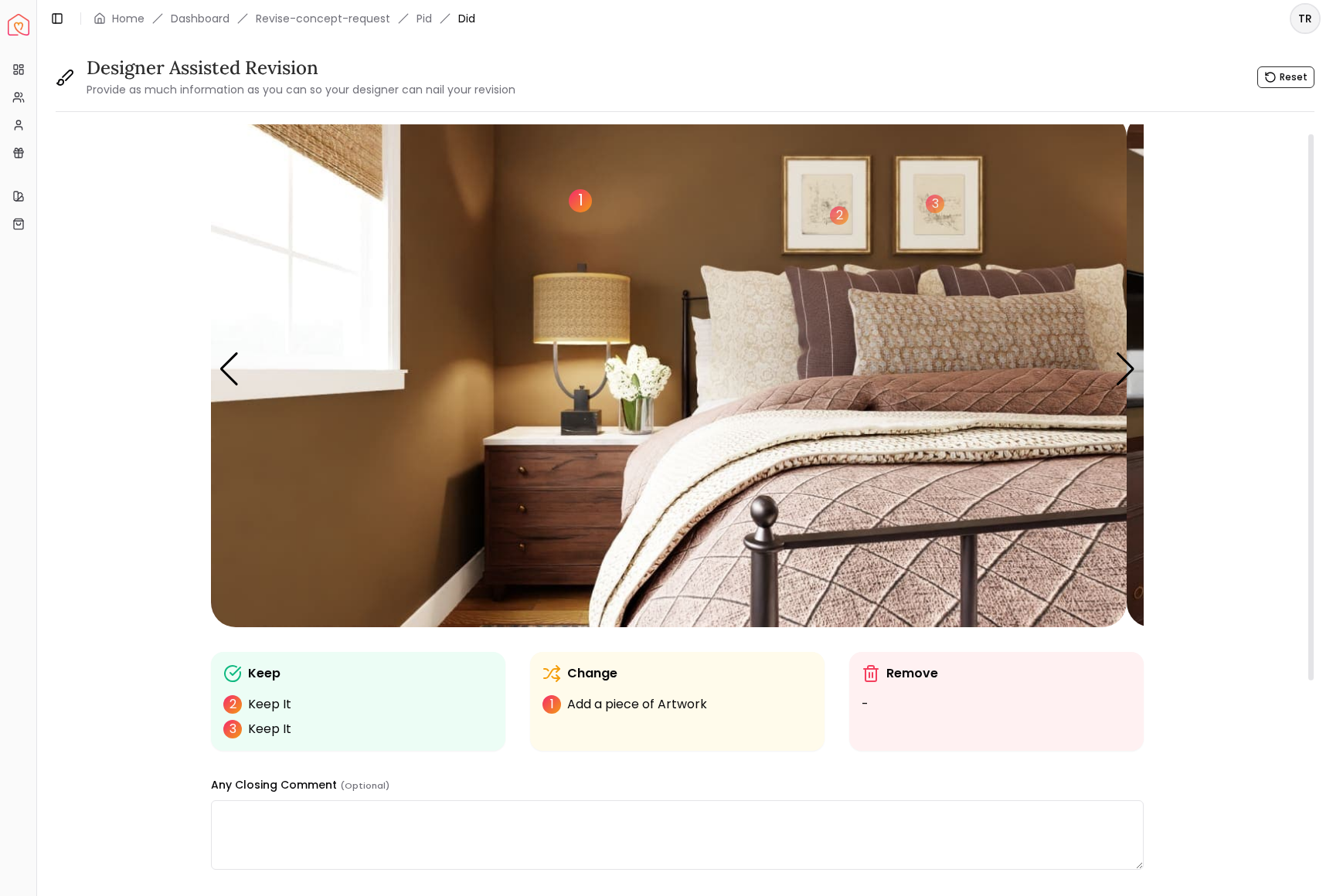
click at [592, 212] on div "1" at bounding box center [580, 200] width 23 height 23
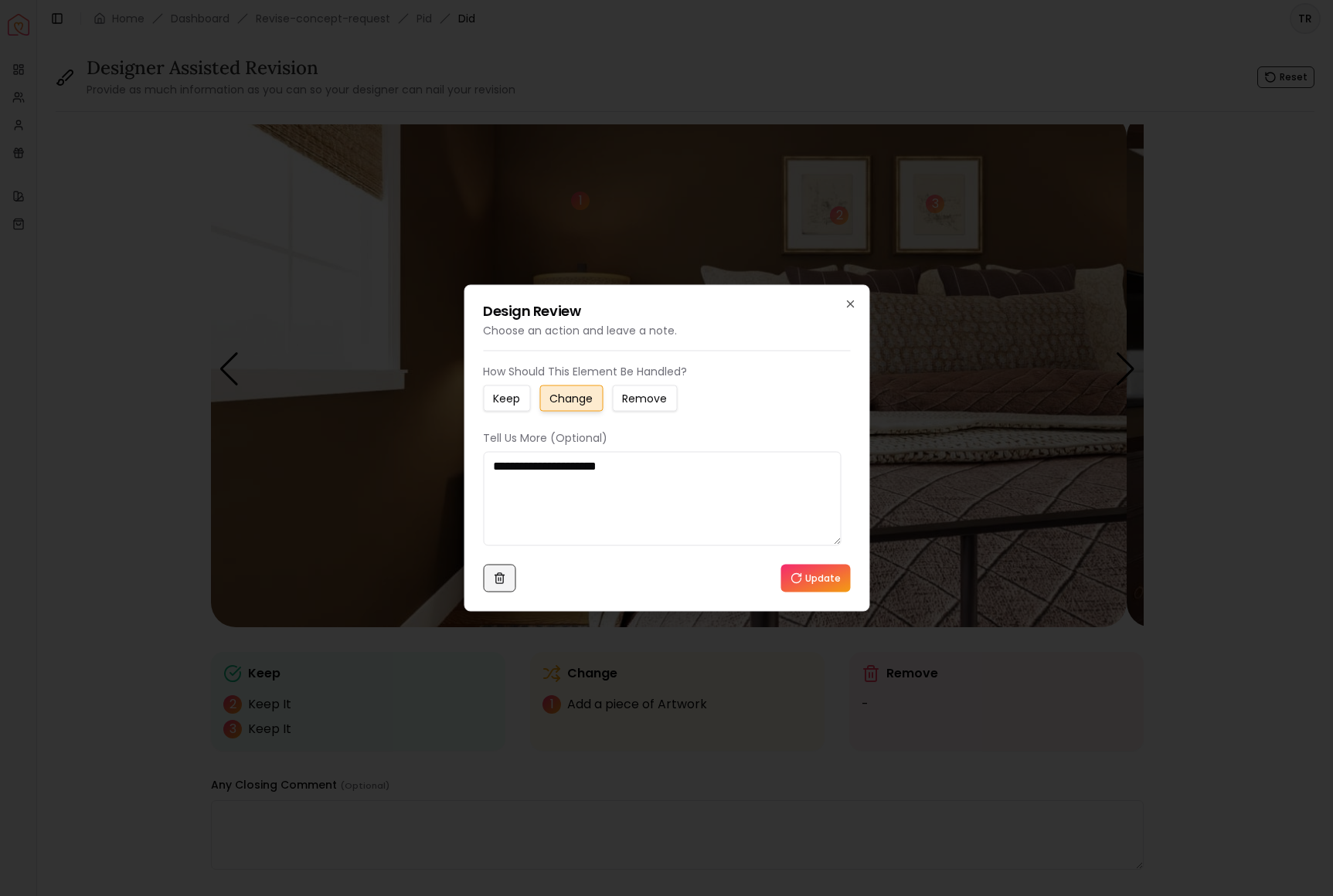
click at [505, 585] on icon at bounding box center [499, 578] width 12 height 12
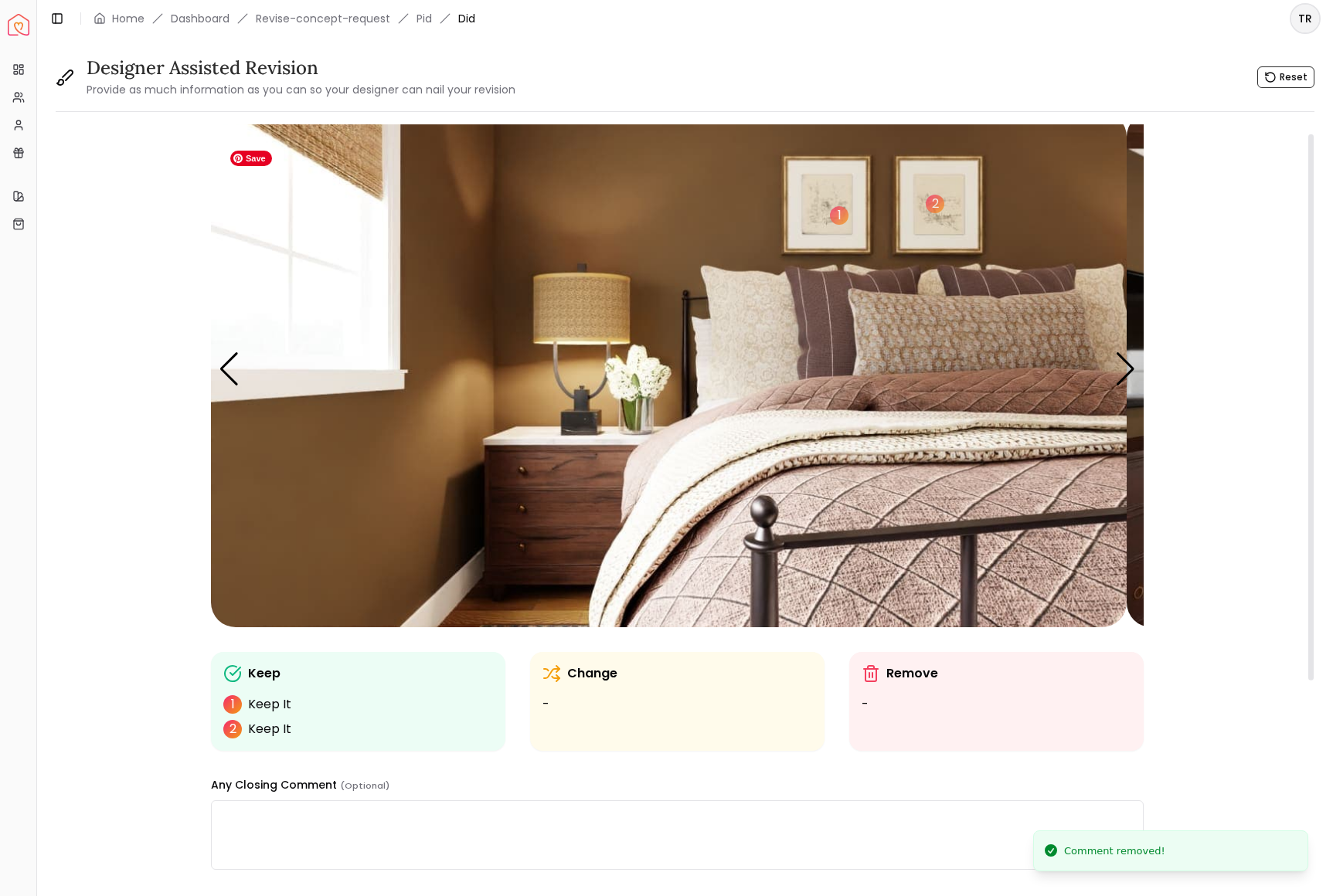
click at [455, 247] on img "2 / 6" at bounding box center [669, 369] width 915 height 515
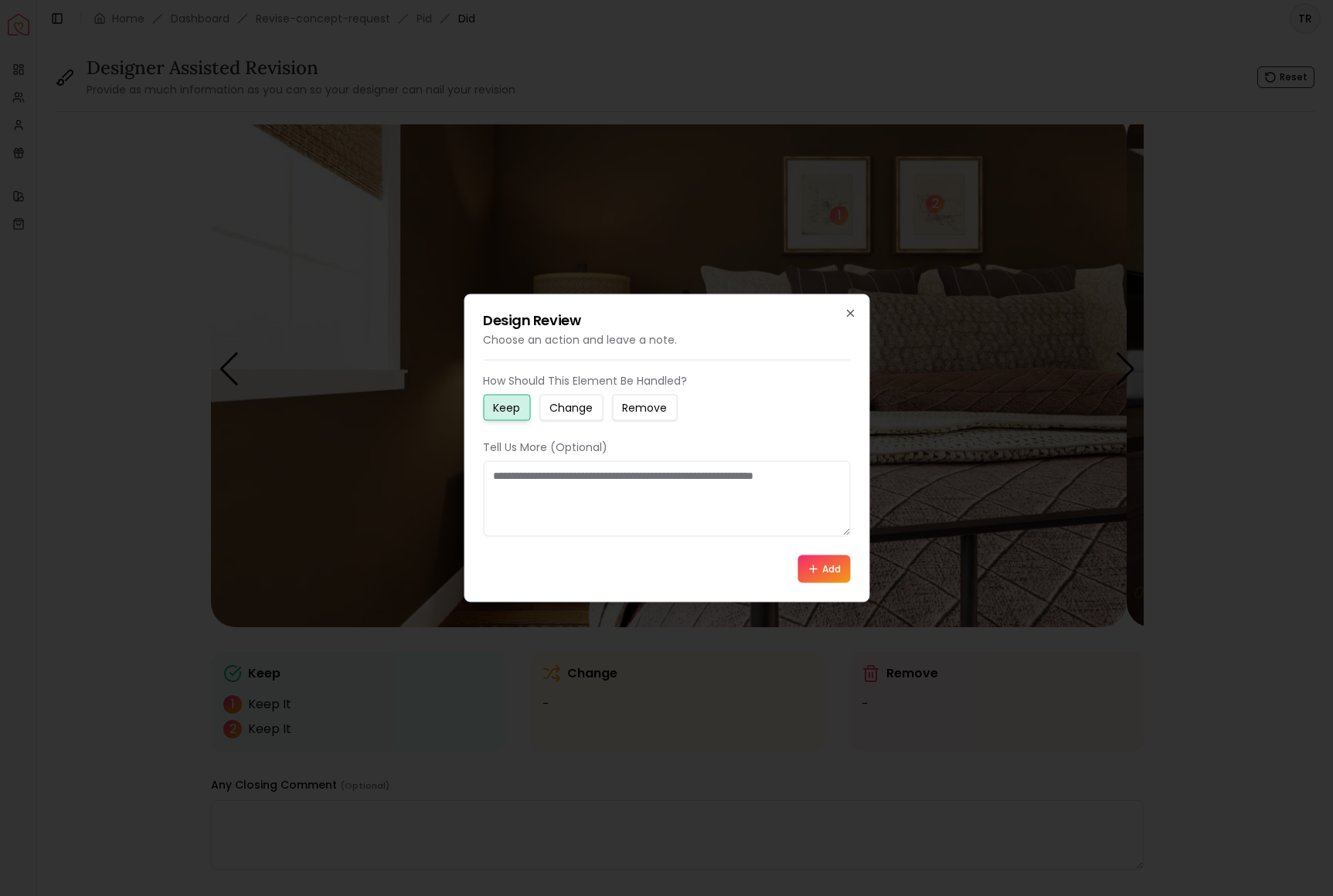
click at [592, 401] on small "Change" at bounding box center [571, 407] width 43 height 15
click at [497, 483] on textarea at bounding box center [667, 499] width 367 height 75
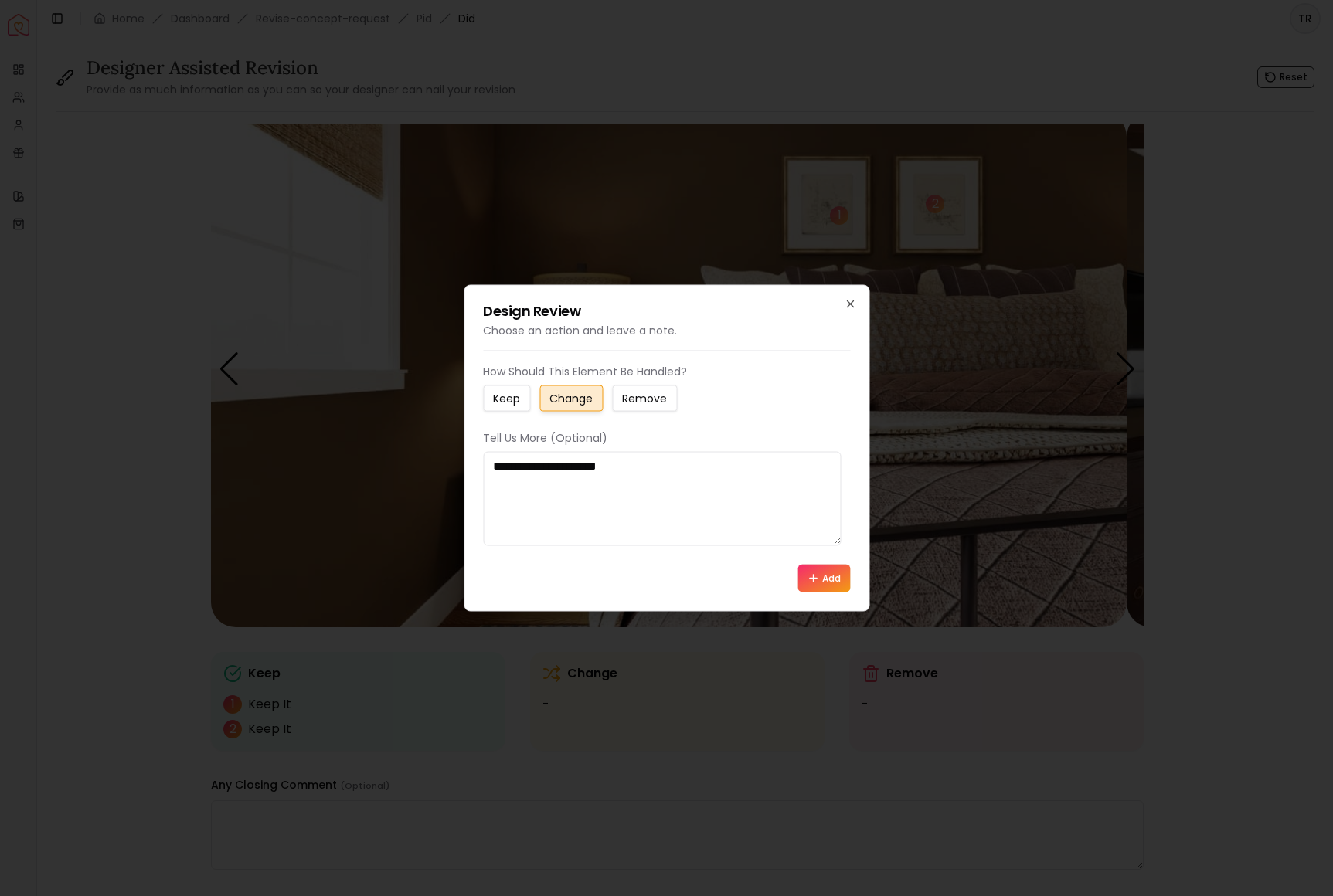
type textarea "**********"
click at [810, 592] on button "Add" at bounding box center [824, 579] width 53 height 28
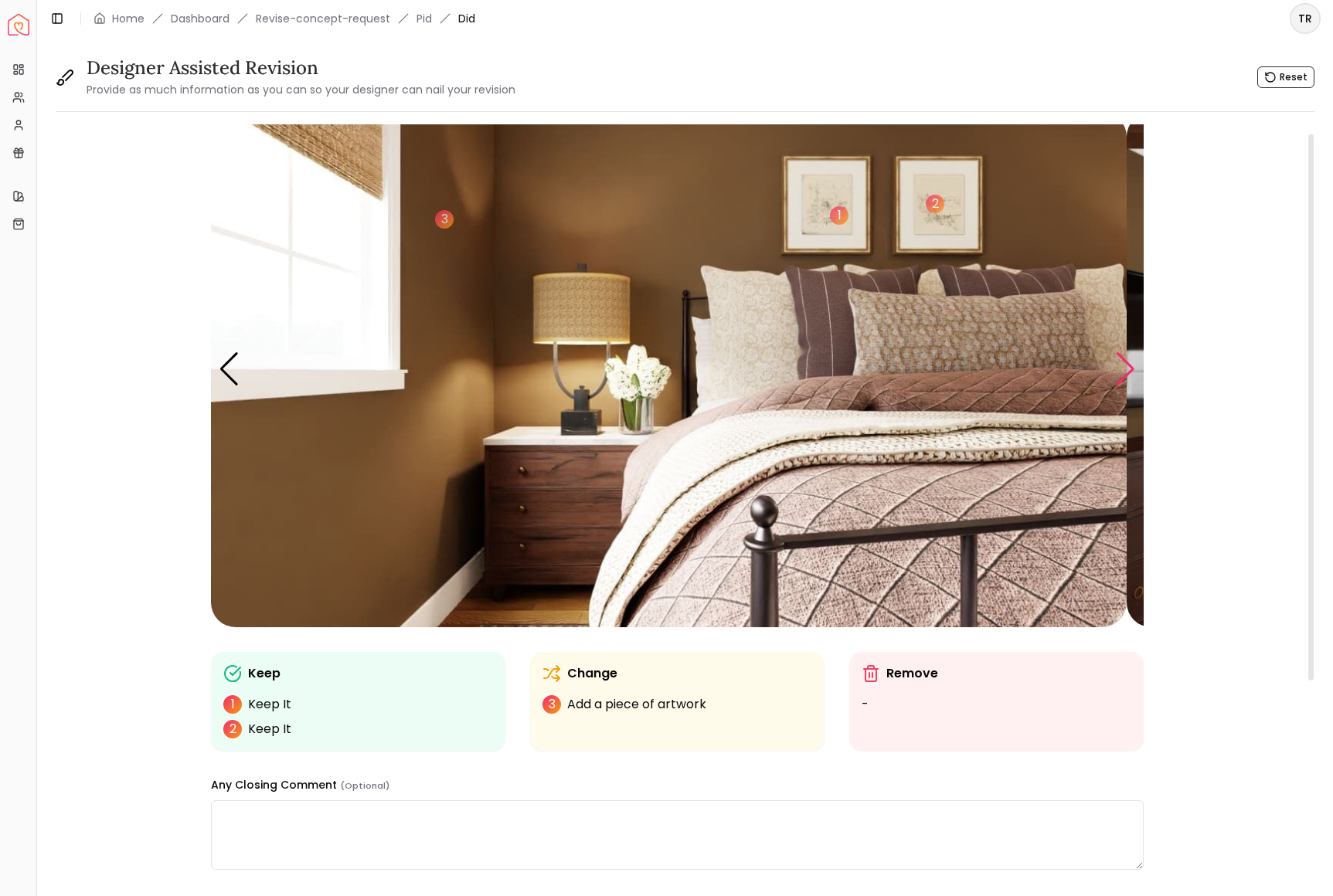
click at [1119, 386] on div "Next slide" at bounding box center [1125, 369] width 21 height 34
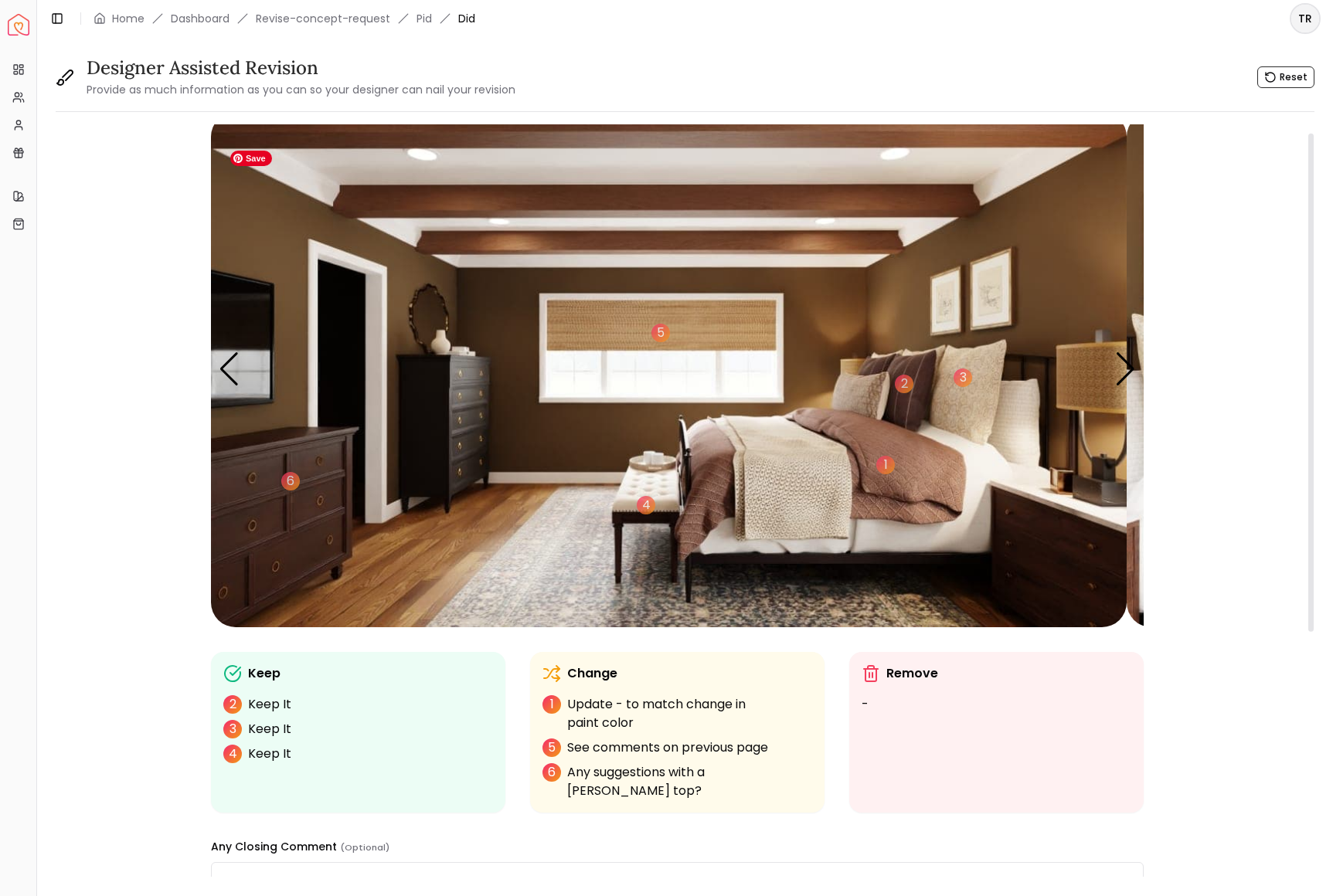
click at [835, 356] on img "3 / 6" at bounding box center [669, 369] width 915 height 515
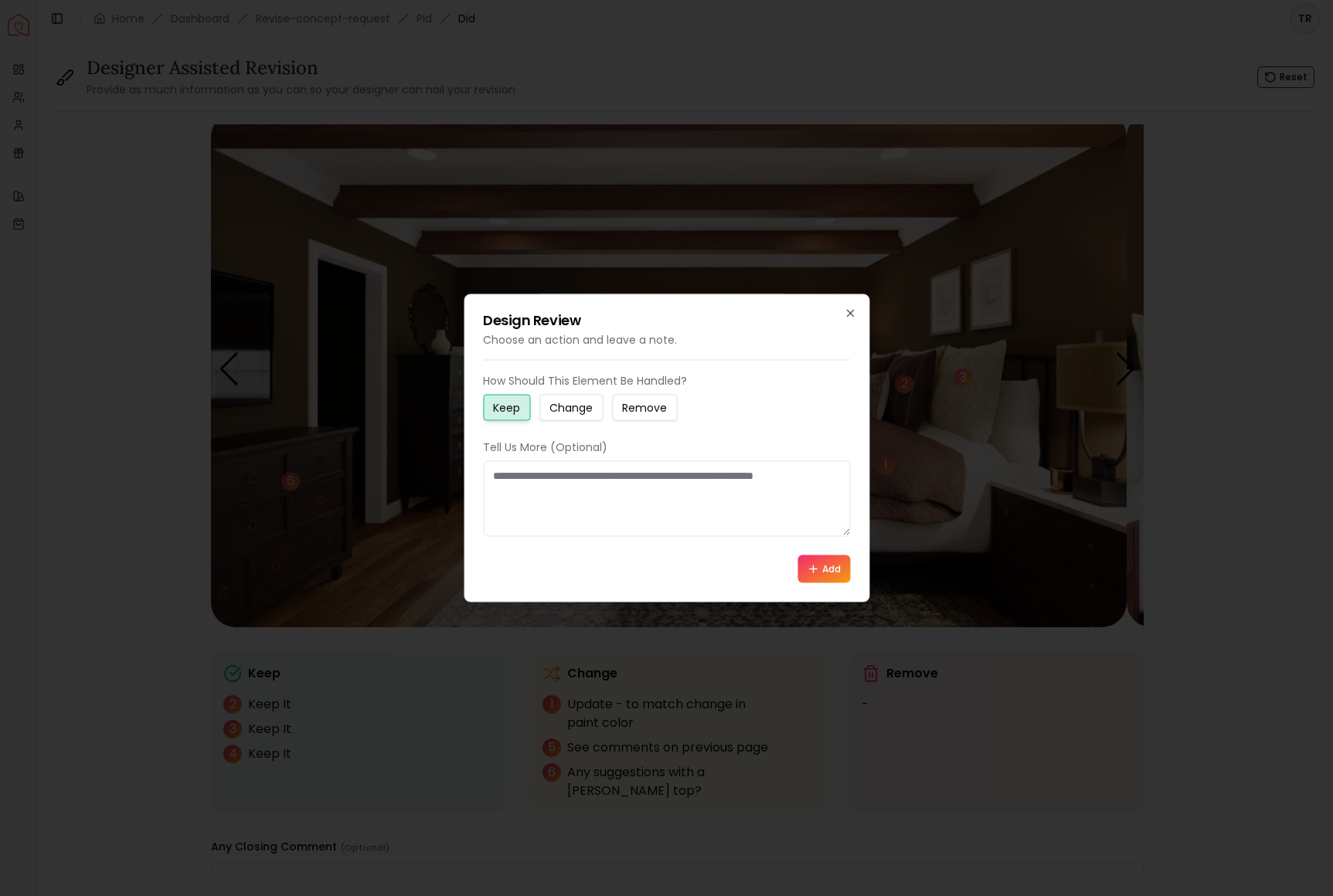
click at [592, 404] on small "Change" at bounding box center [571, 407] width 43 height 15
click at [515, 482] on textarea at bounding box center [667, 499] width 367 height 75
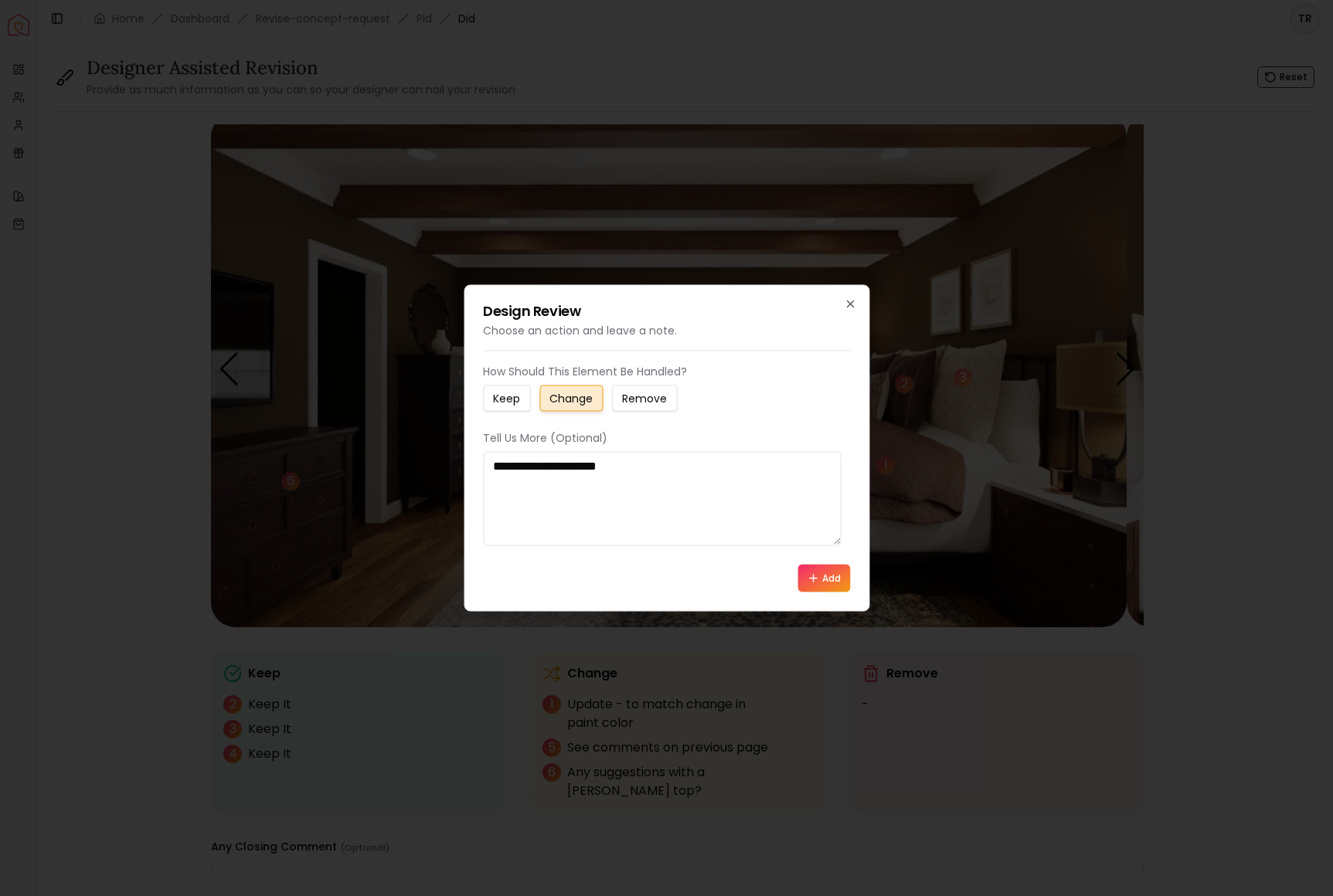
type textarea "**********"
click at [818, 592] on button "Add" at bounding box center [824, 579] width 53 height 28
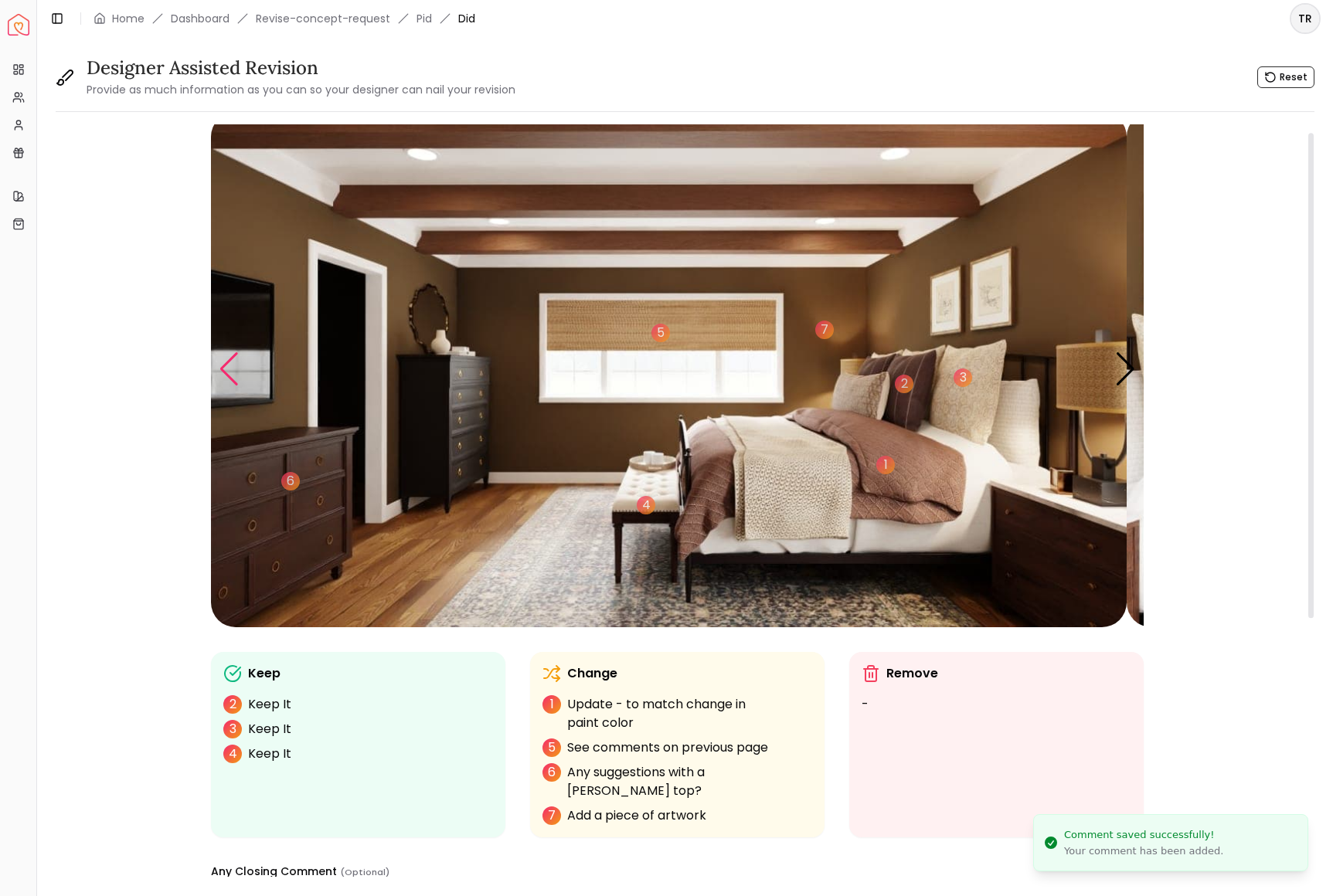
click at [240, 386] on div "Previous slide" at bounding box center [229, 369] width 21 height 34
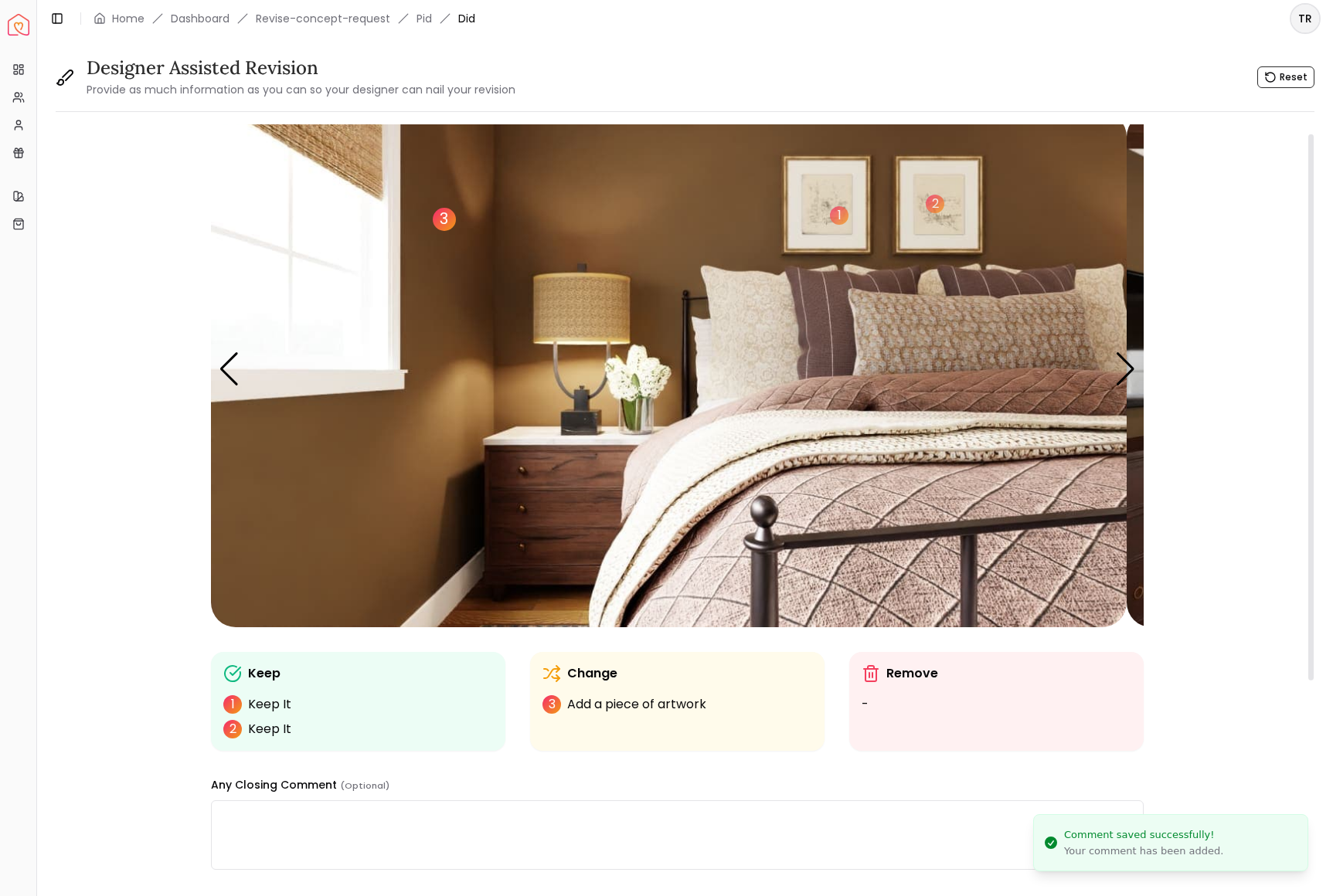
click at [456, 231] on div "3" at bounding box center [444, 219] width 23 height 23
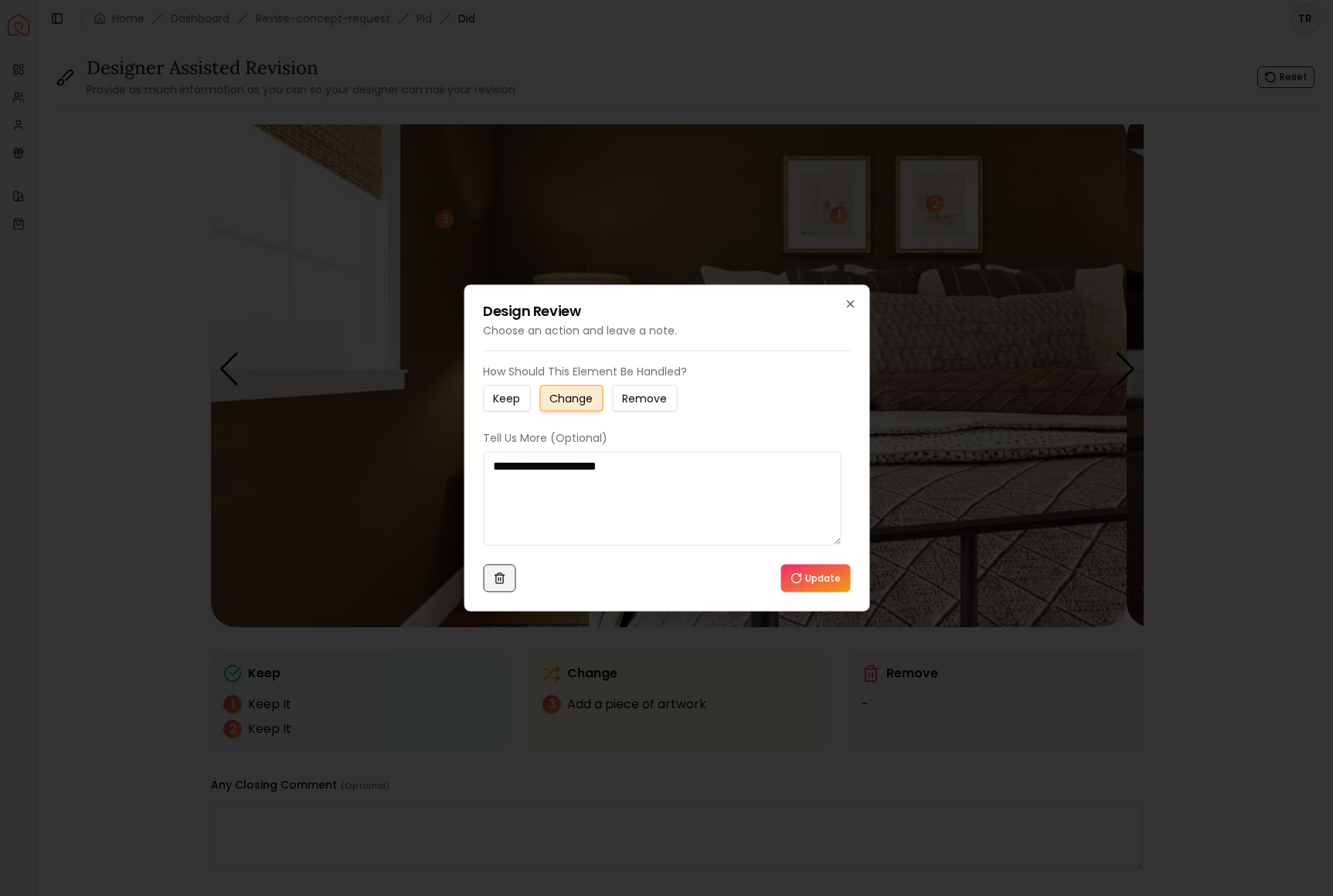
click at [501, 575] on icon at bounding box center [499, 574] width 4 height 2
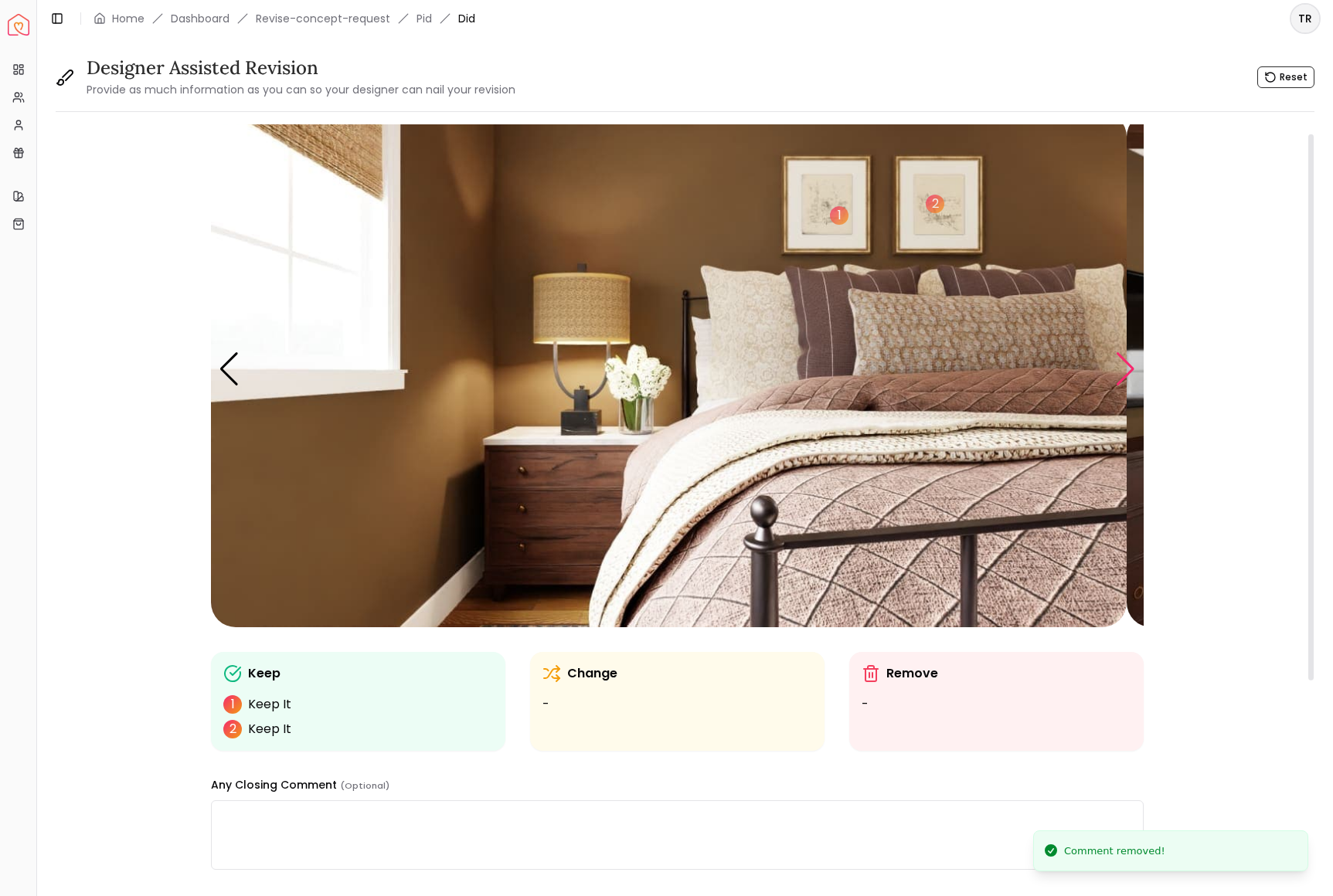
click at [1122, 386] on div "Next slide" at bounding box center [1125, 369] width 21 height 34
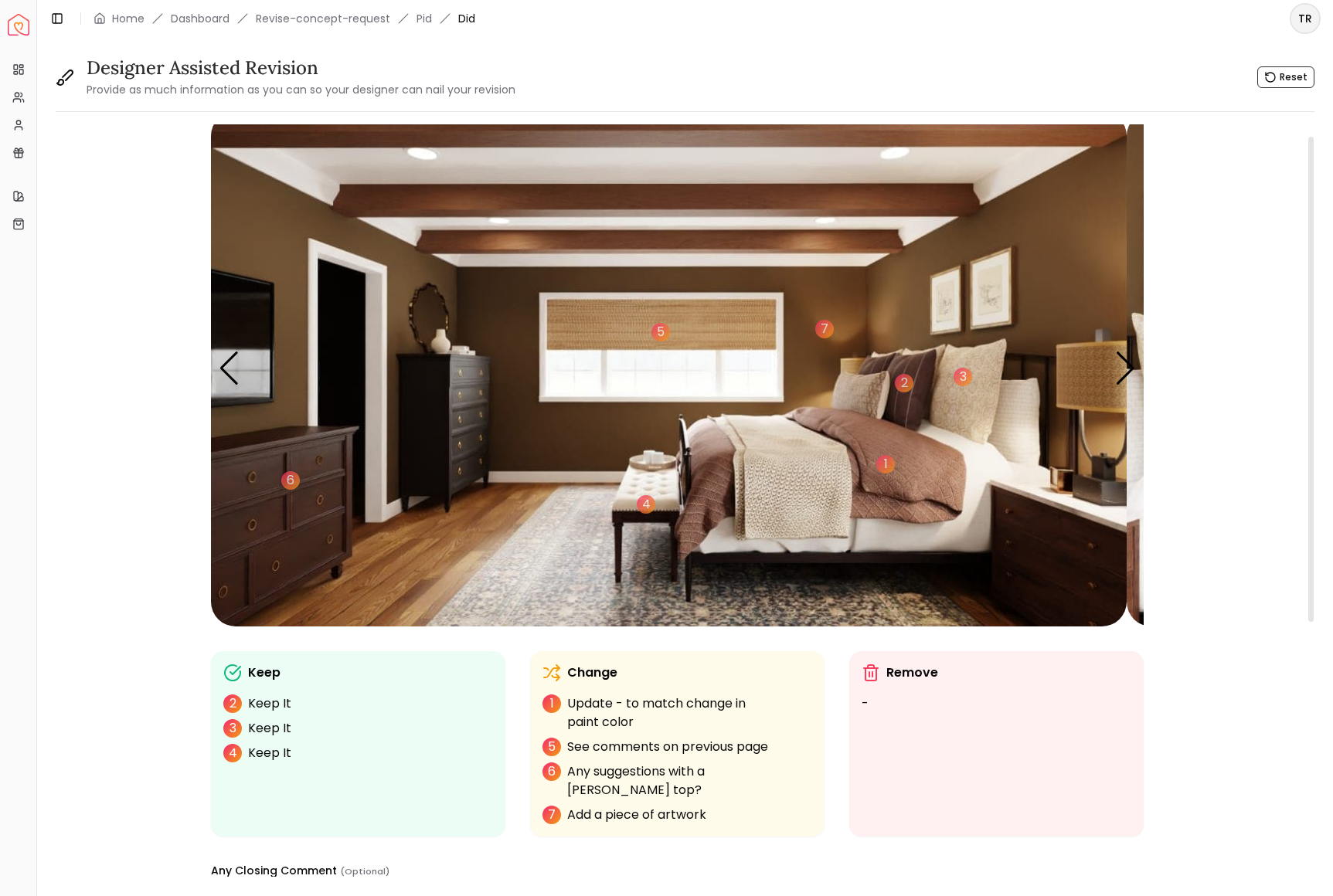
scroll to position [0, 0]
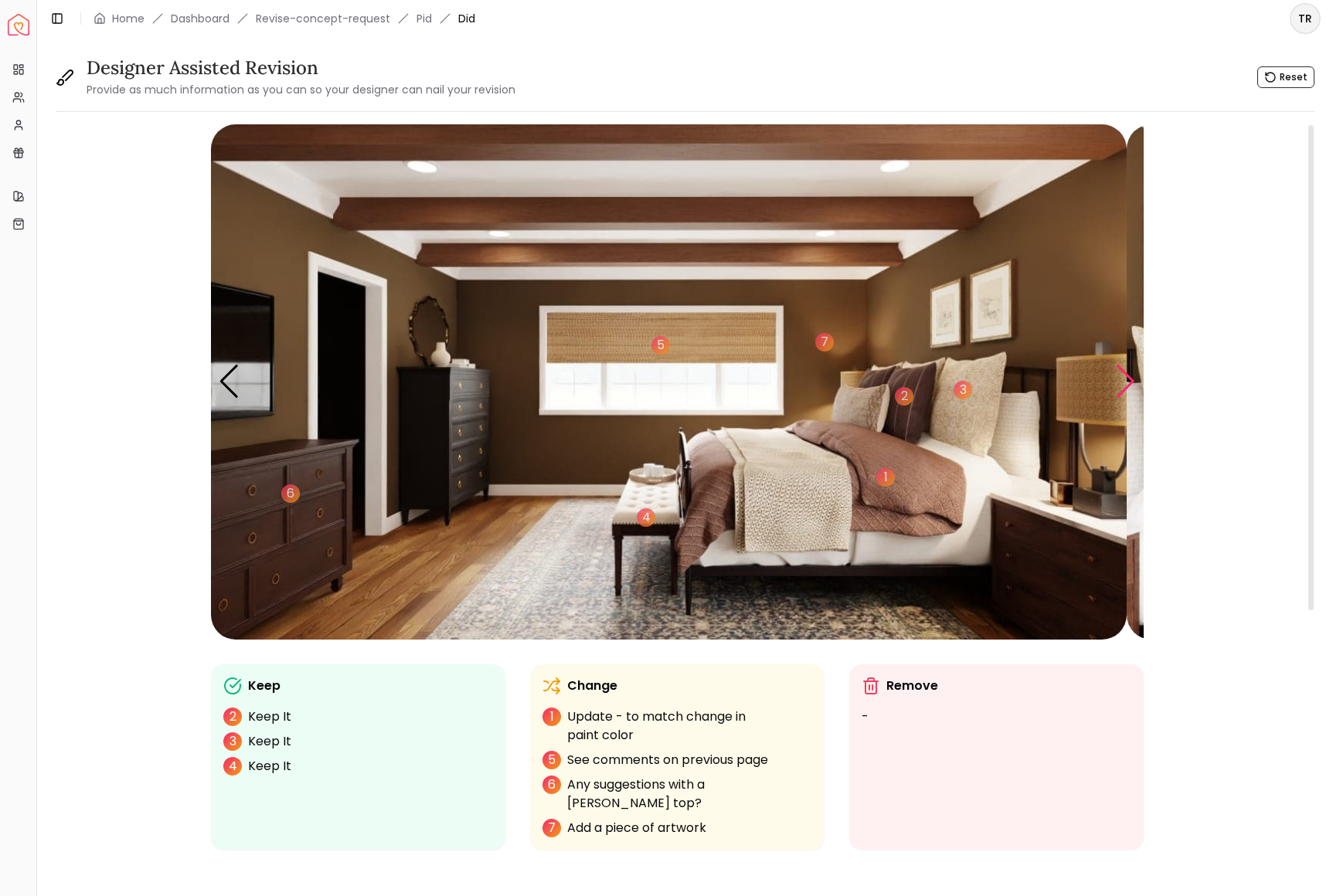
click at [1115, 398] on div "Next slide" at bounding box center [1125, 381] width 21 height 34
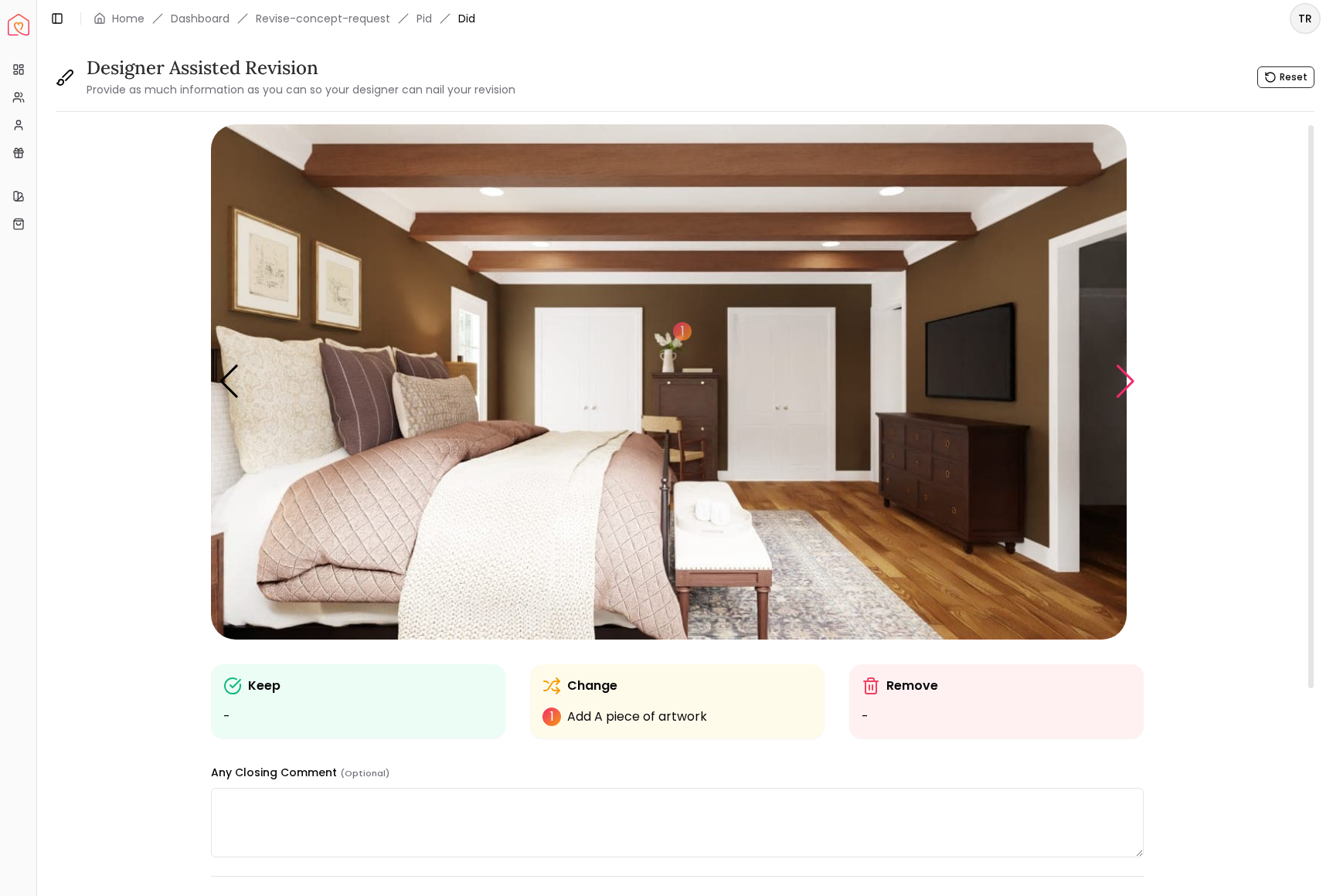
click at [1115, 398] on div "Next slide" at bounding box center [1125, 381] width 21 height 34
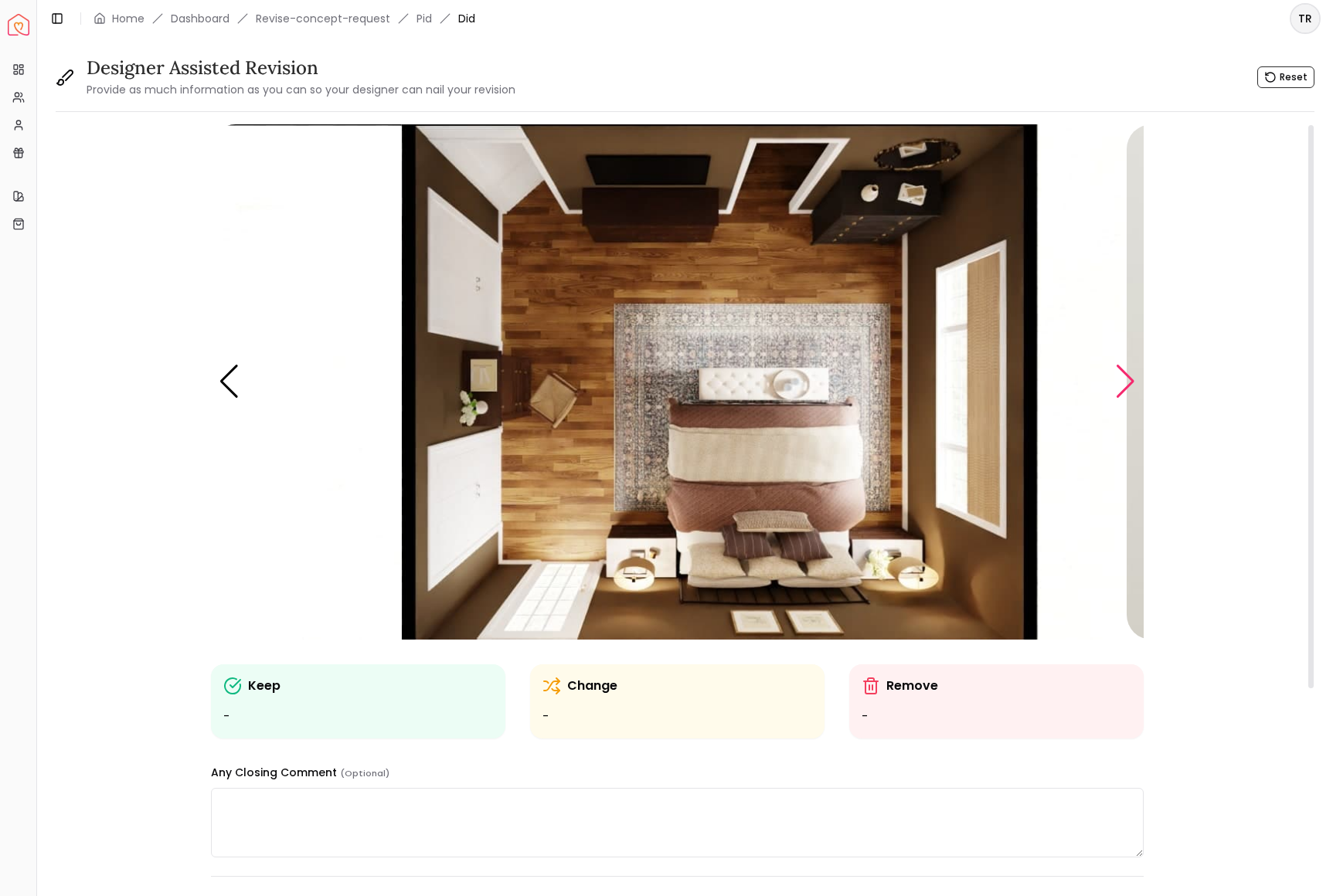
click at [1115, 398] on div "Next slide" at bounding box center [1125, 381] width 21 height 34
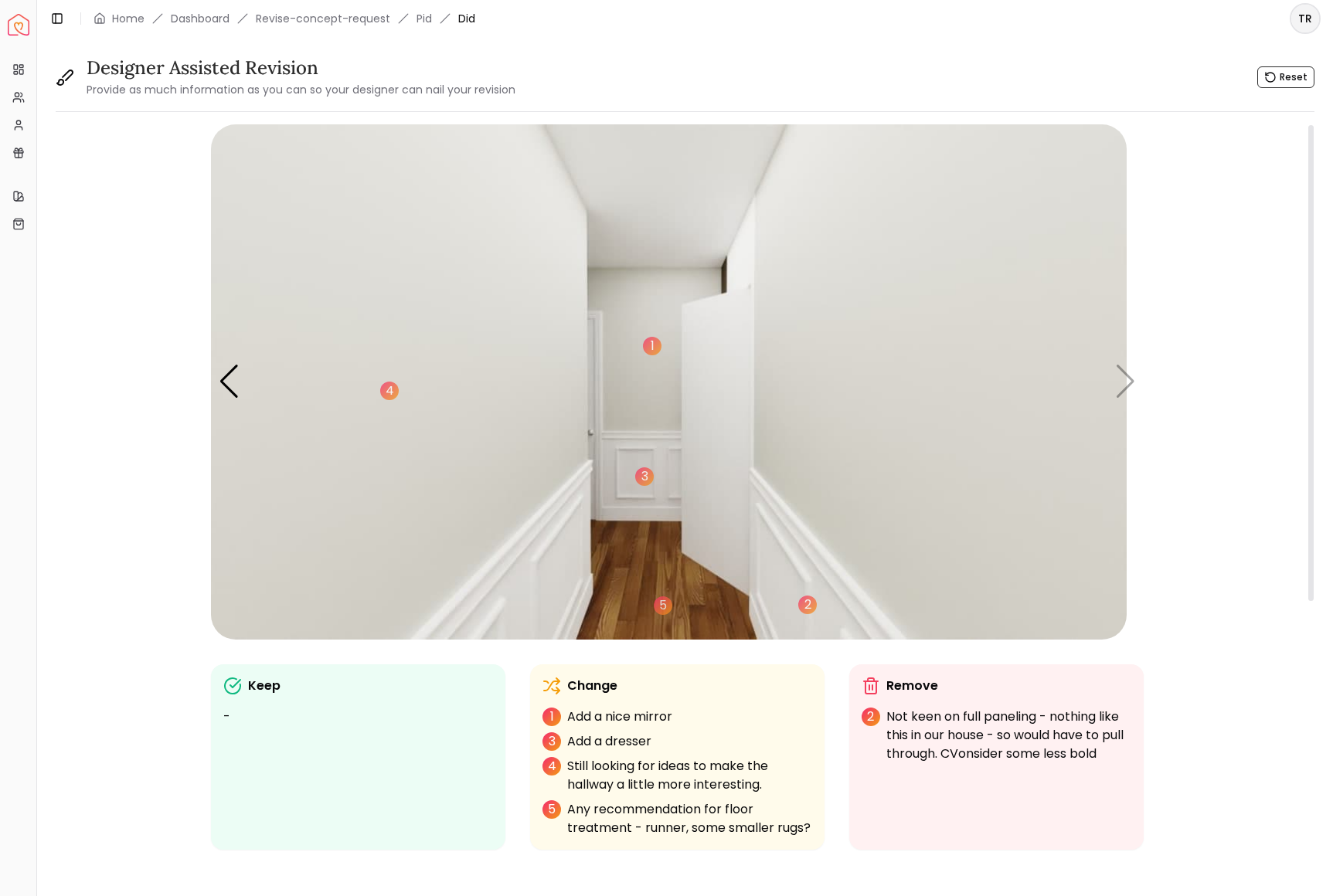
click at [988, 763] on p "Not keen on full paneling - nothing like this in our house - so would have to p…" at bounding box center [1009, 735] width 245 height 55
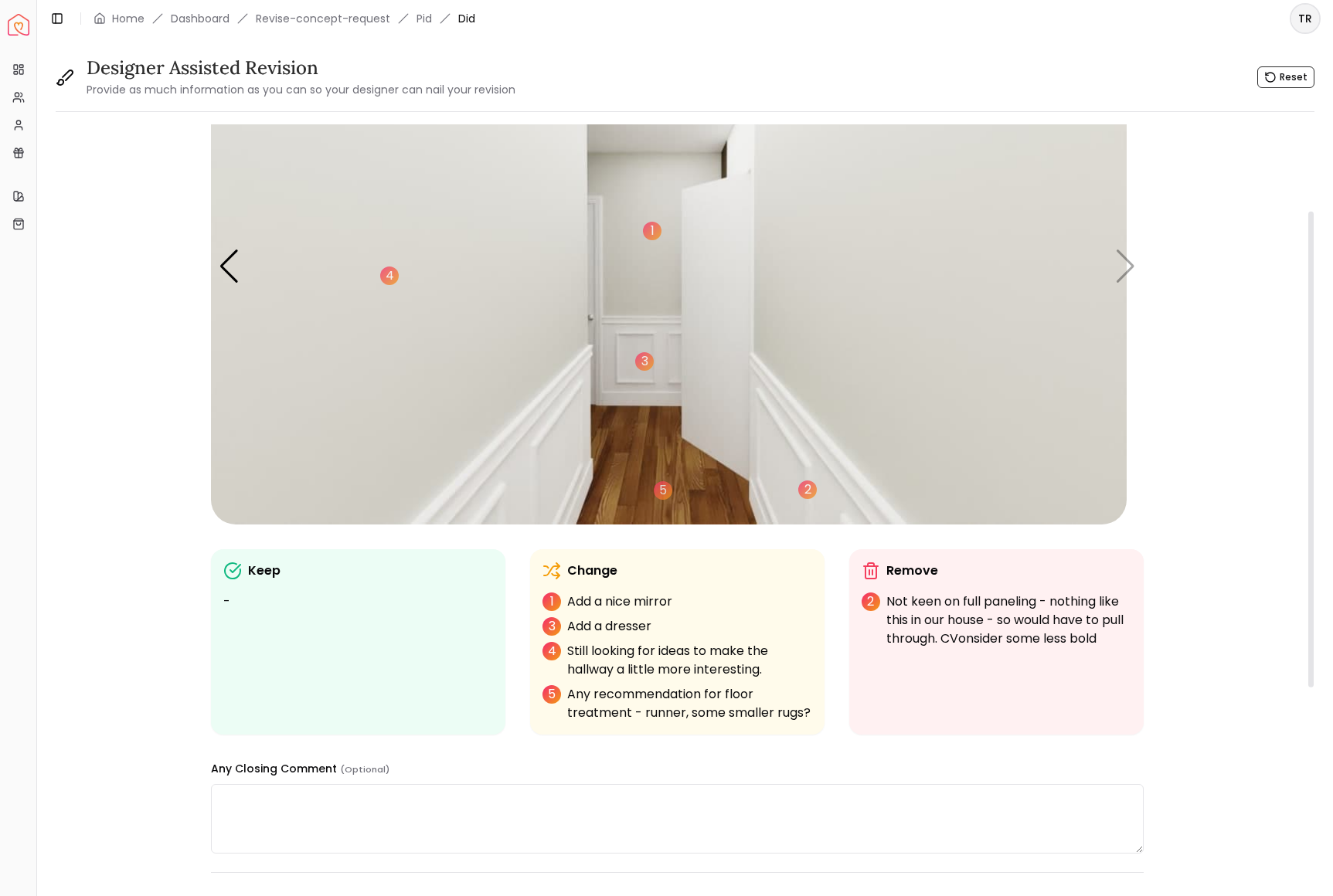
scroll to position [139, 0]
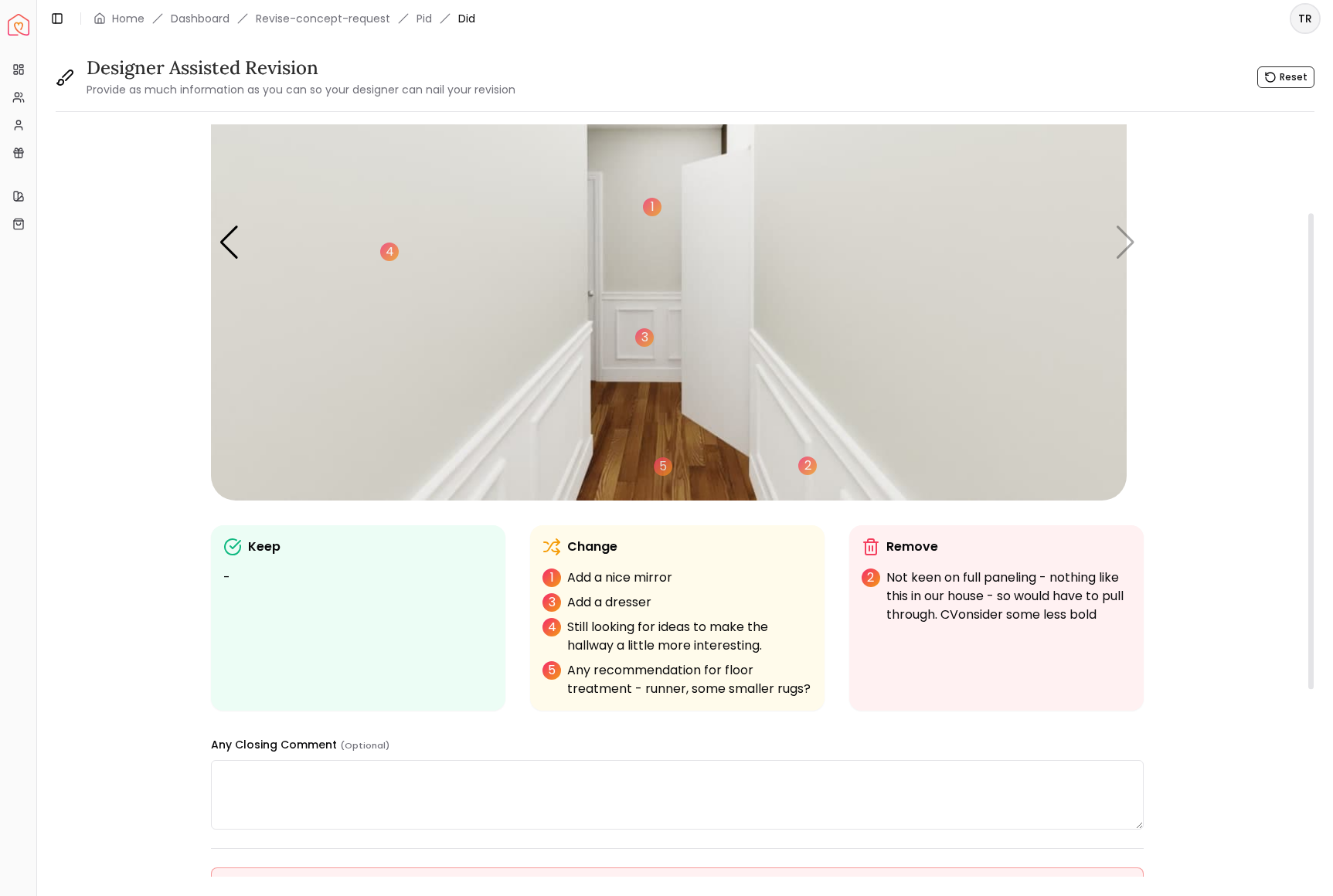
click at [930, 624] on p "Not keen on full paneling - nothing like this in our house - so would have to p…" at bounding box center [1009, 596] width 245 height 55
click at [880, 587] on p "2" at bounding box center [870, 578] width 18 height 18
drag, startPoint x: 901, startPoint y: 627, endPoint x: 1057, endPoint y: 723, distance: 183.2
click at [1057, 624] on p "Not keen on full paneling - nothing like this in our house - so would have to p…" at bounding box center [1009, 596] width 245 height 55
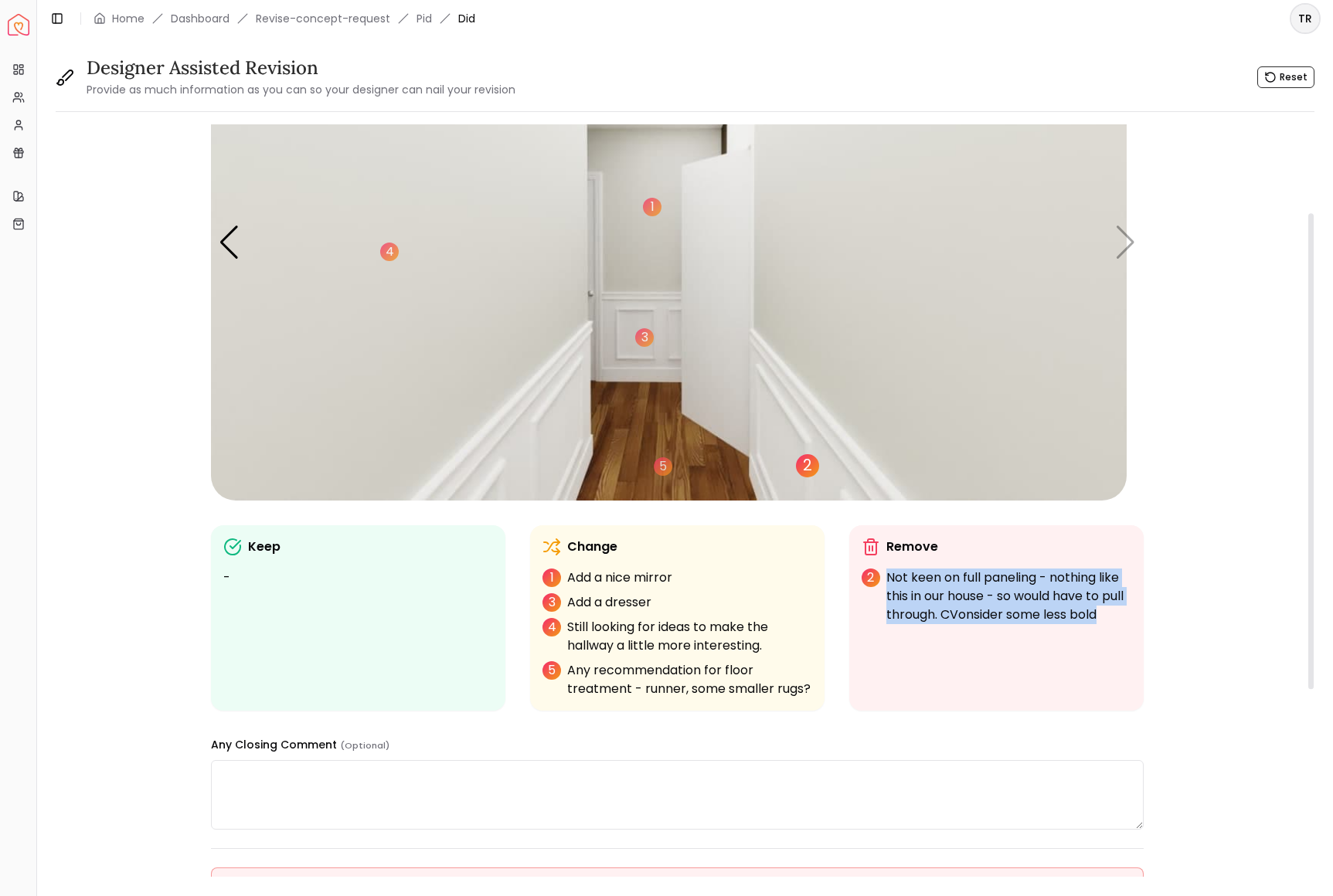
click at [817, 478] on div "2" at bounding box center [807, 466] width 23 height 23
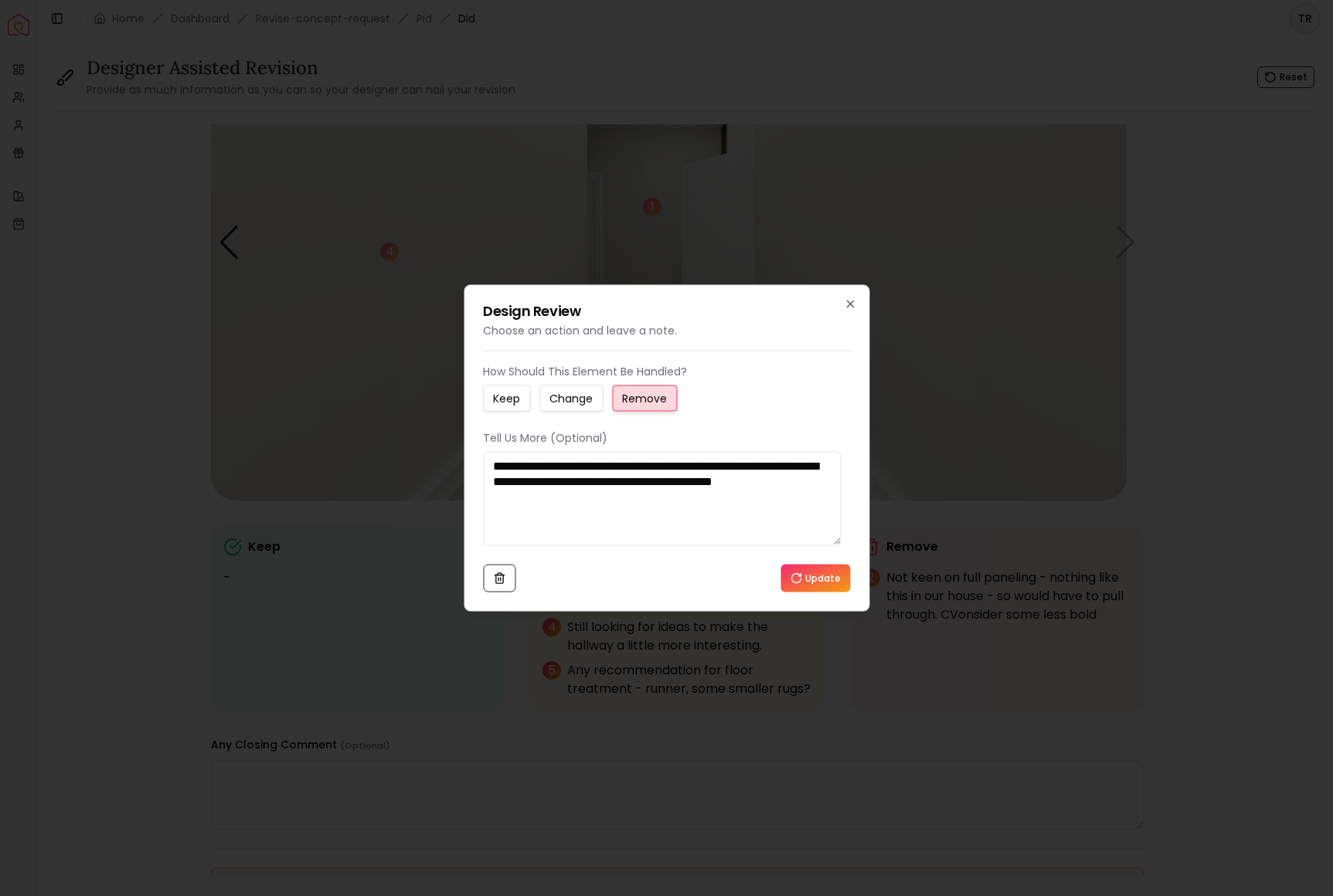
drag, startPoint x: 761, startPoint y: 502, endPoint x: 816, endPoint y: 512, distance: 55.9
click at [761, 502] on textarea "**********" at bounding box center [662, 499] width 357 height 95
click at [534, 524] on textarea "**********" at bounding box center [662, 499] width 357 height 95
type textarea "**********"
click at [802, 592] on button "Update" at bounding box center [815, 579] width 70 height 28
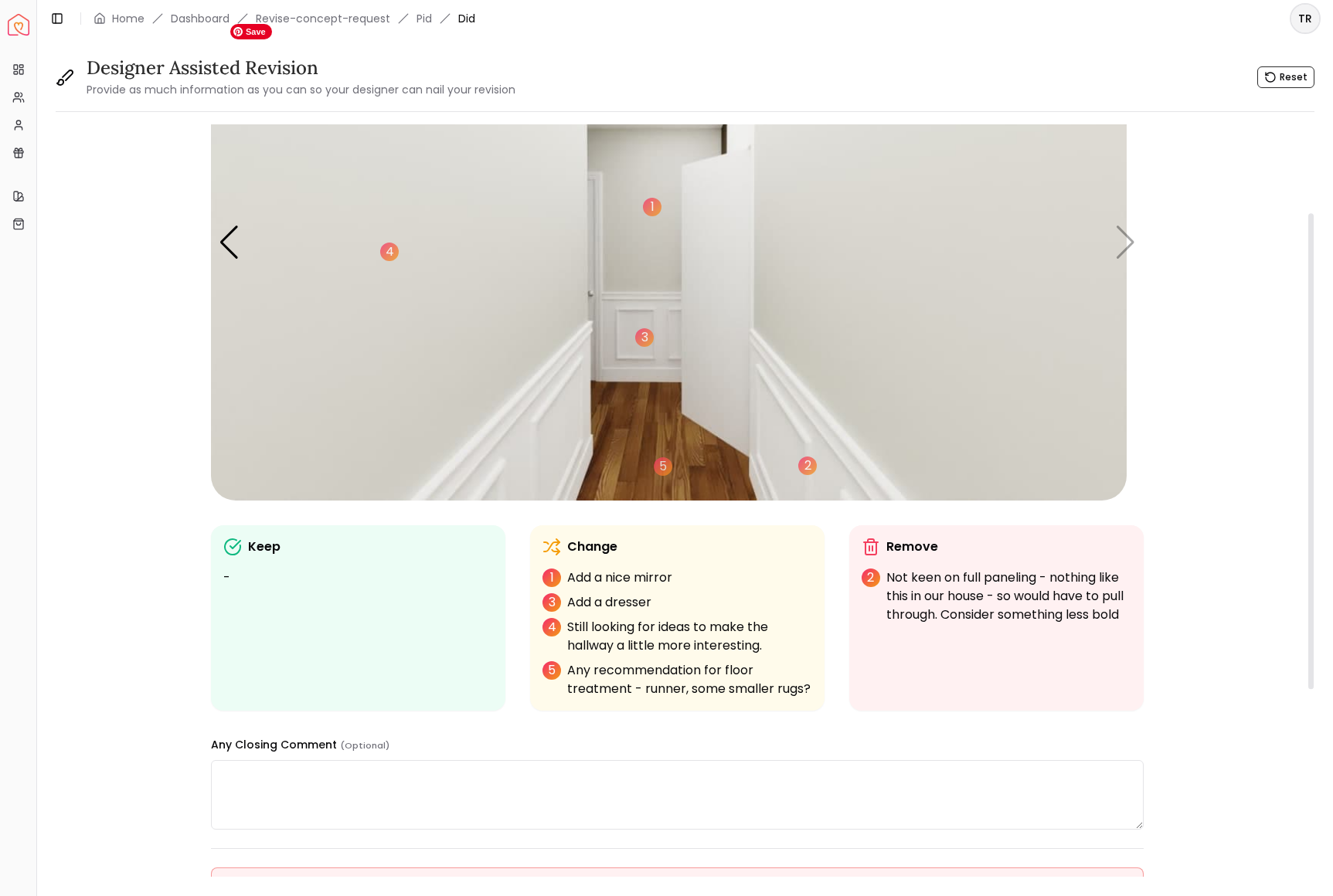
click at [1118, 282] on img "6 / 6" at bounding box center [669, 243] width 915 height 515
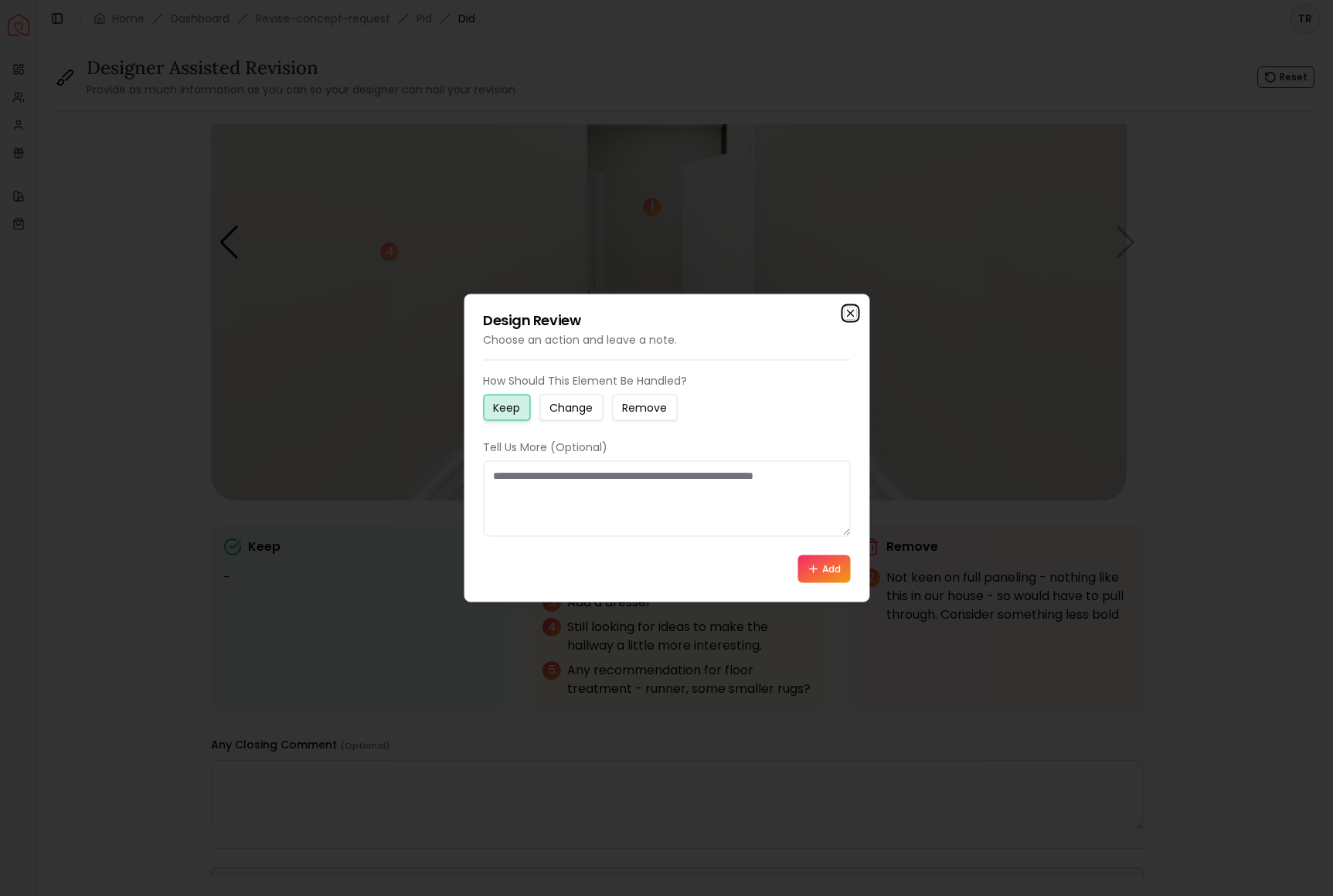
click at [847, 311] on icon "button" at bounding box center [850, 314] width 6 height 6
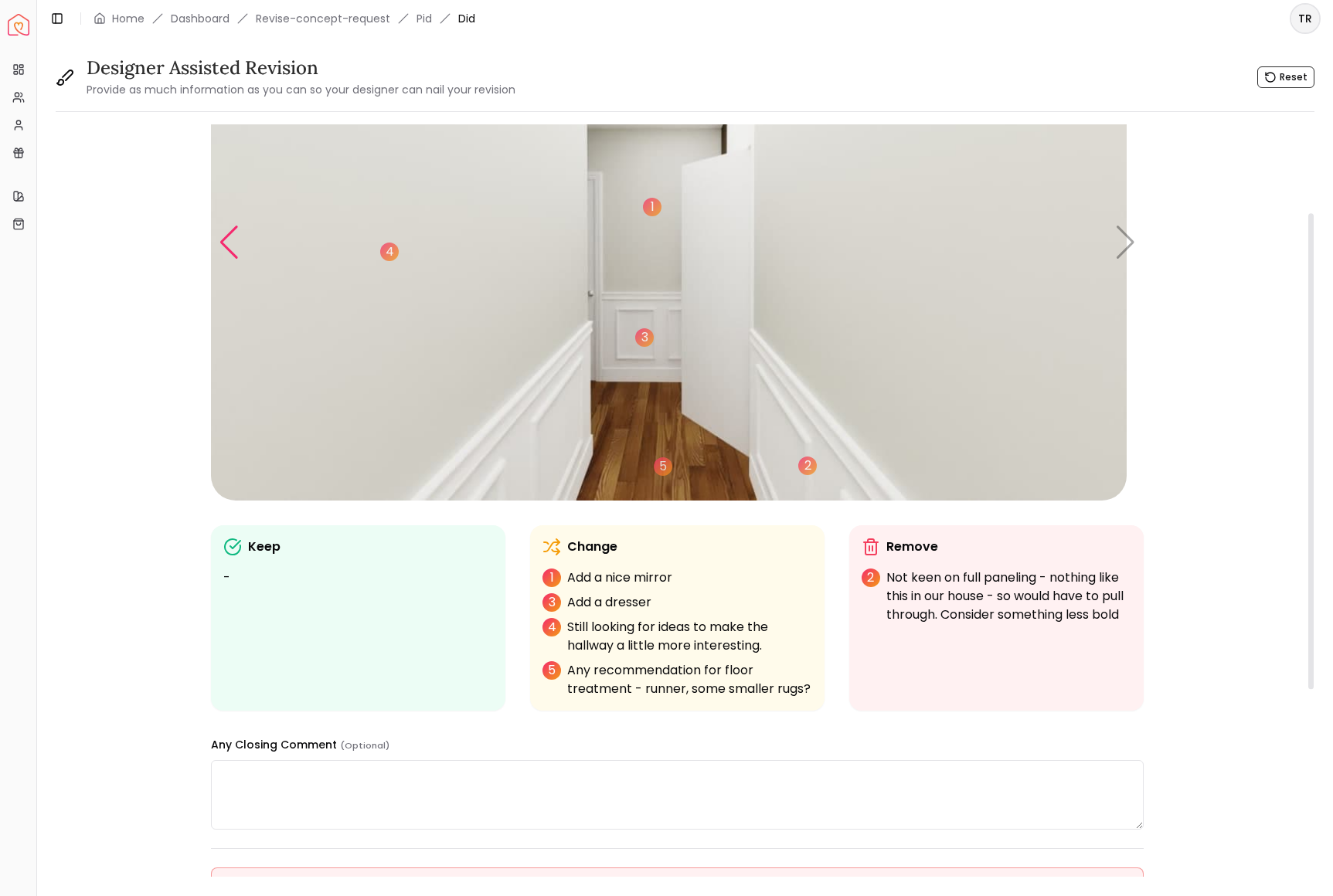
click at [232, 260] on div "Previous slide" at bounding box center [229, 242] width 21 height 34
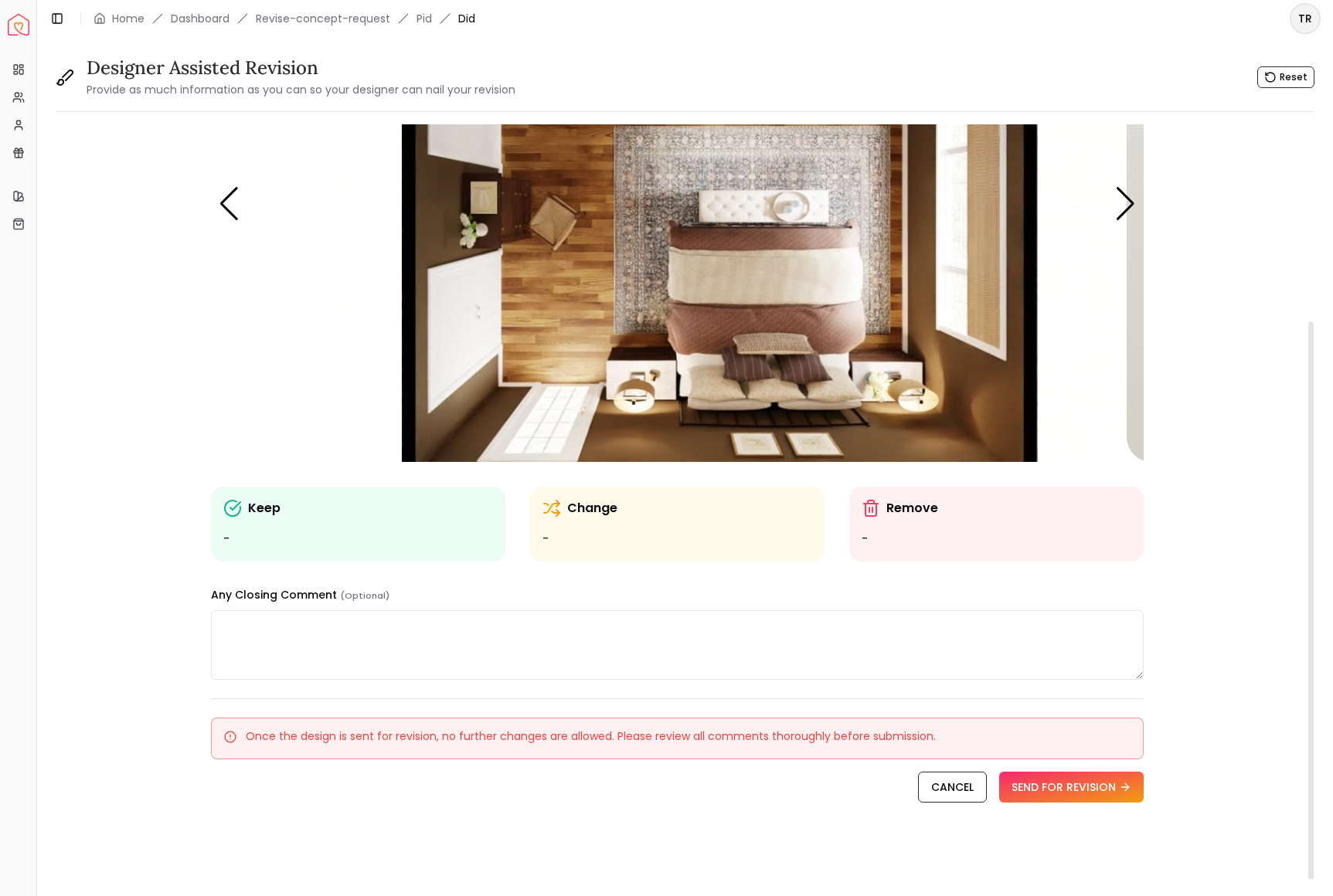
scroll to position [0, 0]
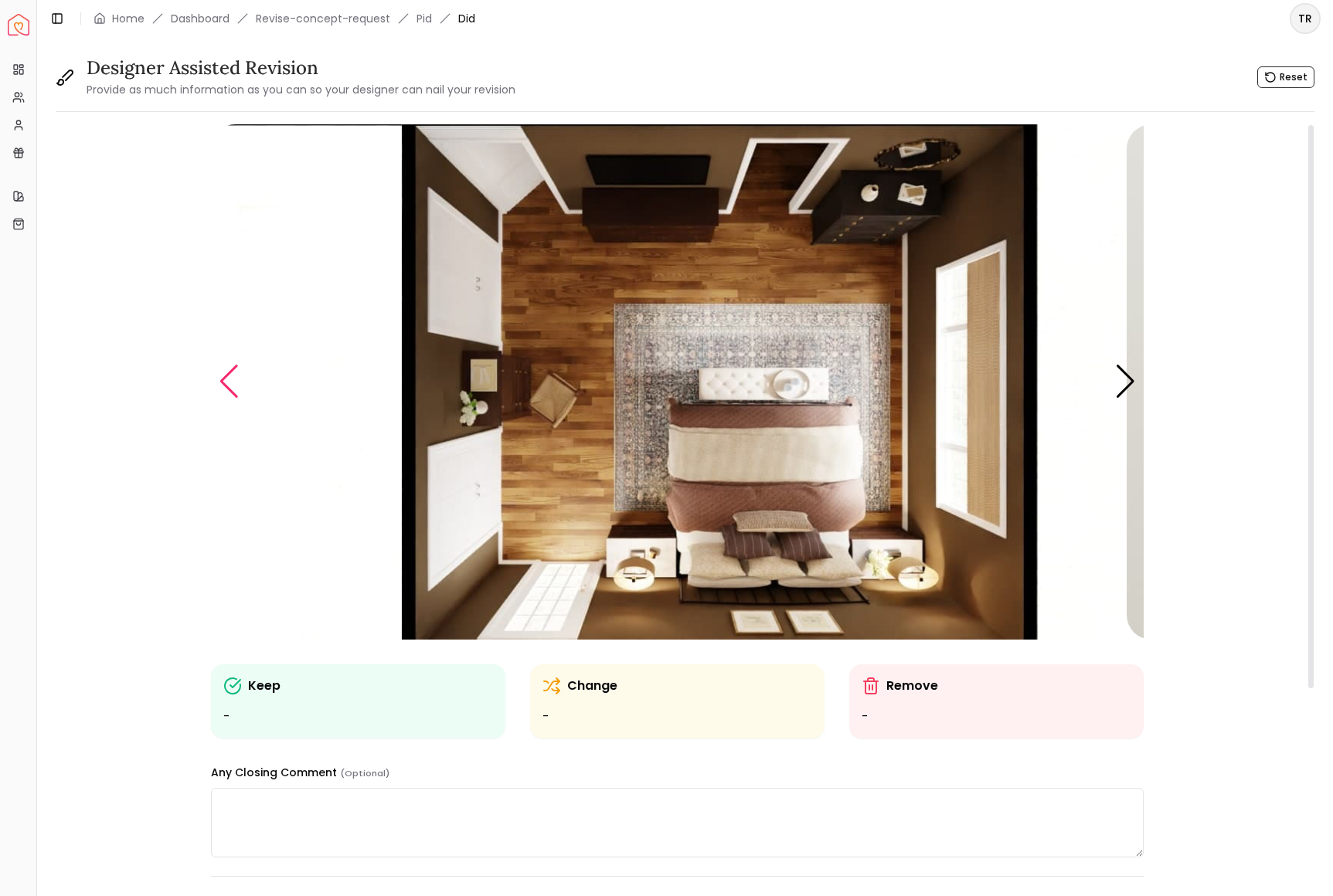
click at [240, 398] on div "Previous slide" at bounding box center [229, 381] width 21 height 34
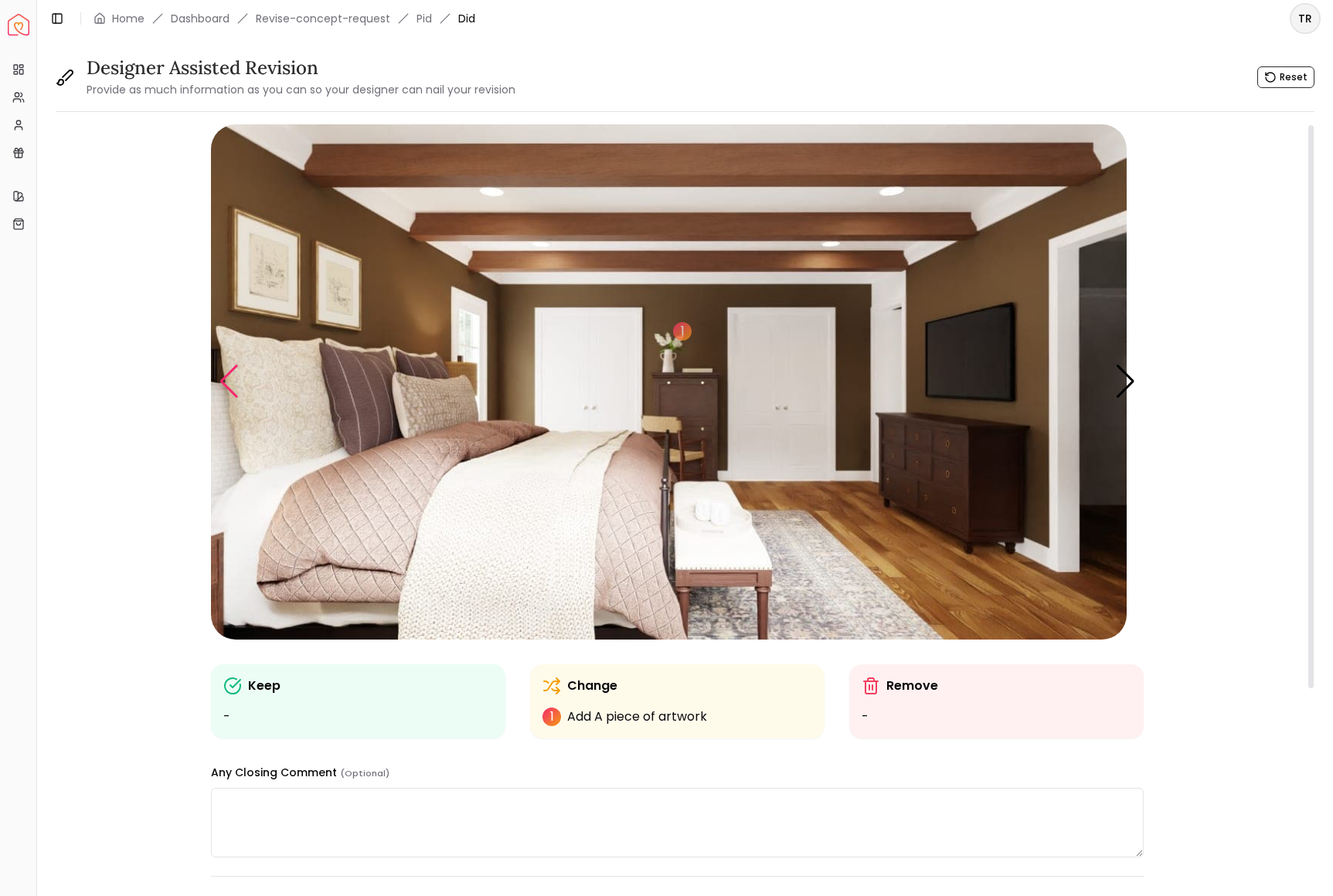
click at [239, 398] on div "Previous slide" at bounding box center [229, 381] width 21 height 34
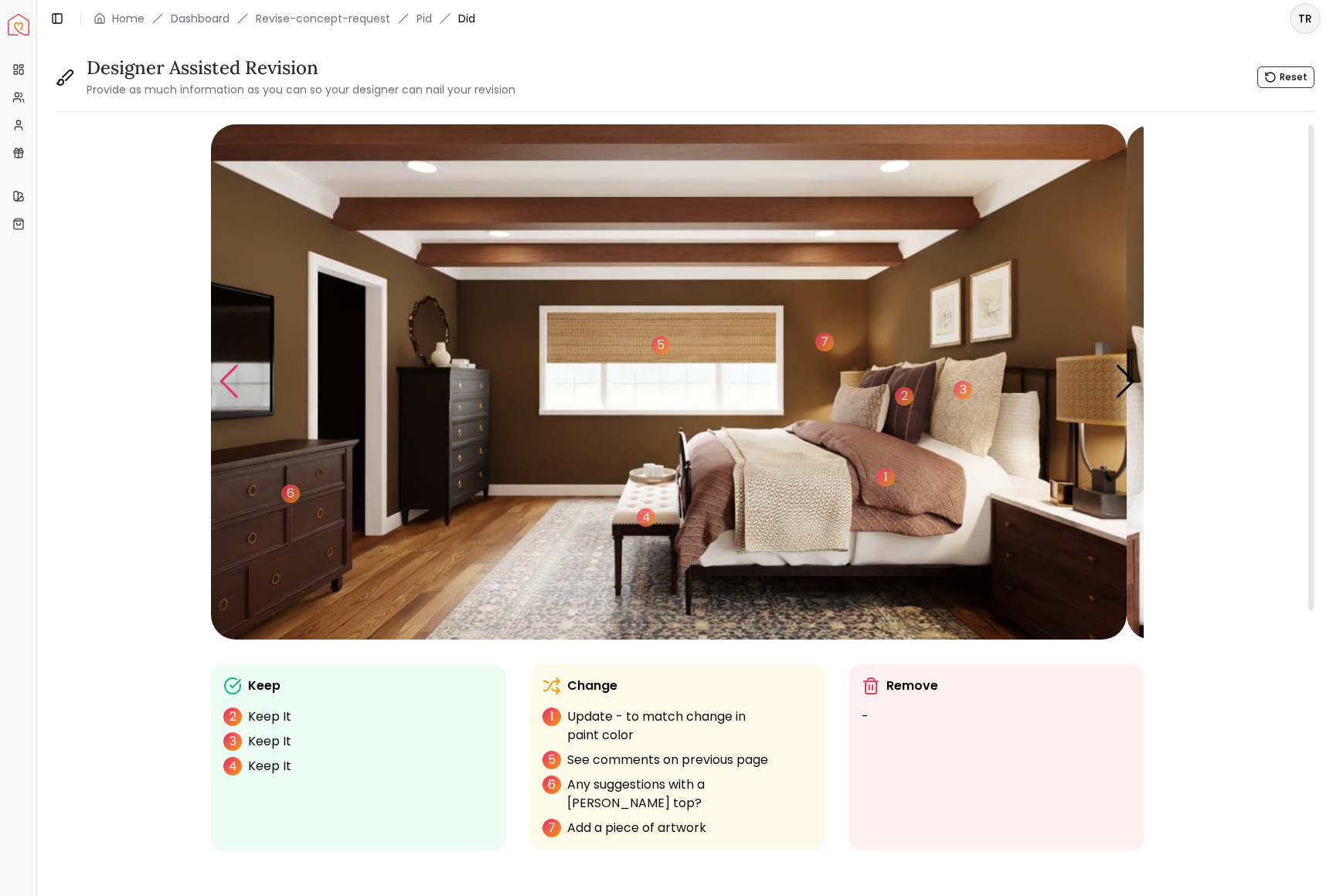
click at [239, 398] on div "Previous slide" at bounding box center [229, 381] width 21 height 34
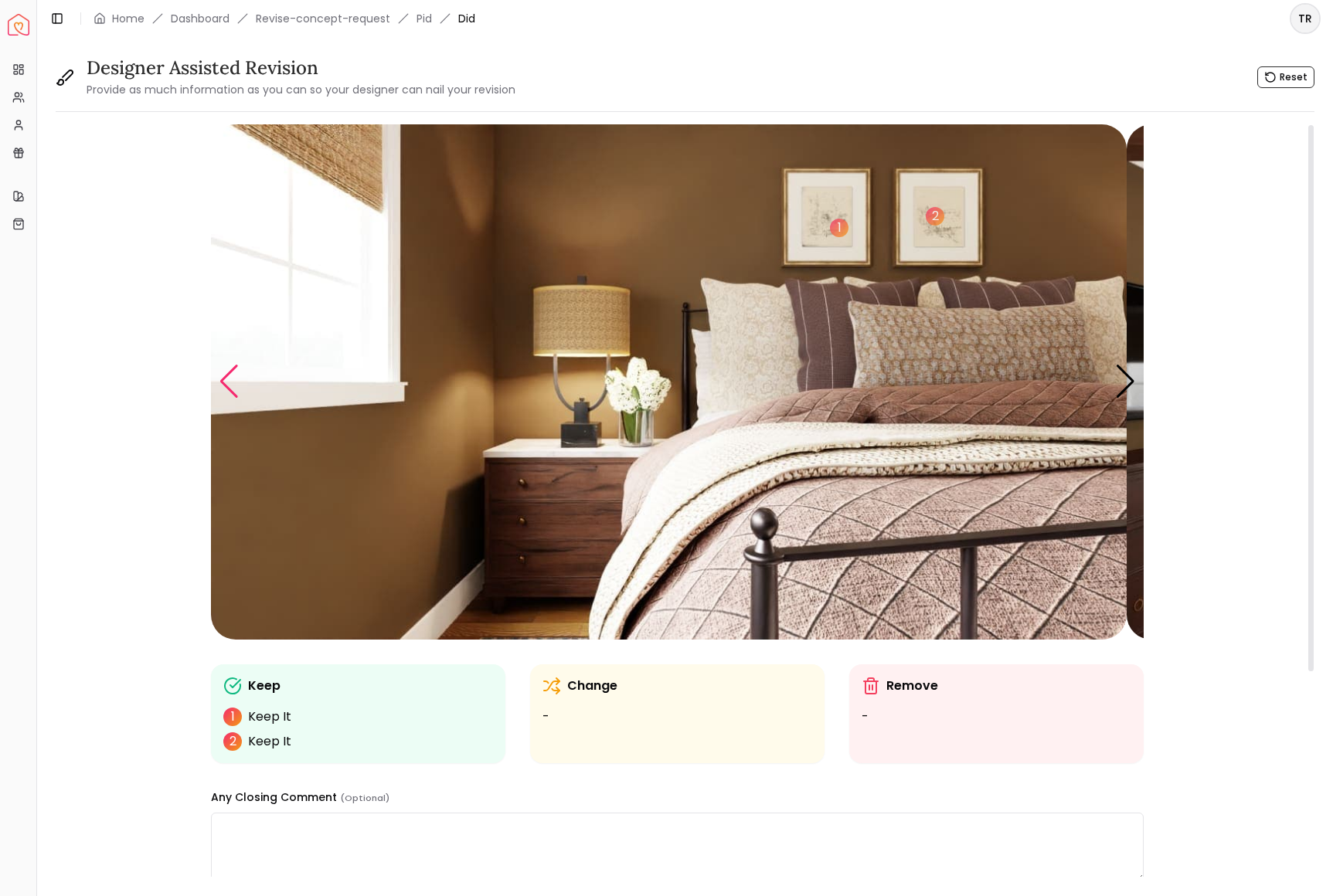
click at [239, 398] on div "Previous slide" at bounding box center [229, 381] width 21 height 34
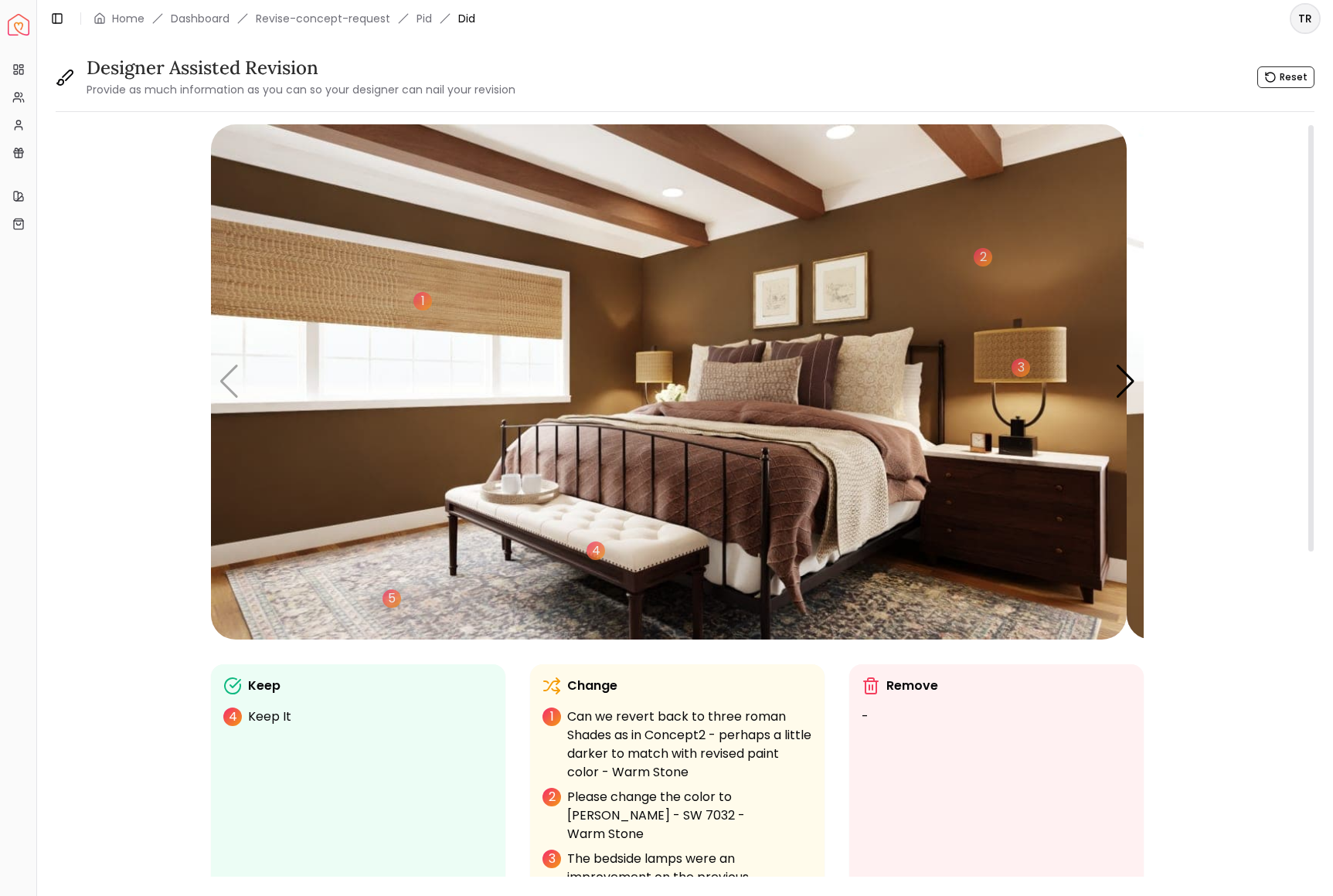
click at [1074, 528] on img "1 / 6" at bounding box center [669, 381] width 915 height 515
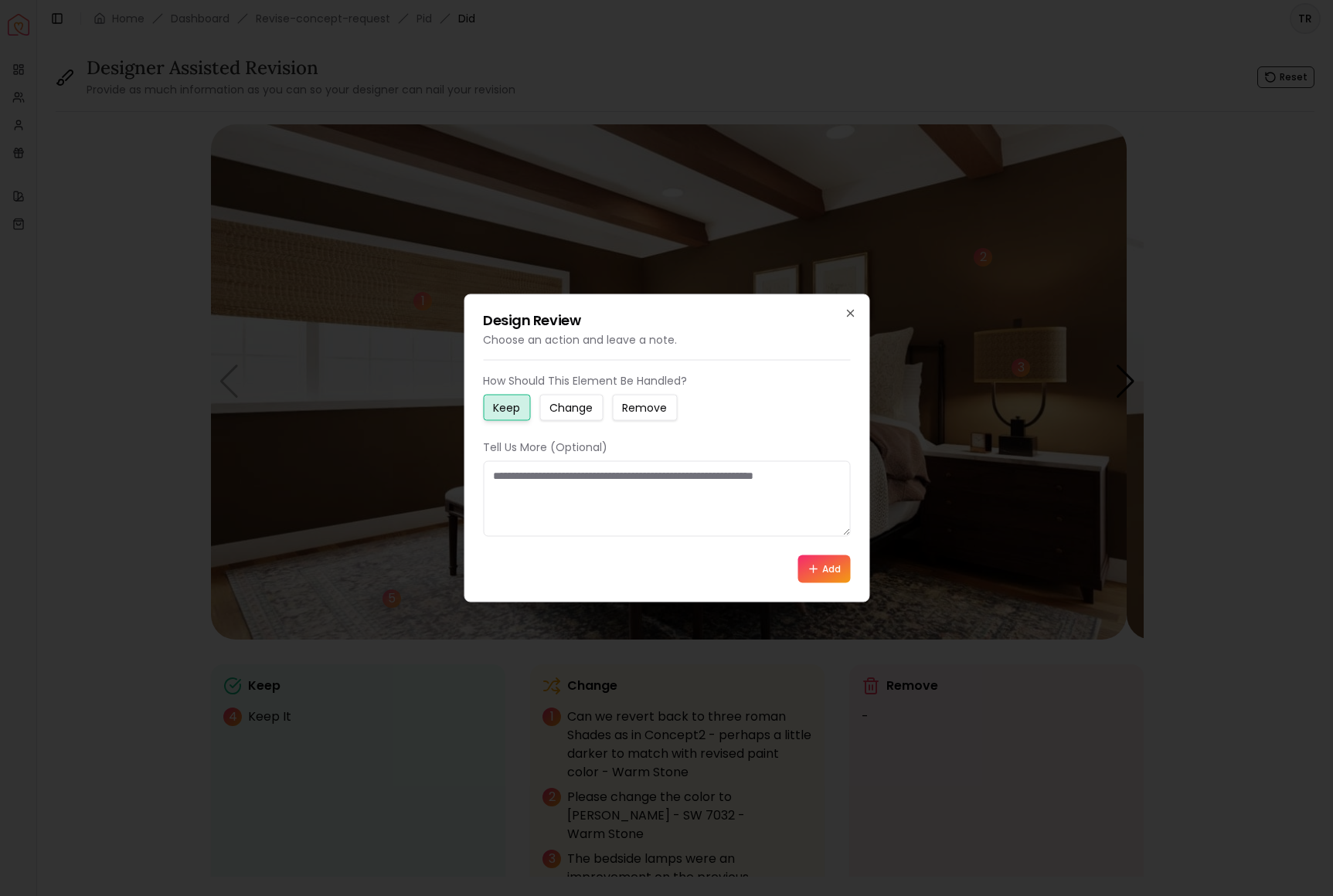
click at [592, 400] on small "Change" at bounding box center [571, 407] width 43 height 15
drag, startPoint x: 500, startPoint y: 482, endPoint x: 661, endPoint y: 501, distance: 162.1
click at [661, 501] on textarea at bounding box center [667, 499] width 367 height 75
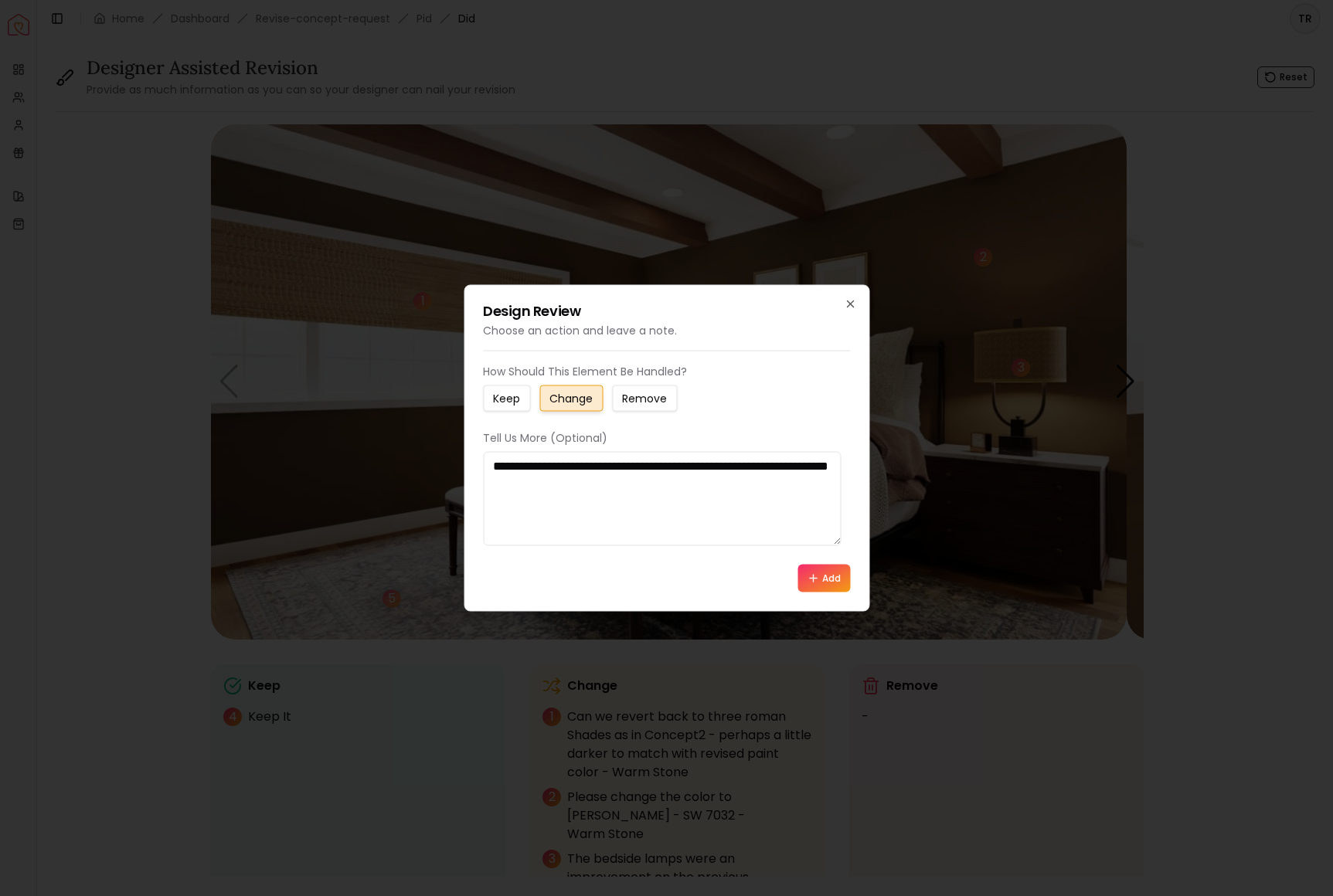
click at [592, 503] on textarea "**********" at bounding box center [662, 499] width 357 height 95
type textarea "**********"
click at [821, 592] on button "Add" at bounding box center [824, 579] width 53 height 28
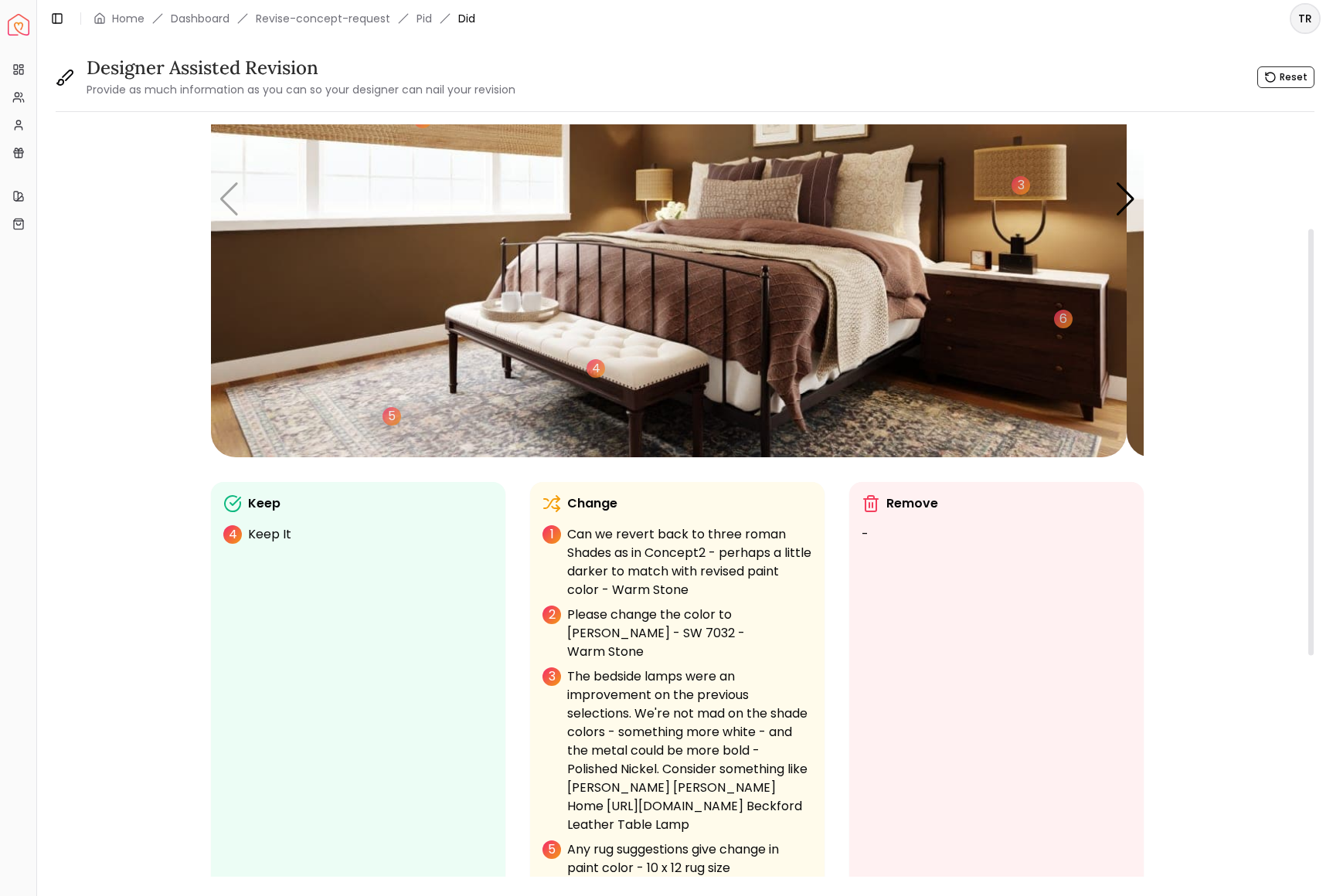
scroll to position [184, 0]
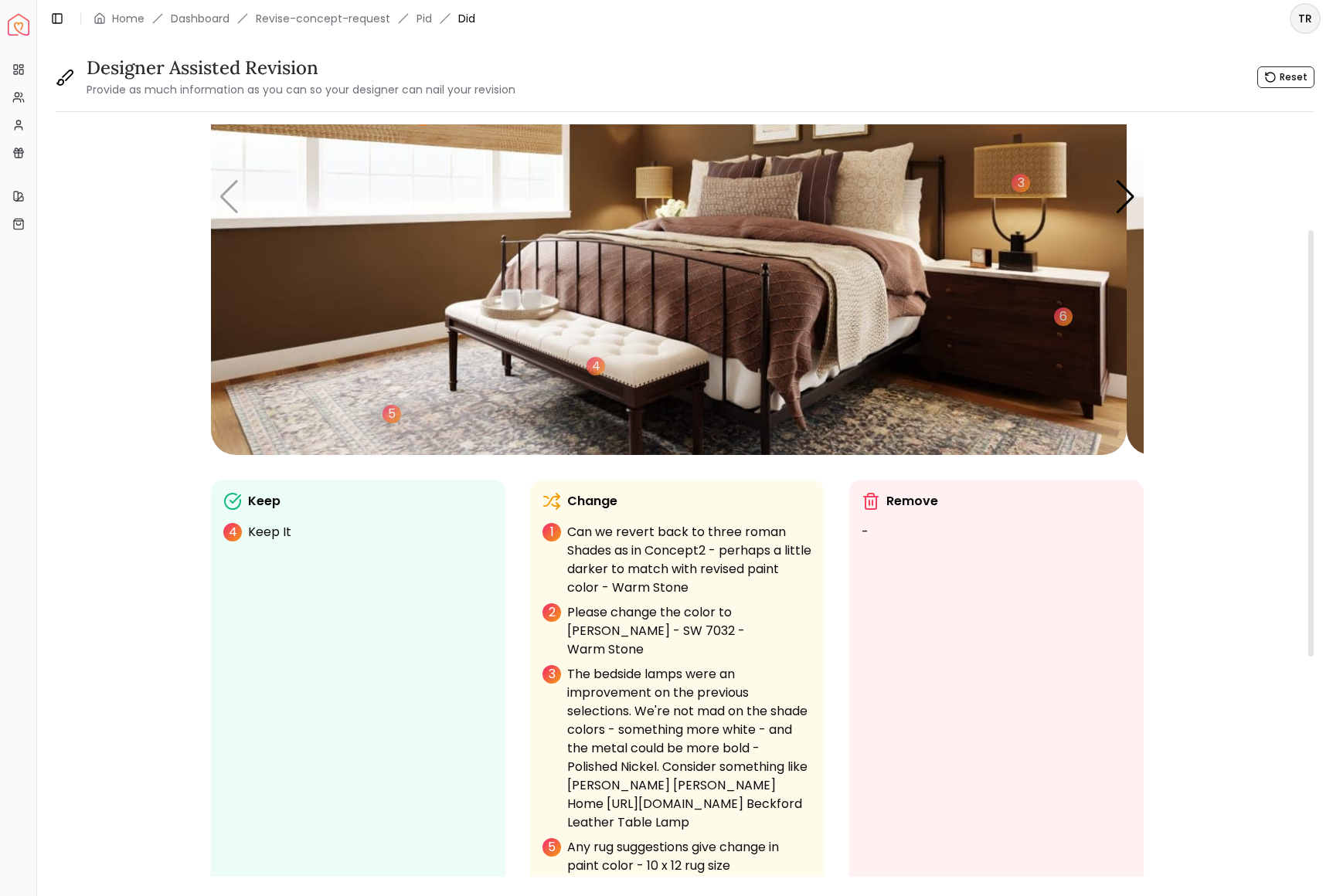
click at [683, 585] on p "Can we revert back to three roman Shades as in Concept2 - perhaps a little dark…" at bounding box center [690, 560] width 245 height 75
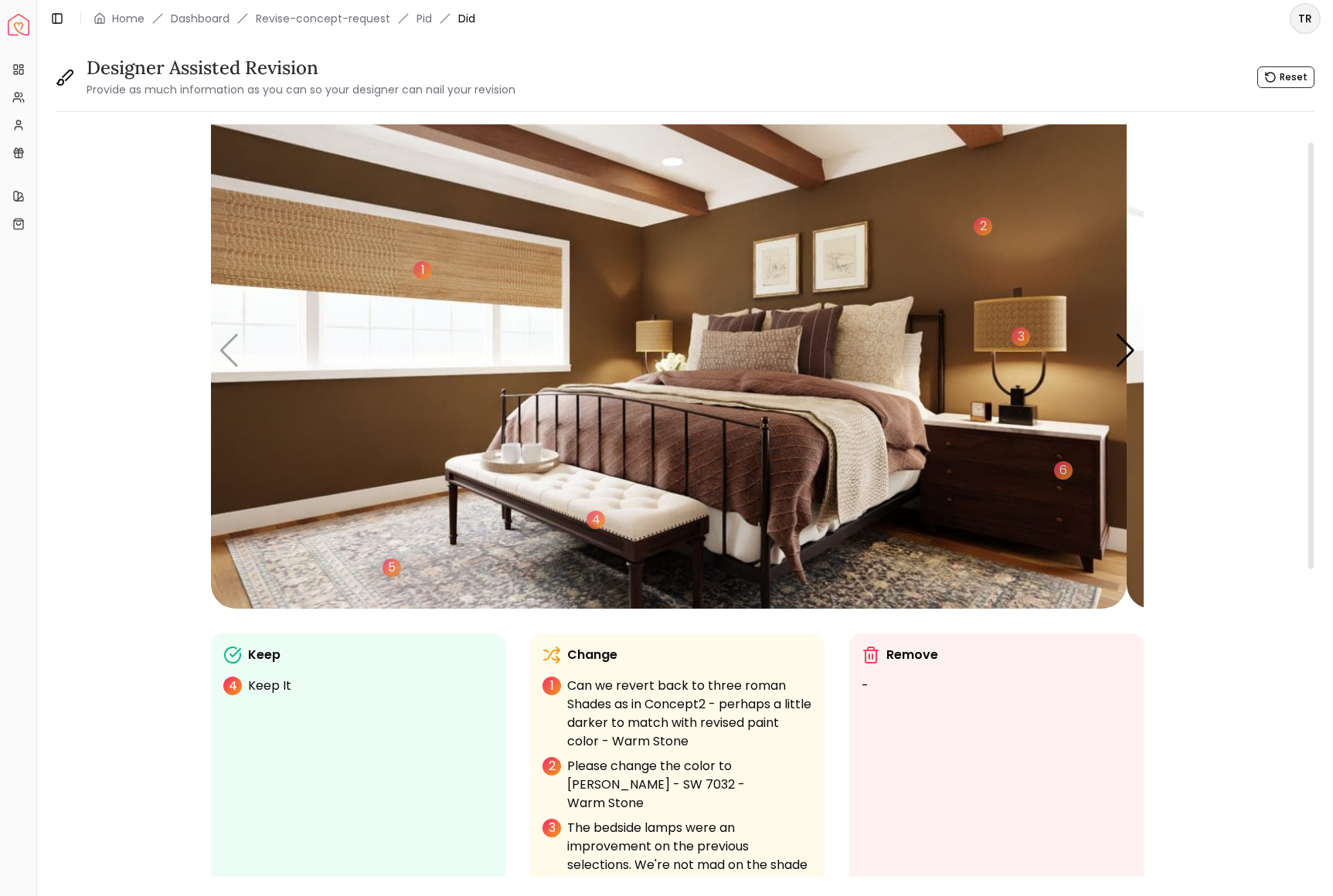
scroll to position [21, 0]
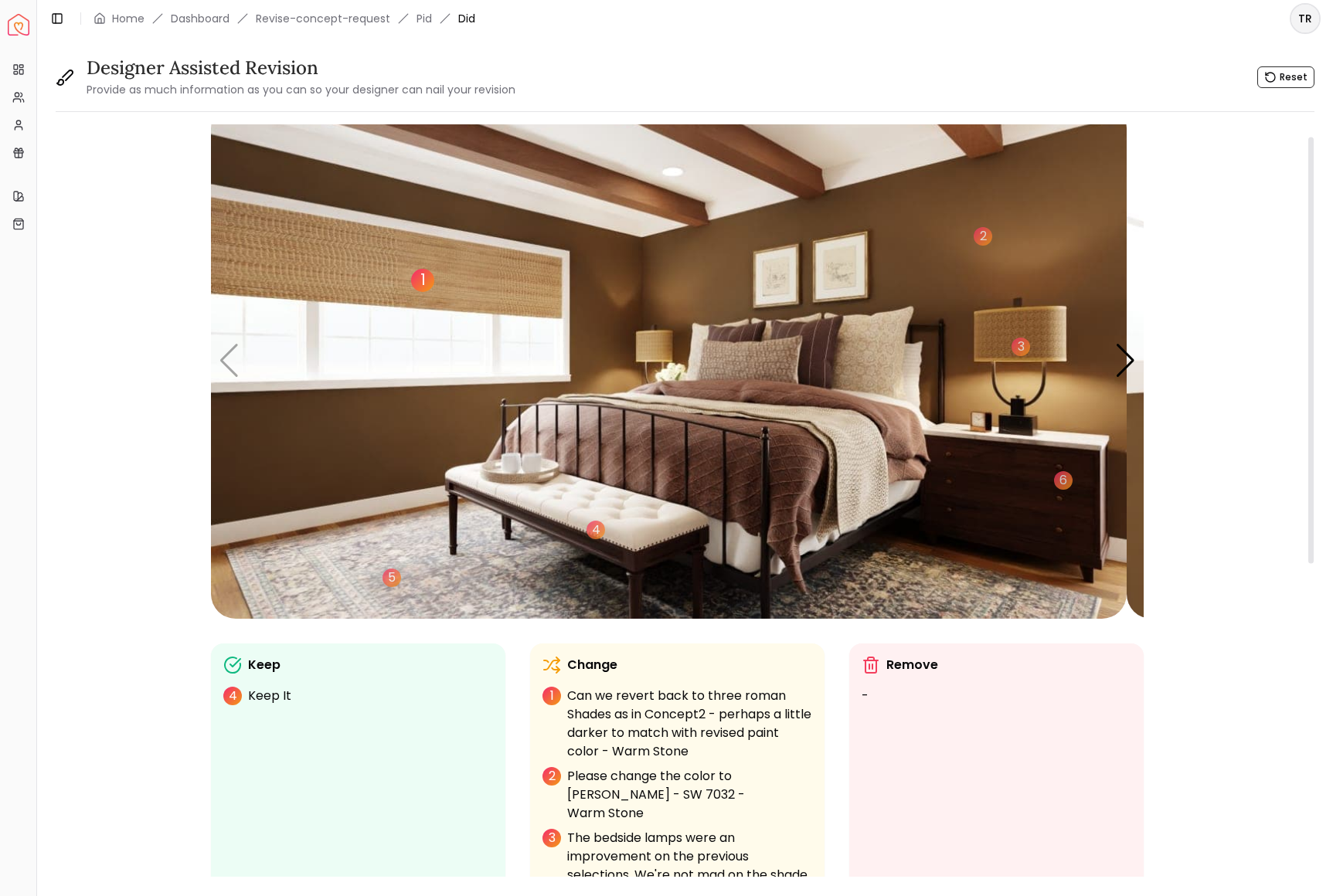
click at [434, 292] on div "1" at bounding box center [422, 280] width 23 height 23
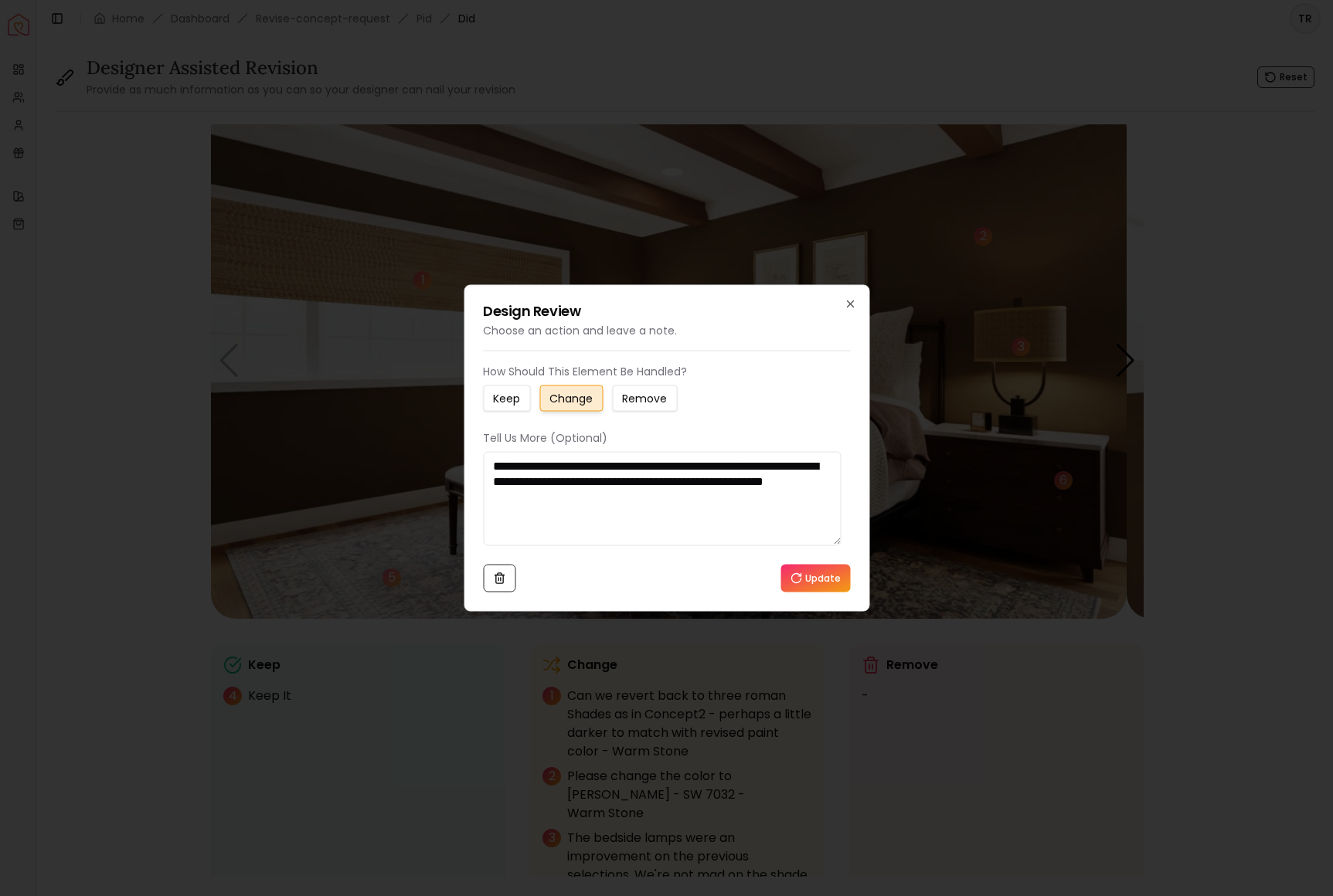
drag, startPoint x: 678, startPoint y: 483, endPoint x: 669, endPoint y: 483, distance: 9.0
click at [669, 483] on textarea "**********" at bounding box center [662, 499] width 357 height 95
drag, startPoint x: 565, startPoint y: 499, endPoint x: 623, endPoint y: 511, distance: 59.2
click at [565, 499] on textarea "**********" at bounding box center [662, 499] width 357 height 95
type textarea "**********"
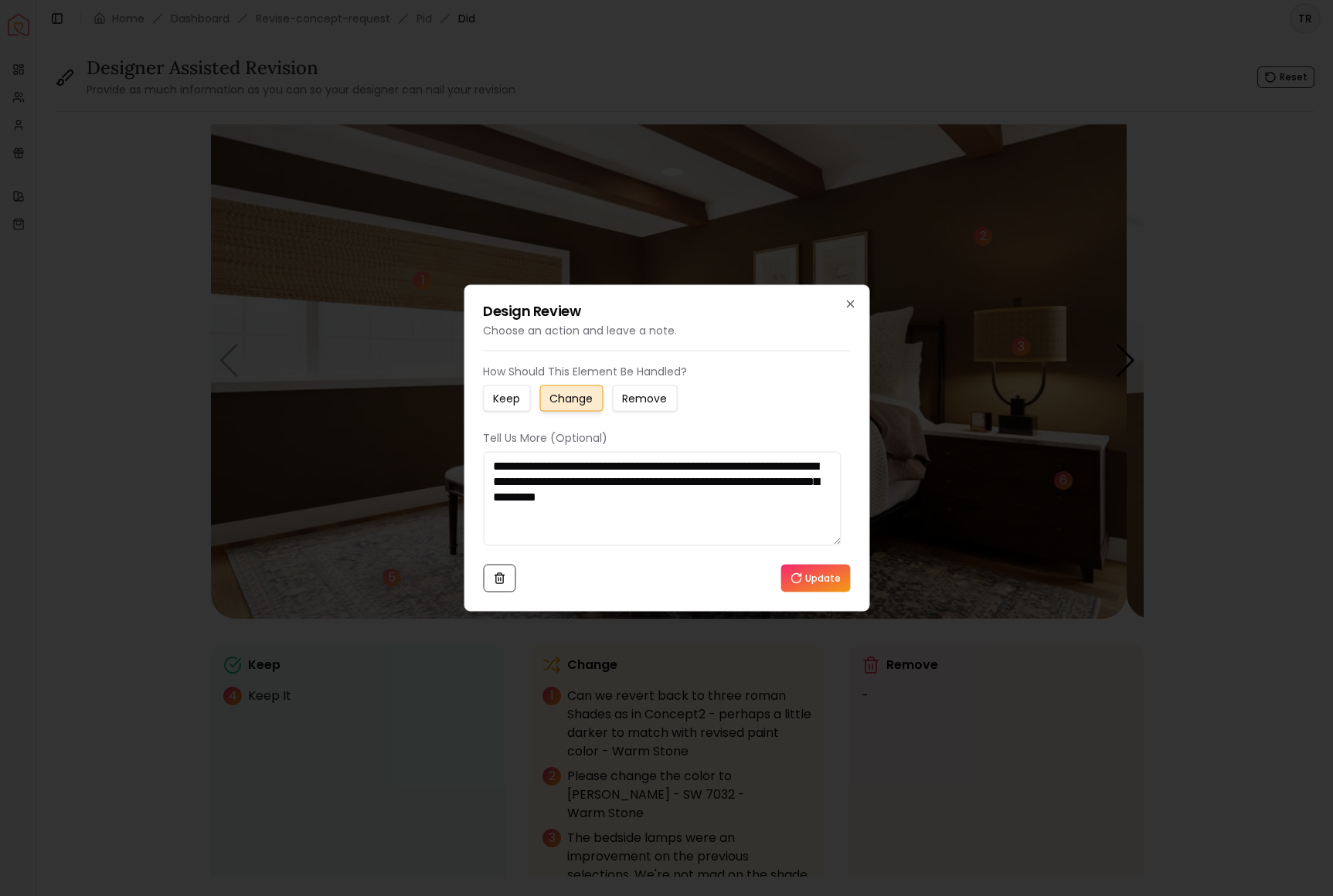
click at [808, 592] on button "Update" at bounding box center [815, 579] width 70 height 28
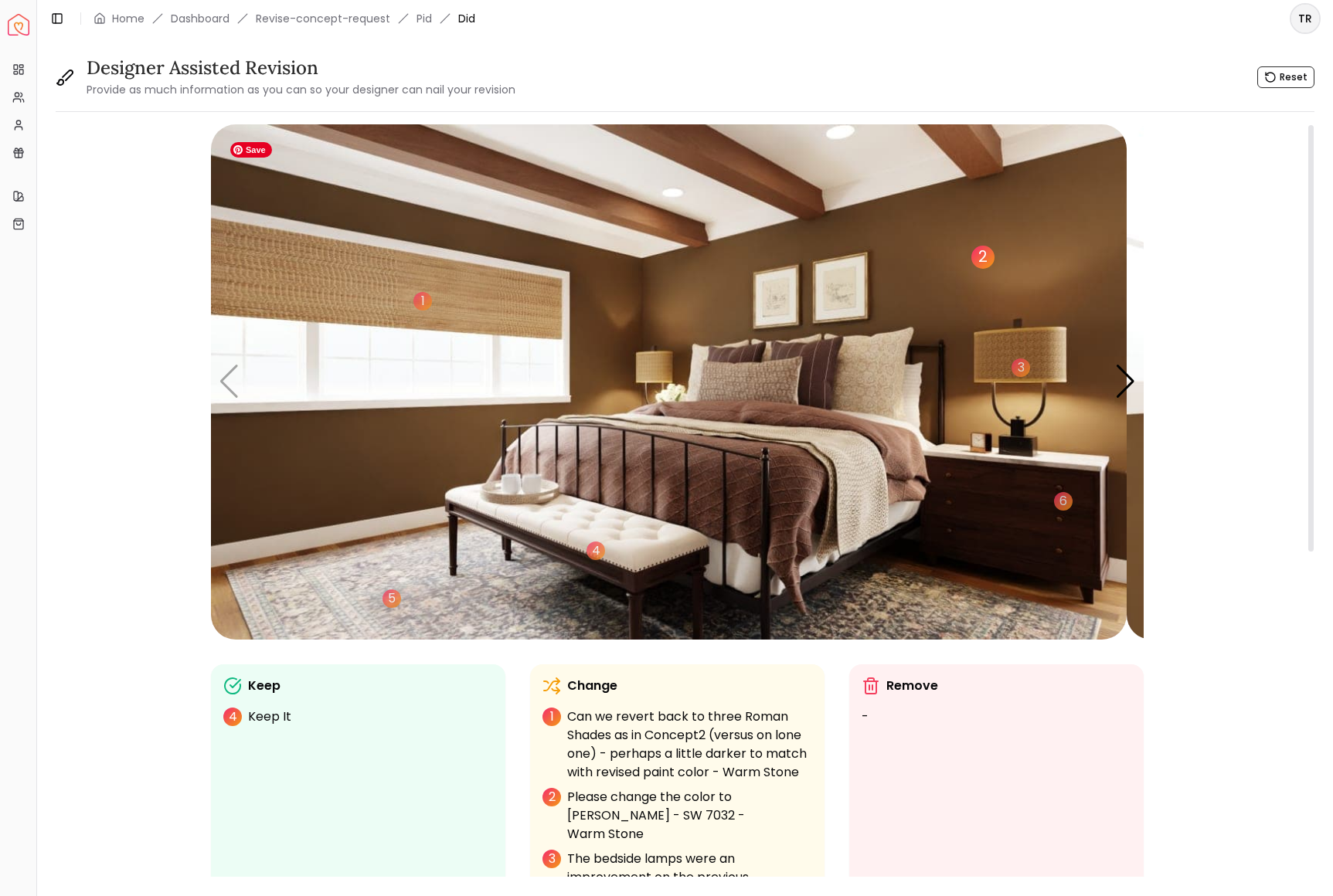
scroll to position [1, 0]
click at [995, 268] on div "2" at bounding box center [983, 256] width 23 height 23
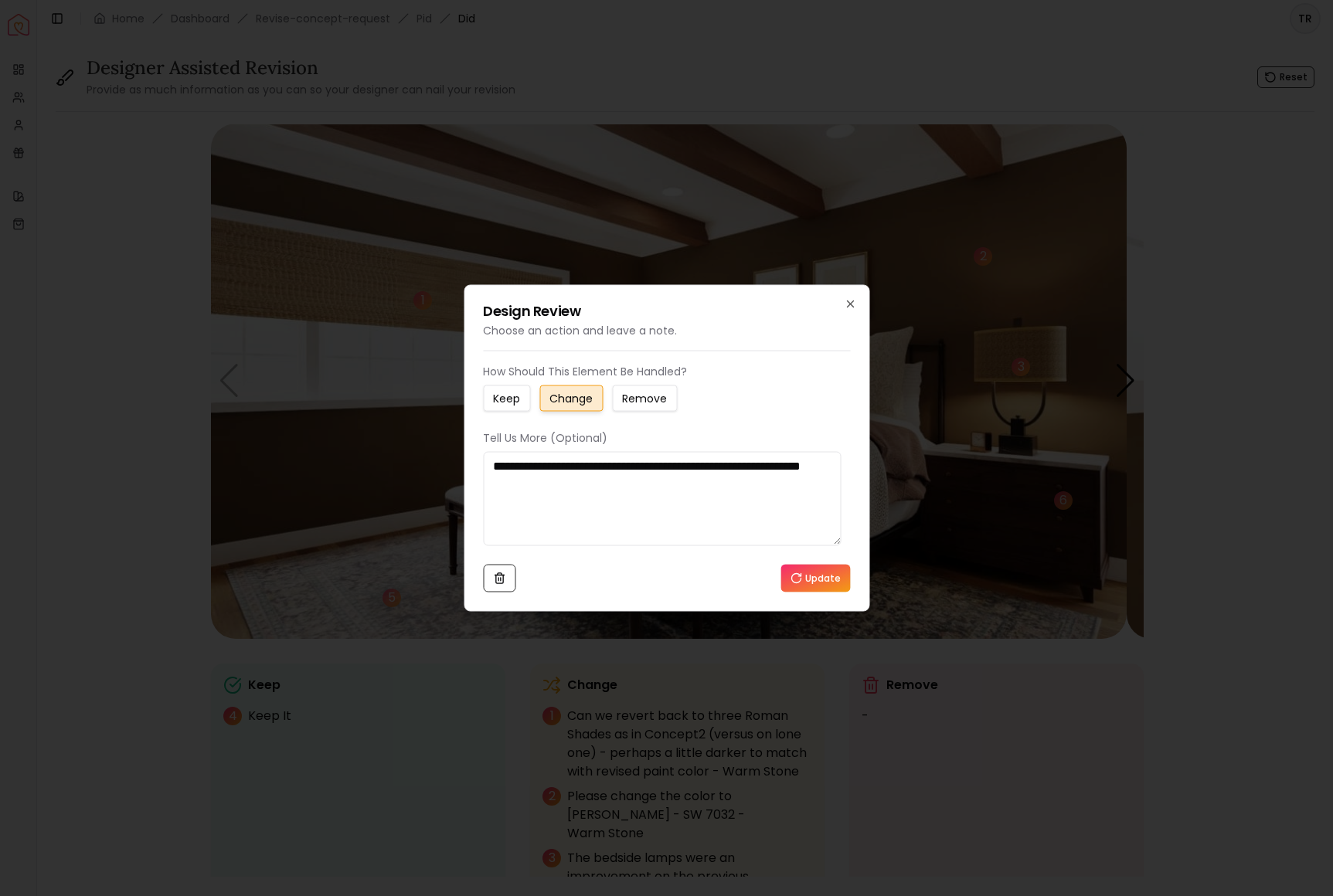
click at [793, 592] on button "Update" at bounding box center [815, 579] width 70 height 28
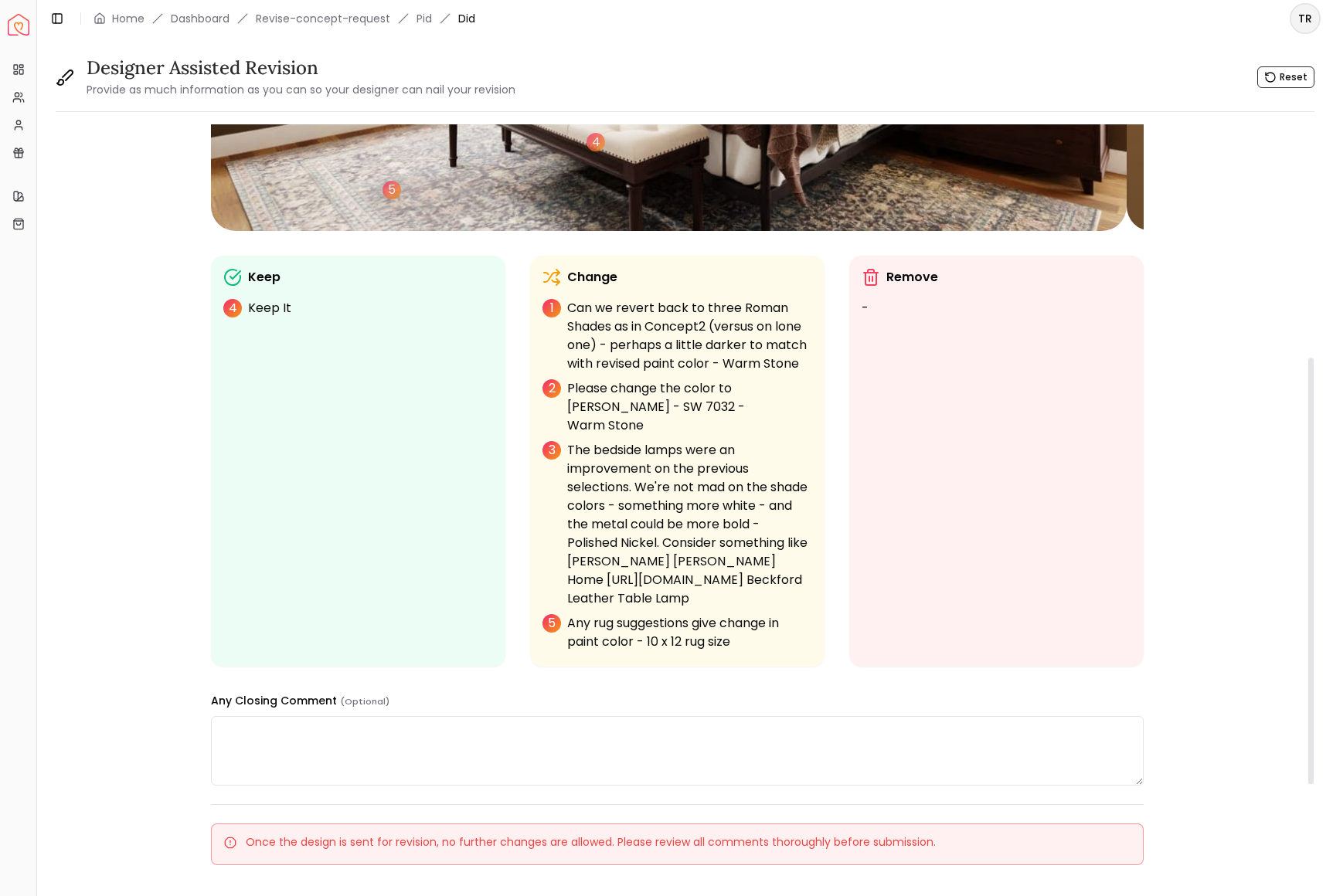
scroll to position [444, 0]
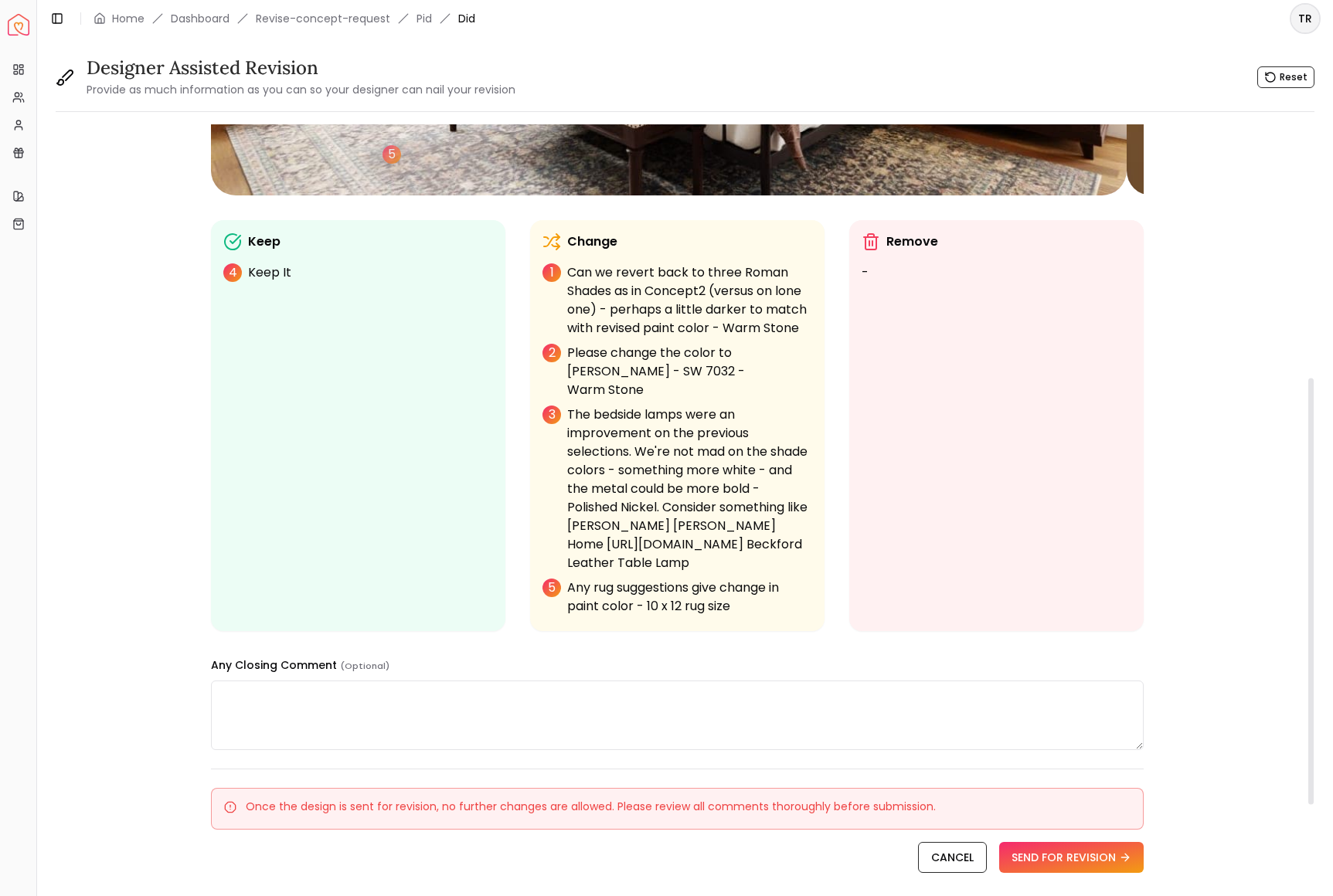
click at [699, 572] on p "The bedside lamps were an improvement on the previous selections. We're not mad…" at bounding box center [690, 489] width 245 height 167
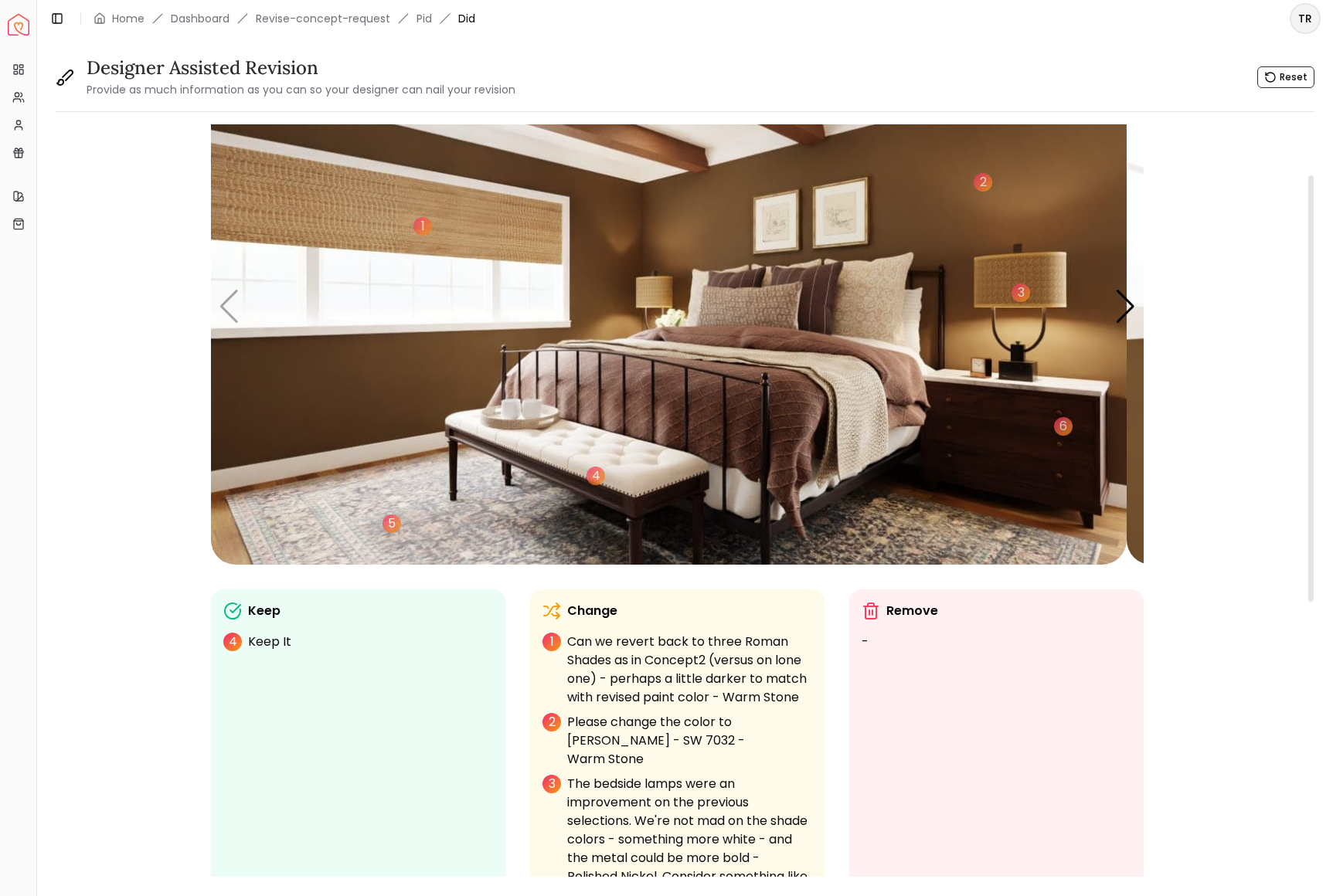
scroll to position [71, 0]
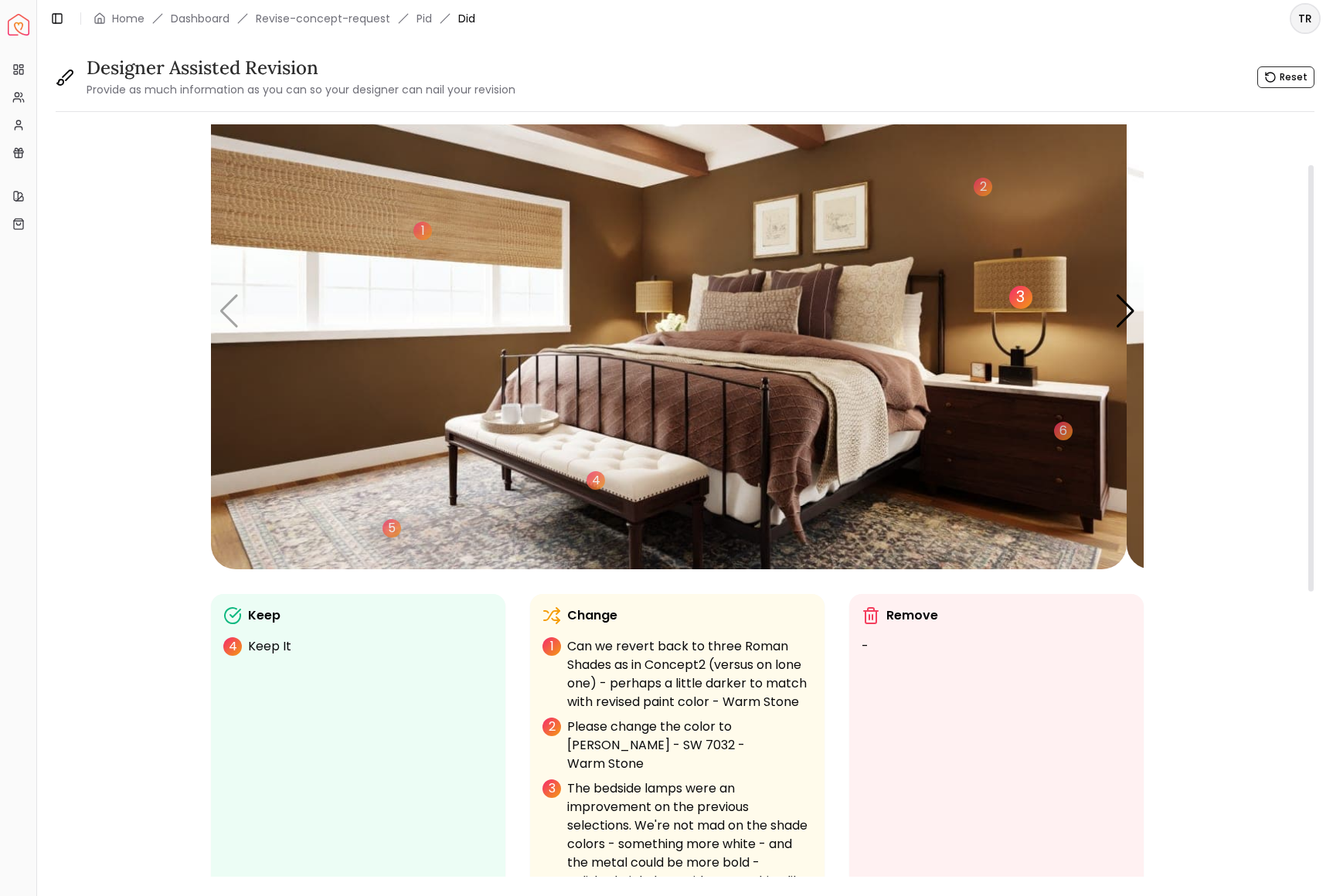
click at [1032, 309] on div "3" at bounding box center [1020, 297] width 23 height 23
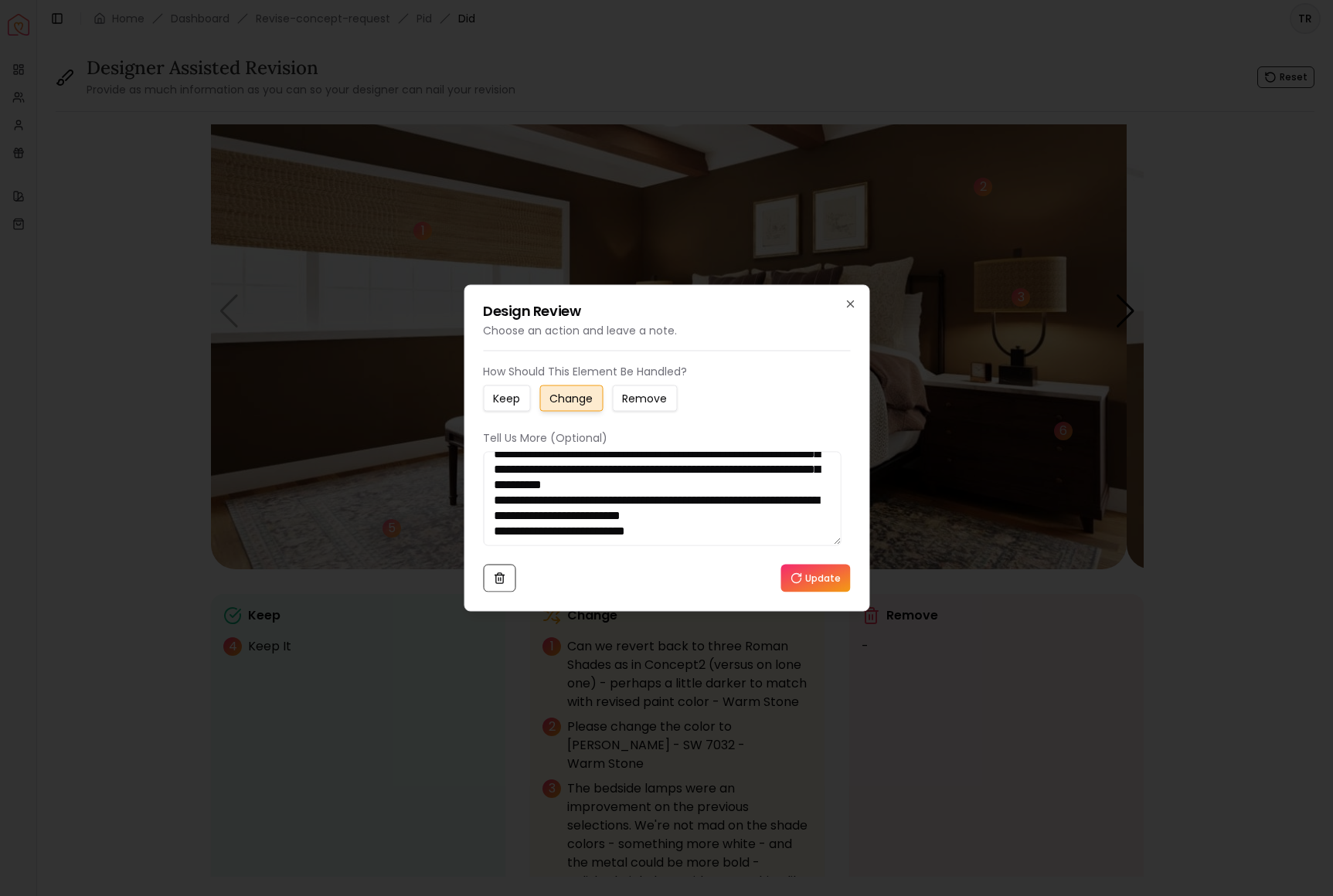
scroll to position [116, 0]
click at [806, 592] on button "Update" at bounding box center [815, 579] width 70 height 28
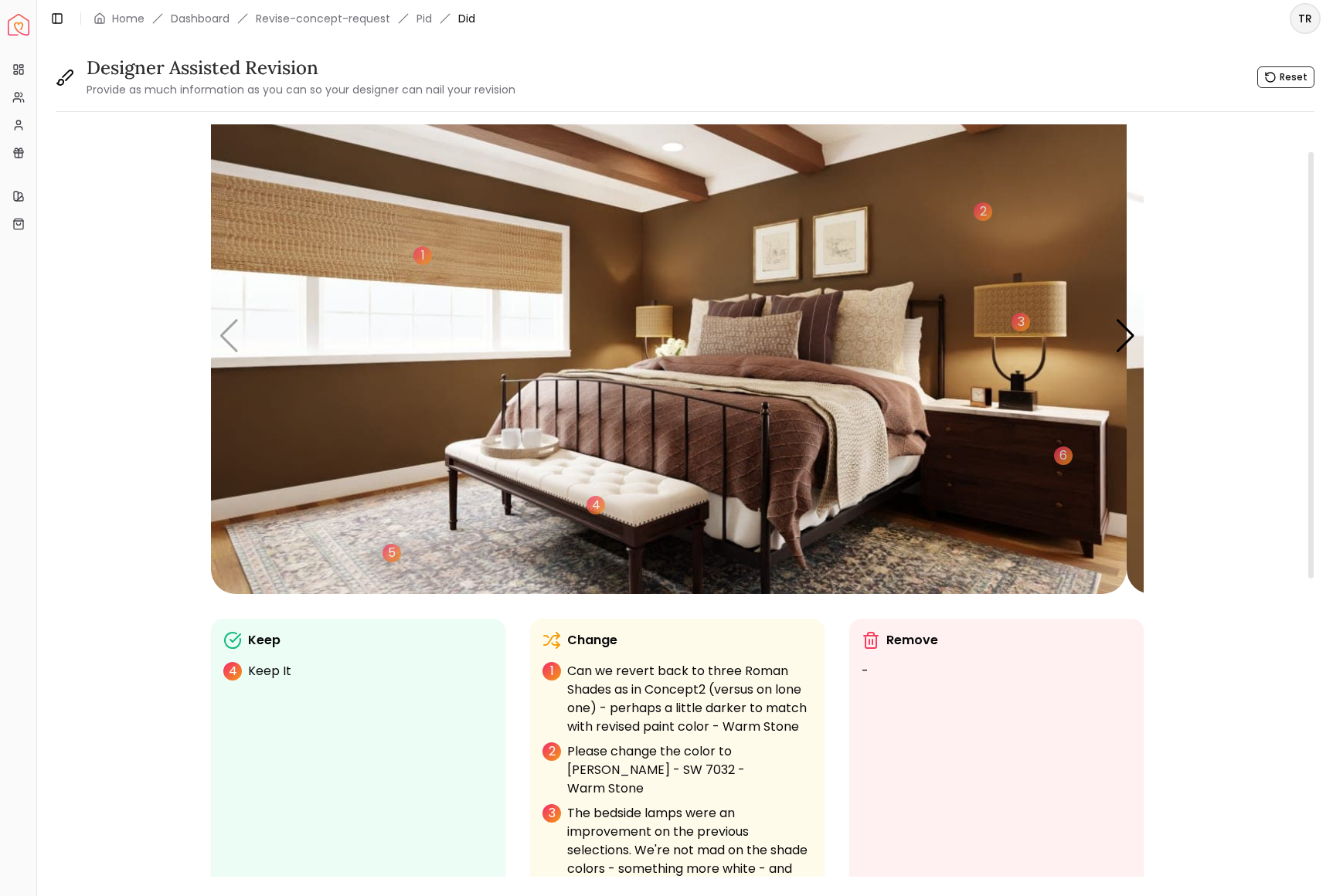
scroll to position [47, 0]
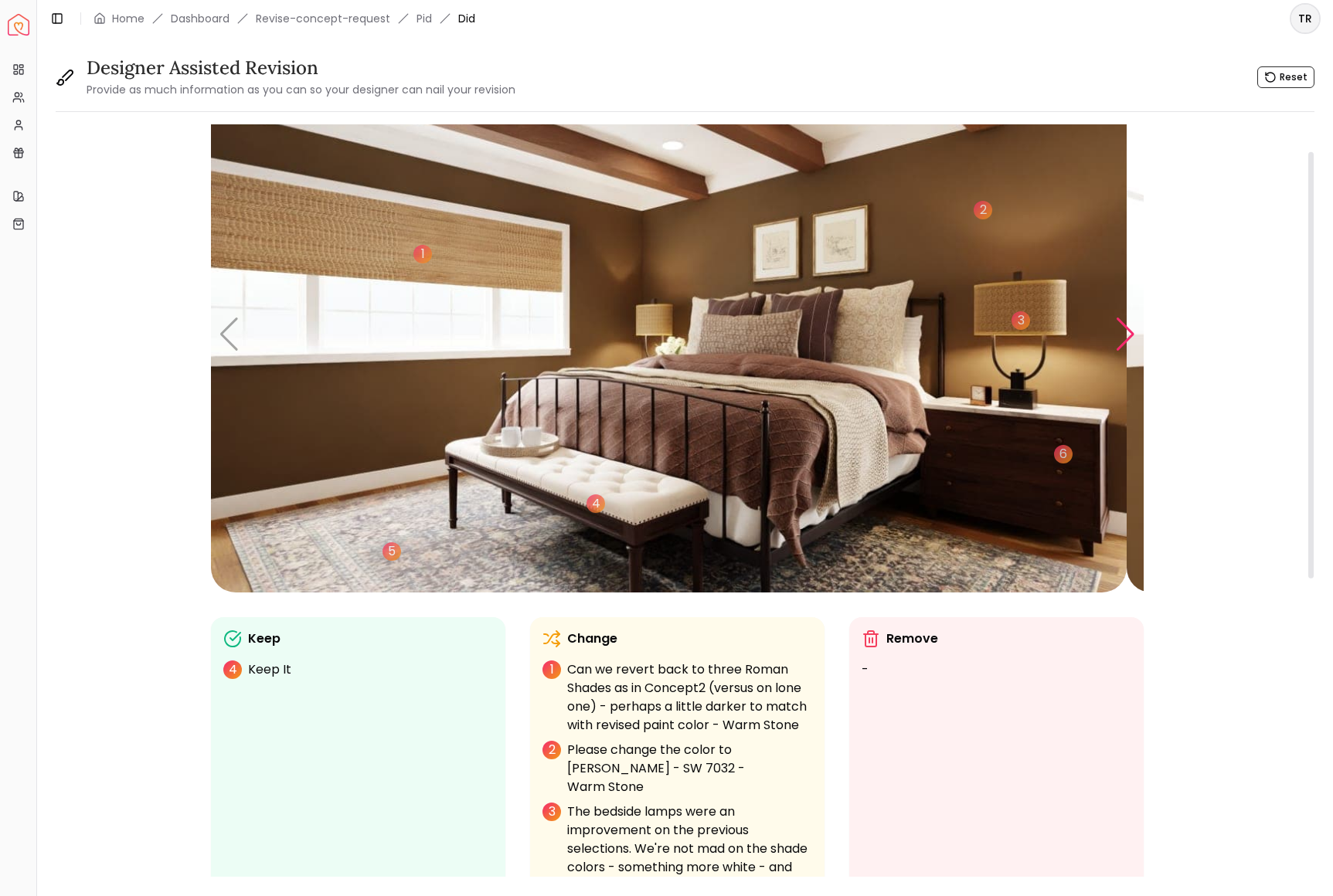
click at [1120, 352] on div "Next slide" at bounding box center [1125, 334] width 21 height 34
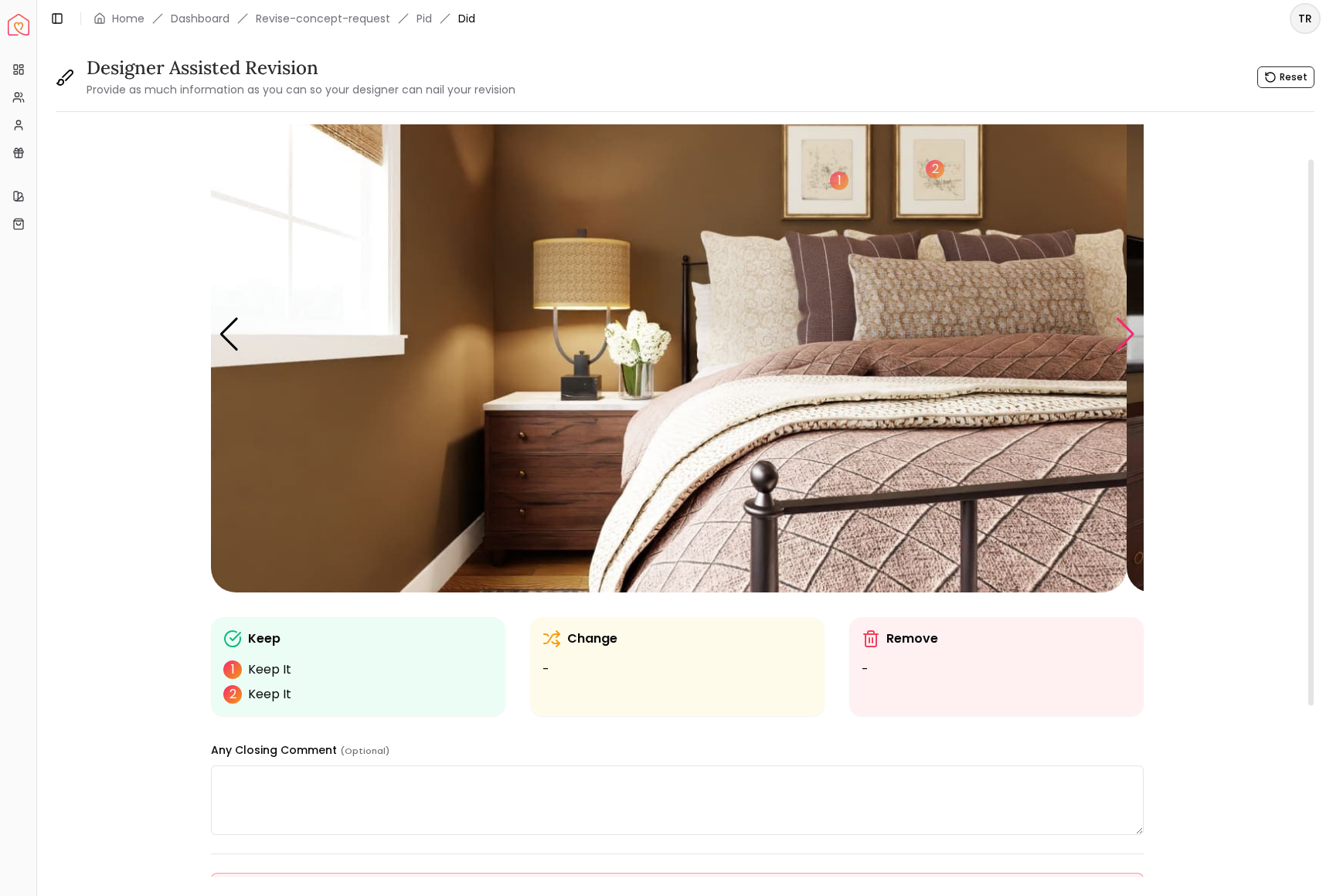
click at [1120, 352] on div "Next slide" at bounding box center [1125, 334] width 21 height 34
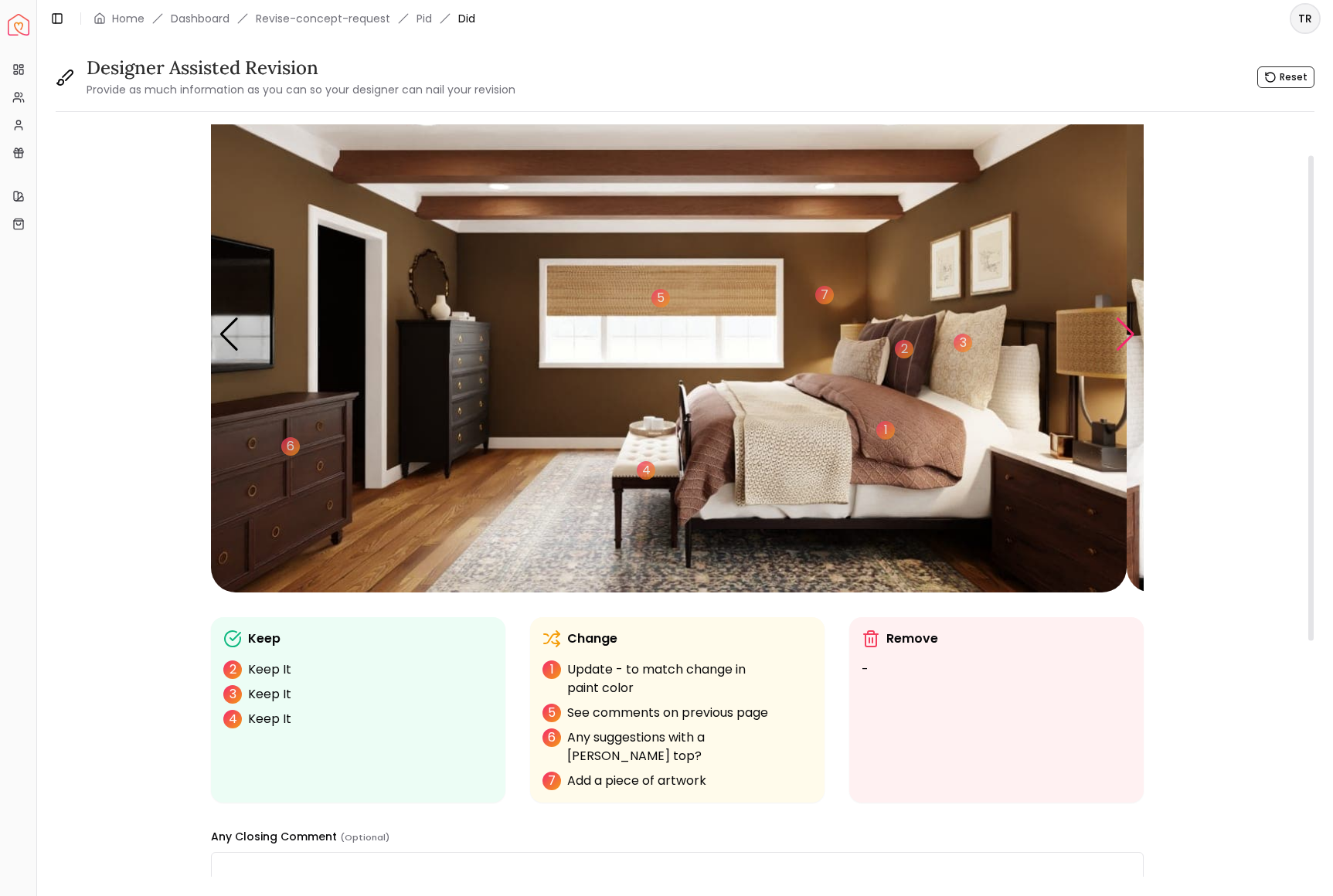
click at [1120, 352] on div "Next slide" at bounding box center [1125, 334] width 21 height 34
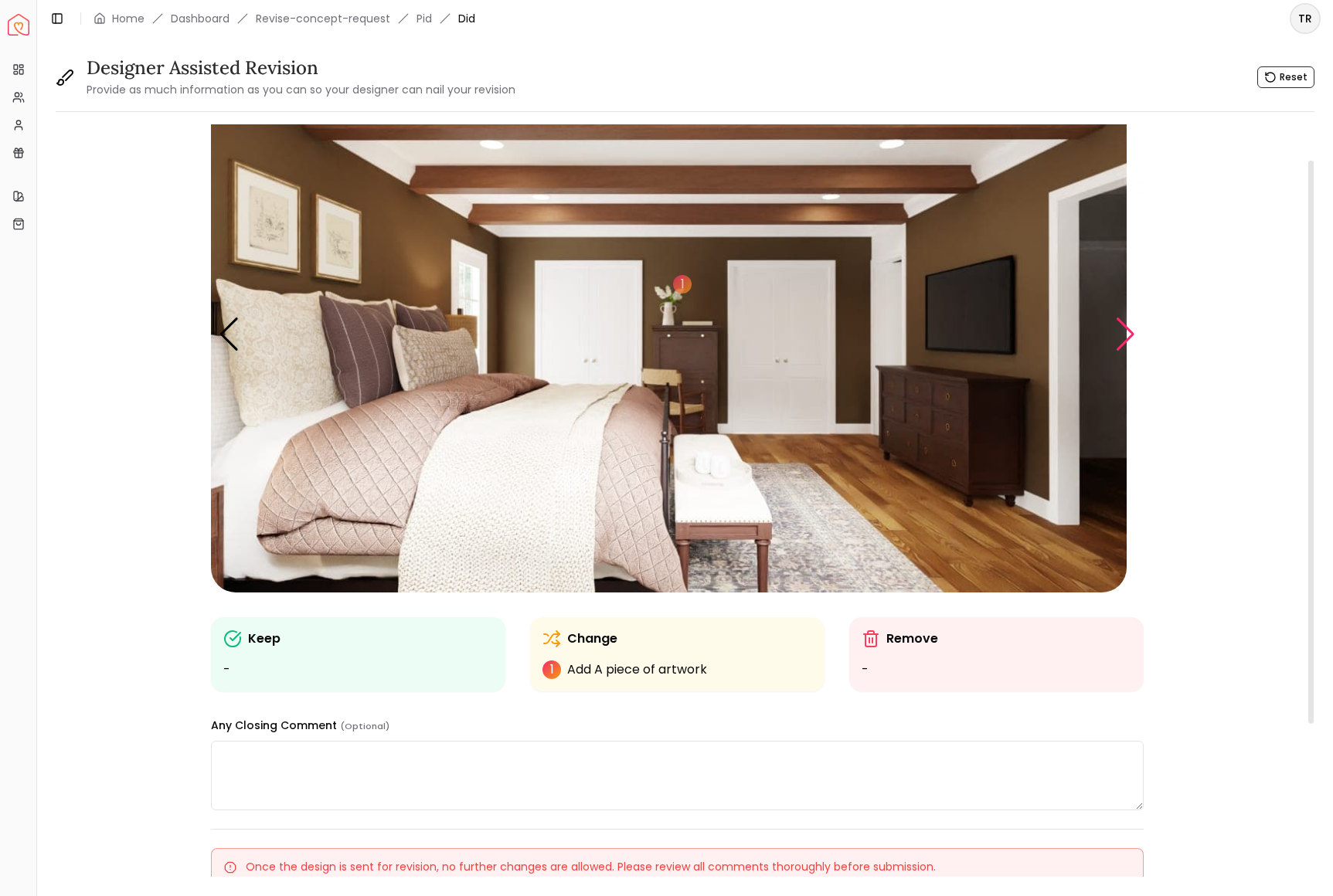
click at [1120, 352] on div "Next slide" at bounding box center [1125, 334] width 21 height 34
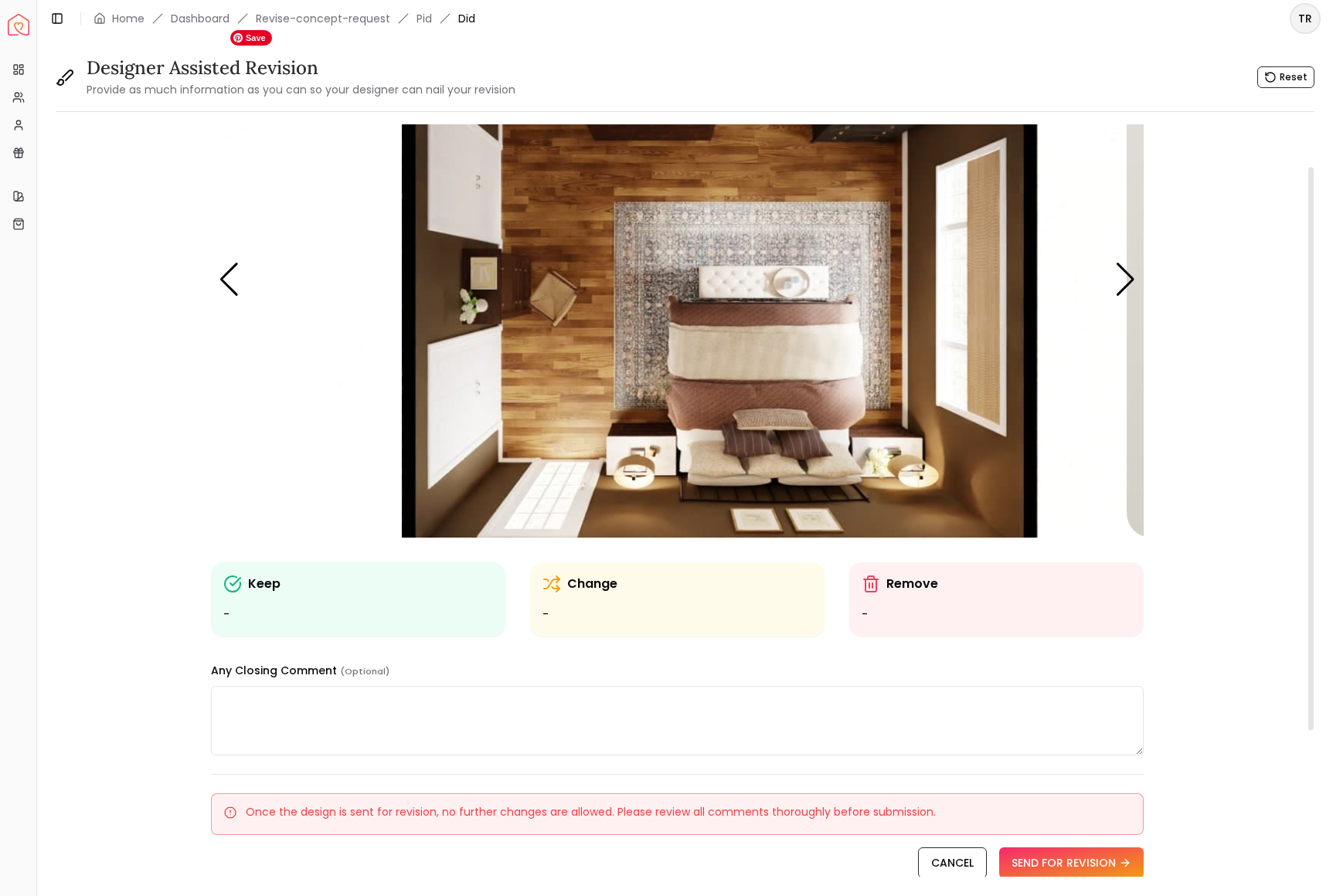
scroll to position [0, 0]
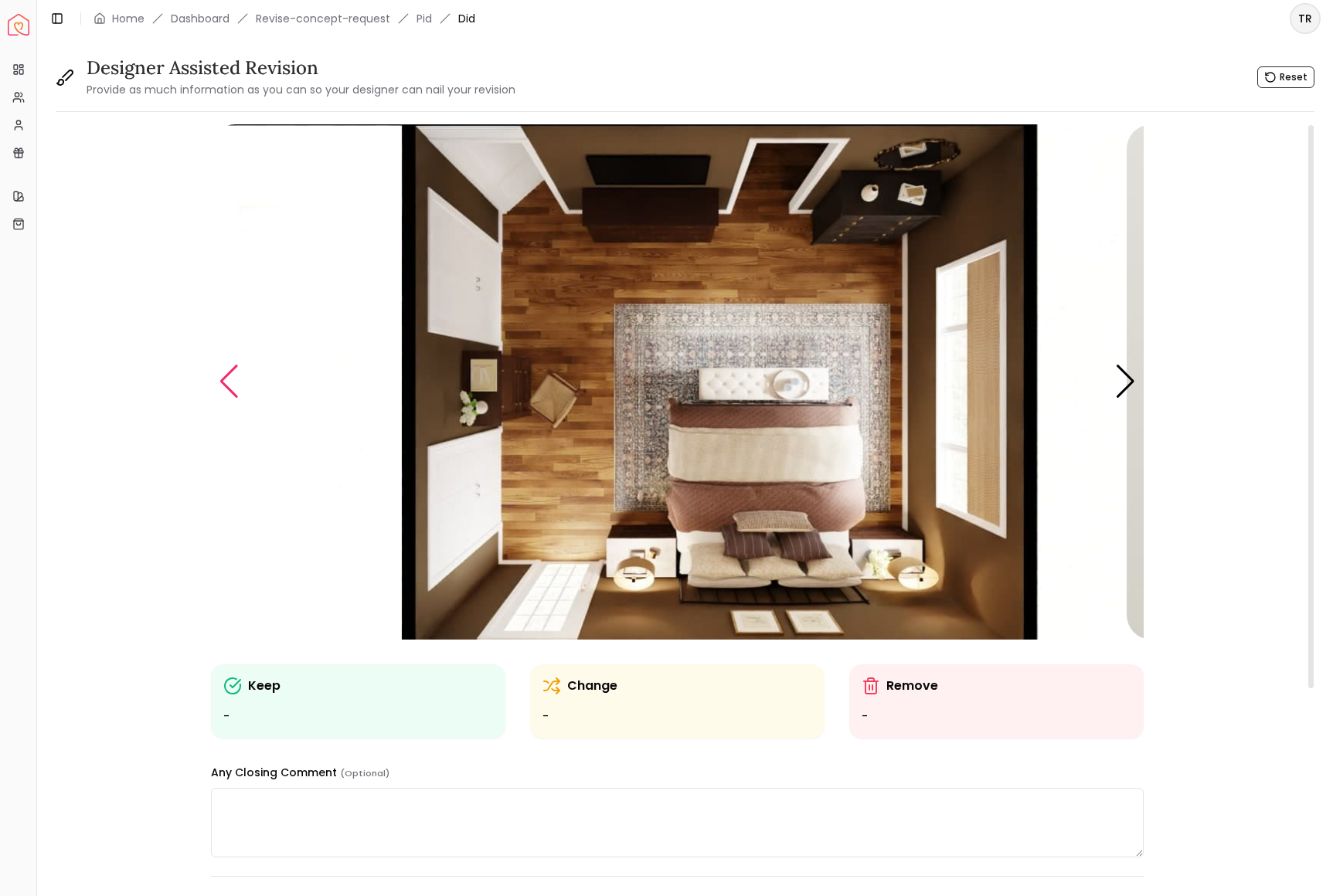
click at [238, 398] on div "Previous slide" at bounding box center [229, 381] width 21 height 34
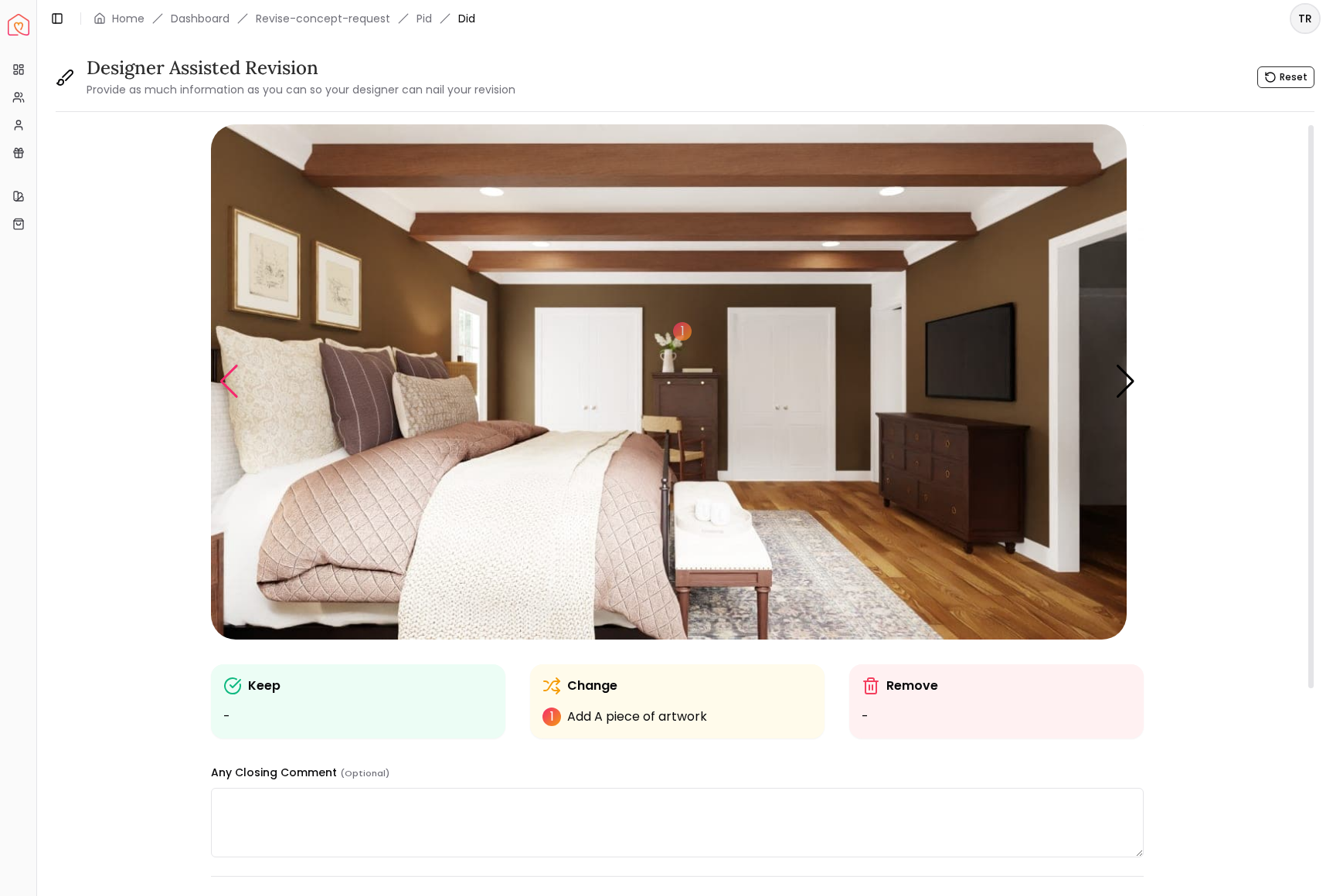
click at [238, 398] on div "Previous slide" at bounding box center [229, 381] width 21 height 34
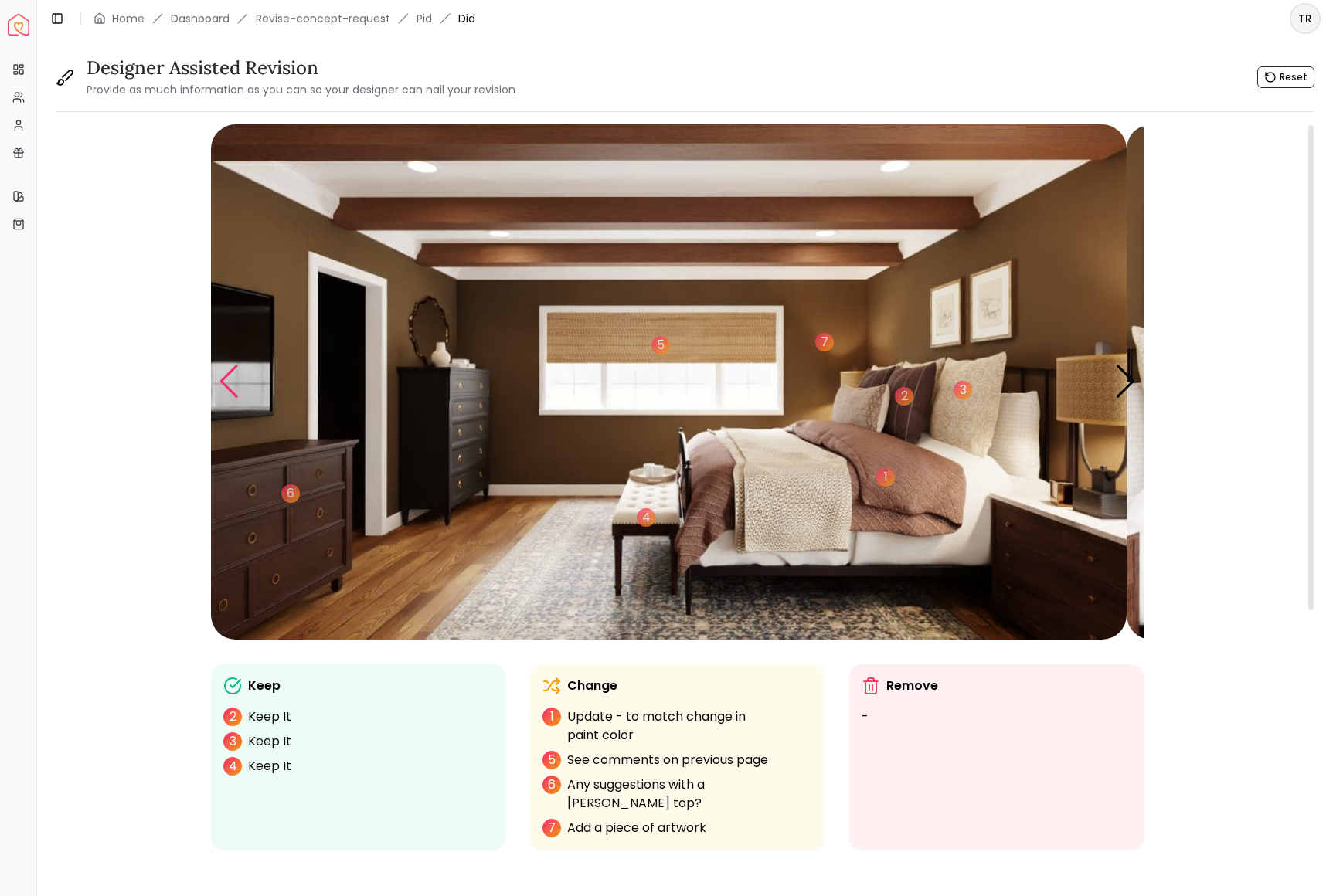
click at [238, 398] on div "Previous slide" at bounding box center [229, 381] width 21 height 34
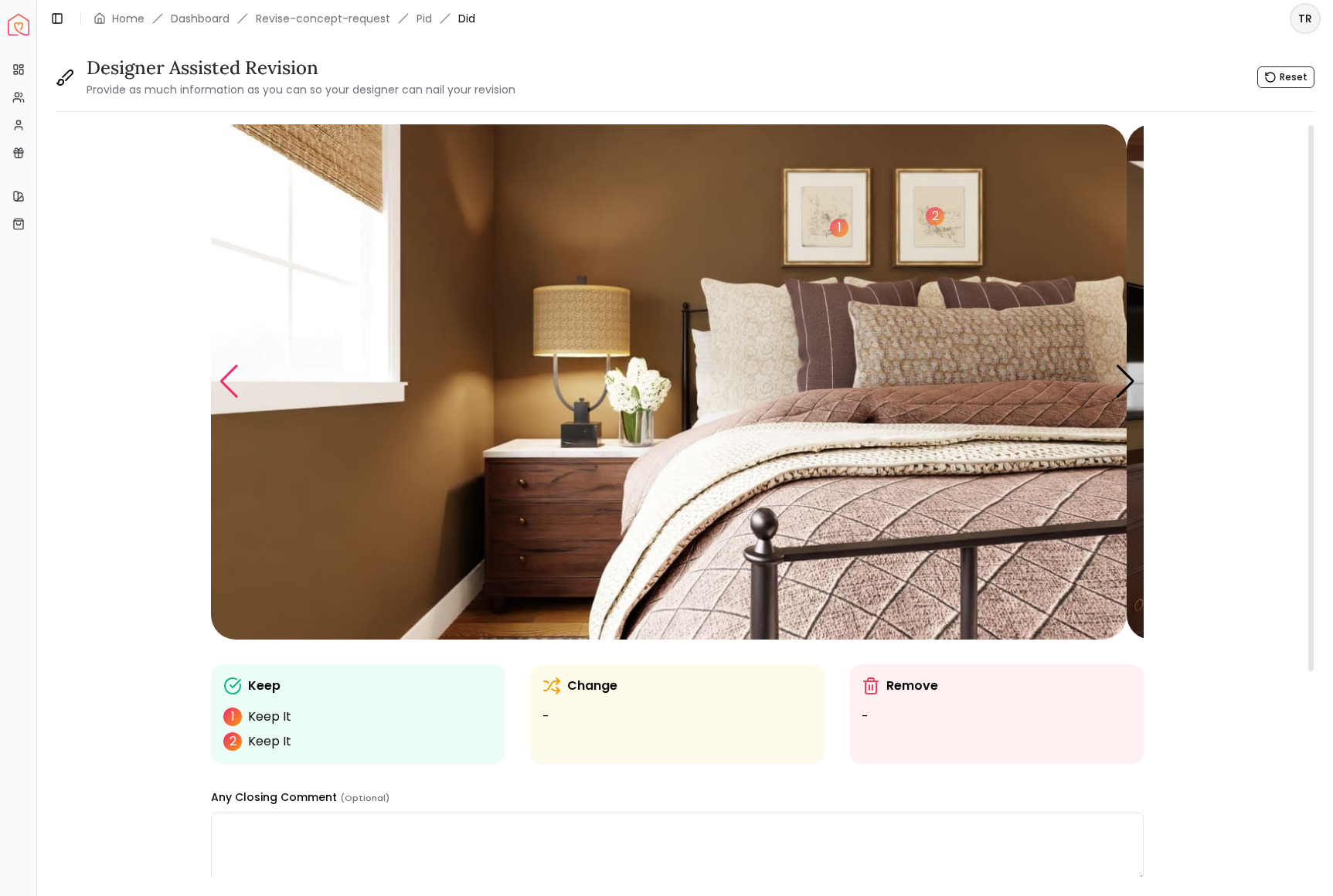
click at [238, 398] on div "Previous slide" at bounding box center [229, 381] width 21 height 34
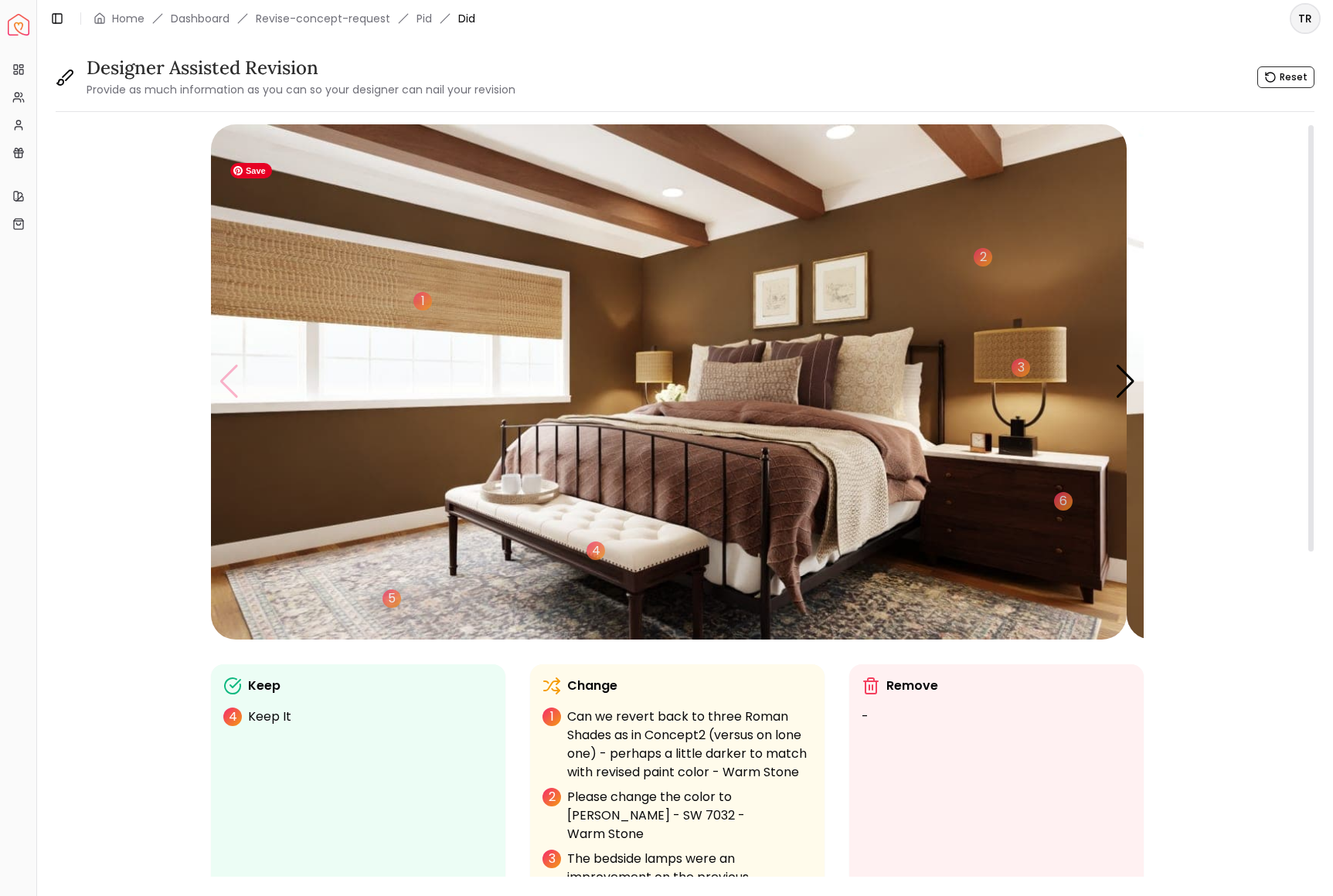
click at [238, 418] on img "1 / 6" at bounding box center [669, 381] width 915 height 515
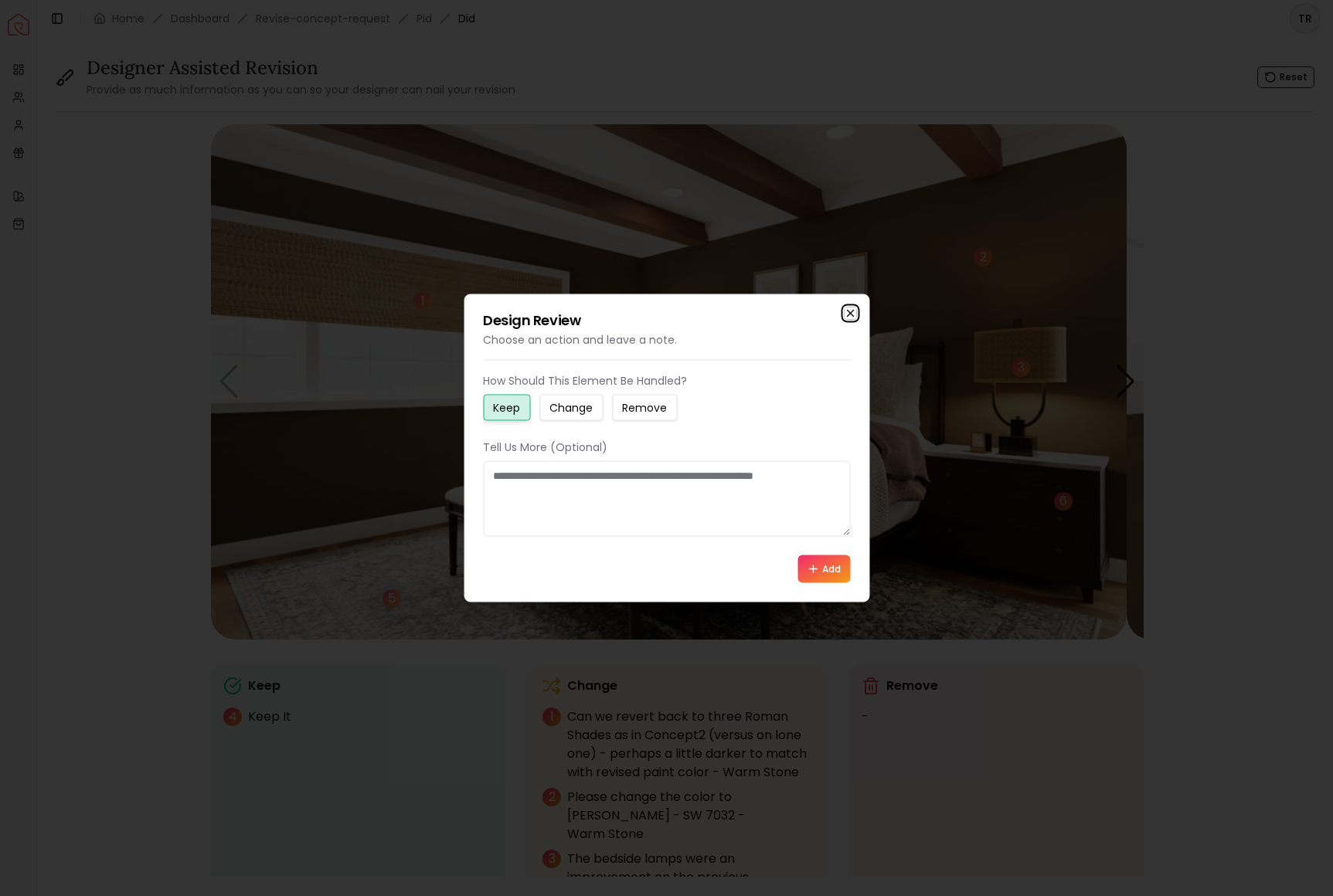
click at [844, 308] on icon "button" at bounding box center [850, 313] width 12 height 12
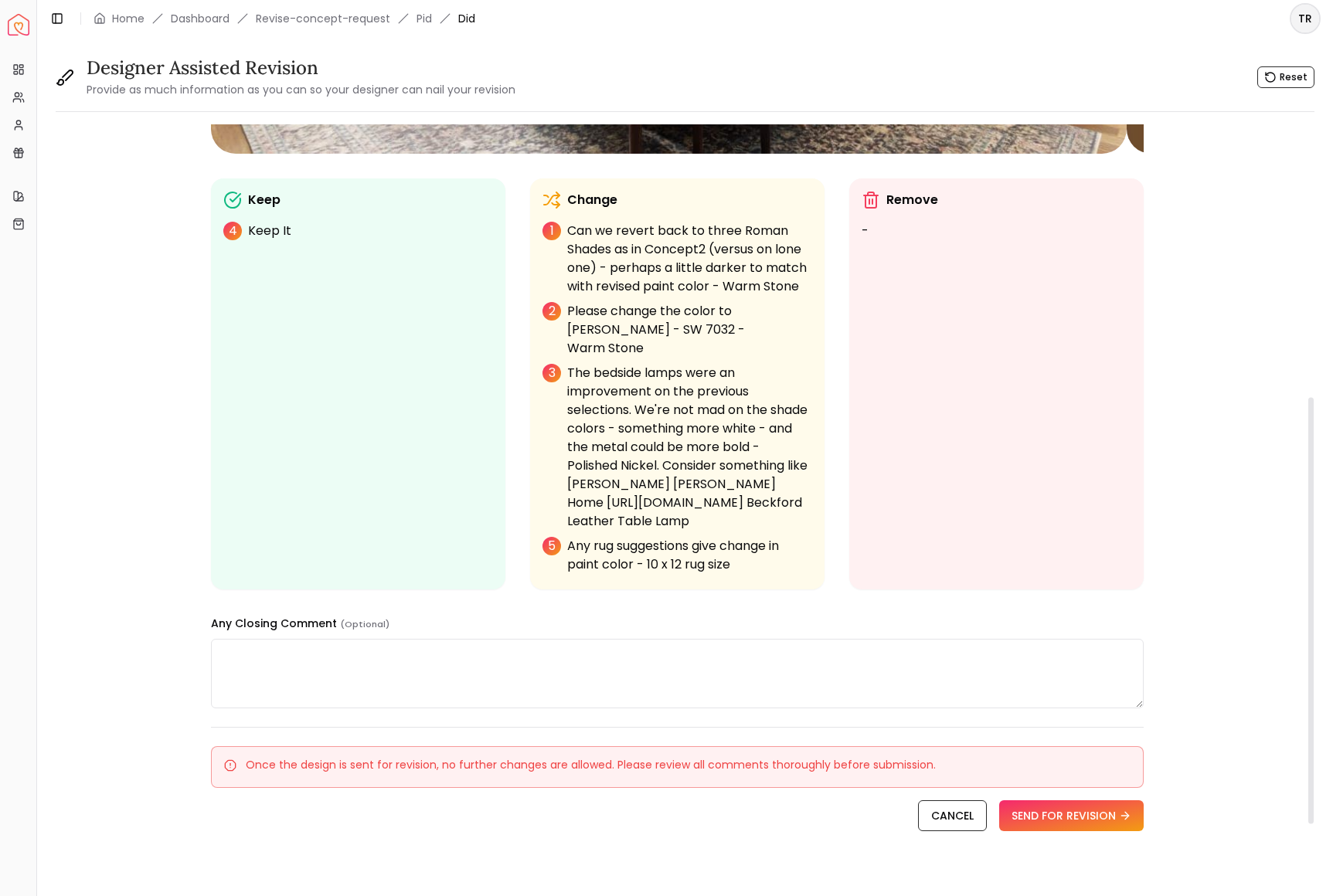
scroll to position [493, 0]
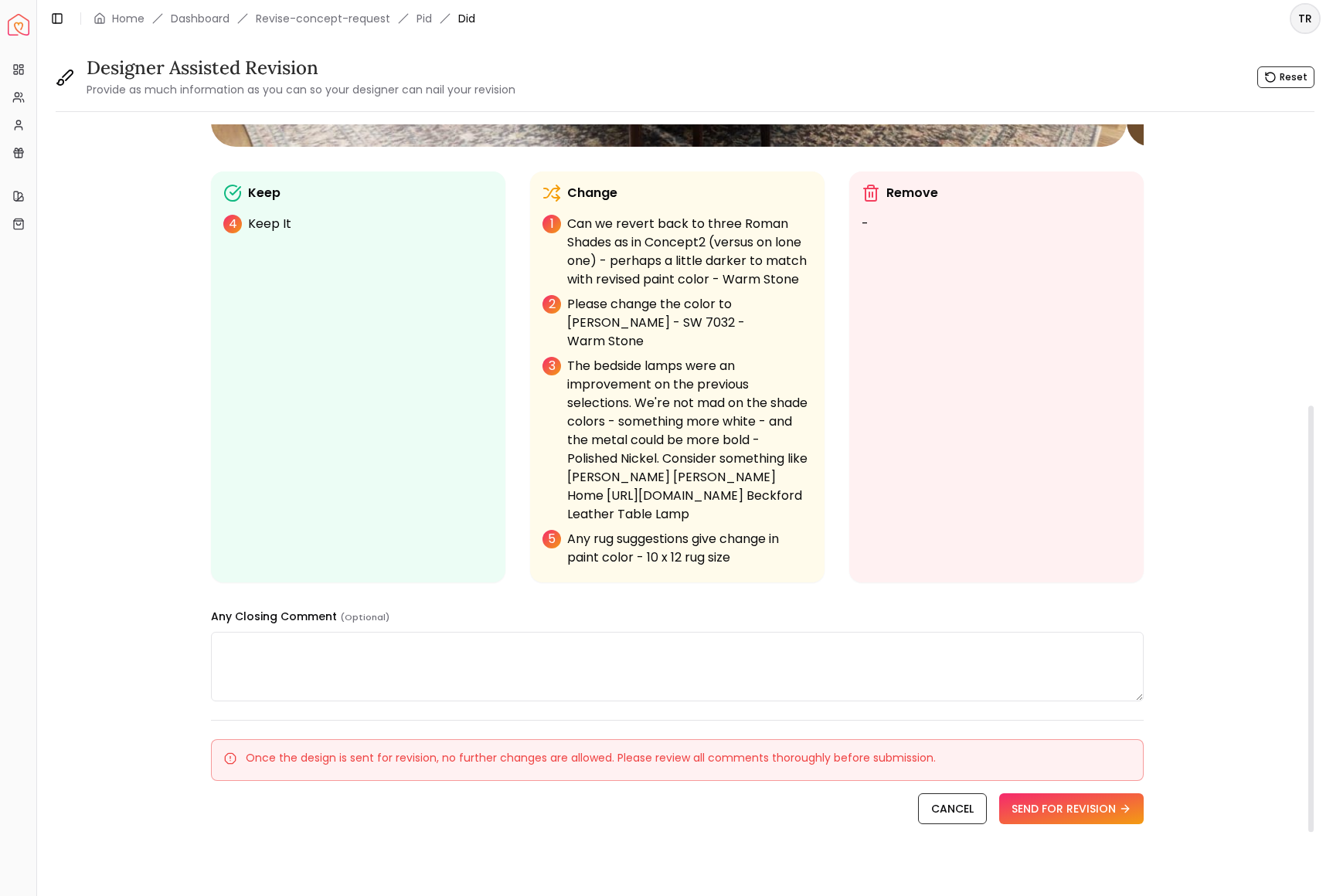
click at [717, 475] on p "The bedside lamps were an improvement on the previous selections. We're not mad…" at bounding box center [690, 440] width 245 height 167
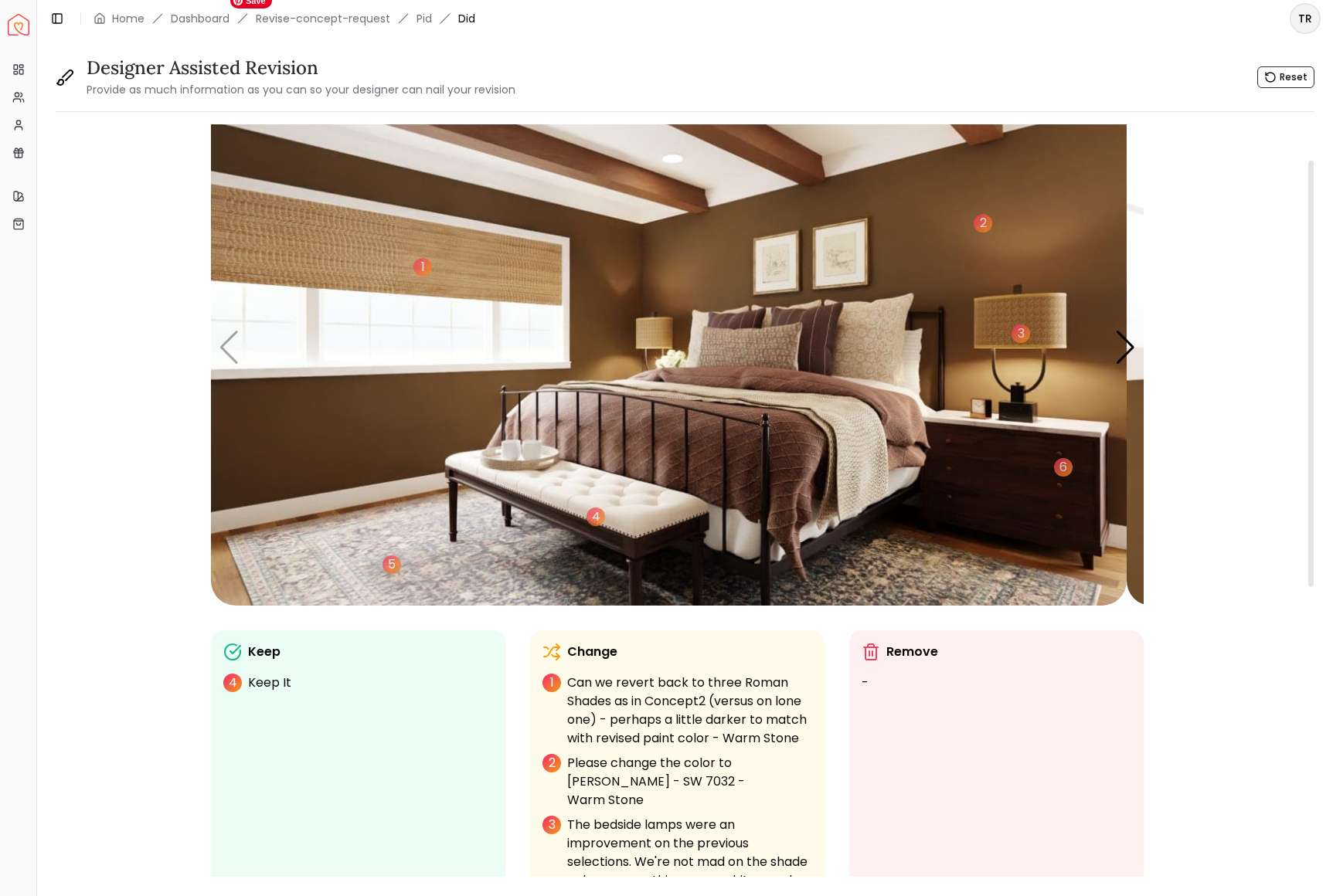
scroll to position [0, 0]
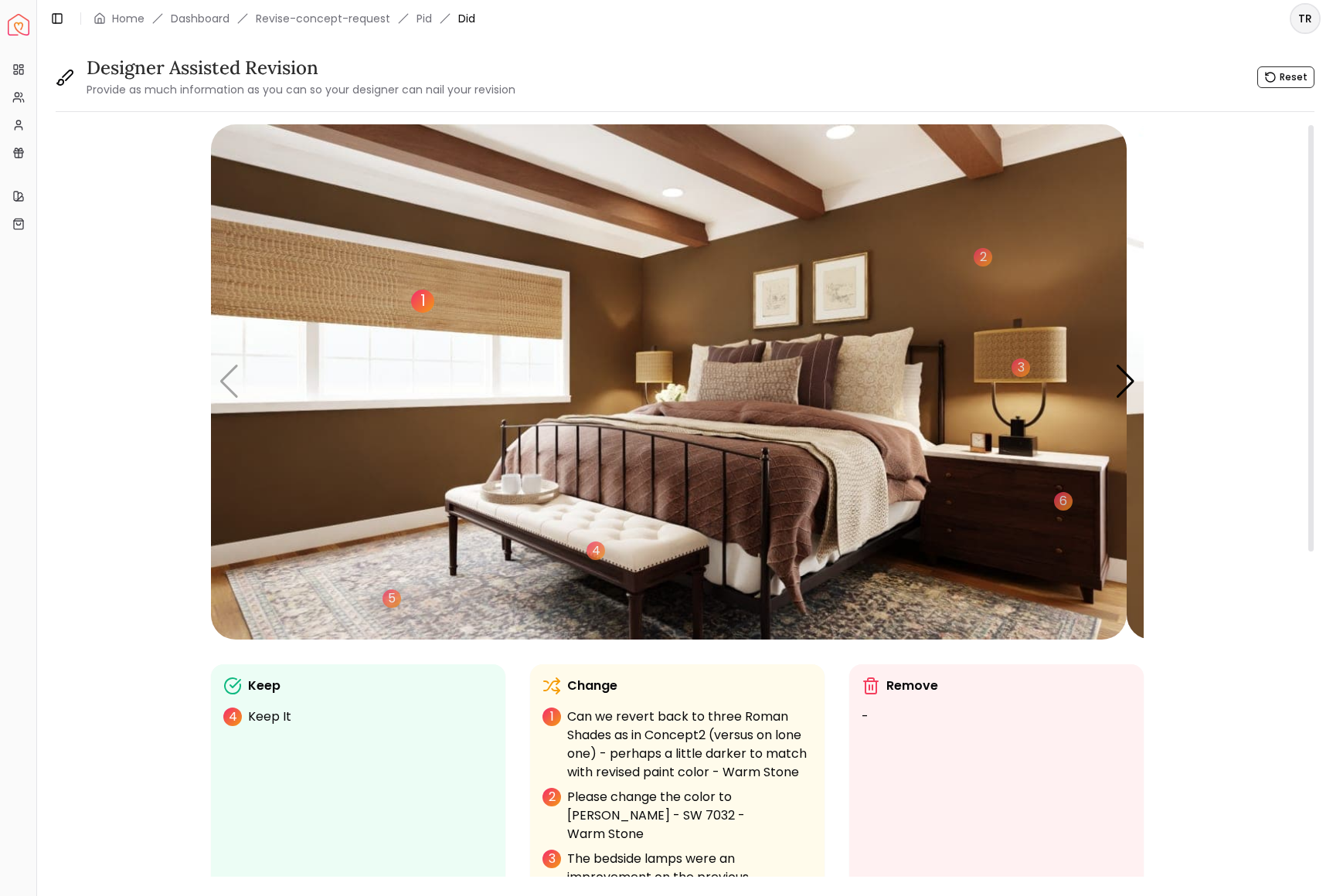
click at [434, 313] on div "1" at bounding box center [422, 301] width 23 height 23
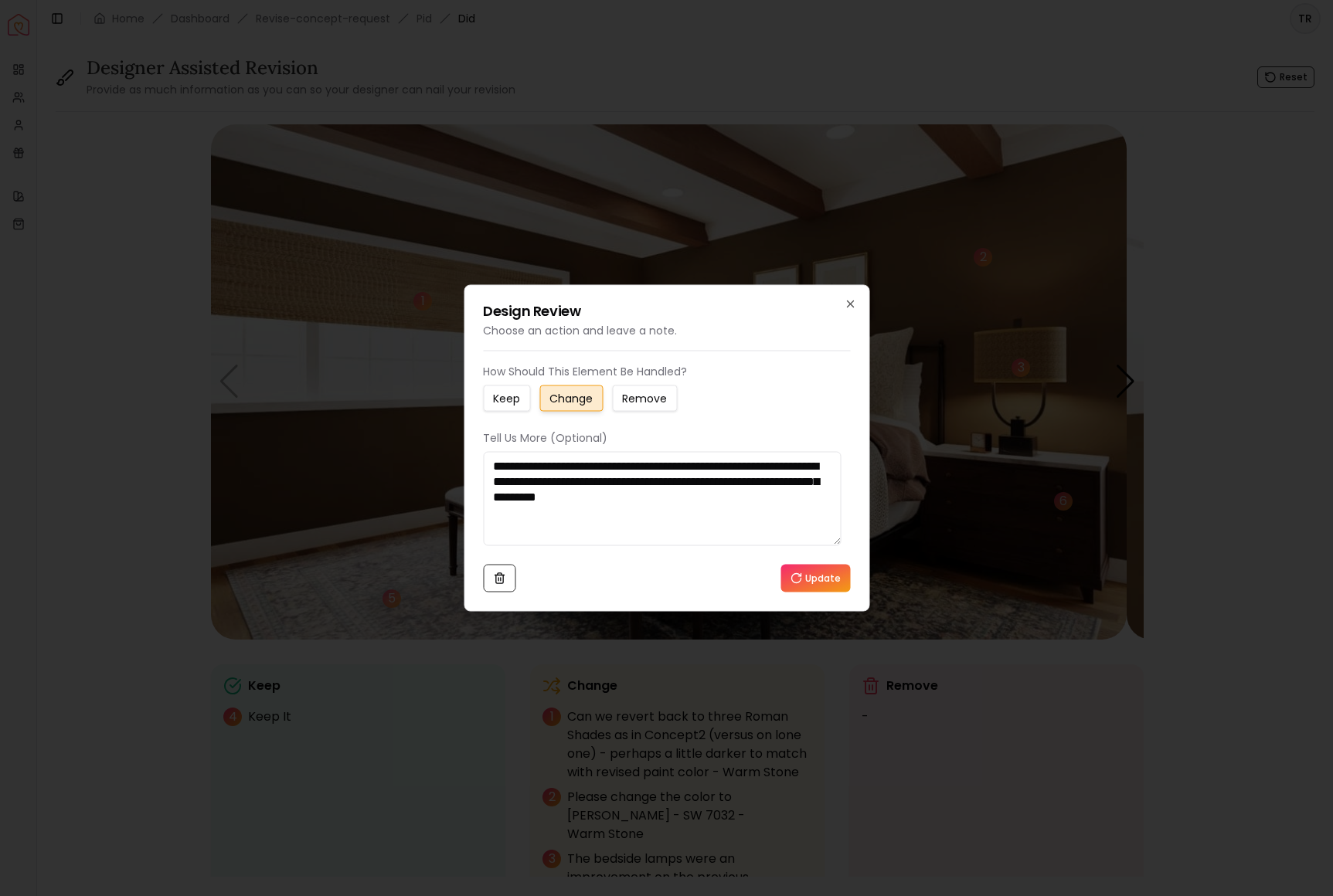
drag, startPoint x: 656, startPoint y: 503, endPoint x: 632, endPoint y: 504, distance: 24.0
click at [632, 504] on textarea "**********" at bounding box center [662, 499] width 357 height 95
type textarea "**********"
click at [806, 592] on button "Update" at bounding box center [815, 579] width 70 height 28
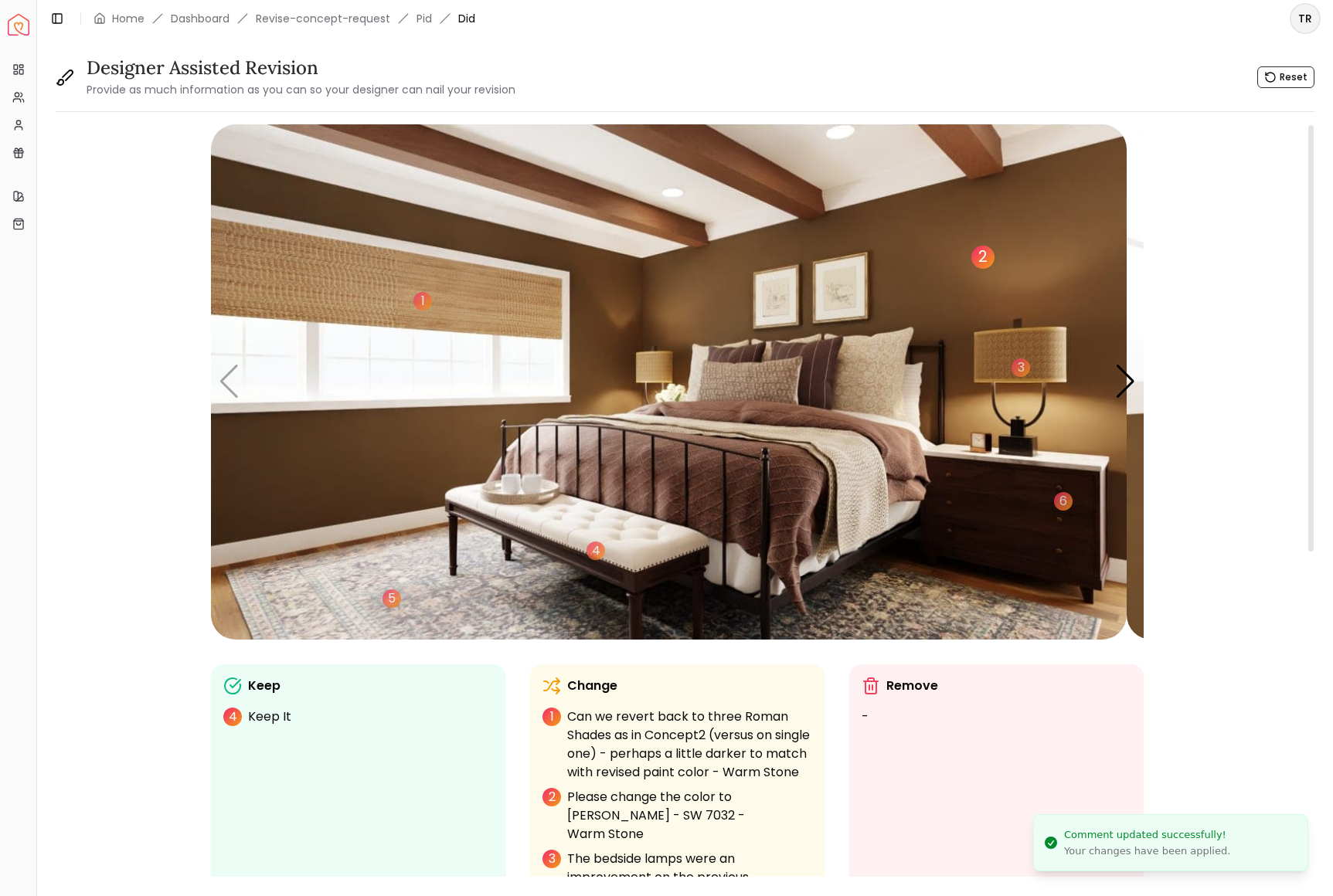
click at [995, 268] on div "2" at bounding box center [983, 257] width 23 height 23
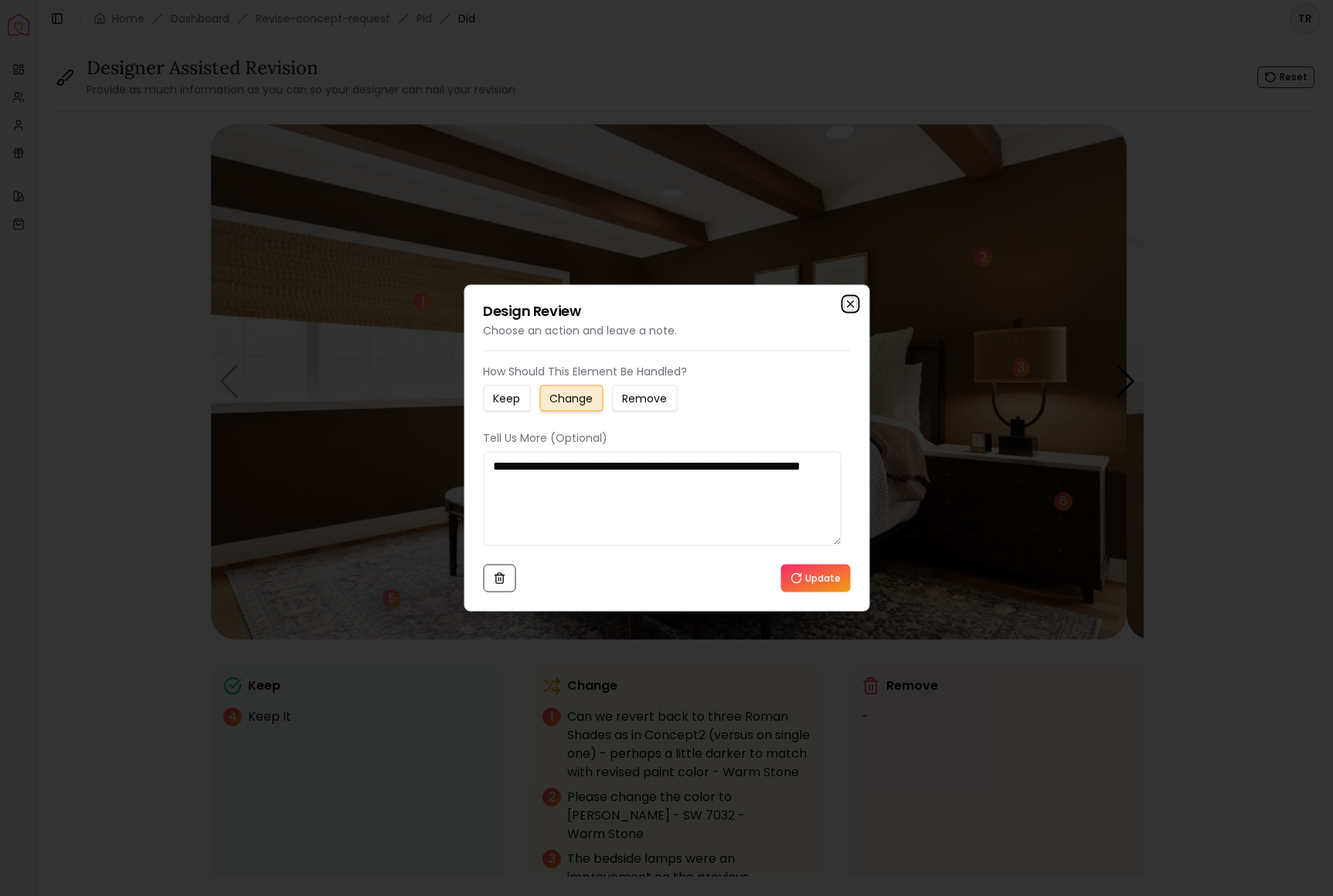
click at [846, 298] on icon "button" at bounding box center [850, 304] width 12 height 12
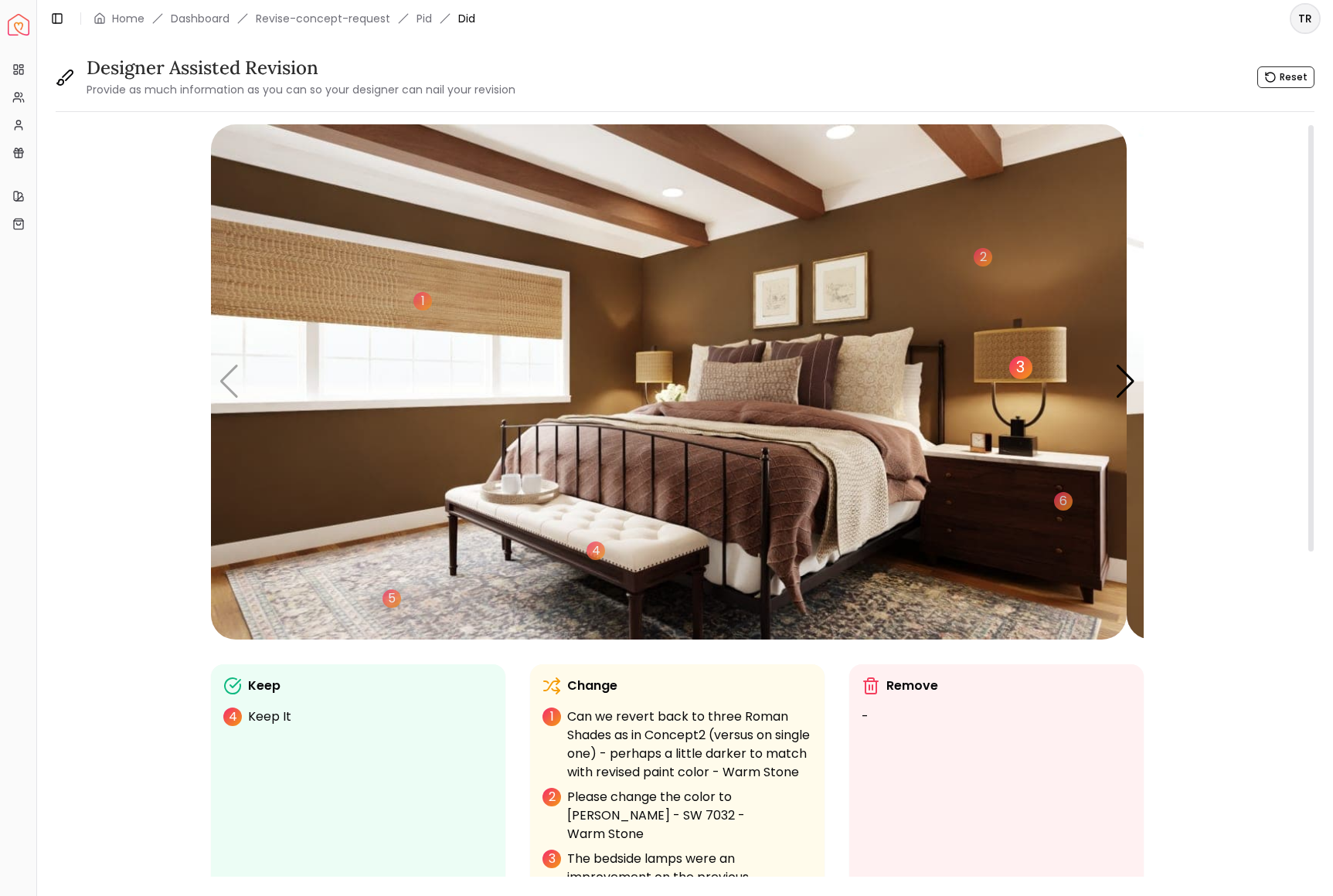
click at [1032, 379] on div "3" at bounding box center [1020, 367] width 23 height 23
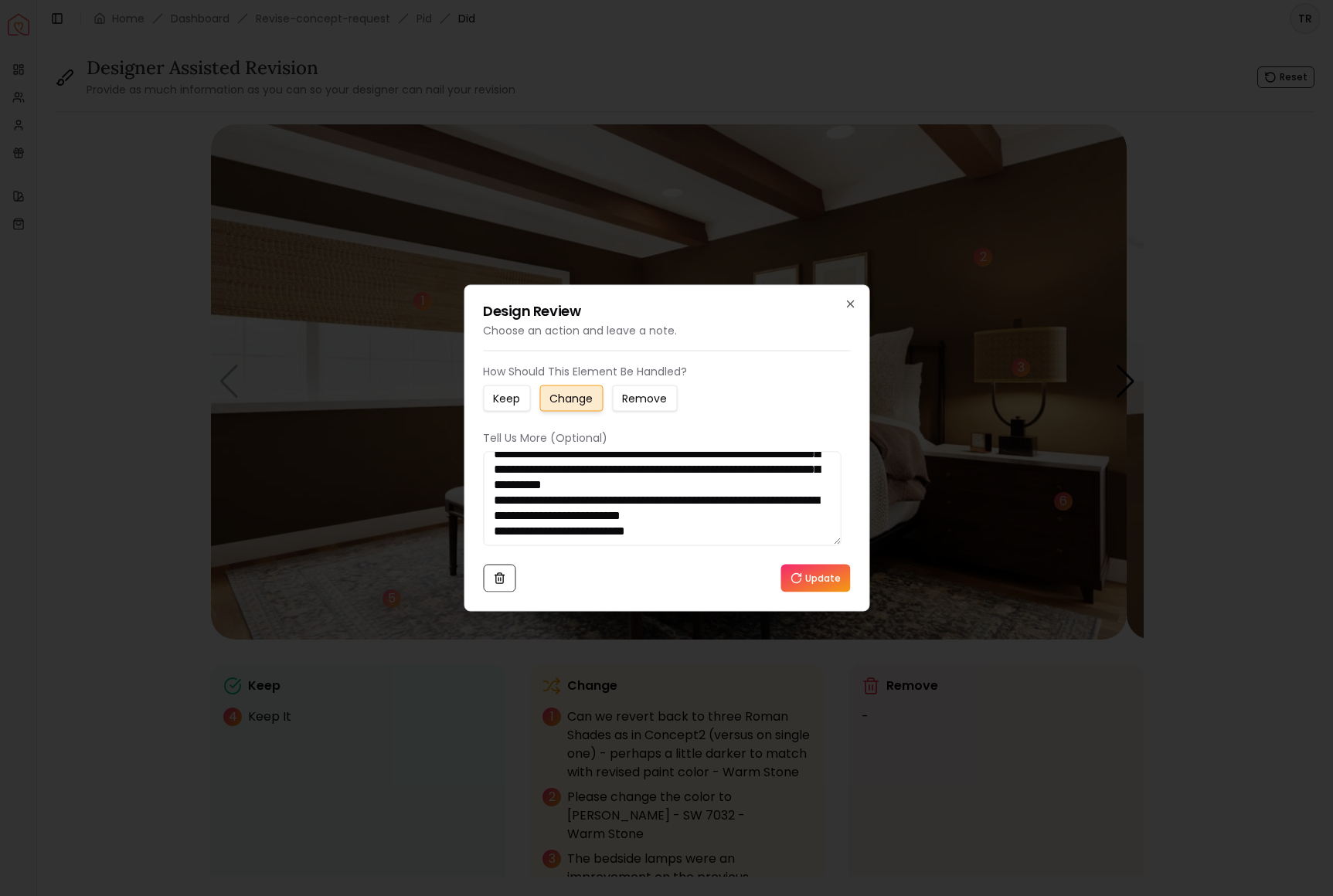
scroll to position [116, 0]
click at [802, 592] on button "Update" at bounding box center [815, 579] width 70 height 28
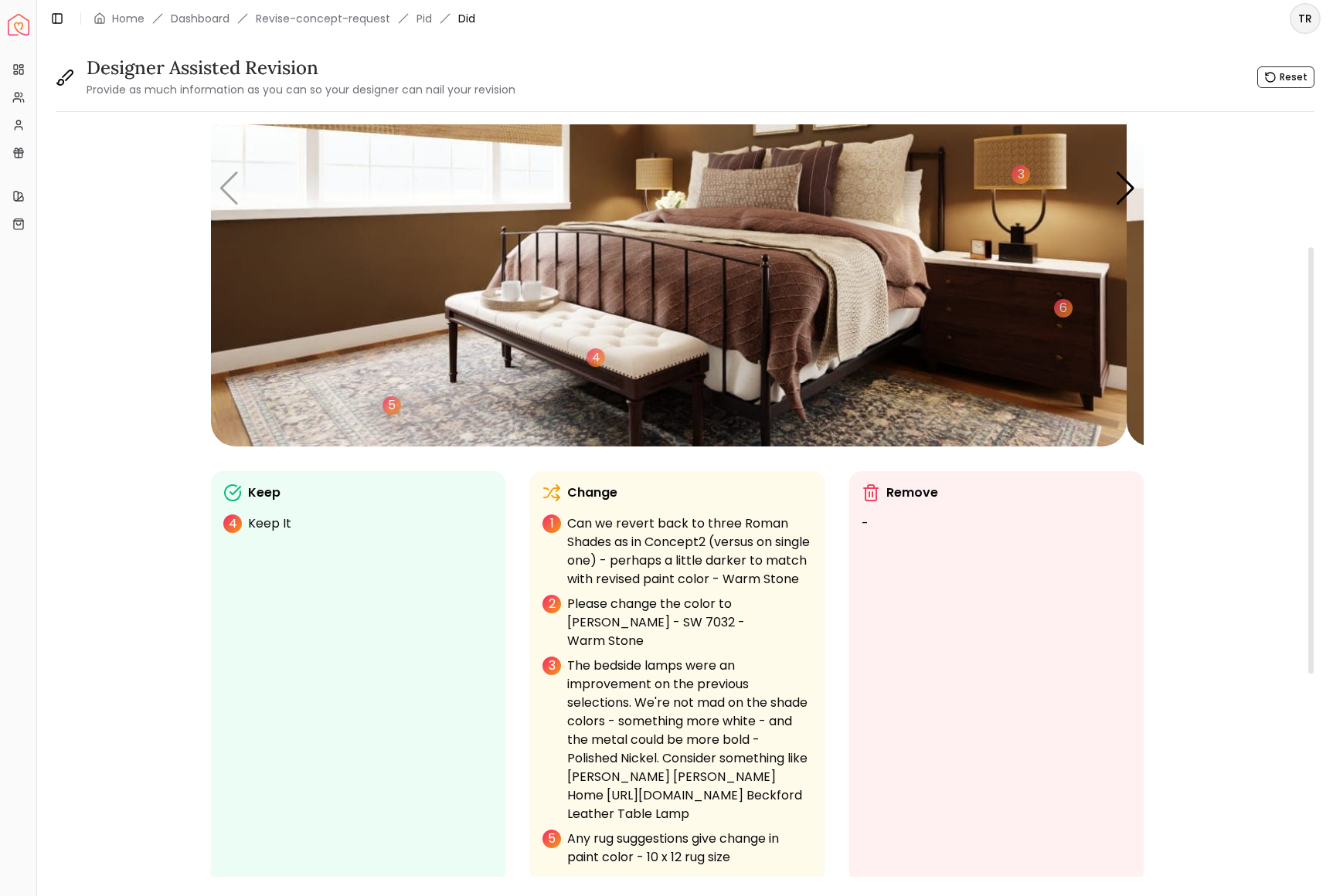
scroll to position [216, 0]
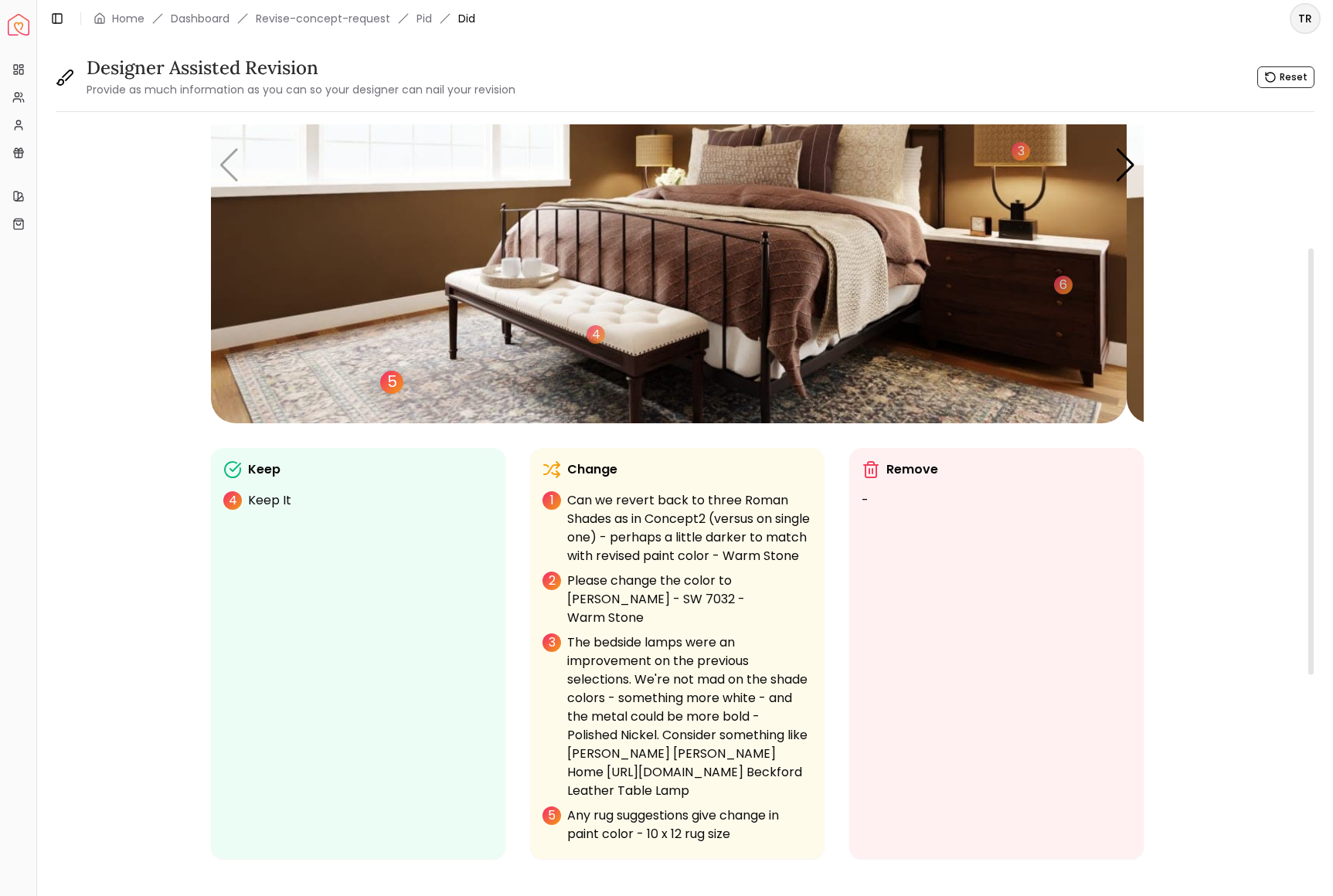
click at [403, 394] on div "5" at bounding box center [391, 382] width 23 height 23
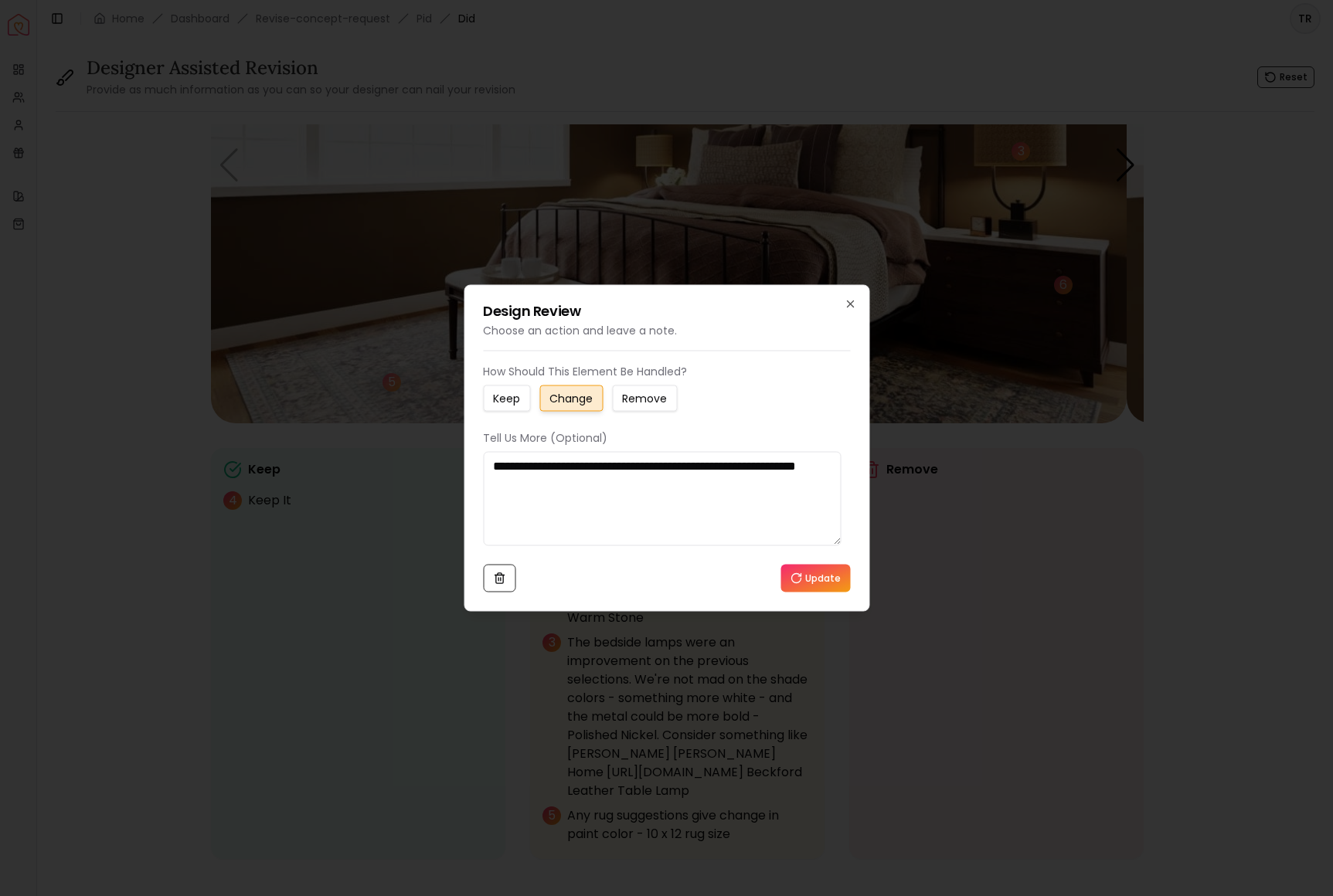
click at [622, 483] on textarea "**********" at bounding box center [662, 499] width 357 height 95
drag, startPoint x: 652, startPoint y: 484, endPoint x: 663, endPoint y: 484, distance: 11.0
click at [653, 484] on textarea "**********" at bounding box center [662, 499] width 357 height 95
type textarea "**********"
click at [814, 592] on button "Update" at bounding box center [815, 579] width 70 height 28
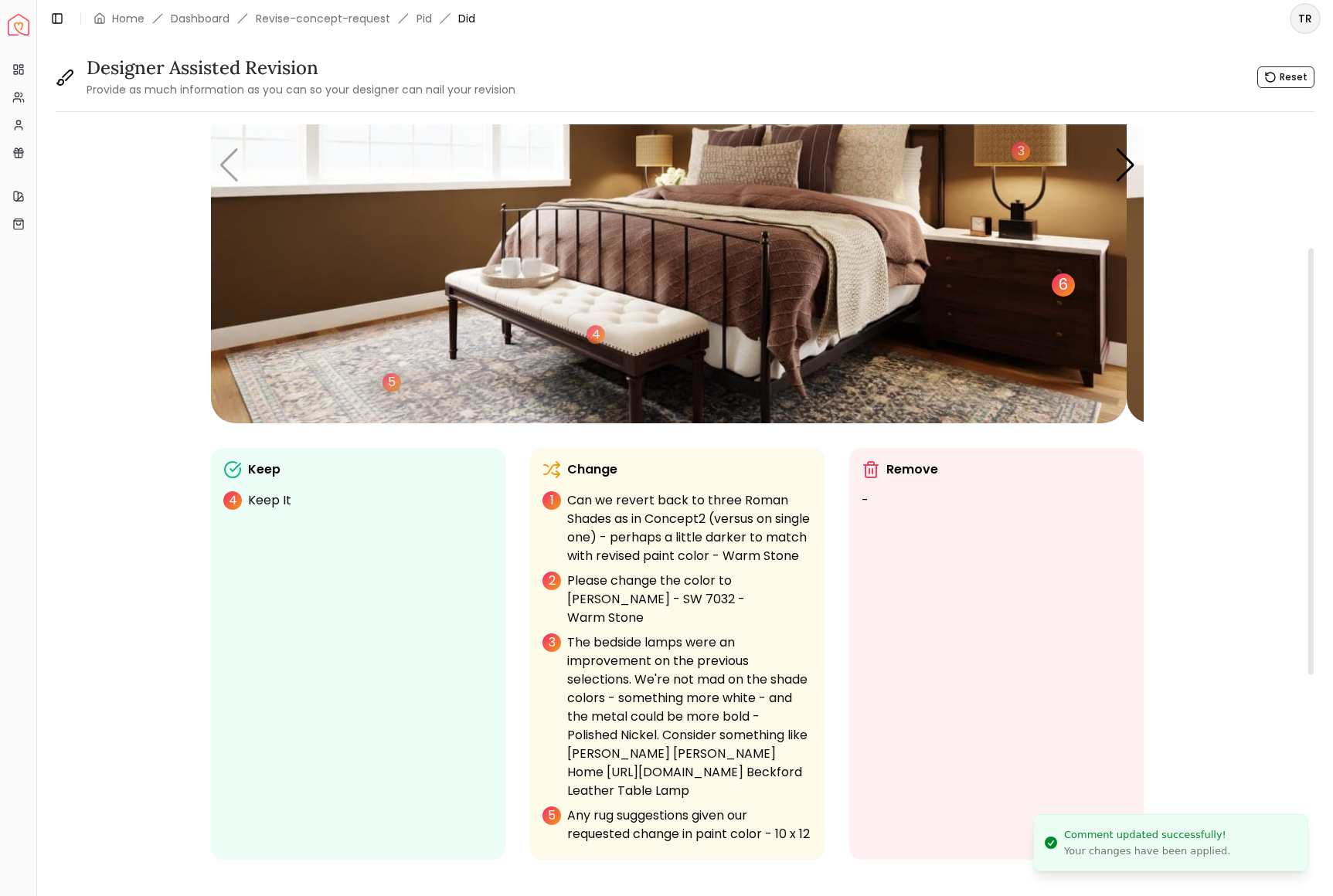
click at [1075, 297] on div "6" at bounding box center [1063, 285] width 23 height 23
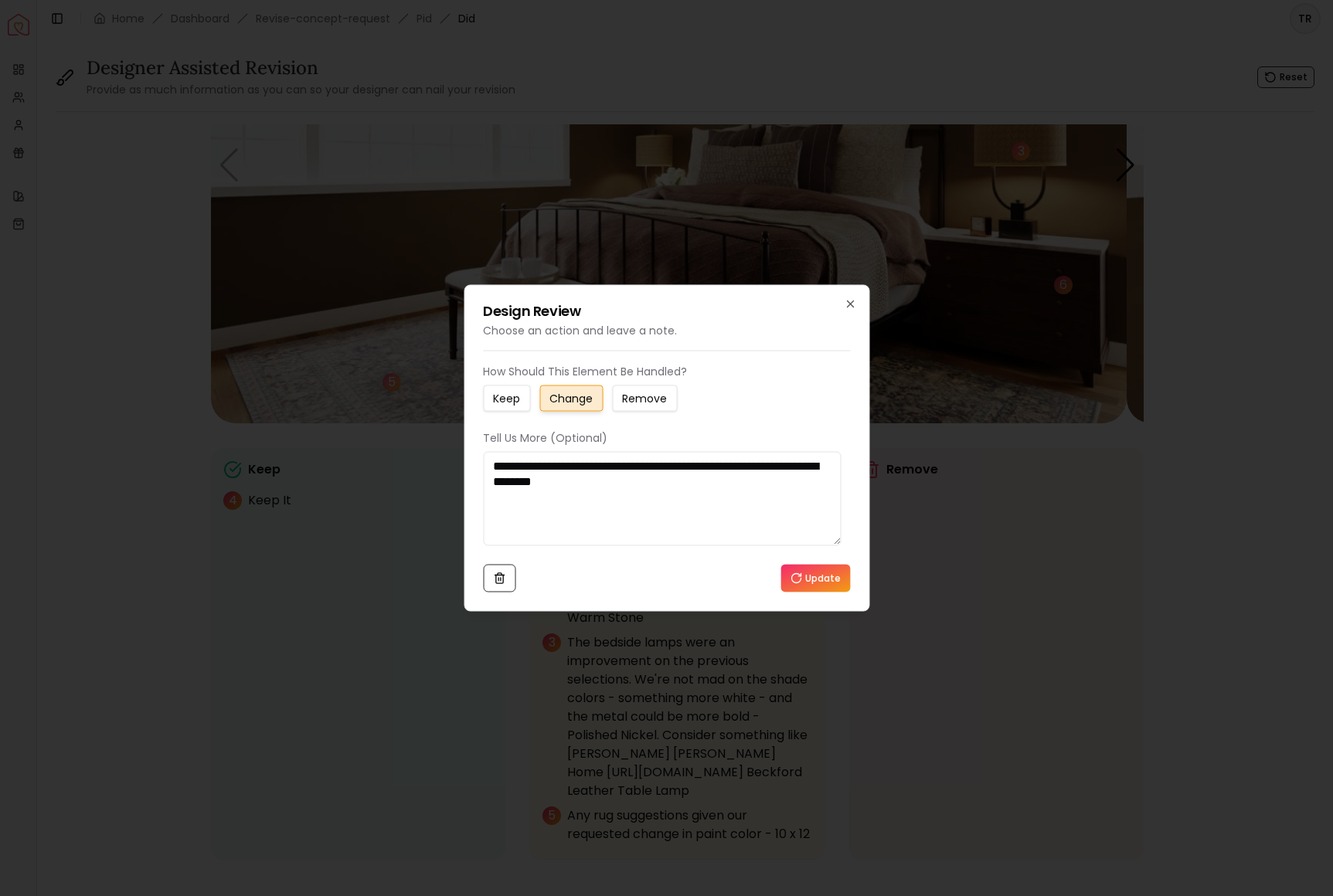
click at [805, 592] on button "Update" at bounding box center [815, 579] width 70 height 28
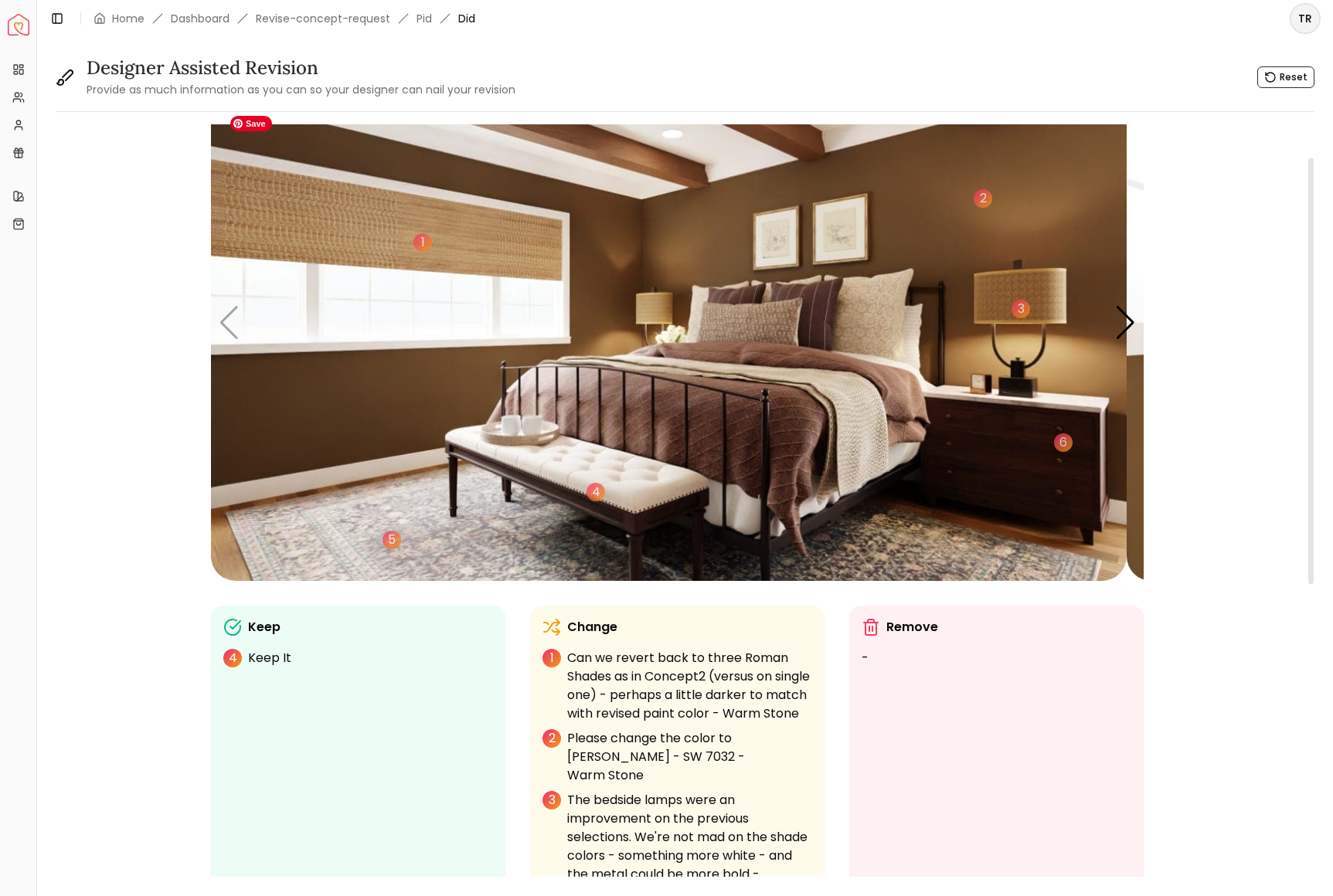
scroll to position [57, 0]
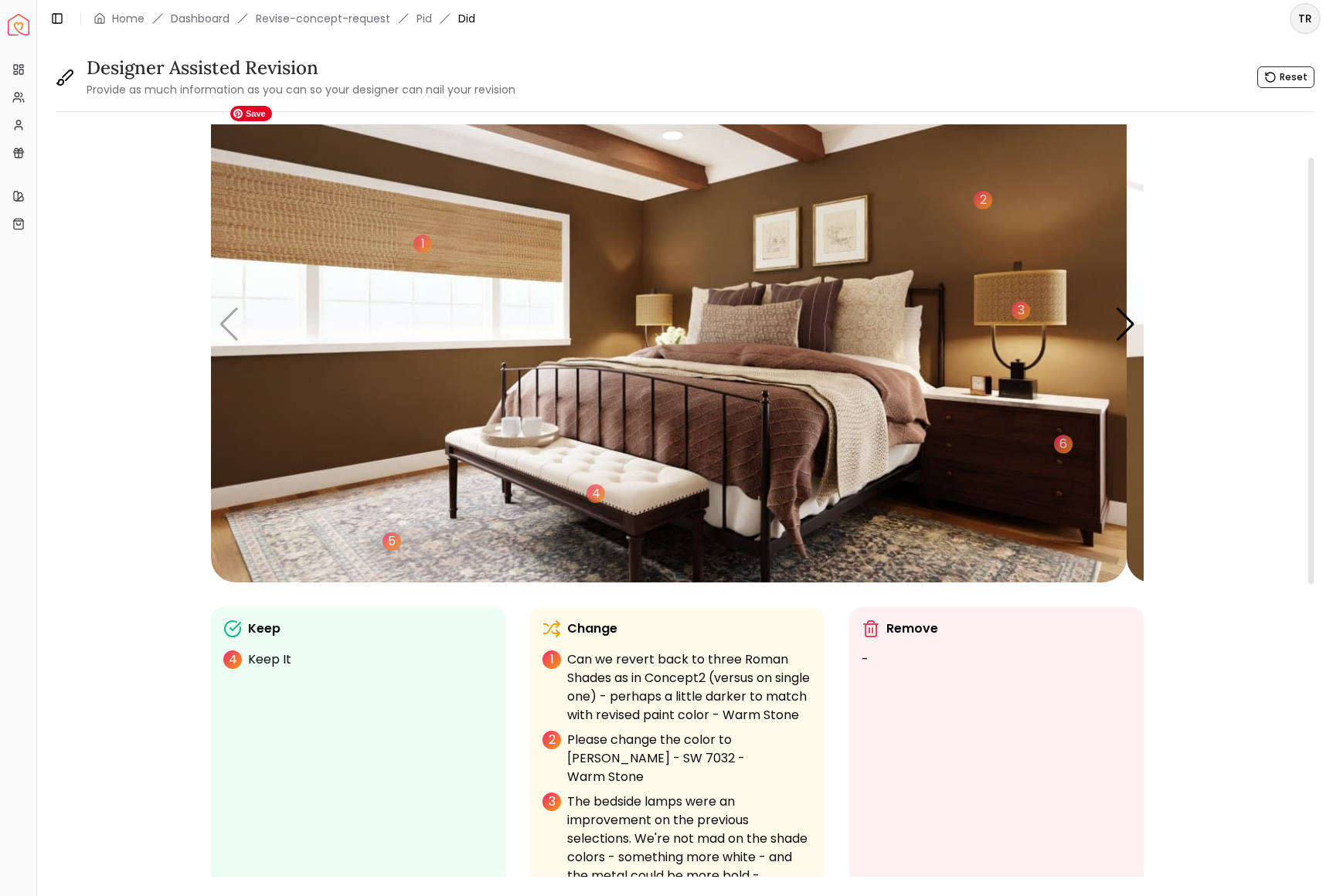
drag, startPoint x: 1121, startPoint y: 364, endPoint x: 1095, endPoint y: 402, distance: 46.0
click at [1095, 402] on div "1 2 3 4 5 6 1 2 1 2 3 4 5 6 7 1 1 2 3 4 5" at bounding box center [677, 325] width 933 height 515
click at [1121, 341] on div "Next slide" at bounding box center [1125, 325] width 21 height 34
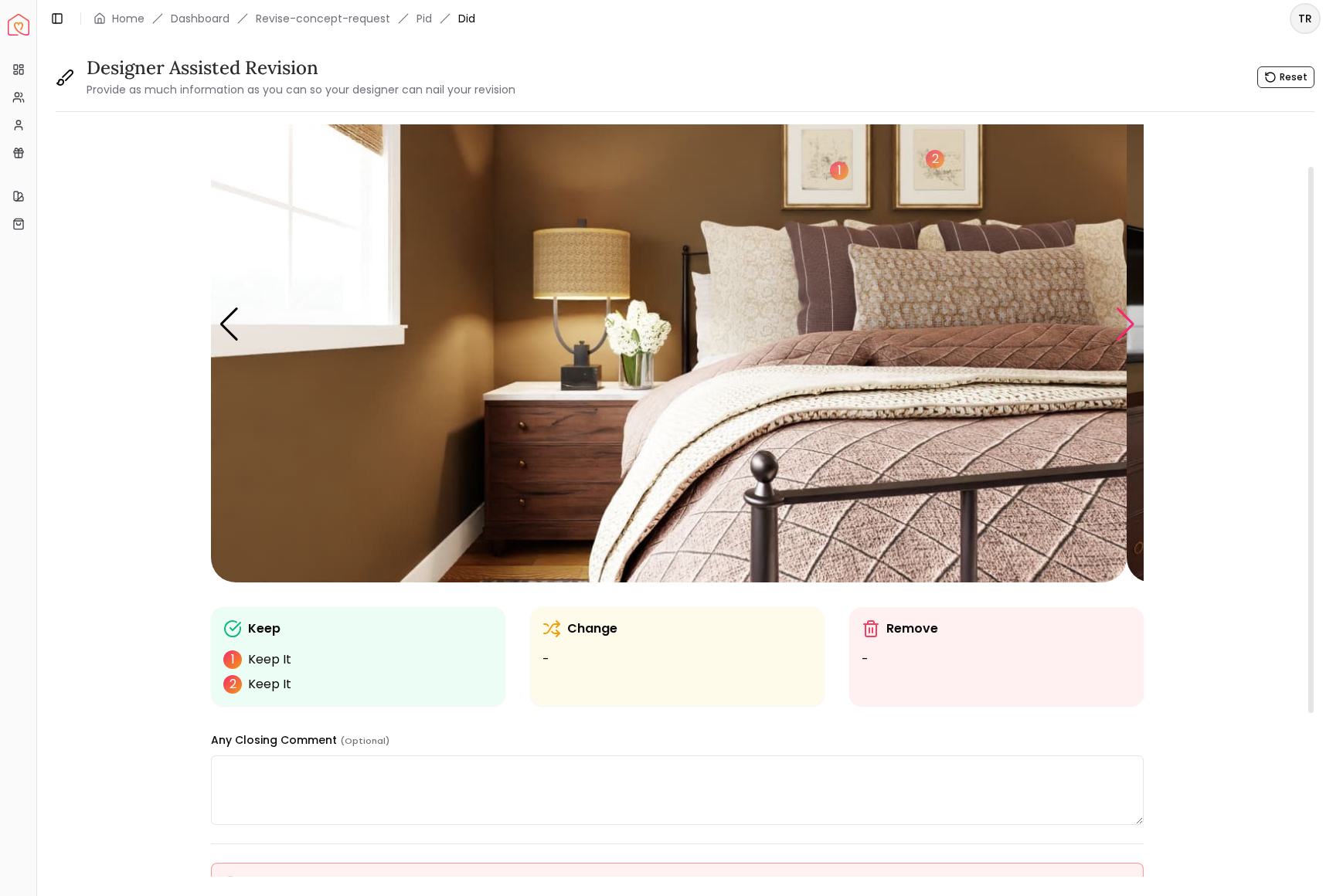
click at [1121, 341] on div "Next slide" at bounding box center [1125, 325] width 21 height 34
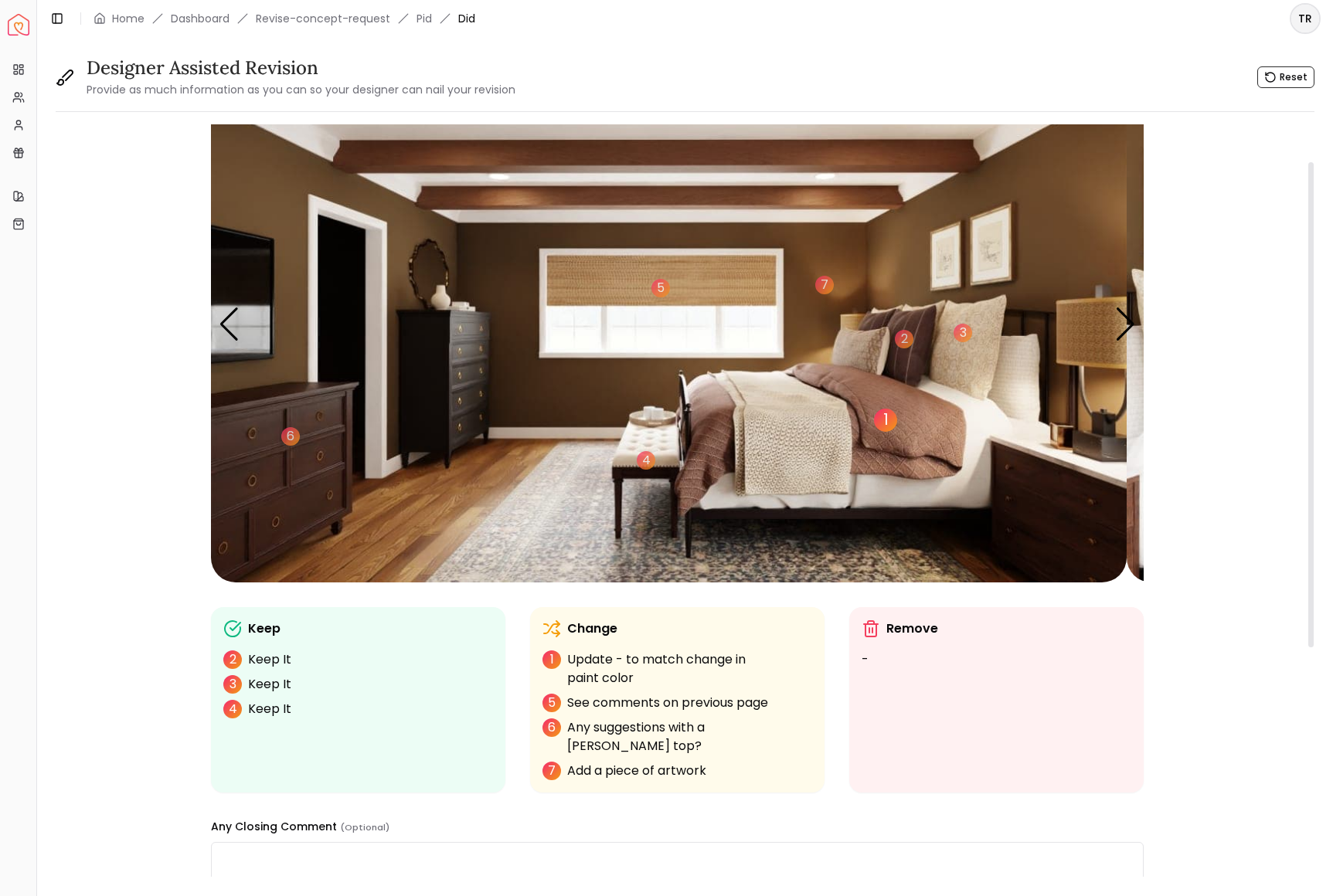
click at [896, 432] on div "1" at bounding box center [885, 420] width 23 height 23
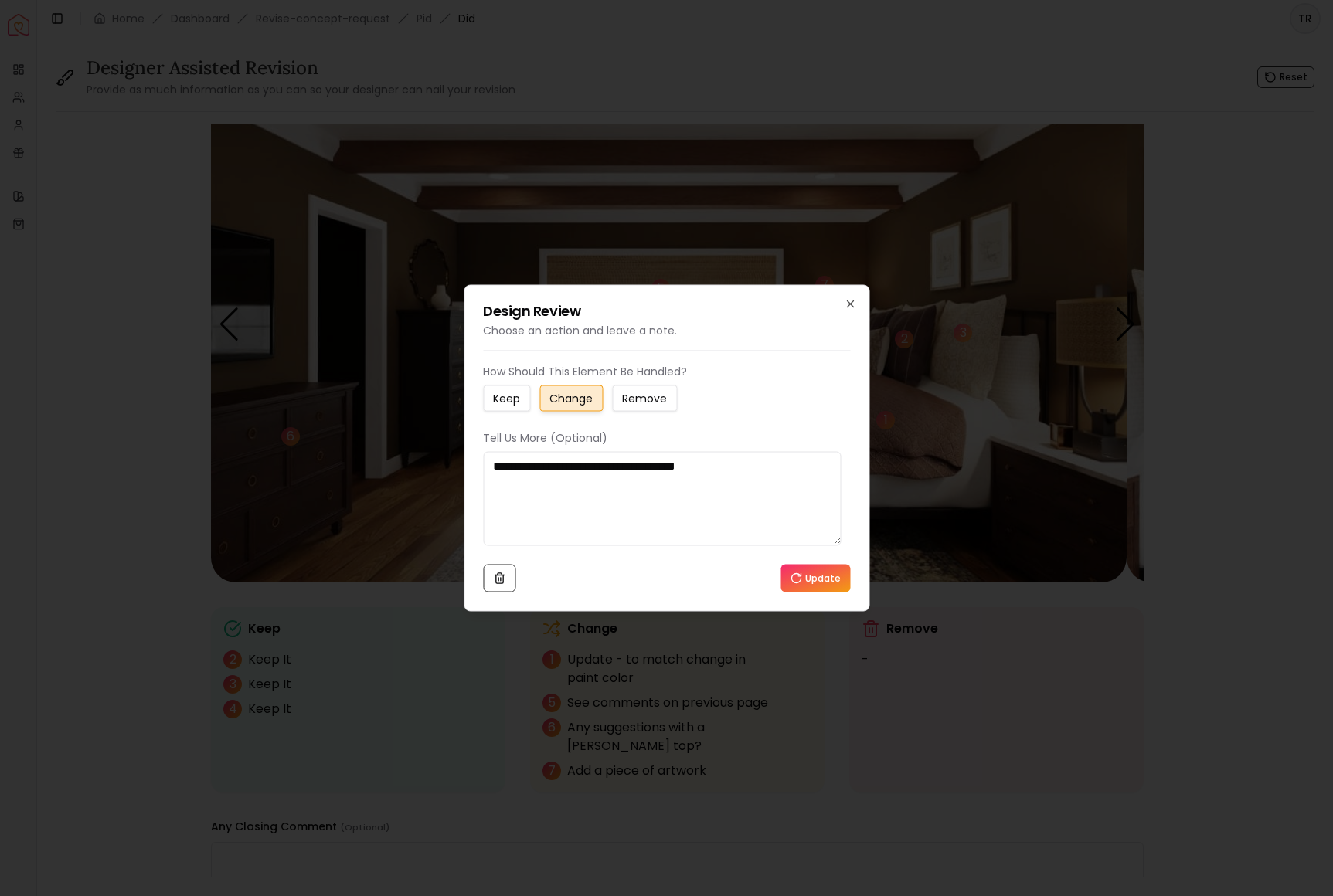
drag, startPoint x: 500, startPoint y: 482, endPoint x: 798, endPoint y: 483, distance: 298.0
click at [798, 483] on textarea "**********" at bounding box center [662, 499] width 357 height 95
type textarea "**********"
click at [824, 592] on button "Update" at bounding box center [815, 579] width 70 height 28
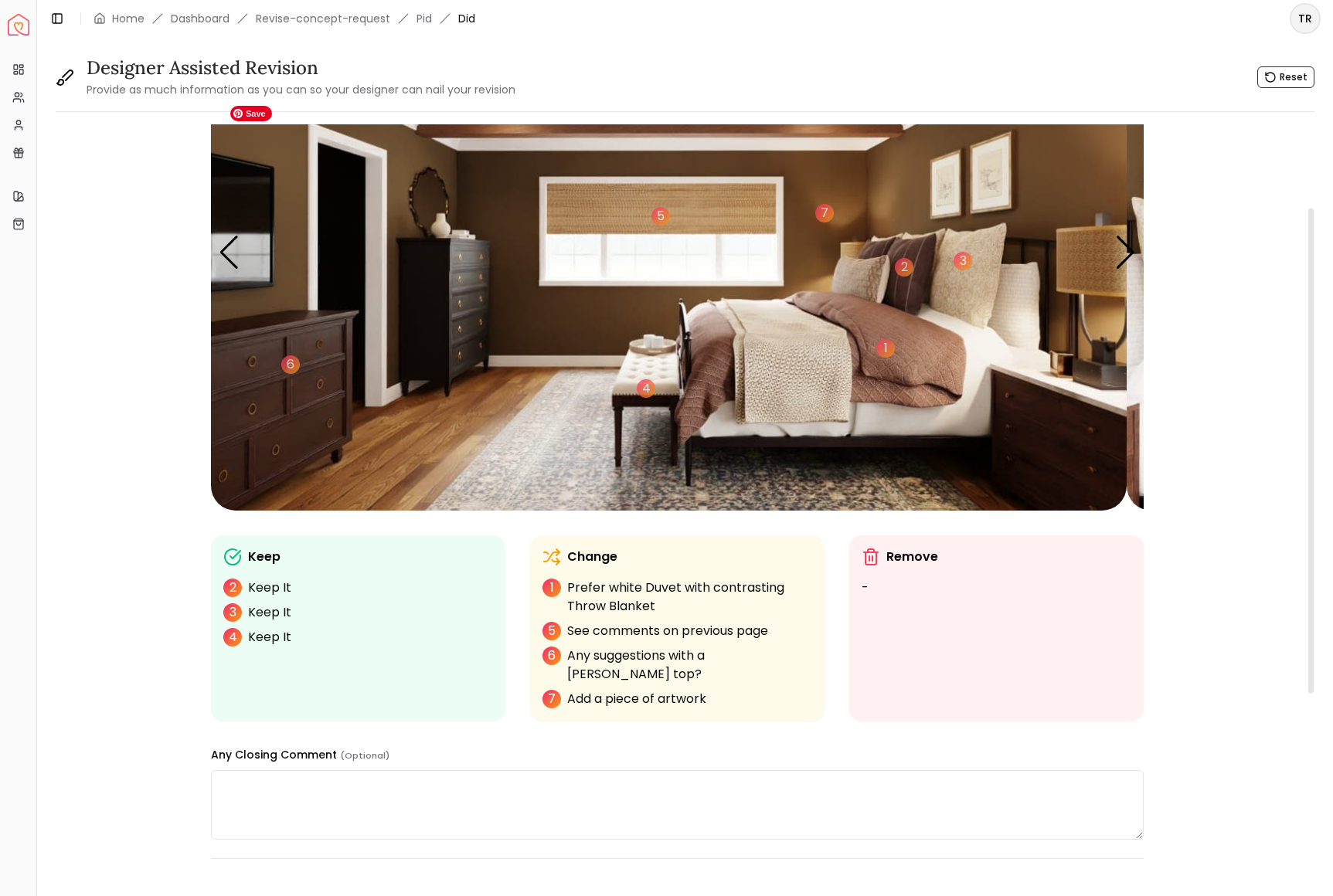
scroll to position [128, 0]
click at [302, 377] on div "6" at bounding box center [290, 365] width 23 height 23
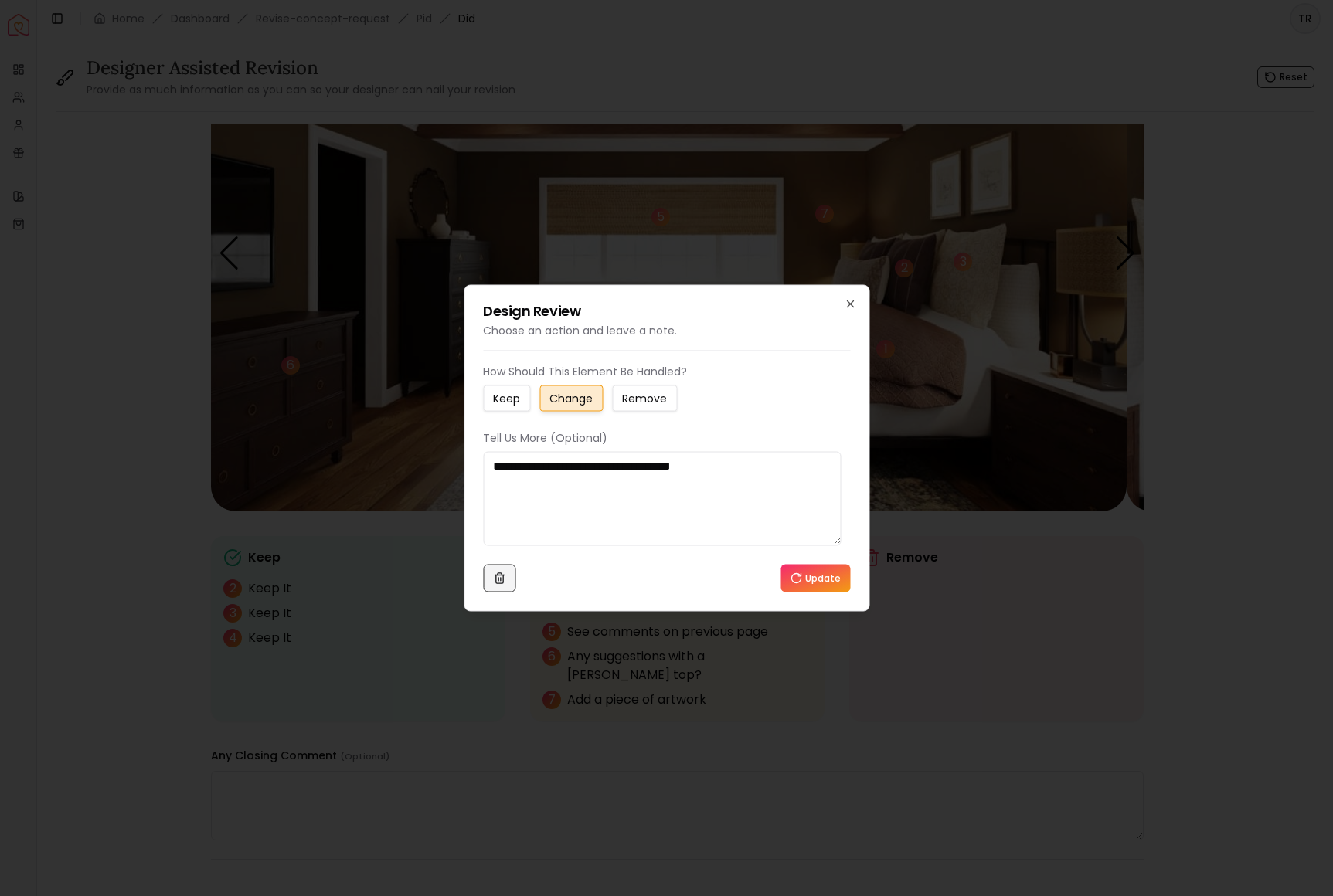
click at [500, 581] on line at bounding box center [500, 579] width 0 height 3
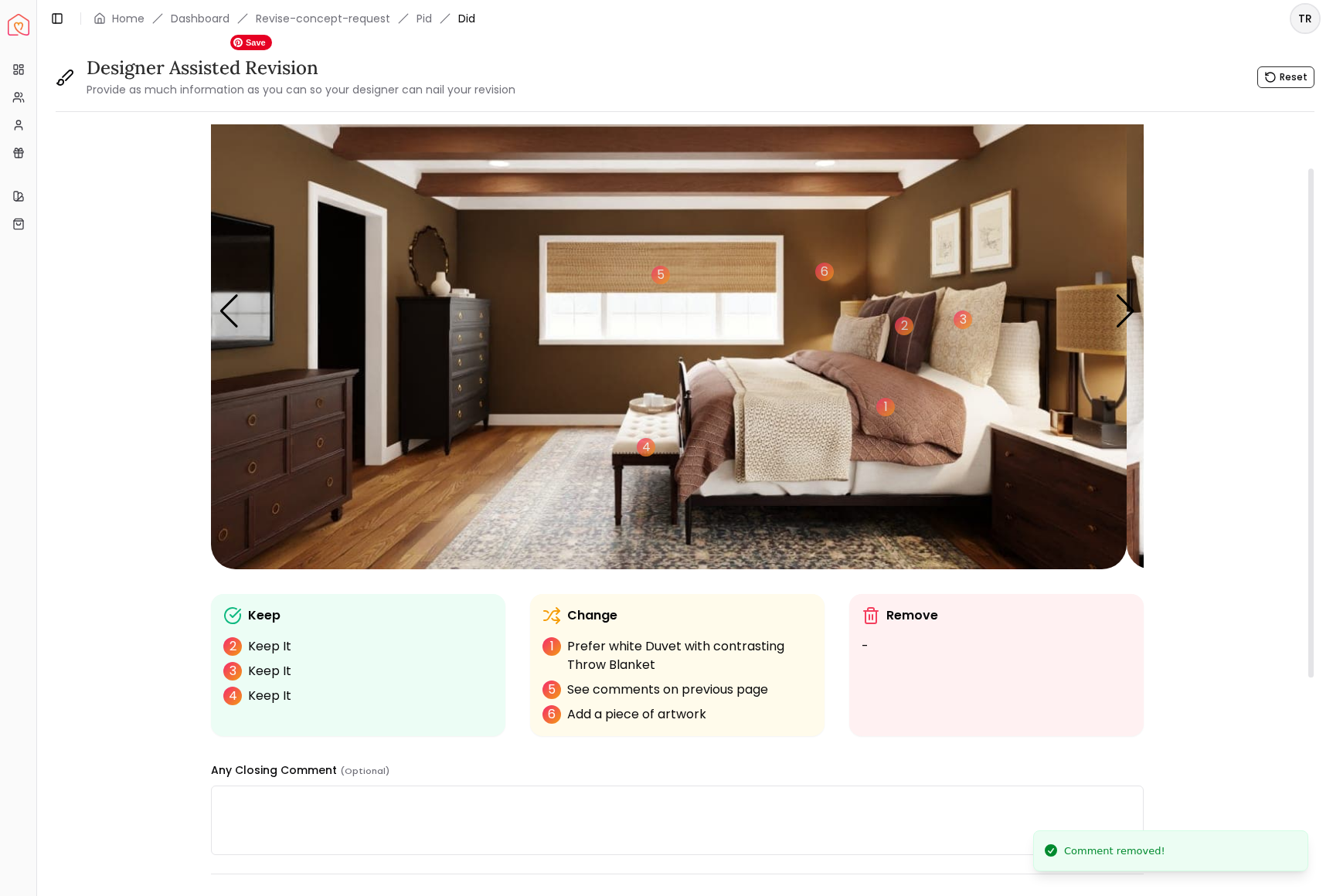
scroll to position [58, 0]
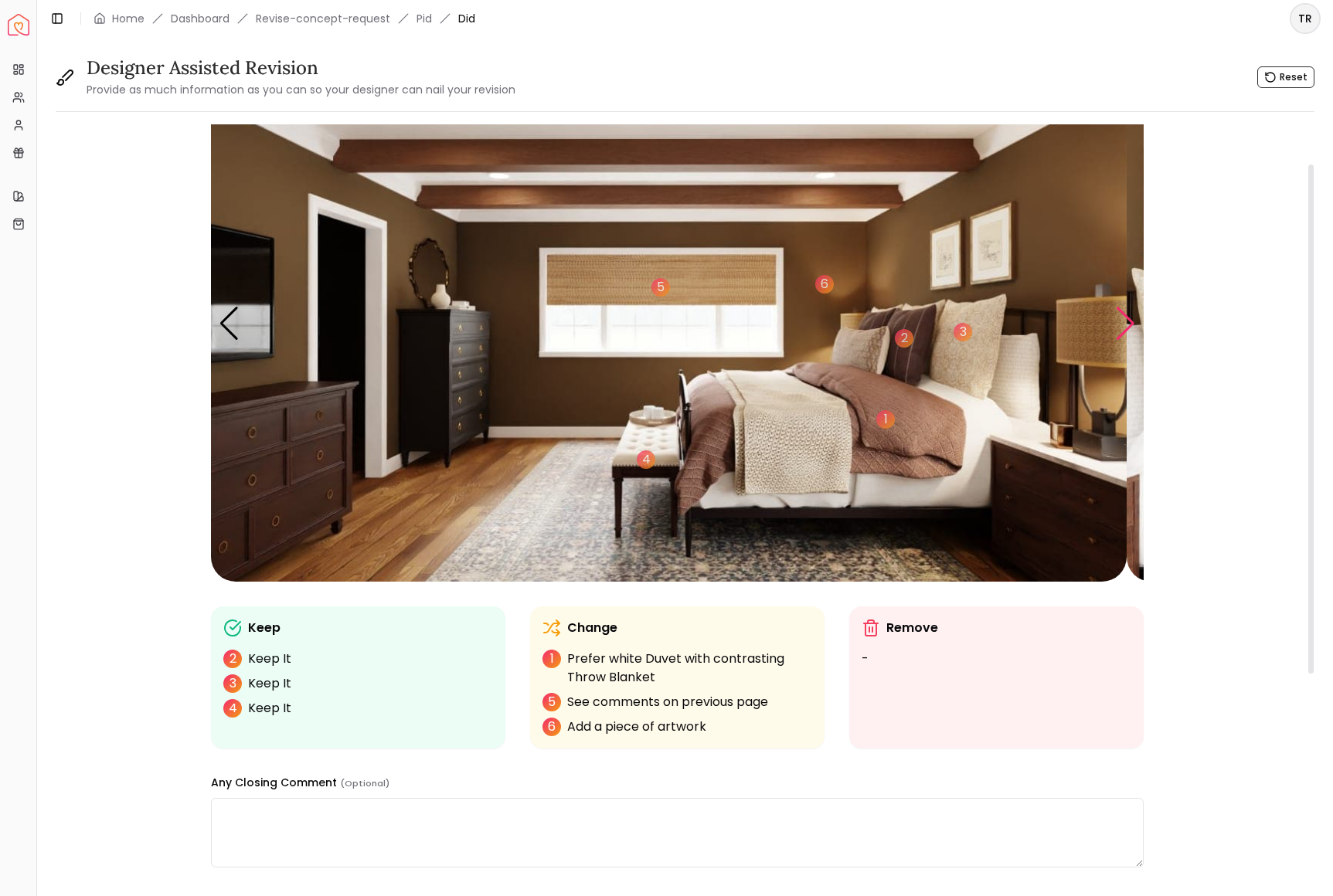
click at [1117, 341] on div "Next slide" at bounding box center [1125, 324] width 21 height 34
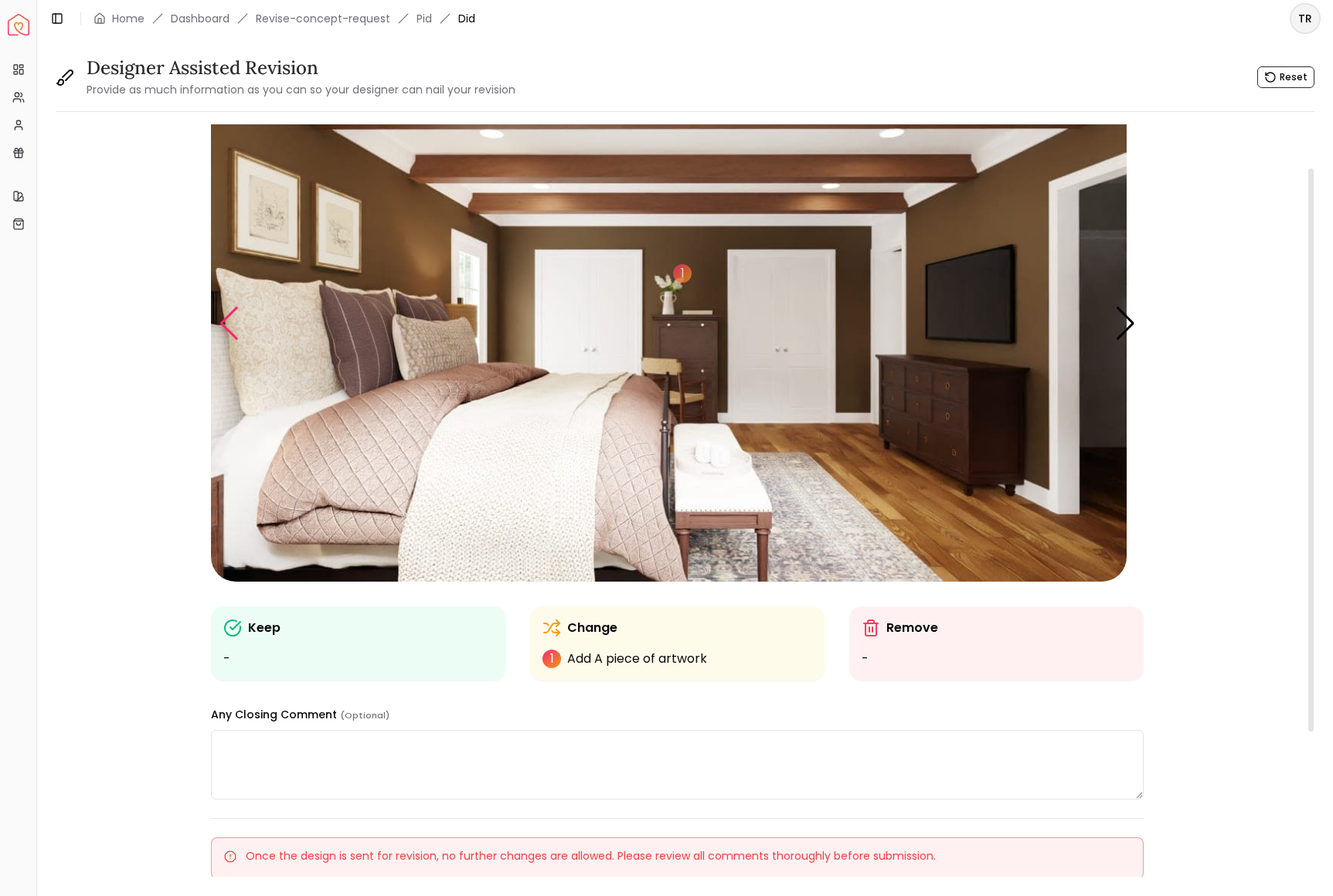
click at [235, 341] on div "Previous slide" at bounding box center [229, 324] width 21 height 34
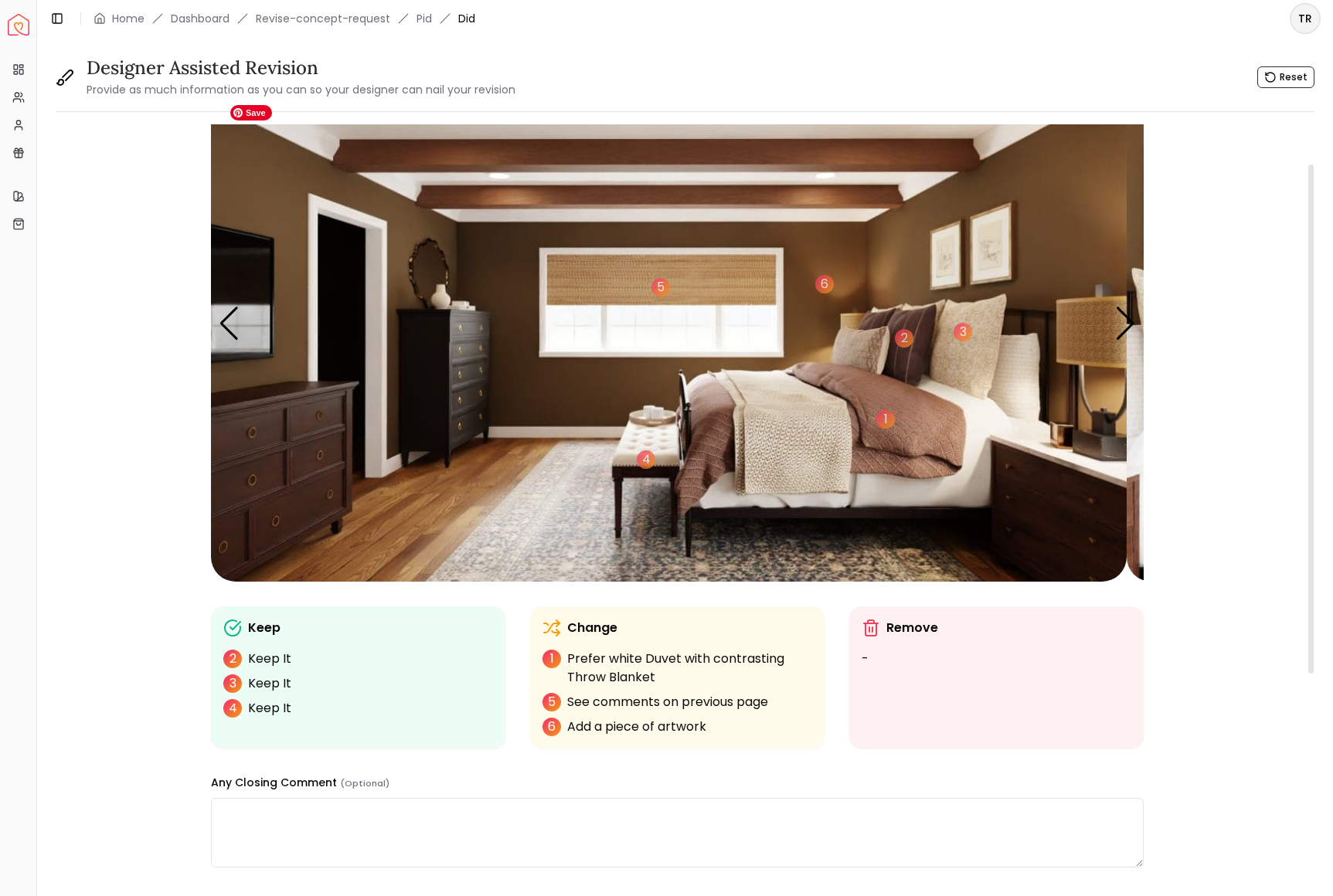
click at [468, 326] on img "3 / 6" at bounding box center [669, 324] width 915 height 515
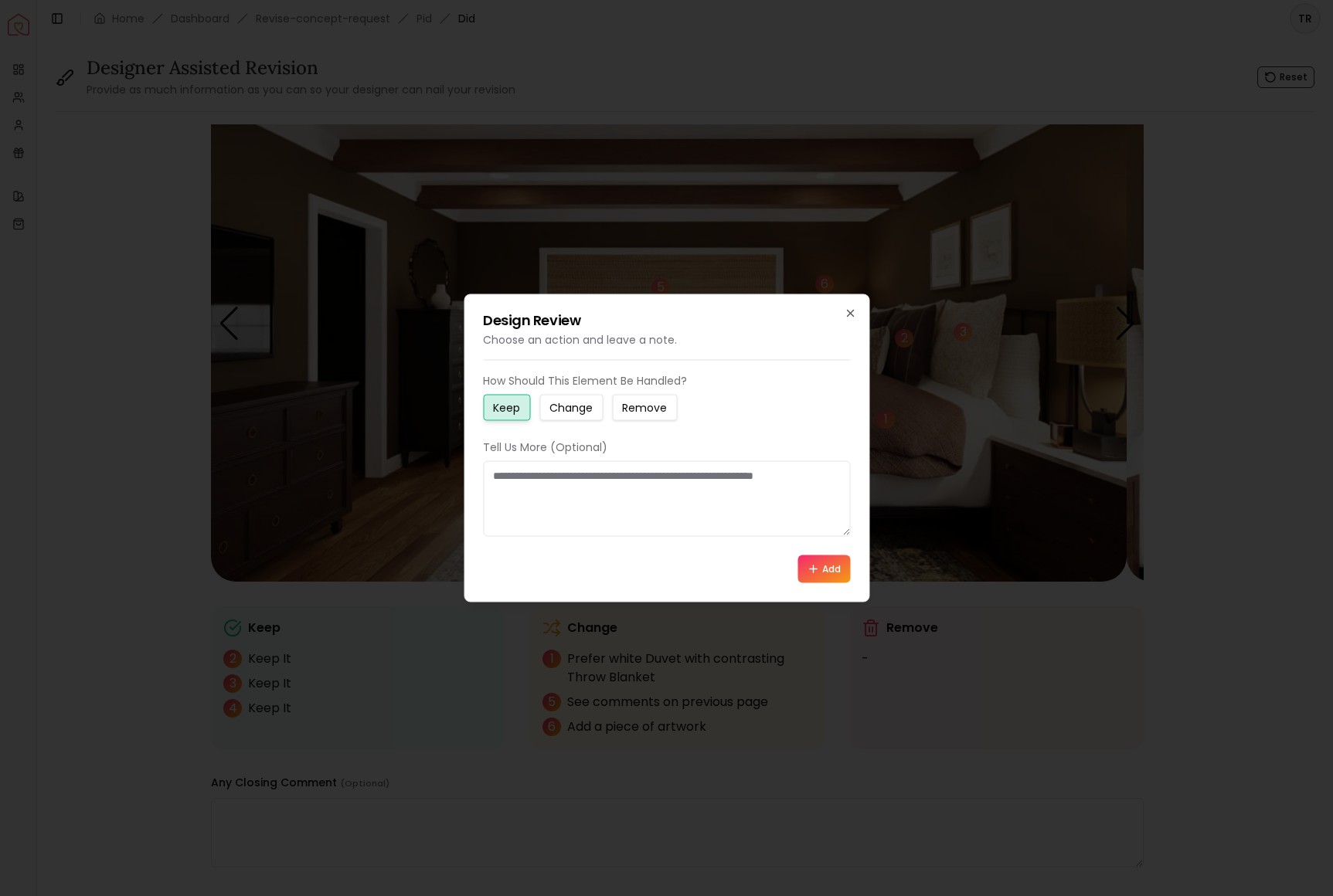
click at [584, 400] on small "Change" at bounding box center [571, 407] width 43 height 15
click at [501, 482] on textarea at bounding box center [667, 499] width 367 height 75
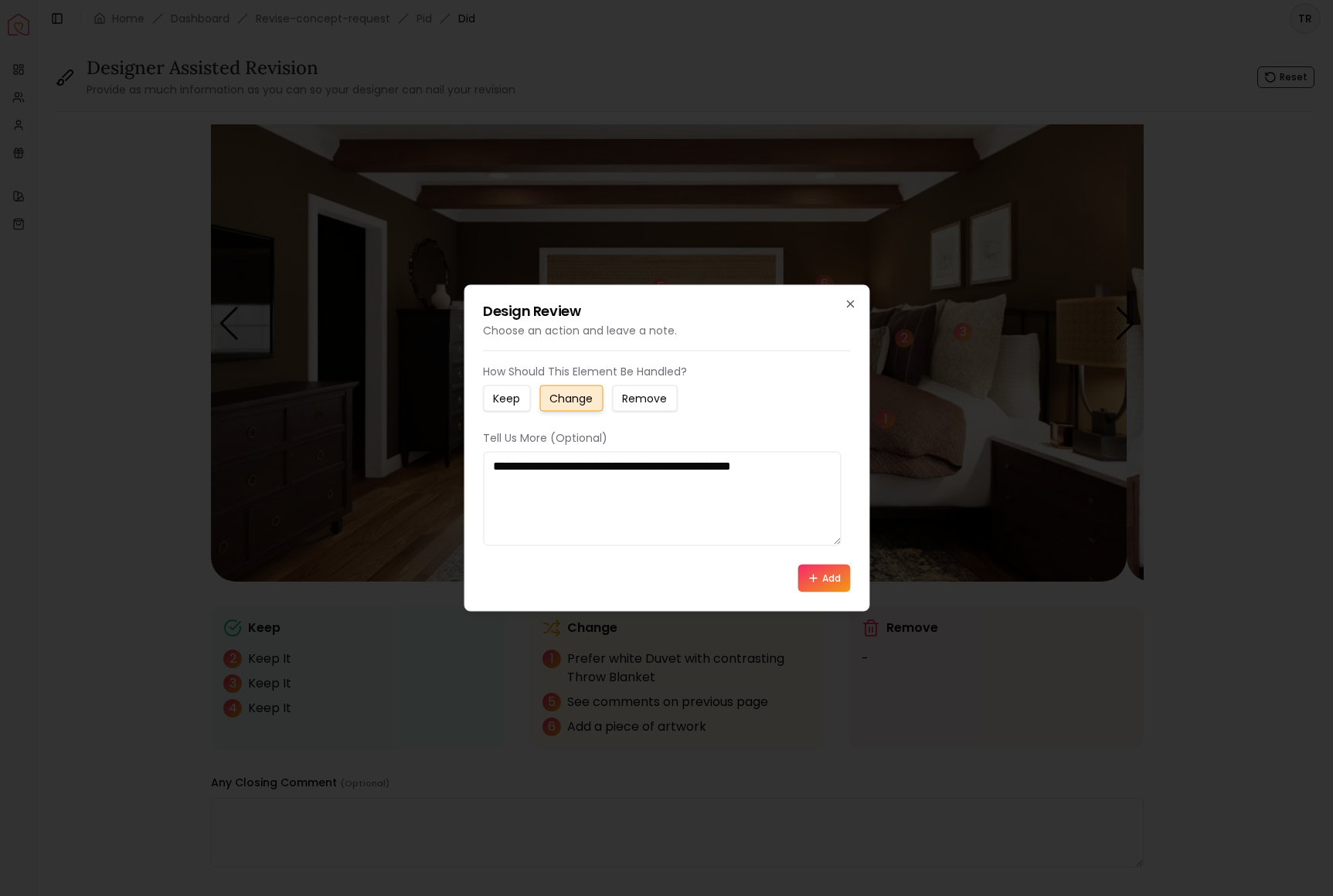
type textarea "**********"
click at [806, 592] on button "Add" at bounding box center [824, 579] width 53 height 28
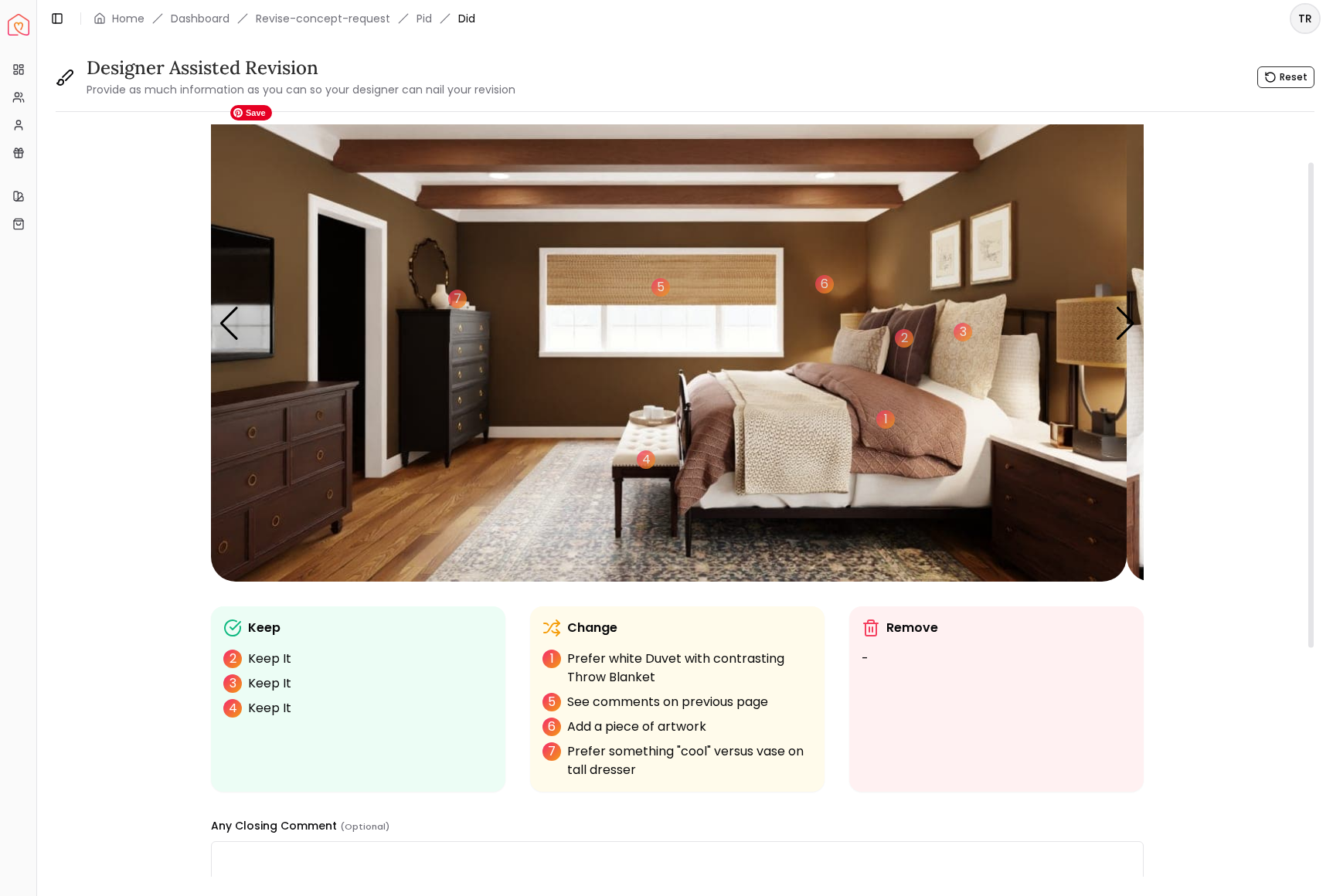
click at [473, 387] on img "3 / 6" at bounding box center [669, 324] width 915 height 515
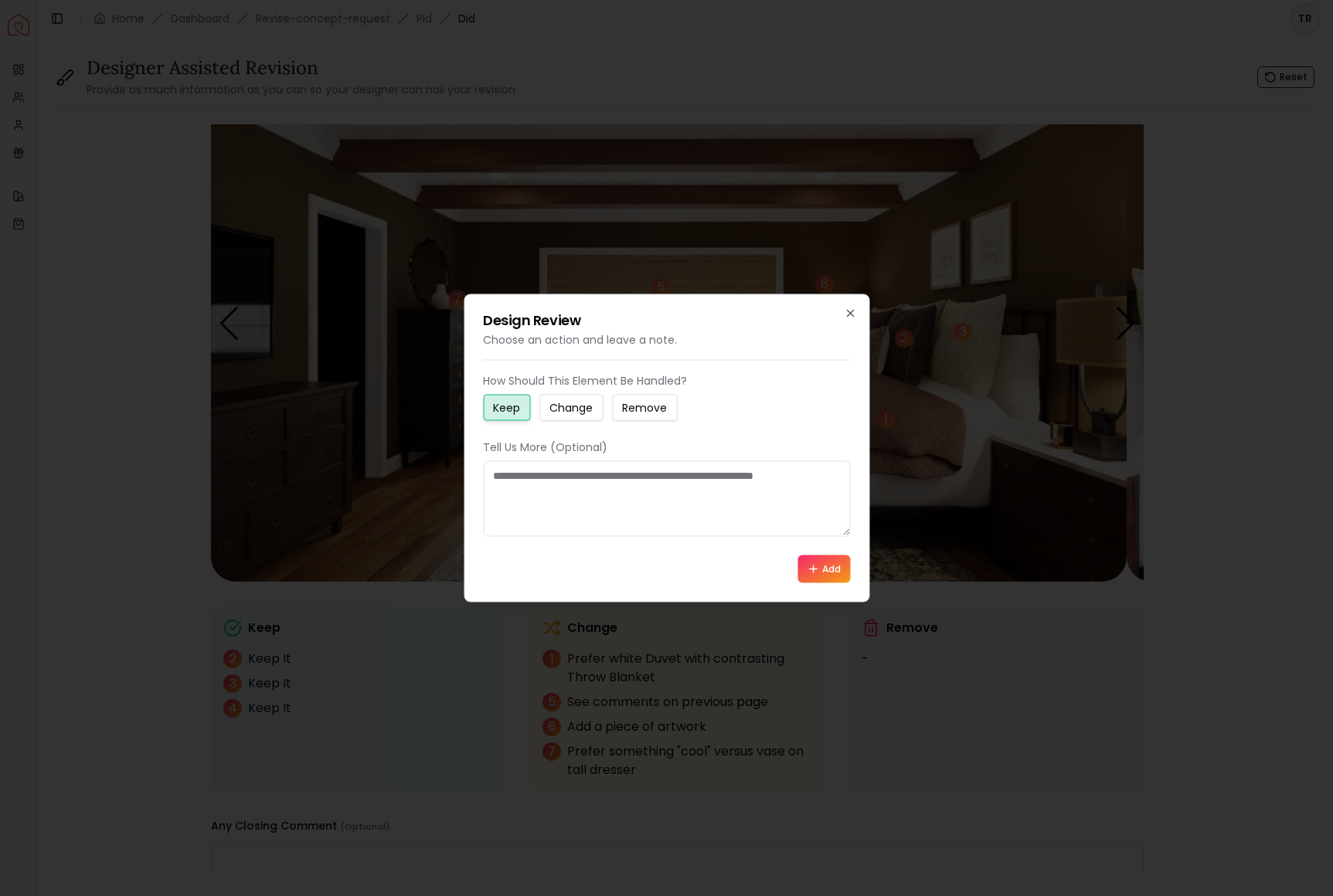
click at [589, 401] on small "Change" at bounding box center [571, 407] width 43 height 15
drag, startPoint x: 501, startPoint y: 484, endPoint x: 693, endPoint y: 506, distance: 193.3
click at [693, 506] on textarea at bounding box center [667, 499] width 367 height 75
type textarea "*"
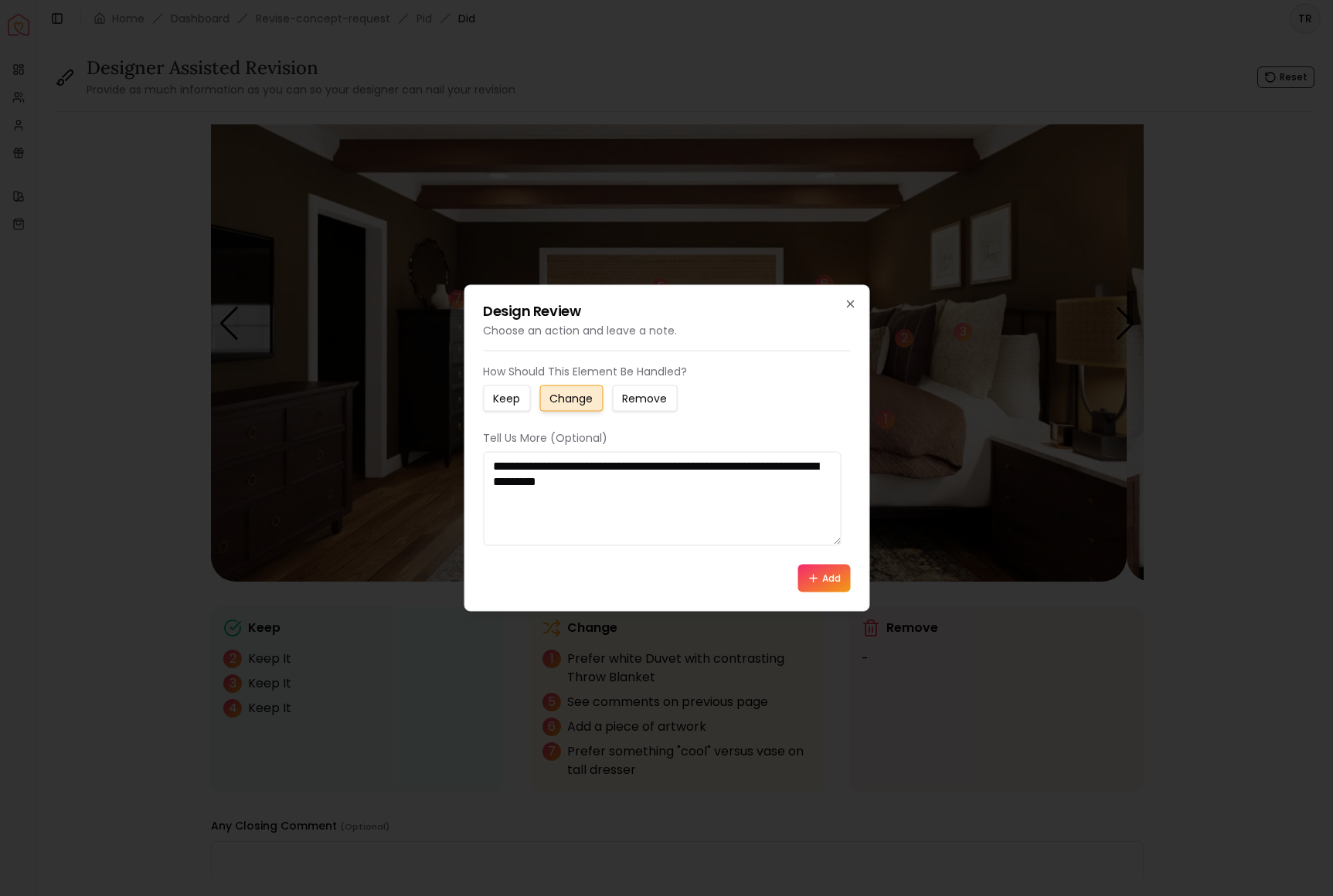
click at [623, 482] on textarea "**********" at bounding box center [662, 499] width 357 height 95
drag, startPoint x: 560, startPoint y: 502, endPoint x: 625, endPoint y: 502, distance: 65.0
click at [628, 502] on textarea "**********" at bounding box center [662, 499] width 357 height 95
click at [740, 483] on textarea "**********" at bounding box center [662, 499] width 357 height 95
paste textarea "**********"
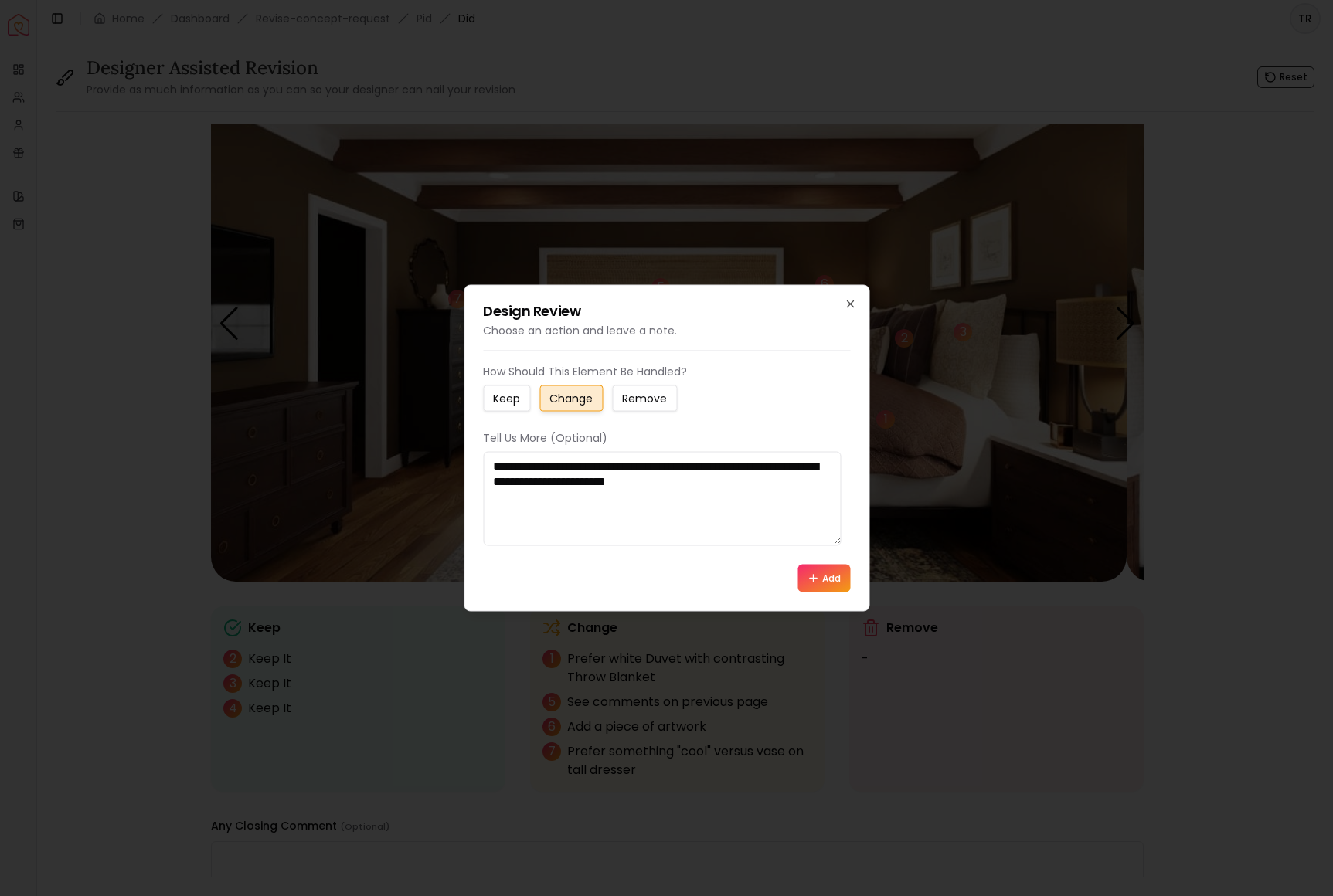
drag, startPoint x: 715, startPoint y: 500, endPoint x: 641, endPoint y: 500, distance: 74.0
click at [641, 500] on textarea "**********" at bounding box center [662, 499] width 357 height 95
click at [760, 484] on textarea "**********" at bounding box center [662, 499] width 357 height 95
type textarea "**********"
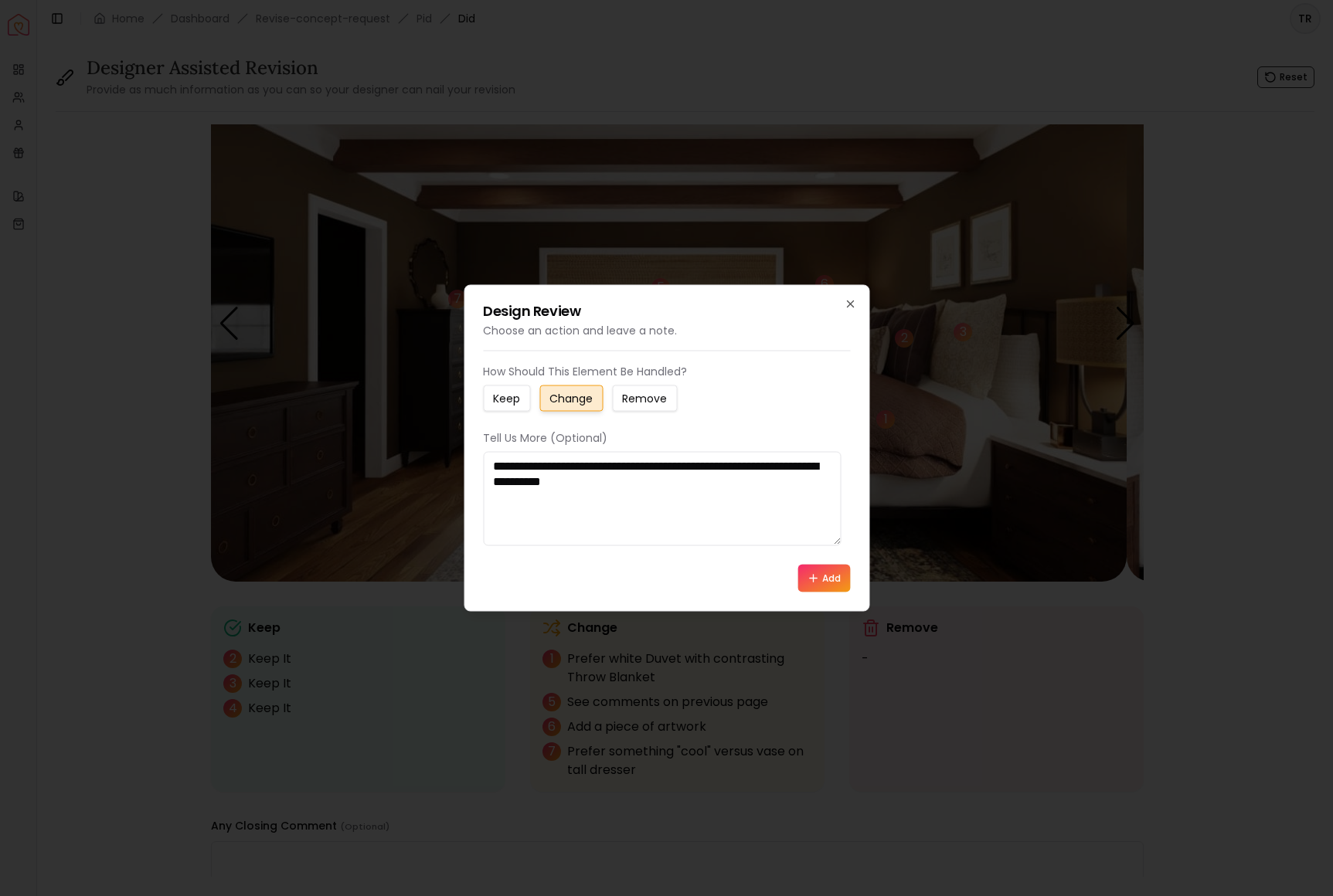
click at [826, 592] on button "Add" at bounding box center [824, 579] width 53 height 28
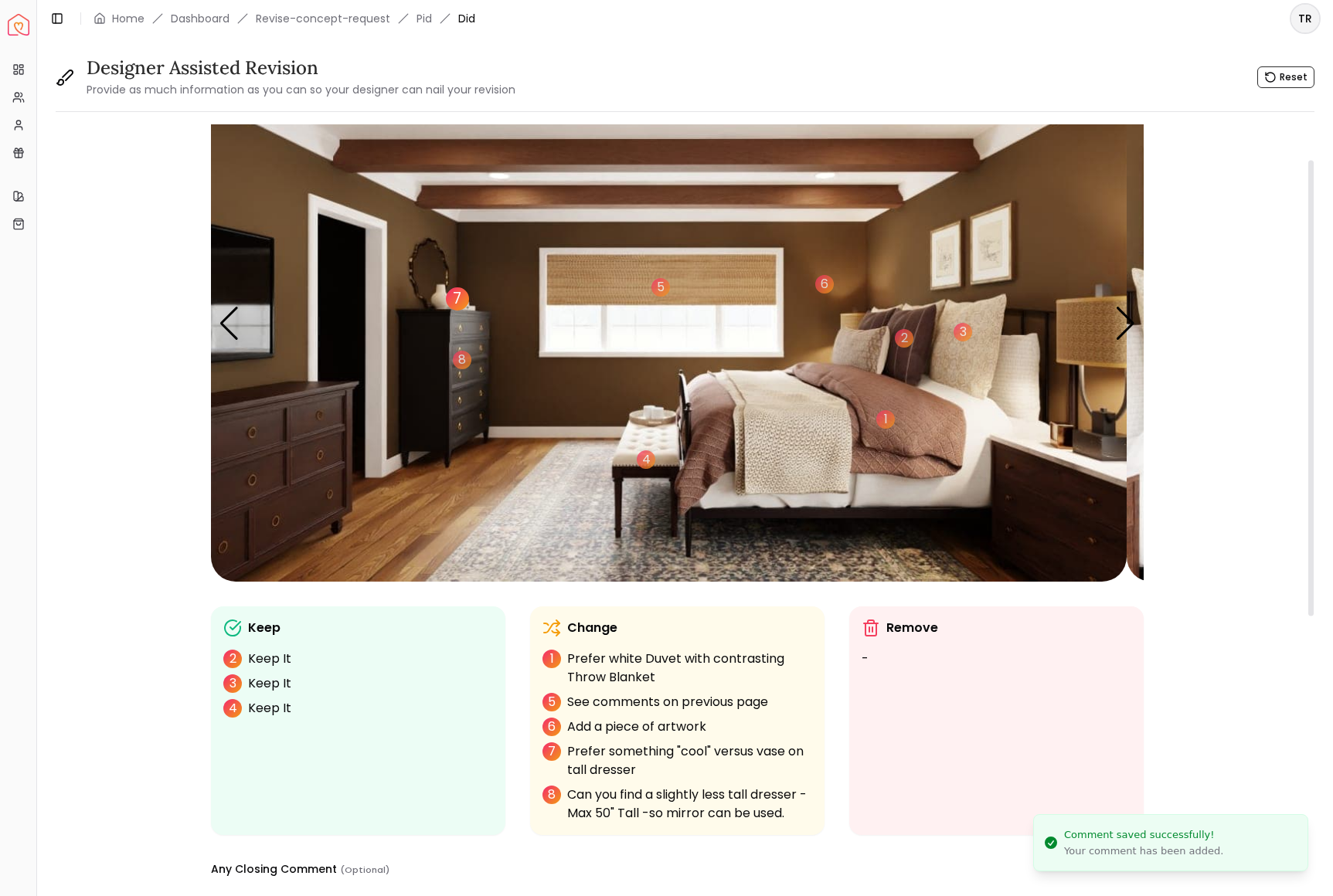
click at [469, 311] on div "7" at bounding box center [457, 299] width 23 height 23
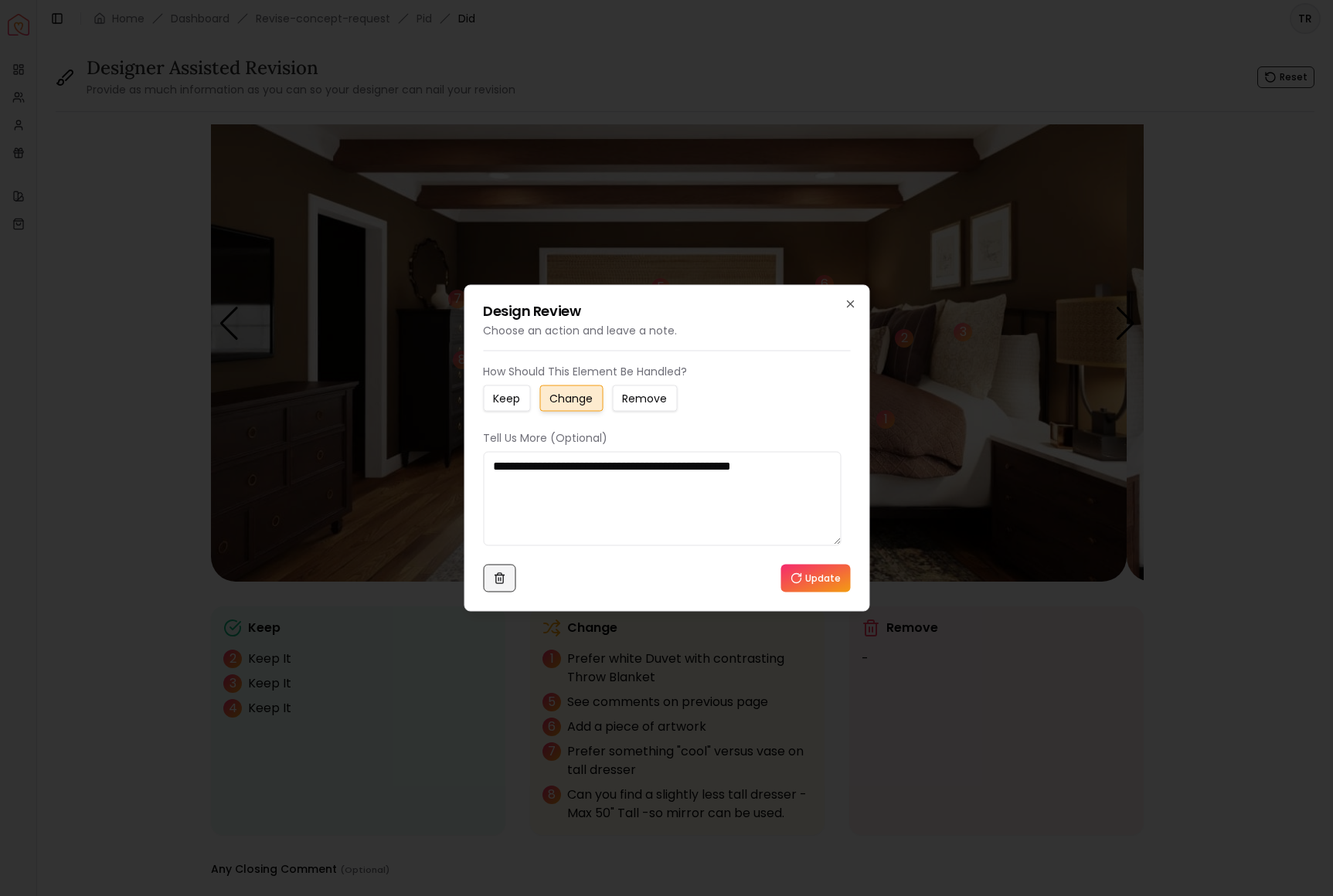
click at [503, 584] on icon at bounding box center [499, 579] width 7 height 9
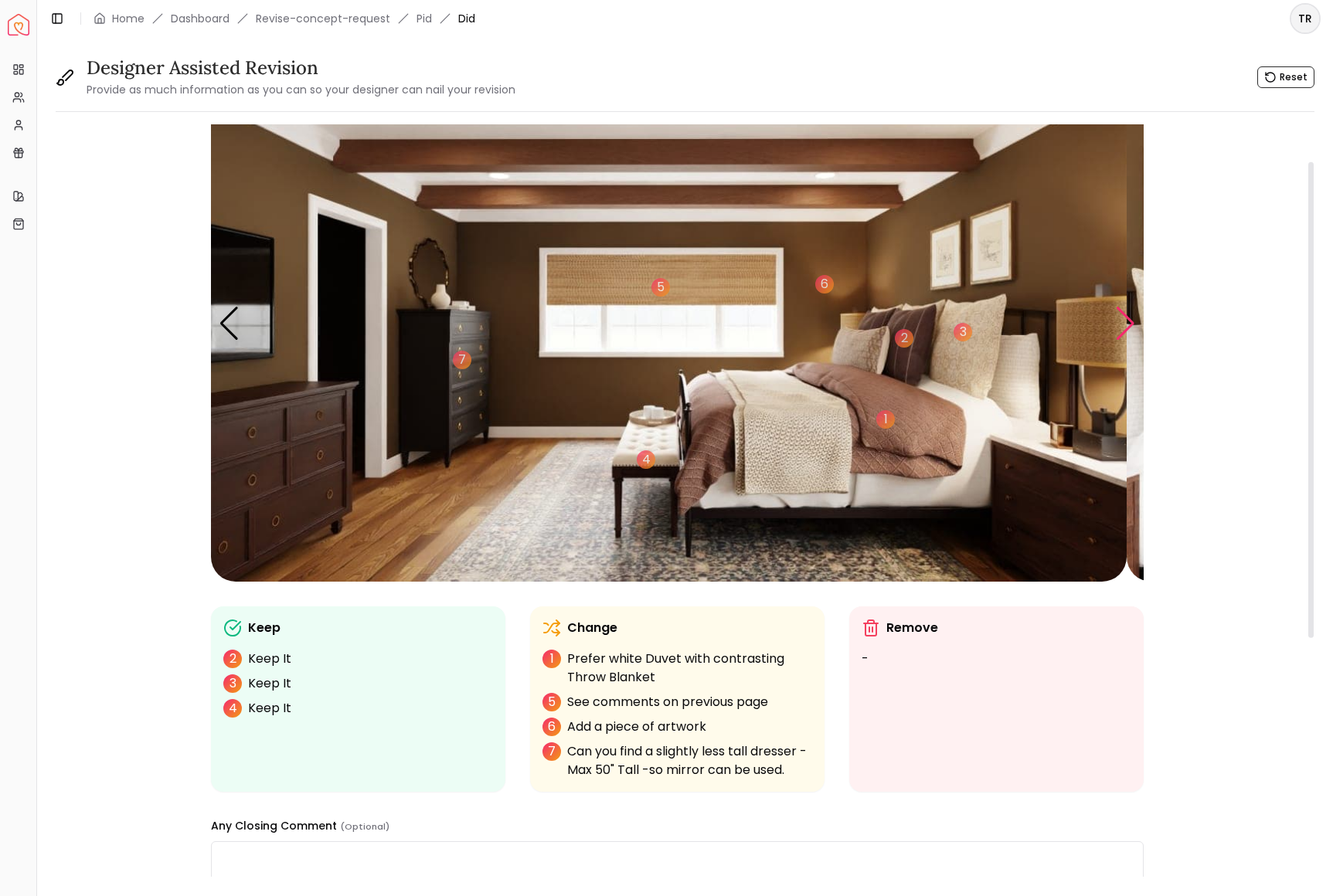
click at [1121, 341] on div "Next slide" at bounding box center [1125, 324] width 21 height 34
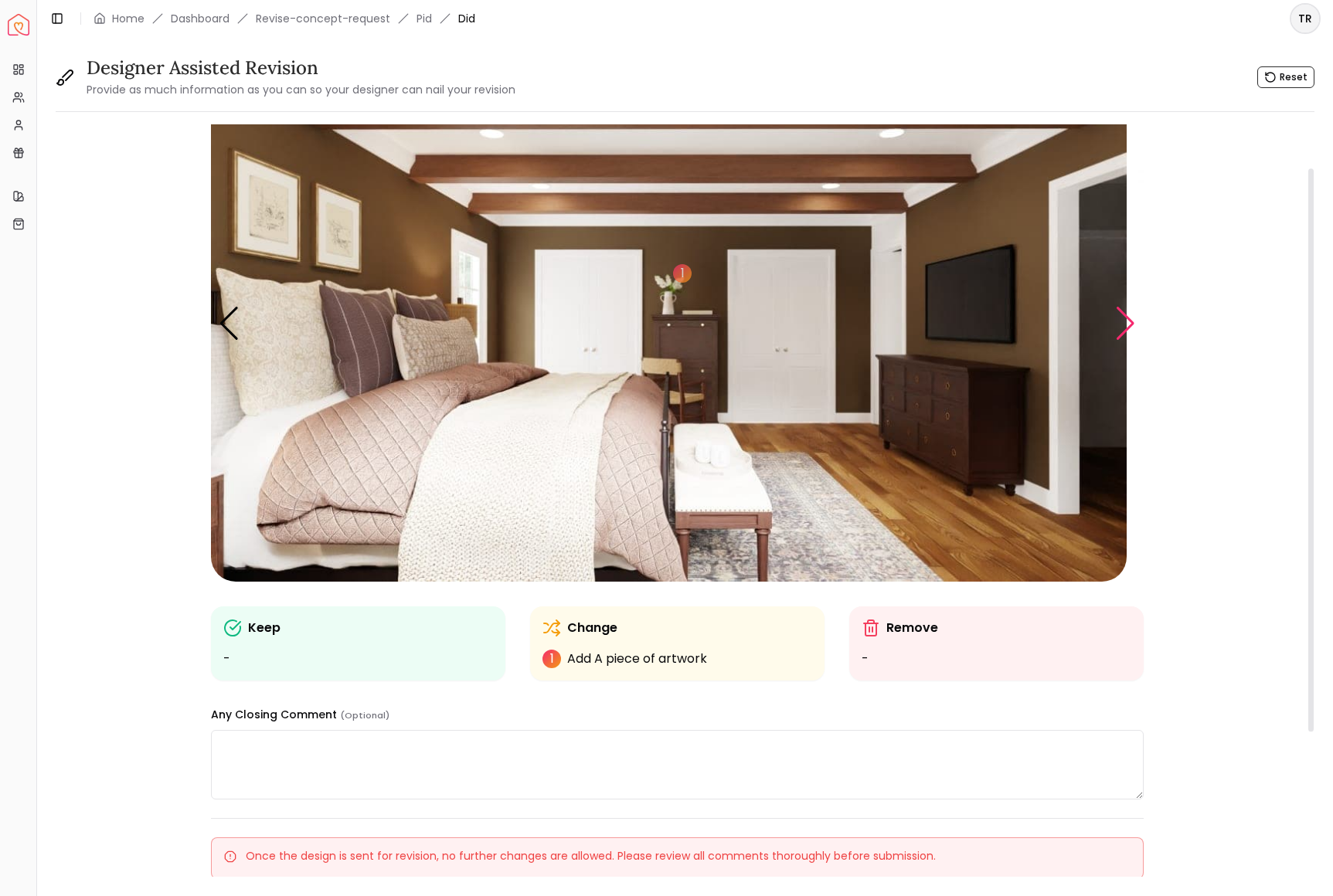
click at [1121, 341] on div "Next slide" at bounding box center [1125, 324] width 21 height 34
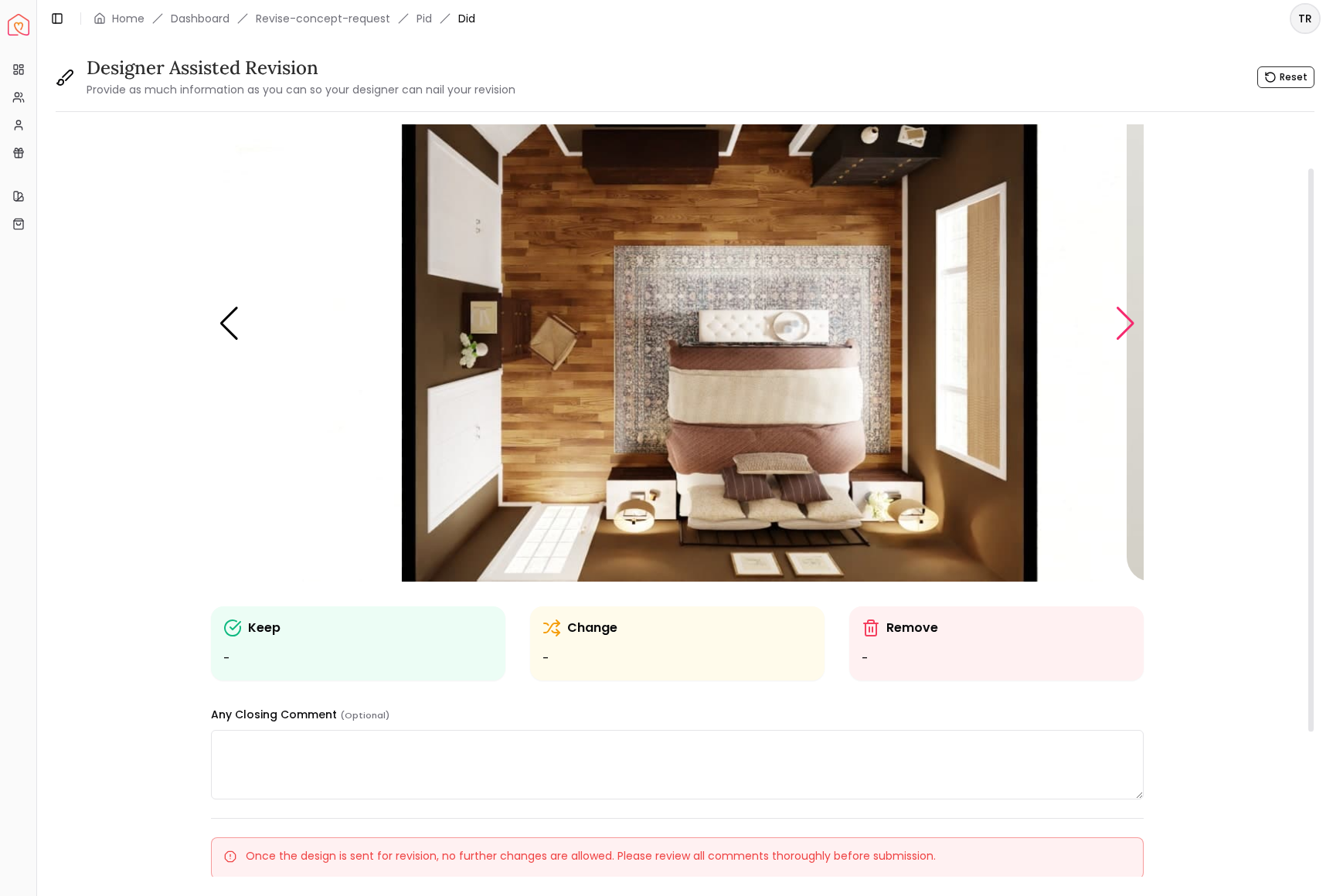
click at [1121, 341] on div "Next slide" at bounding box center [1125, 324] width 21 height 34
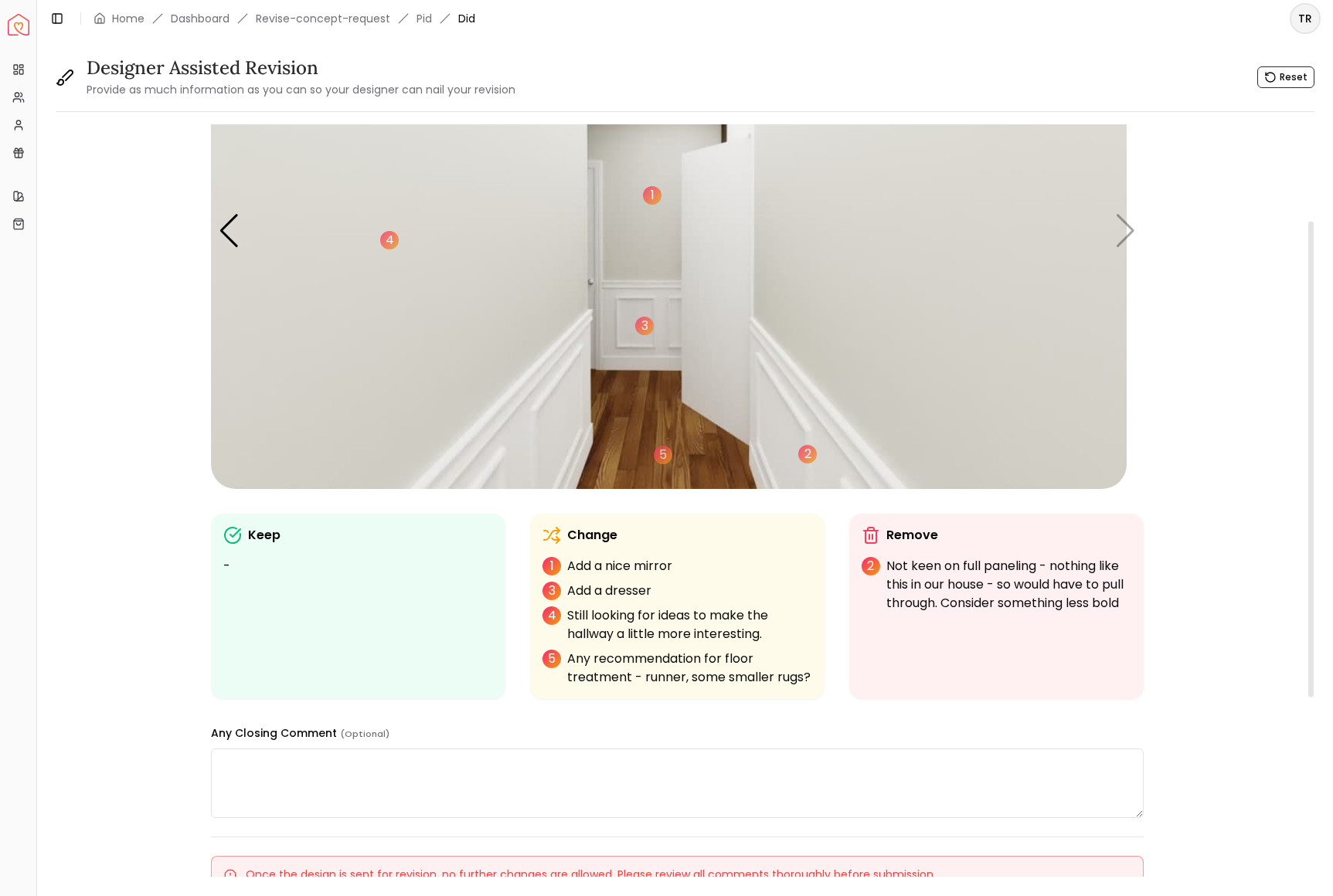
scroll to position [153, 0]
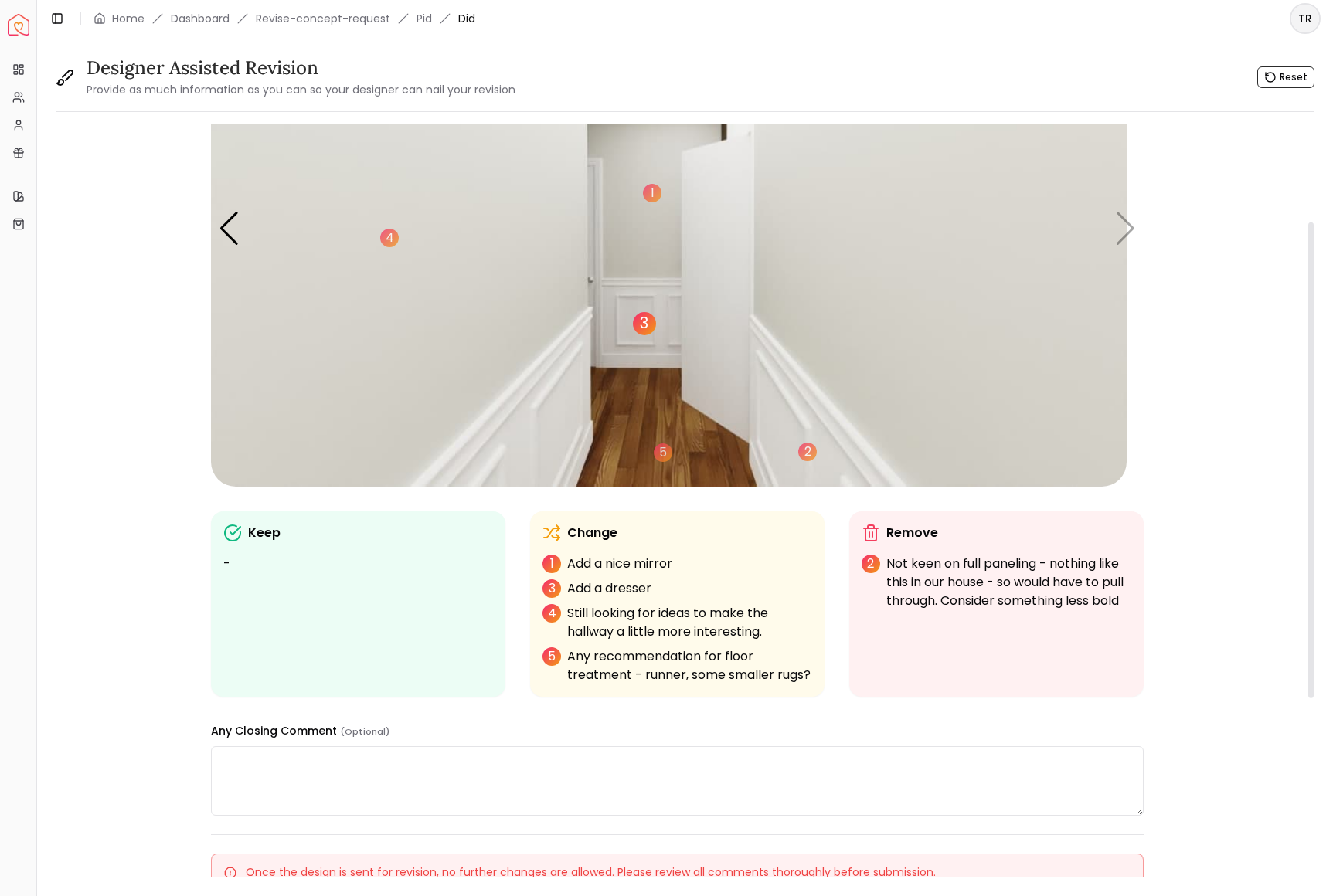
click at [656, 335] on div "3" at bounding box center [644, 323] width 23 height 23
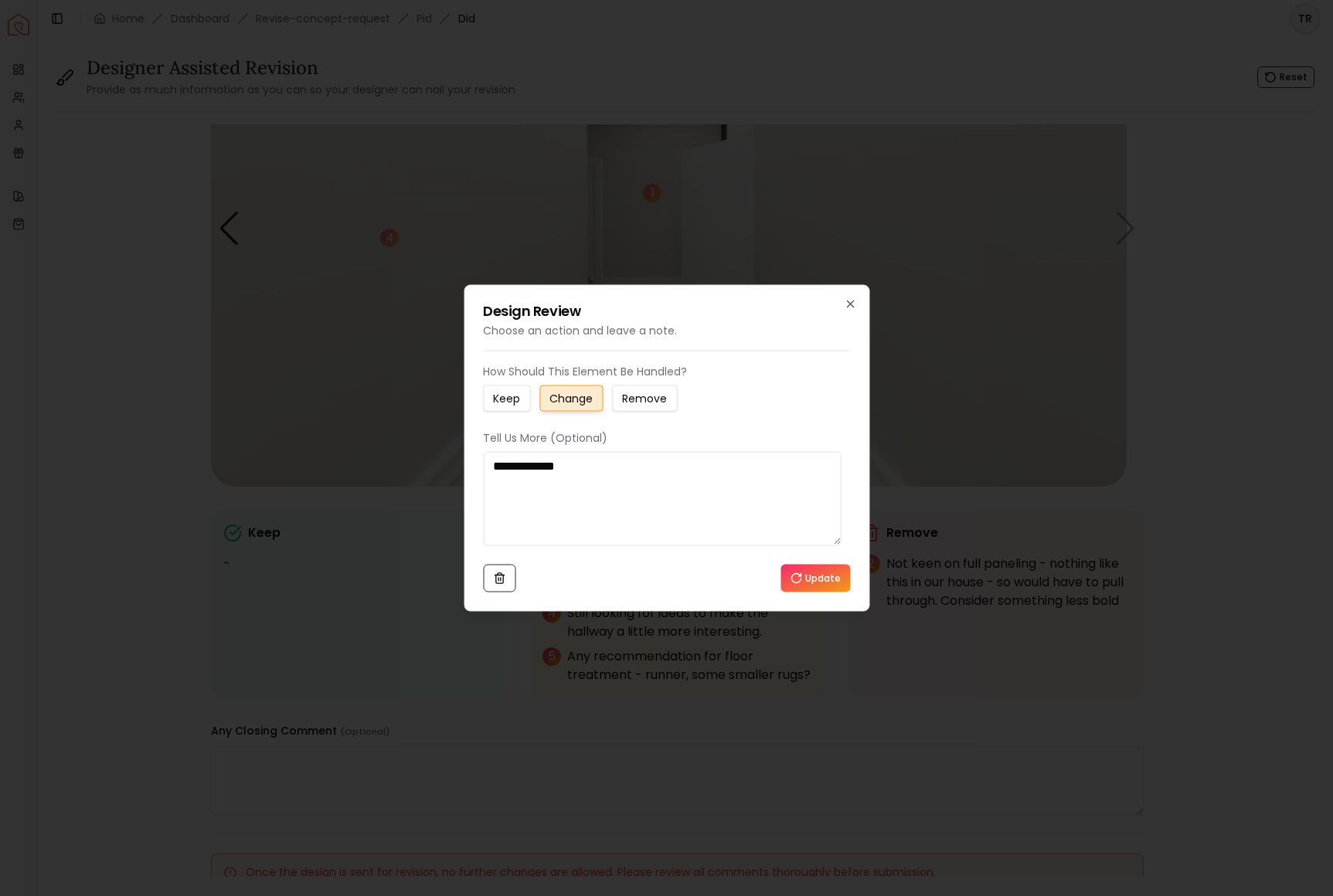
click at [592, 485] on textarea "**********" at bounding box center [662, 499] width 357 height 95
type textarea "**********"
click at [818, 592] on button "Update" at bounding box center [815, 579] width 70 height 28
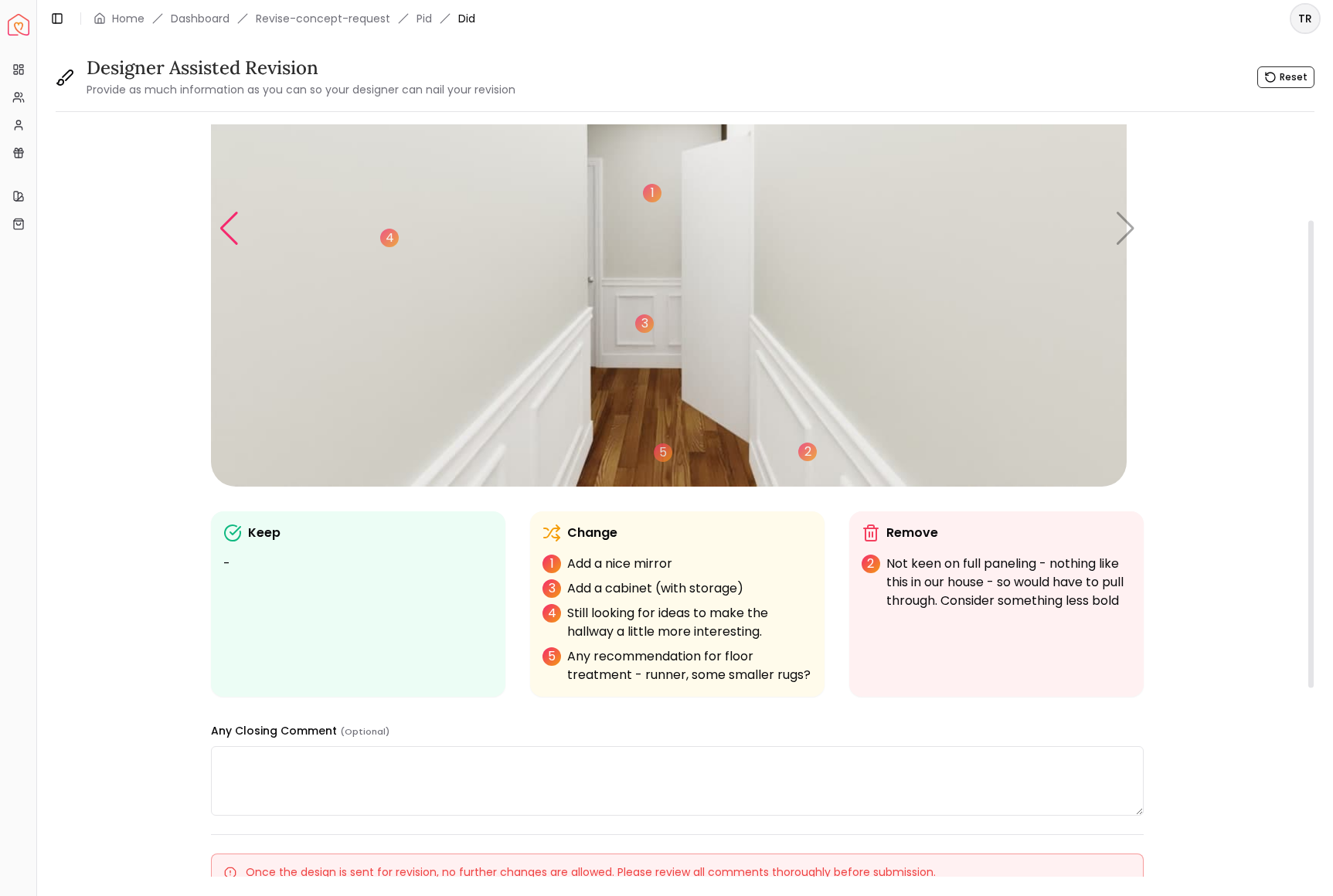
click at [240, 246] on div "Previous slide" at bounding box center [229, 228] width 21 height 34
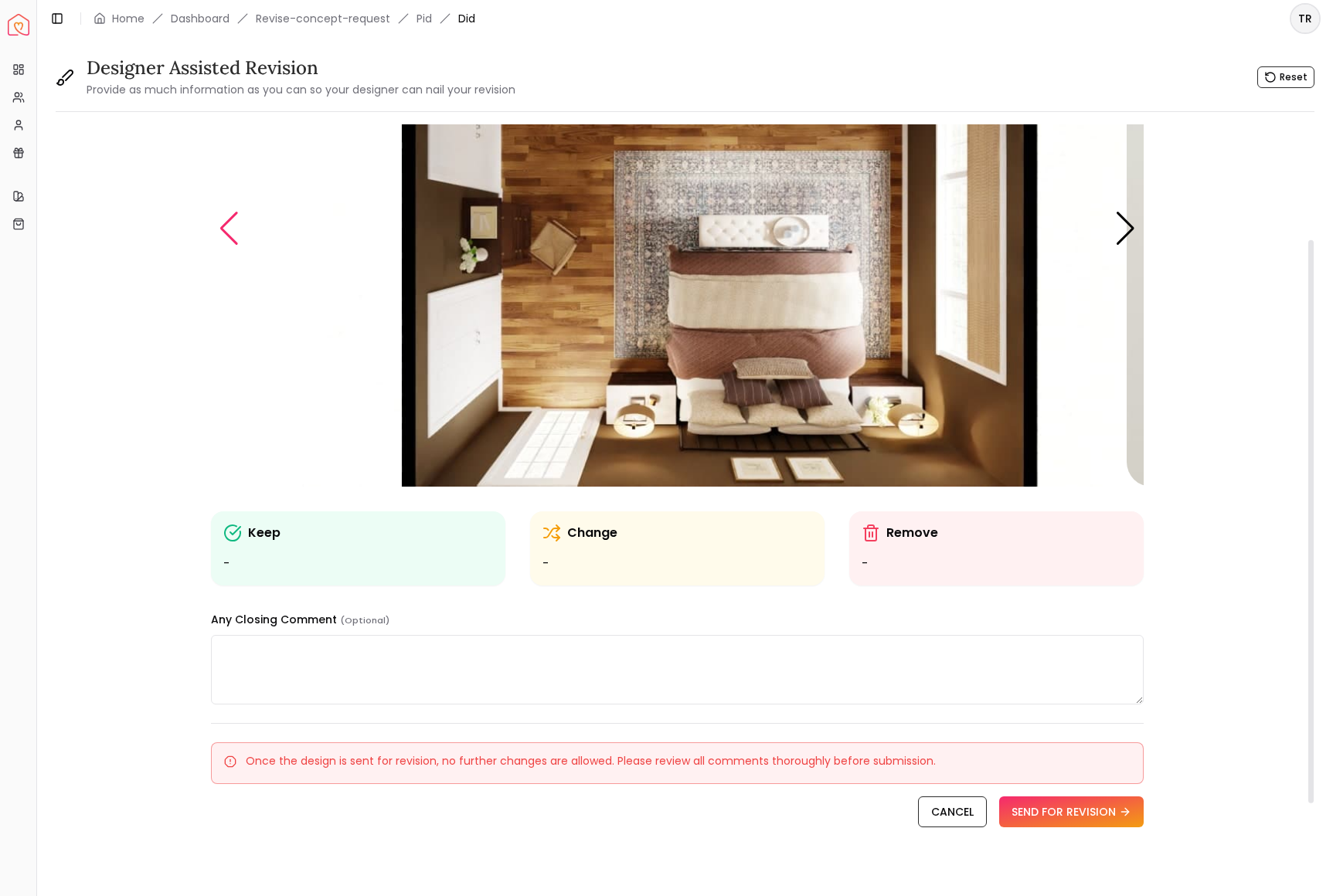
click at [240, 246] on div "Previous slide" at bounding box center [229, 228] width 21 height 34
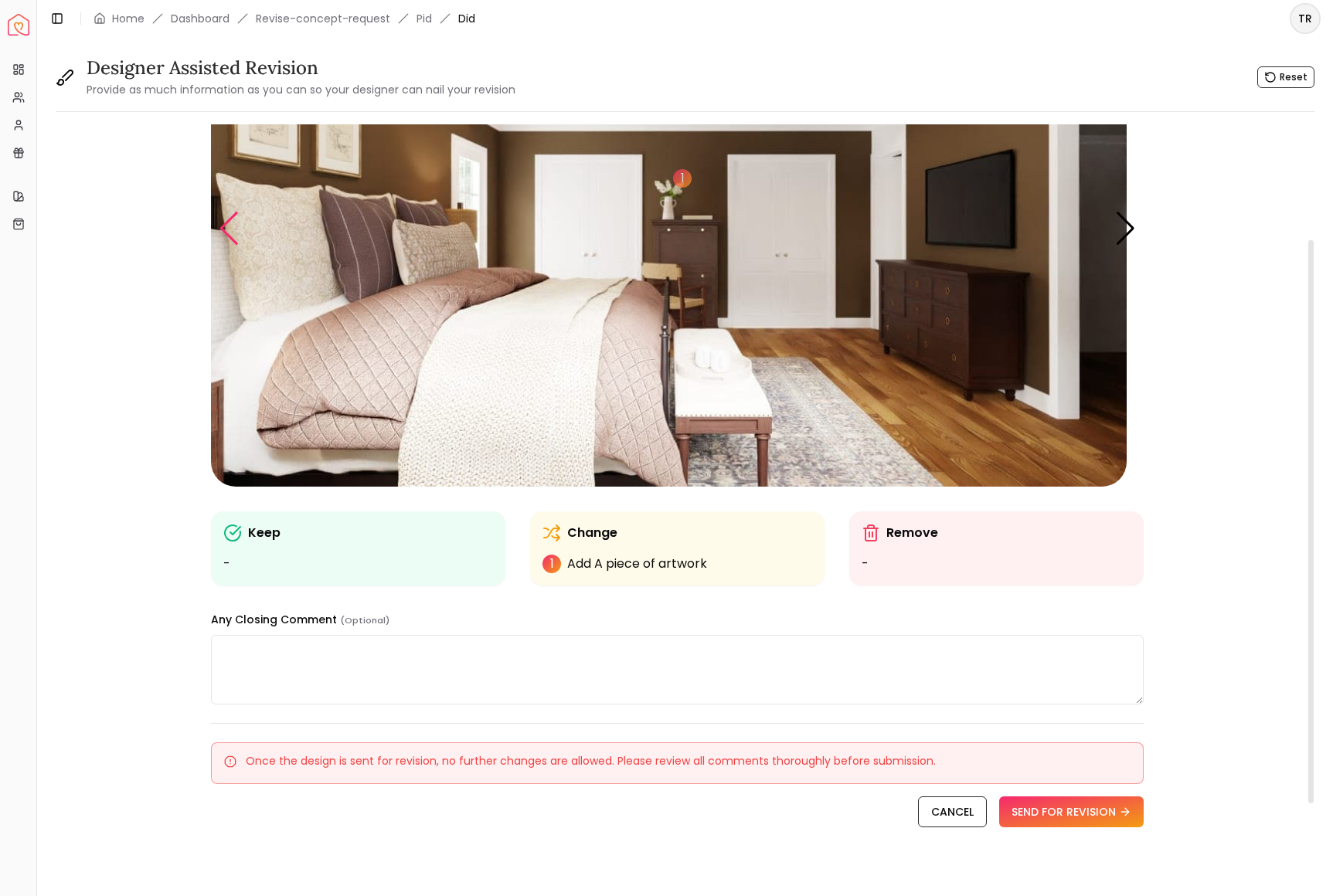
click at [240, 246] on div "Previous slide" at bounding box center [229, 228] width 21 height 34
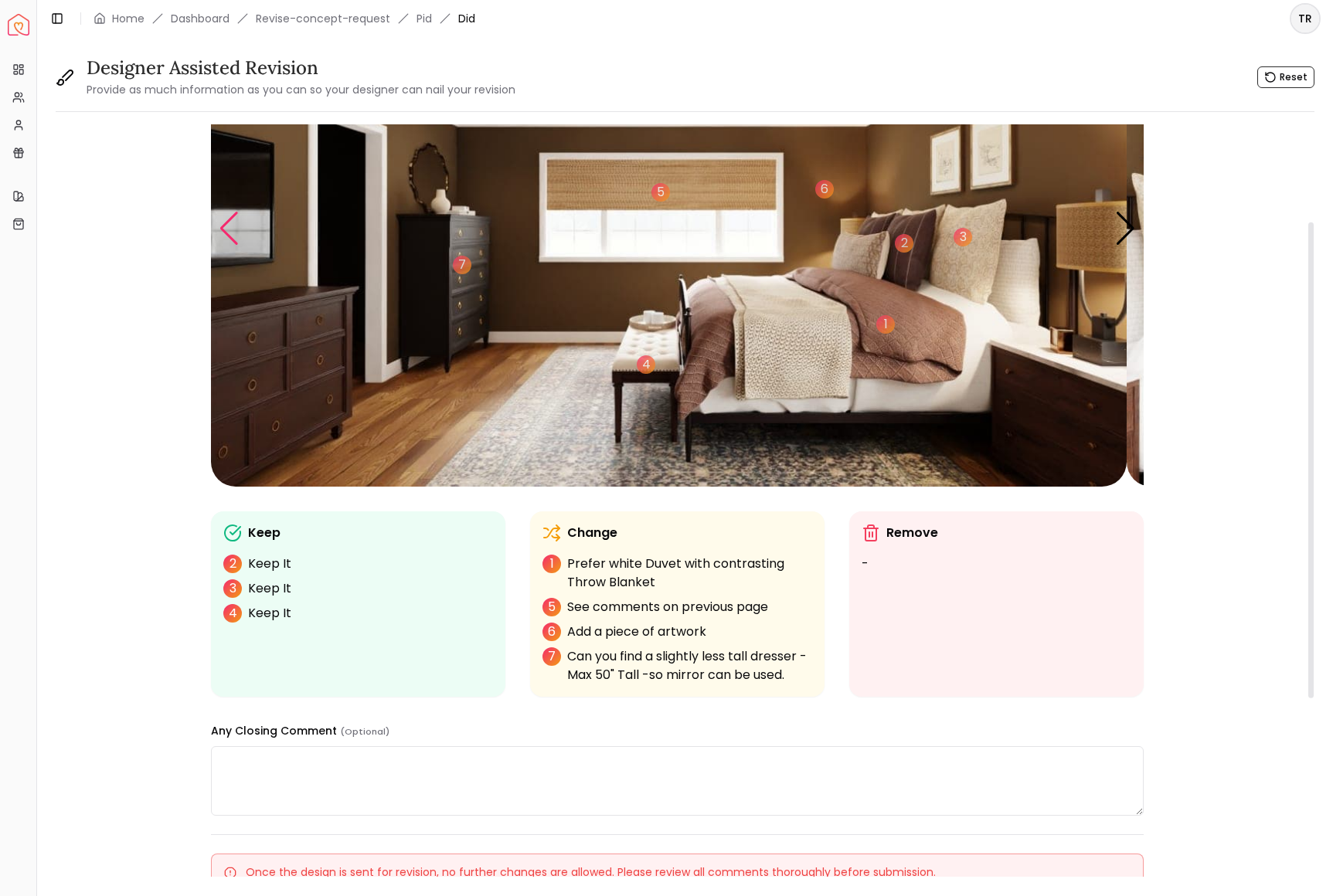
click at [240, 246] on div "Previous slide" at bounding box center [229, 228] width 21 height 34
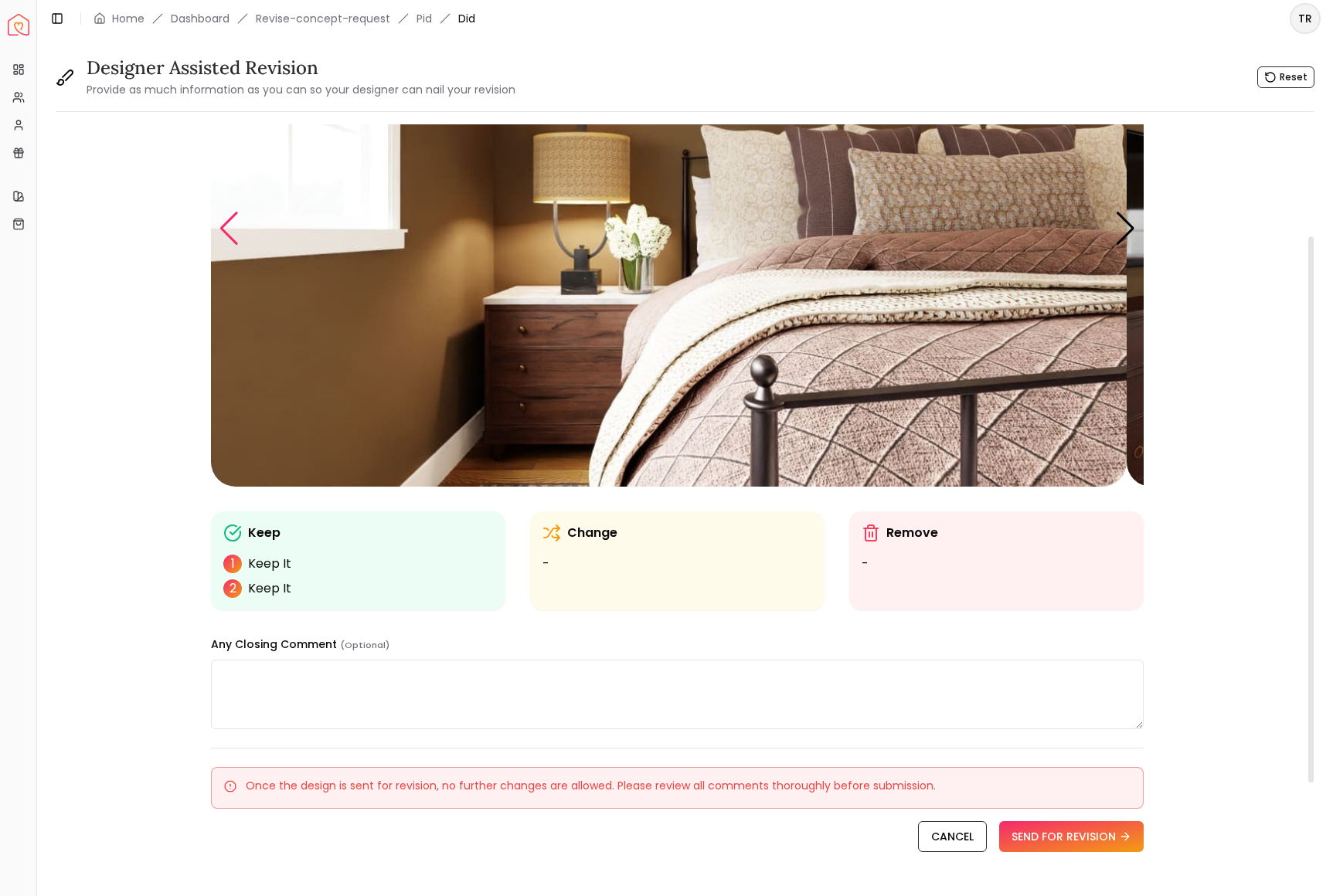
click at [240, 246] on div "Previous slide" at bounding box center [229, 228] width 21 height 34
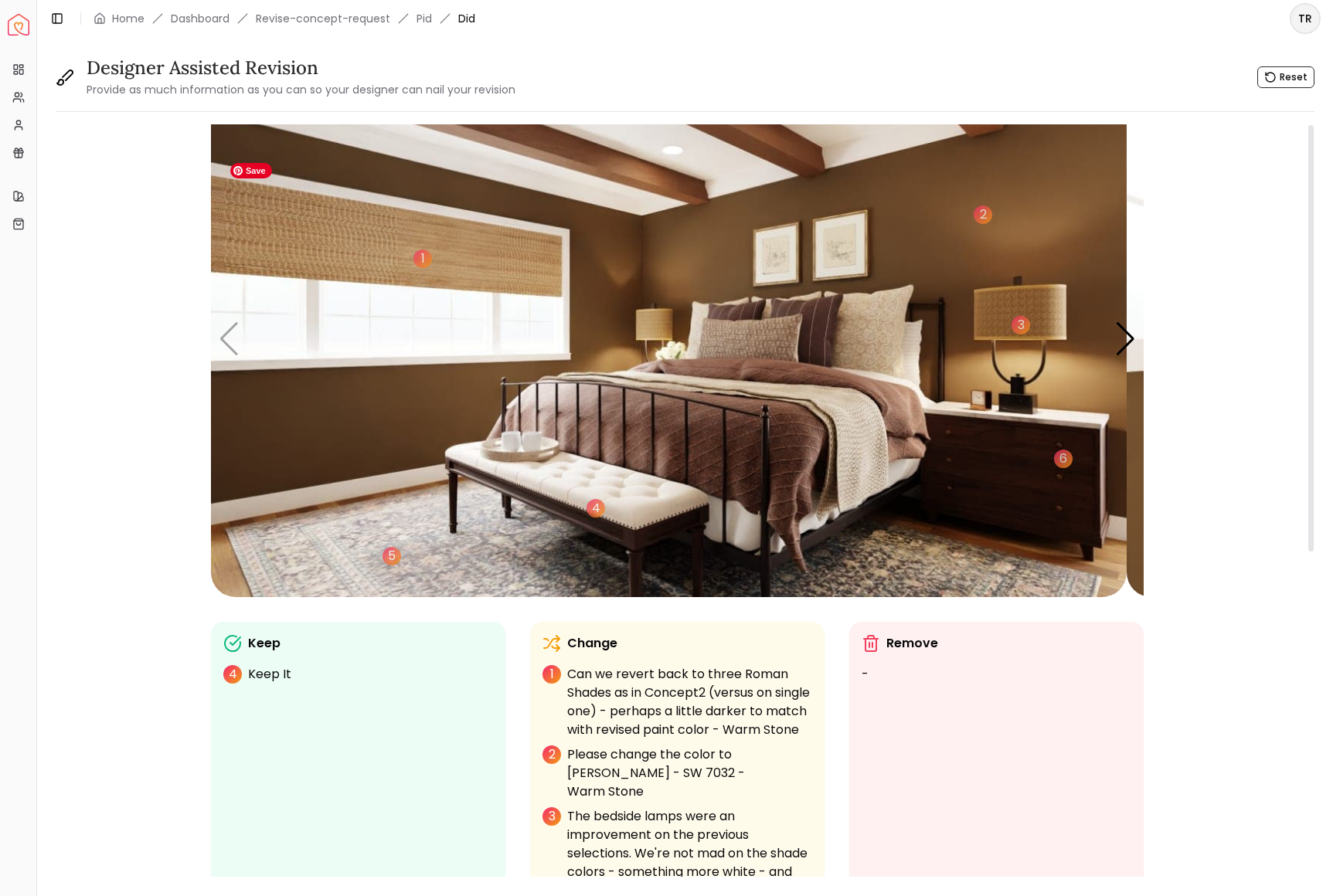
scroll to position [0, 0]
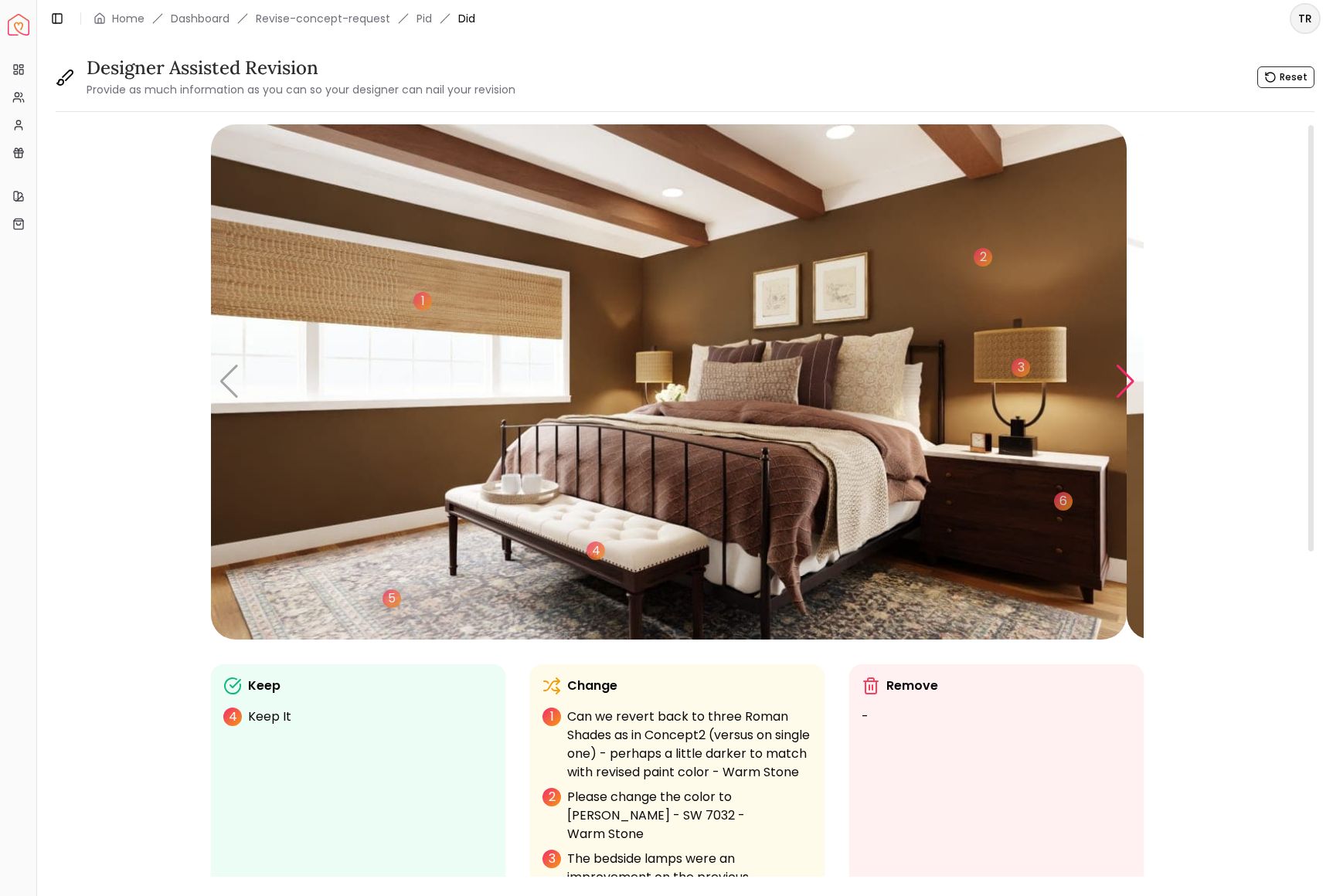
click at [1117, 398] on div "Next slide" at bounding box center [1125, 381] width 21 height 34
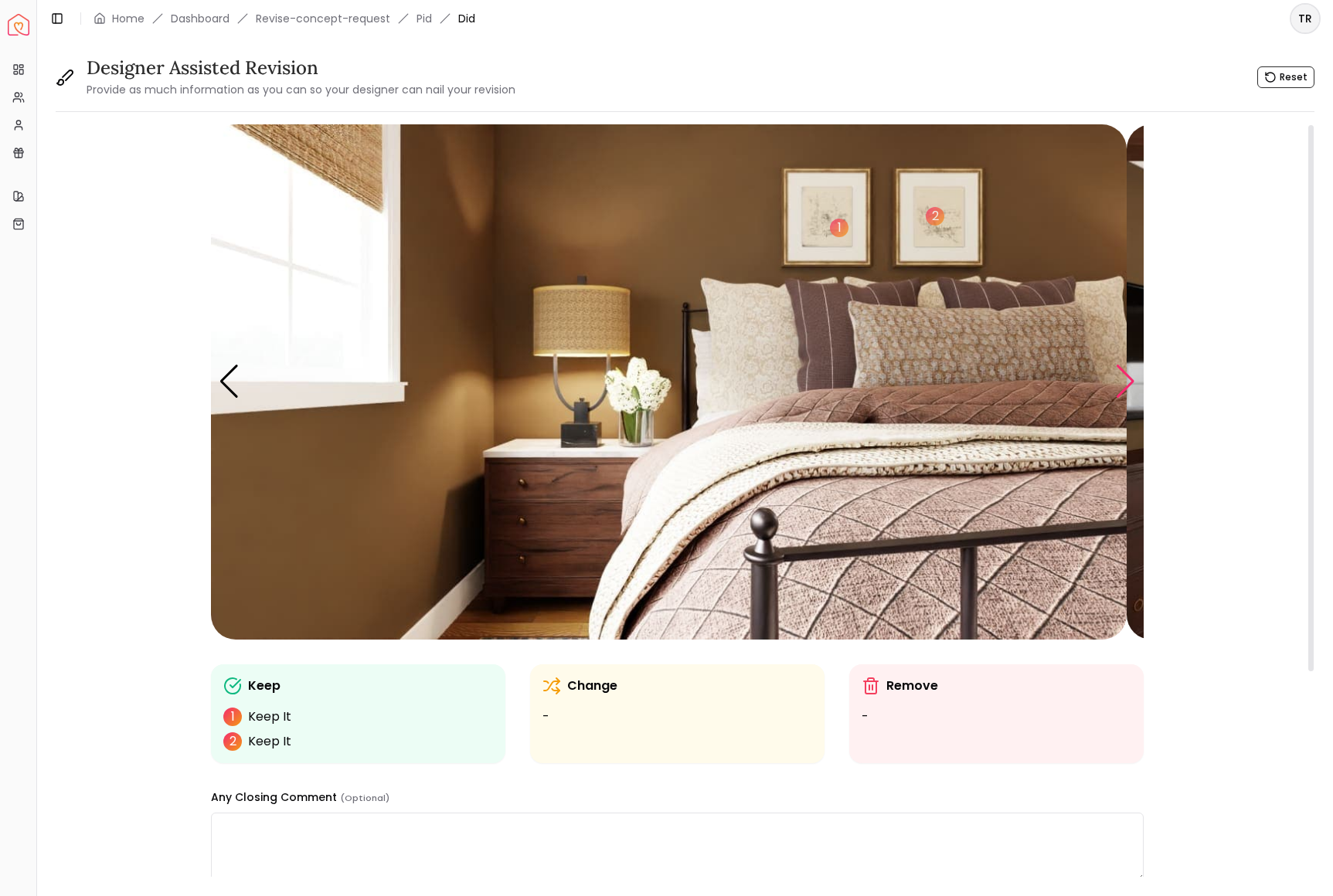
click at [1119, 398] on div "Next slide" at bounding box center [1125, 381] width 21 height 34
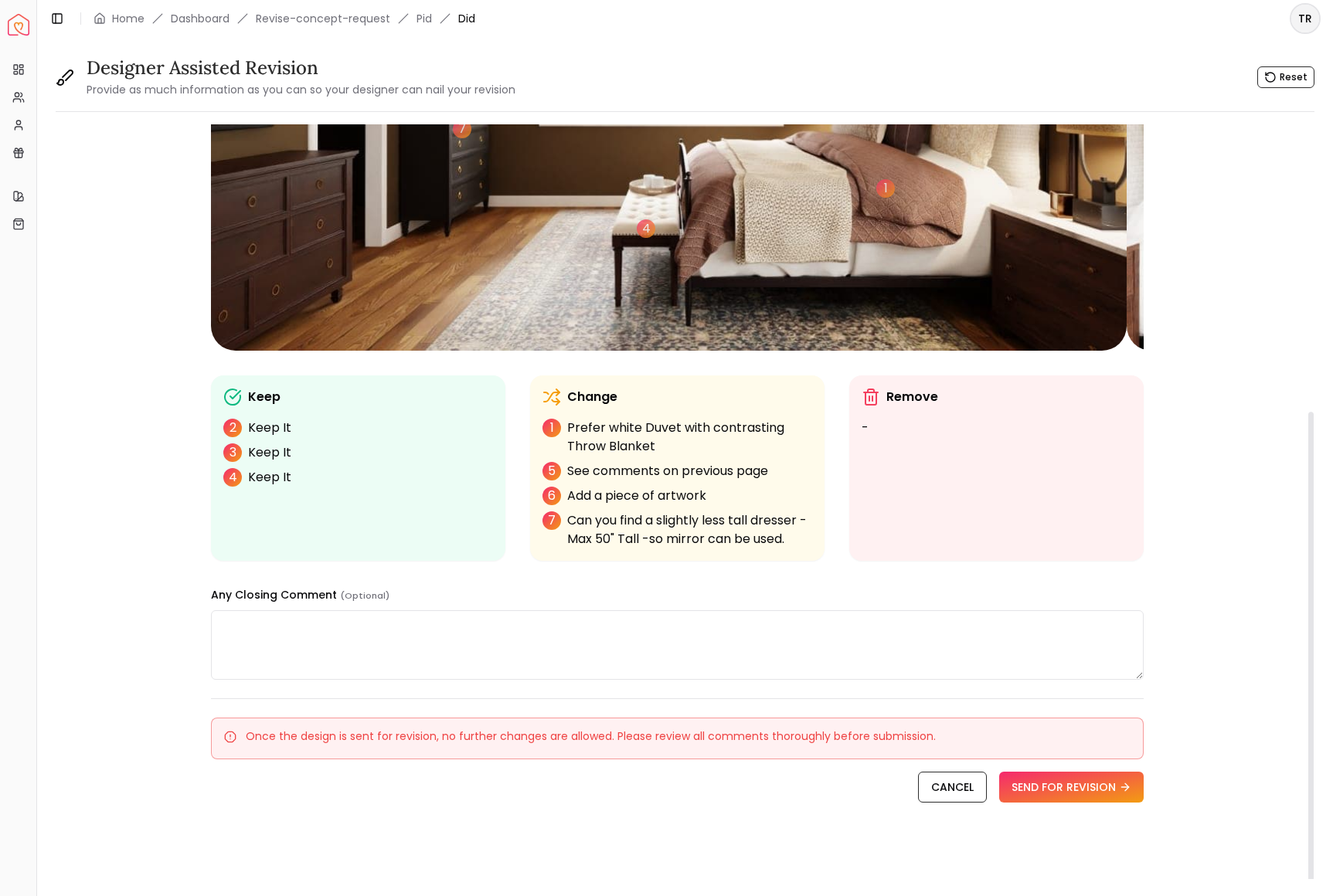
scroll to position [451, 0]
click at [238, 611] on textarea at bounding box center [677, 645] width 933 height 70
click at [235, 611] on textarea "**********" at bounding box center [669, 645] width 915 height 70
type textarea "**********"
click at [1032, 794] on button "SEND FOR REVISION" at bounding box center [1071, 787] width 144 height 31
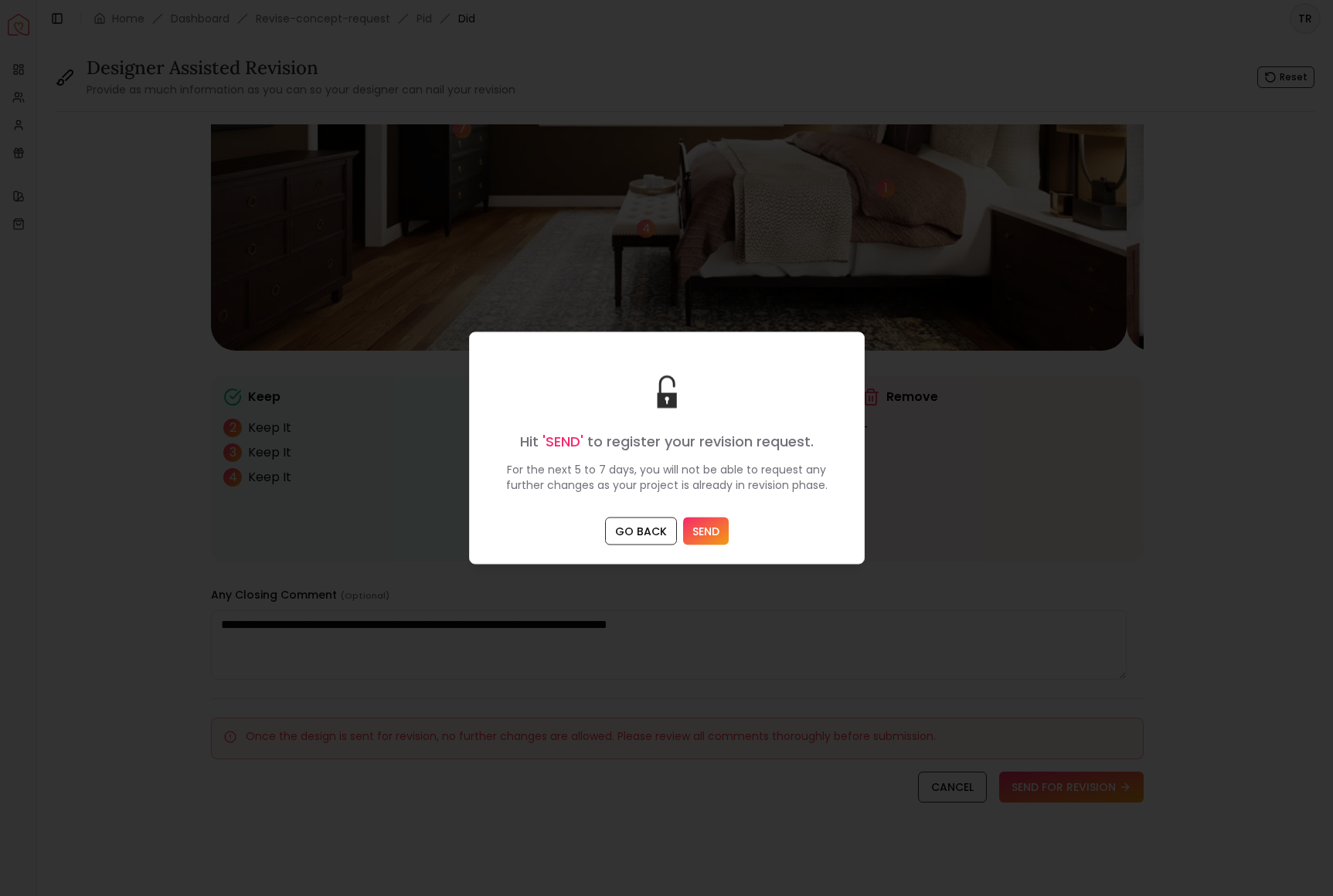
click at [715, 545] on button "SEND" at bounding box center [705, 531] width 46 height 28
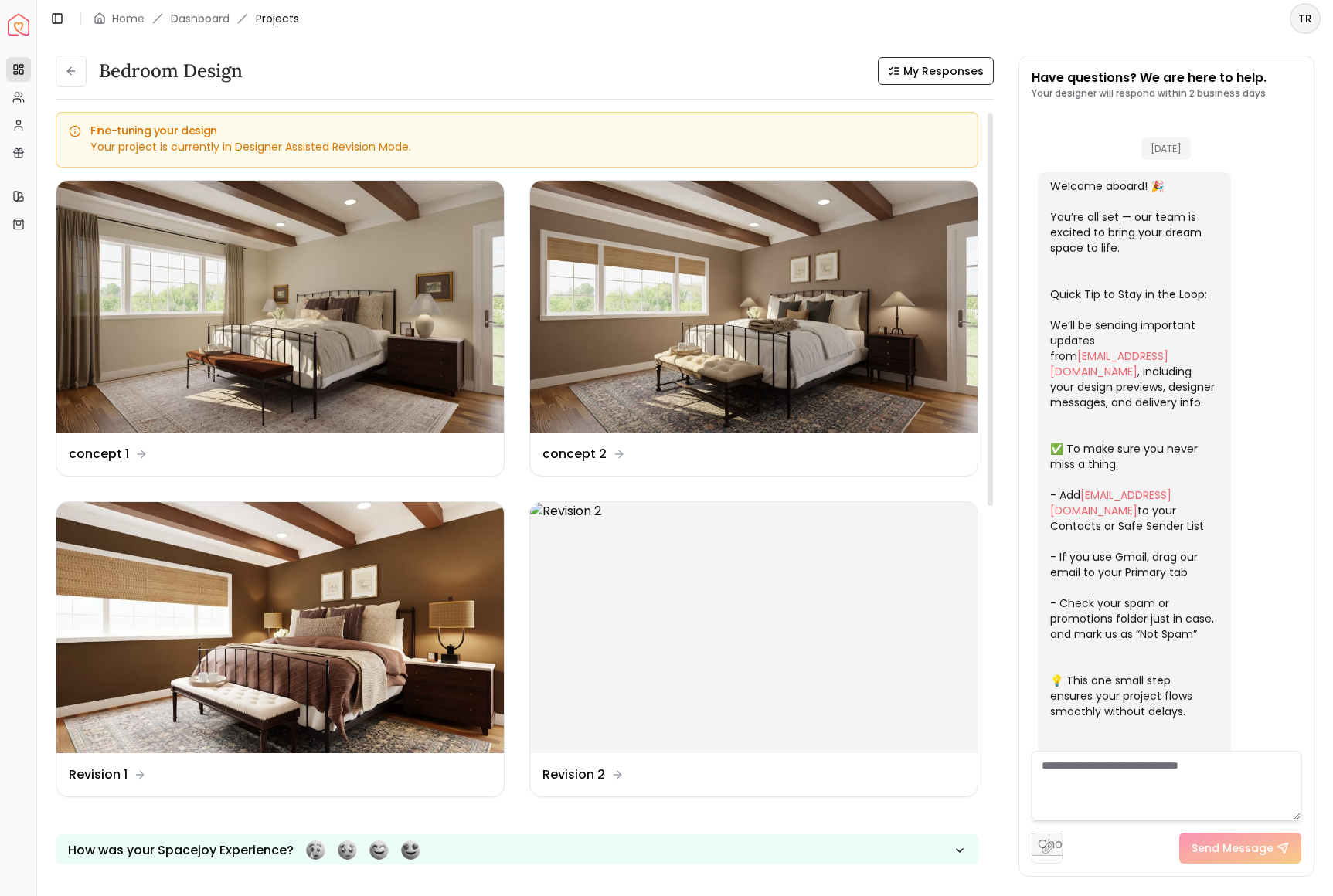
scroll to position [3172, 0]
